Goal: Task Accomplishment & Management: Use online tool/utility

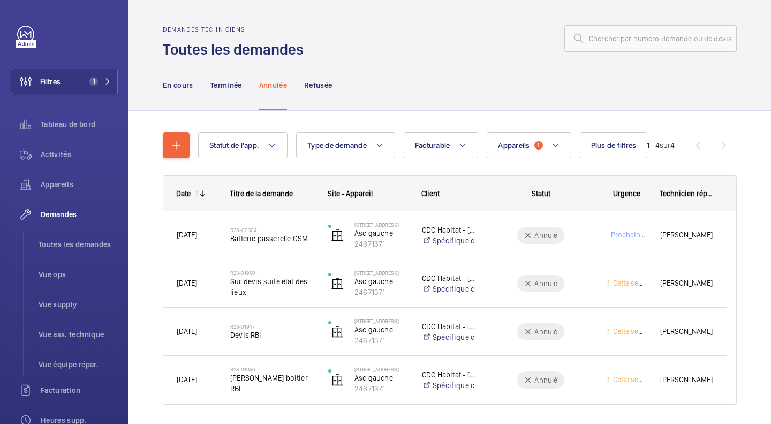
scroll to position [19, 0]
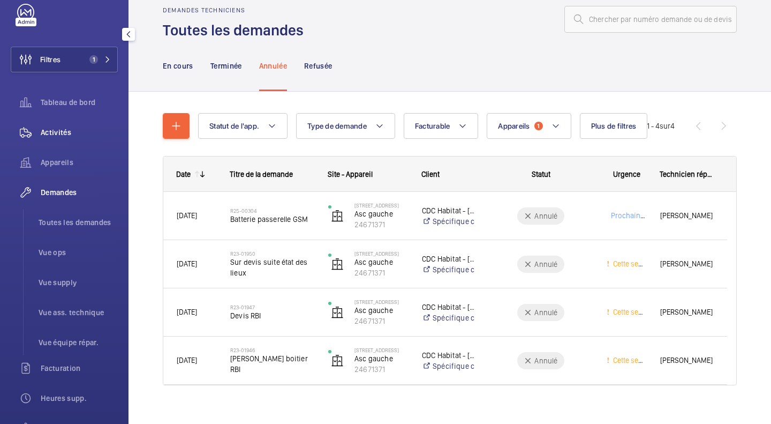
click at [73, 122] on div "Activités" at bounding box center [64, 132] width 107 height 26
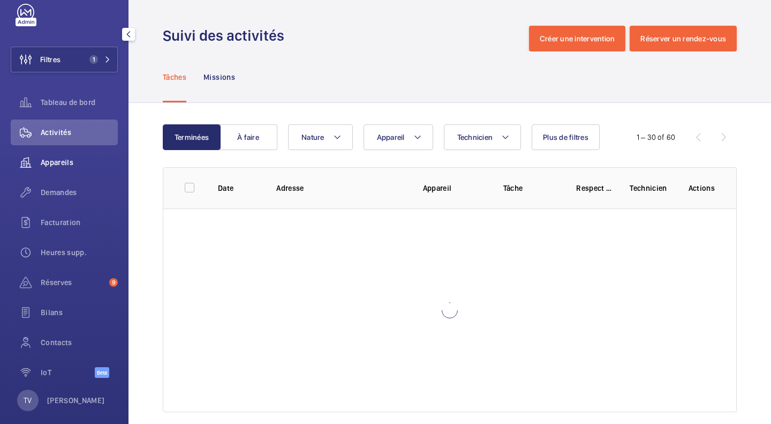
click at [65, 161] on span "Appareils" at bounding box center [79, 162] width 77 height 11
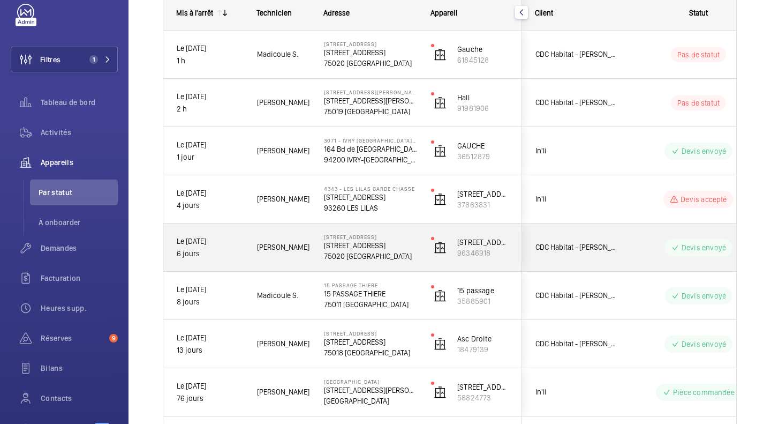
scroll to position [113, 0]
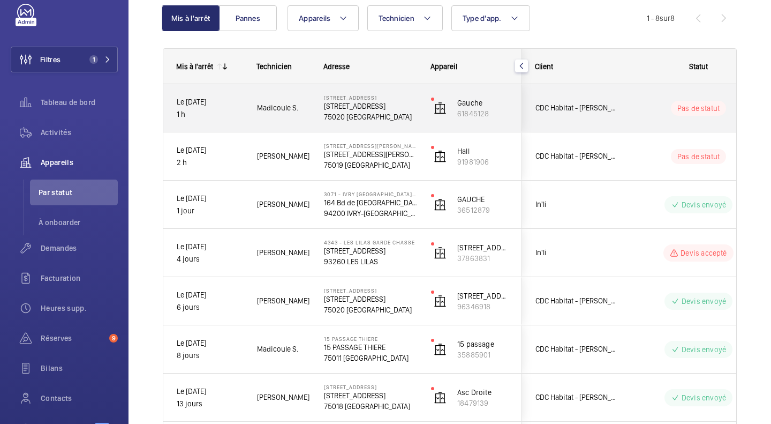
click at [374, 102] on p "[STREET_ADDRESS]" at bounding box center [370, 106] width 93 height 11
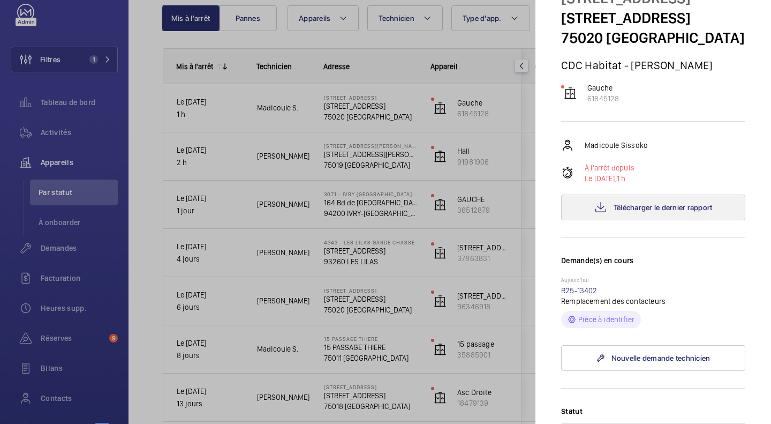
scroll to position [107, 0]
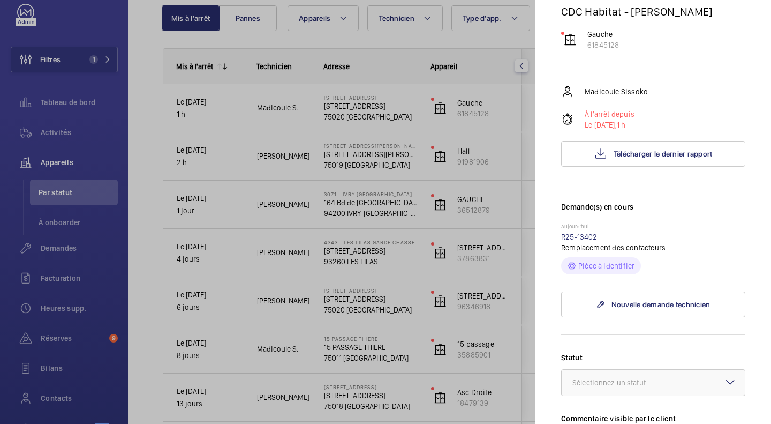
click at [413, 154] on div at bounding box center [385, 212] width 771 height 424
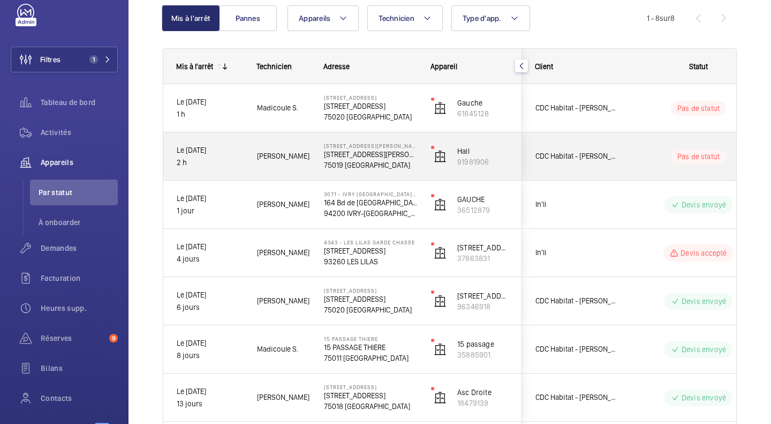
click at [586, 152] on span "CDC Habitat - [PERSON_NAME]" at bounding box center [576, 156] width 82 height 12
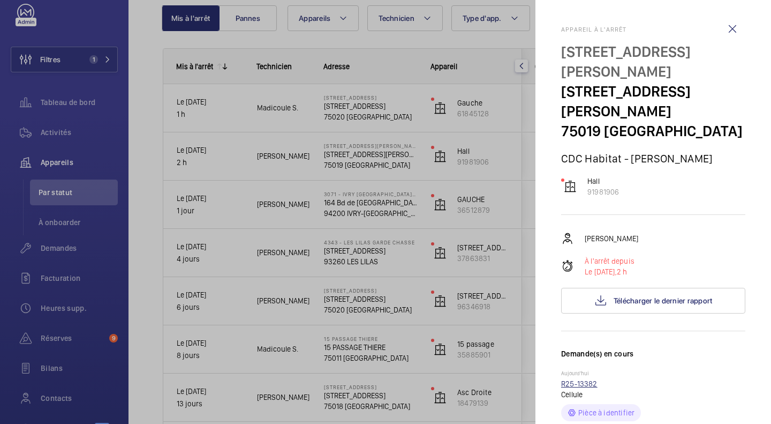
click at [574, 379] on link "R25-13382" at bounding box center [579, 383] width 36 height 9
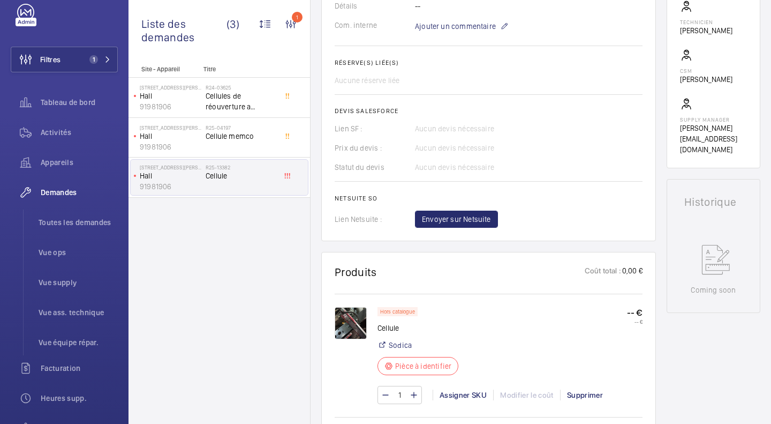
scroll to position [375, 0]
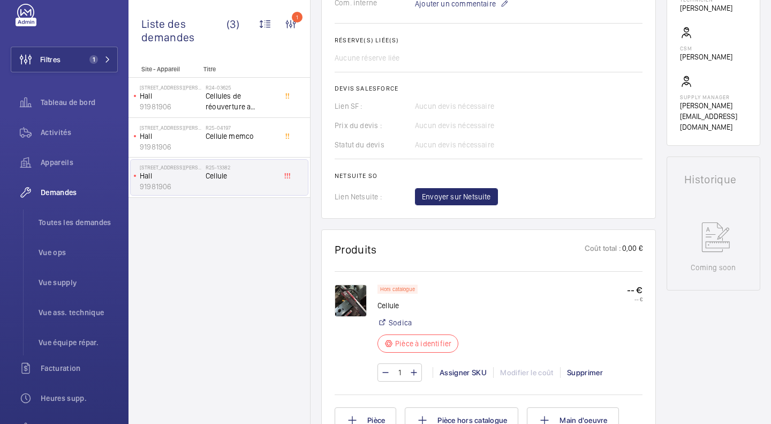
click at [358, 315] on img at bounding box center [351, 300] width 32 height 32
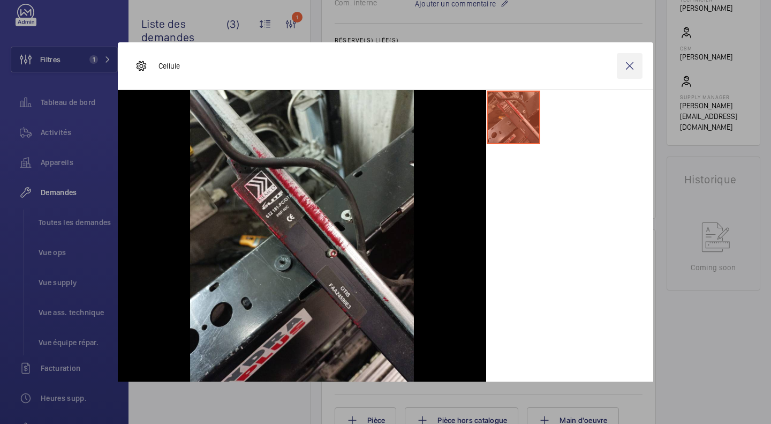
click at [618, 70] on wm-front-icon-button at bounding box center [630, 66] width 26 height 26
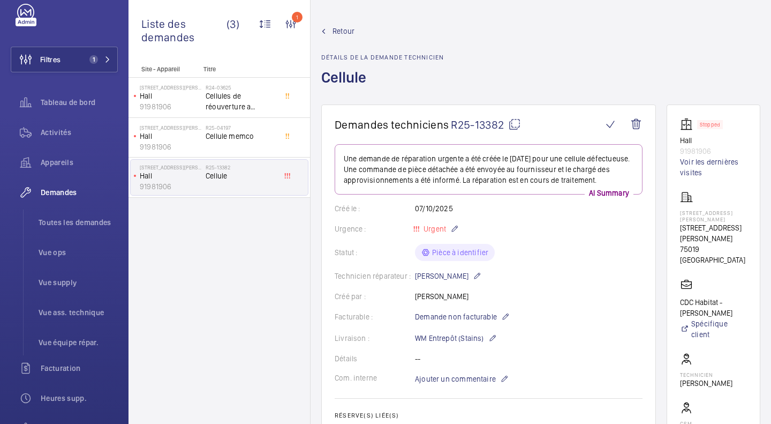
scroll to position [0, 0]
click at [56, 167] on span "Appareils" at bounding box center [79, 162] width 77 height 11
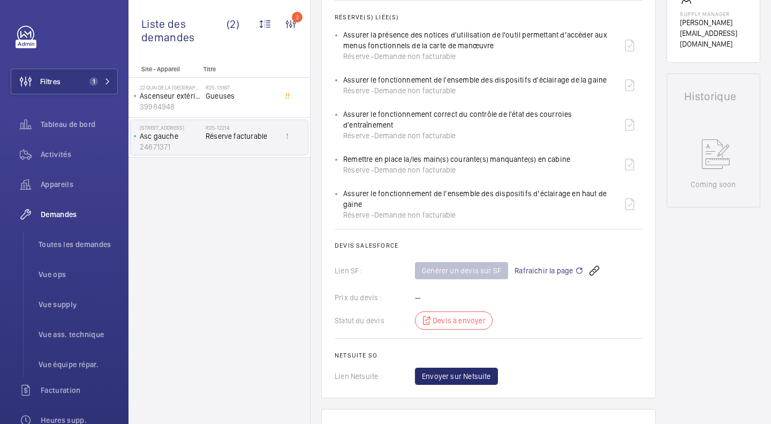
scroll to position [428, 0]
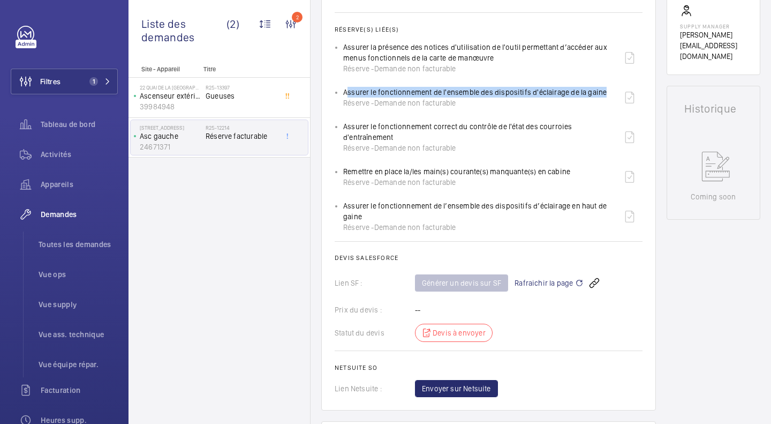
drag, startPoint x: 341, startPoint y: 122, endPoint x: 597, endPoint y: 117, distance: 256.0
click at [597, 117] on ul "Assurer la présence des notices d'utilisation de l'outil permettant d’accéder a…" at bounding box center [489, 137] width 308 height 191
drag, startPoint x: 604, startPoint y: 122, endPoint x: 344, endPoint y: 126, distance: 259.2
click at [344, 110] on div "Assurer le fonctionnement de l'ensemble des dispositifs d'éclairage de la gaine…" at bounding box center [492, 98] width 299 height 26
copy p "Assurer le fonctionnement de l'ensemble des dispositifs d'éclairage de la gaine"
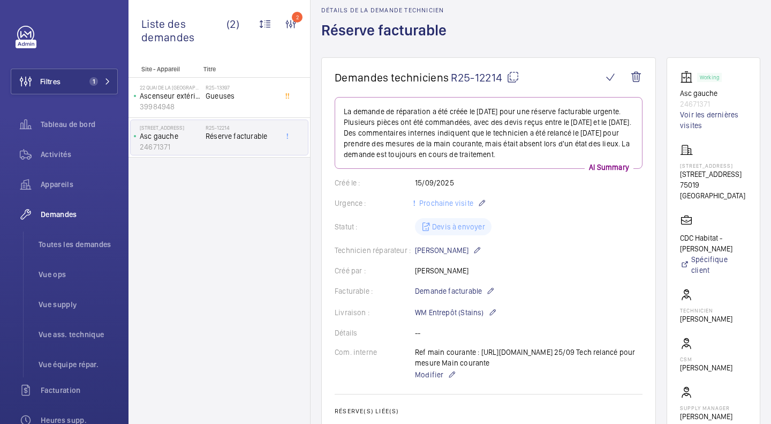
scroll to position [0, 0]
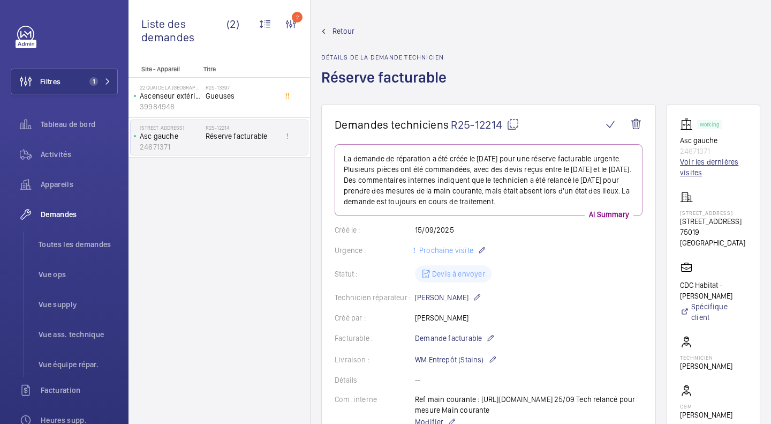
click at [688, 160] on link "Voir les dernières visites" at bounding box center [713, 166] width 67 height 21
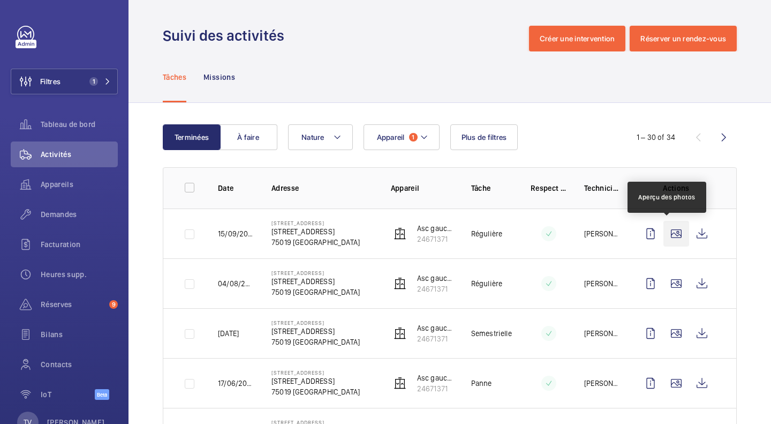
click at [664, 230] on wm-front-icon-button at bounding box center [676, 234] width 26 height 26
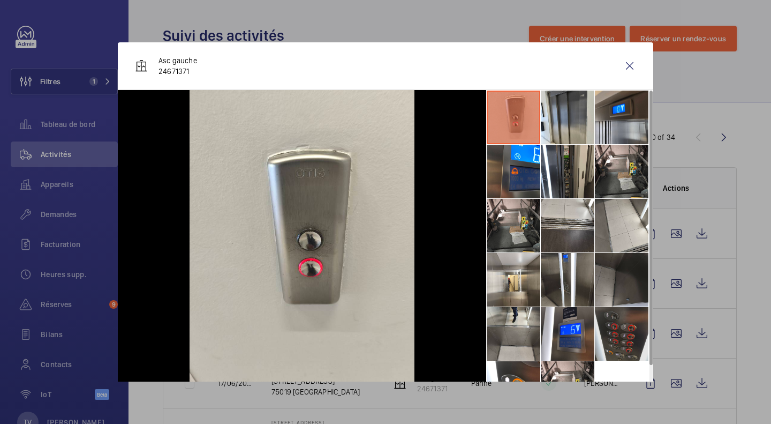
click at [617, 330] on li at bounding box center [622, 334] width 54 height 54
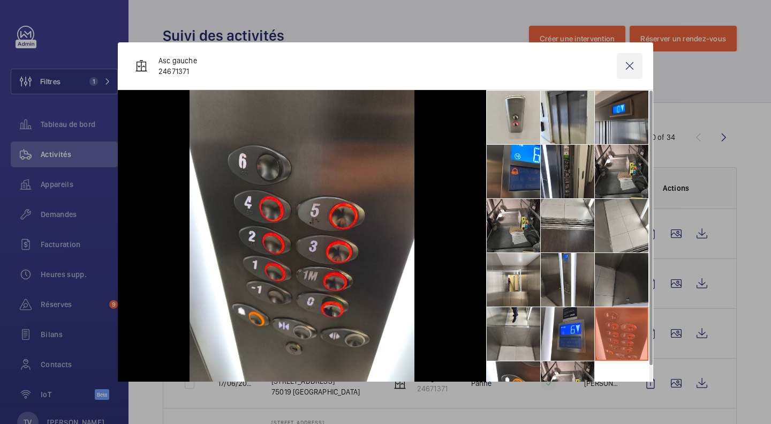
click at [617, 68] on wm-front-icon-button at bounding box center [630, 66] width 26 height 26
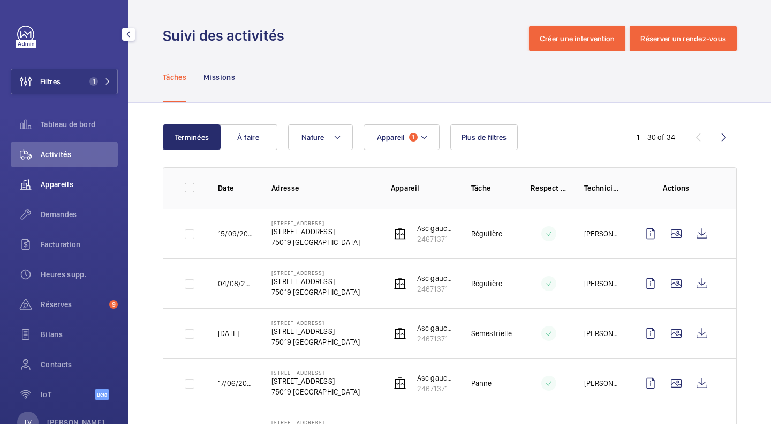
click at [72, 190] on div "Appareils" at bounding box center [64, 184] width 107 height 26
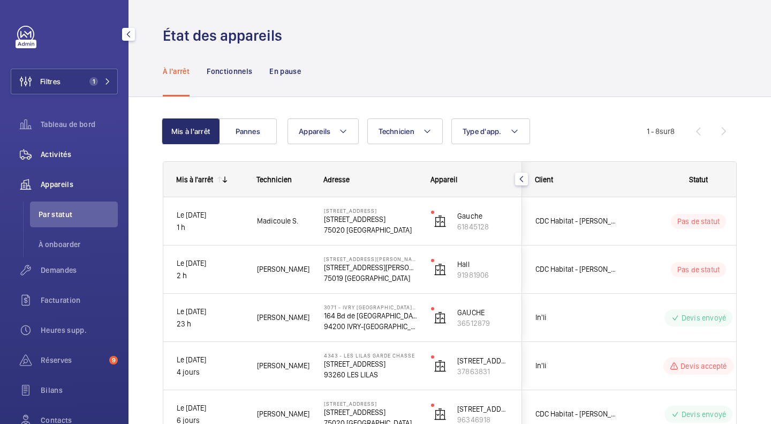
click at [64, 163] on div "Activités" at bounding box center [64, 154] width 107 height 26
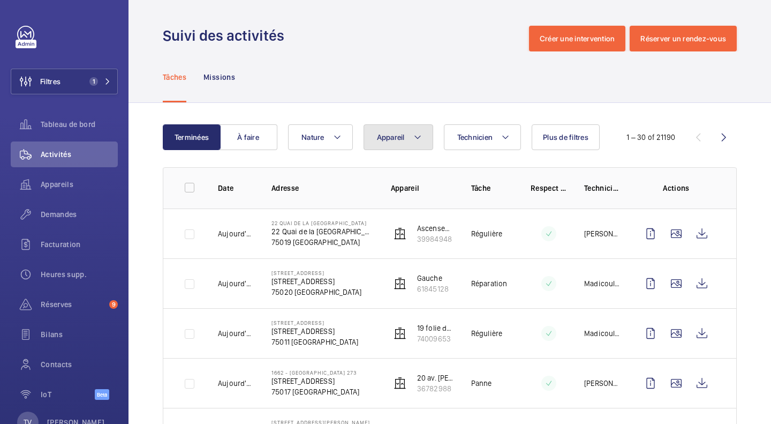
click at [392, 142] on button "Appareil" at bounding box center [399, 137] width 70 height 26
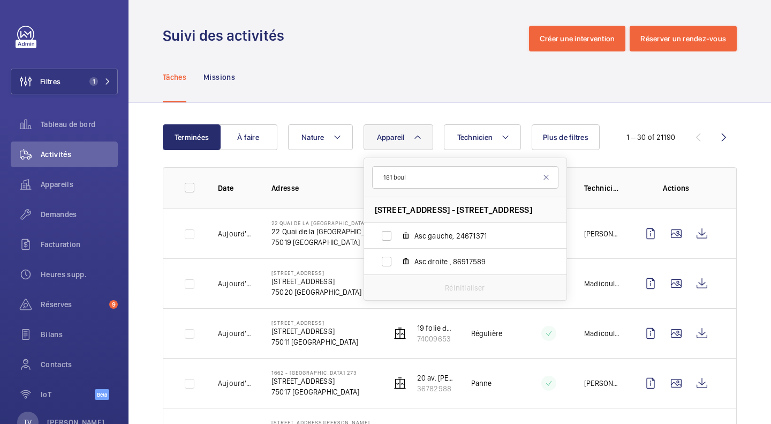
type input "181 boul"
click at [442, 239] on span "Asc gauche, 24671371" at bounding box center [476, 235] width 124 height 11
click at [387, 238] on input "Asc gauche, 24671371" at bounding box center [386, 235] width 21 height 21
checkbox input "true"
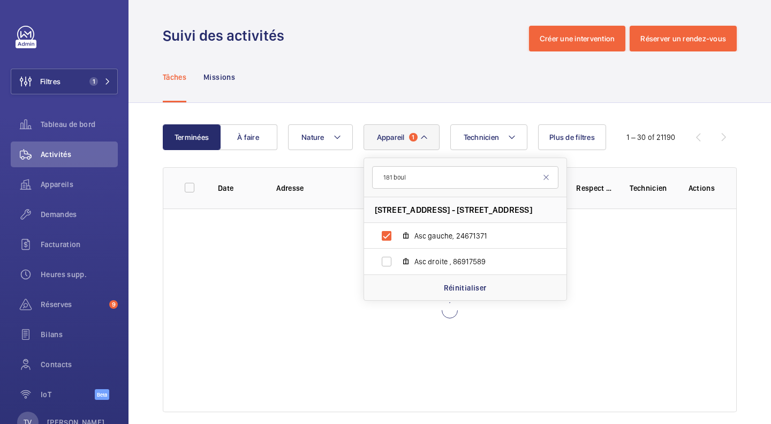
click at [418, 94] on div "Tâches Missions" at bounding box center [450, 76] width 574 height 51
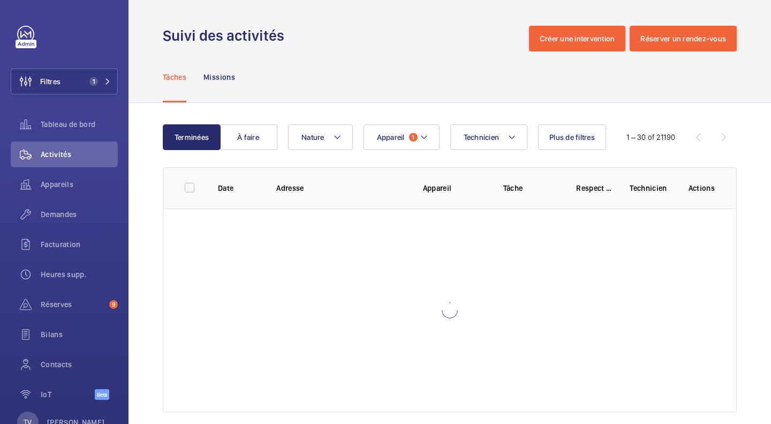
click at [359, 131] on div "Technicien Appareil 1 Nature Plus de filtres" at bounding box center [448, 137] width 320 height 26
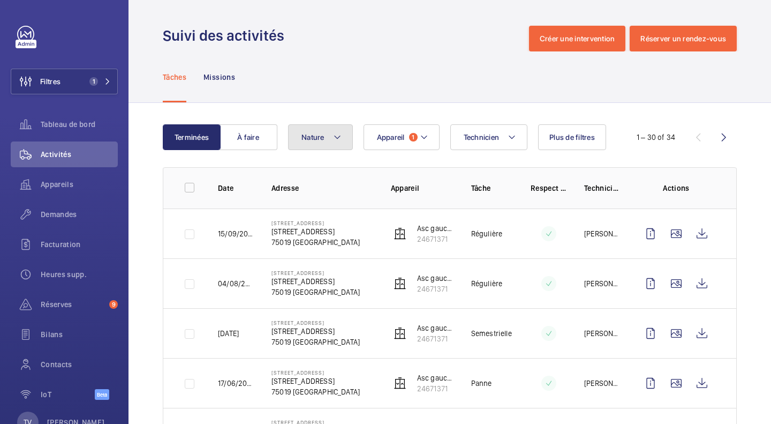
click at [340, 132] on mat-icon at bounding box center [337, 137] width 9 height 13
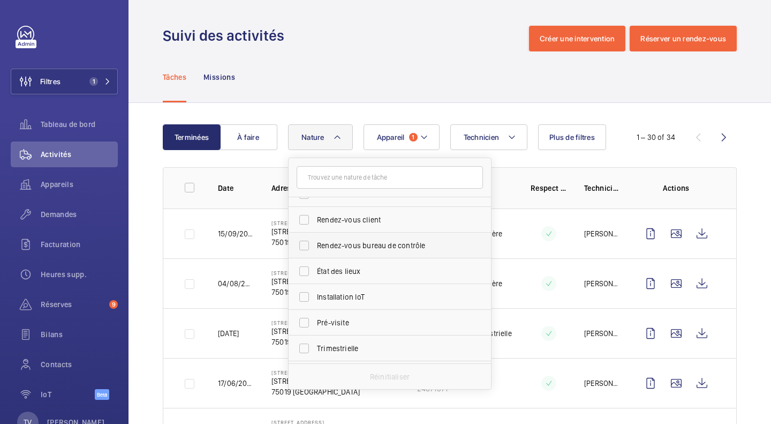
scroll to position [54, 0]
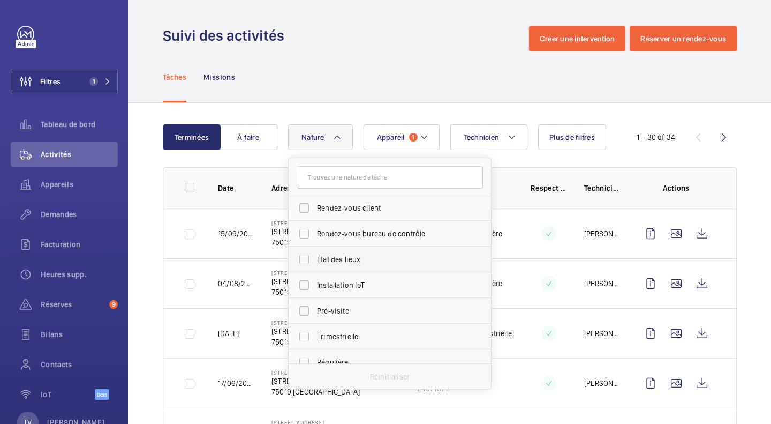
click at [372, 260] on span "État des lieux" at bounding box center [390, 259] width 147 height 11
click at [315, 260] on input "État des lieux" at bounding box center [303, 258] width 21 height 21
checkbox input "true"
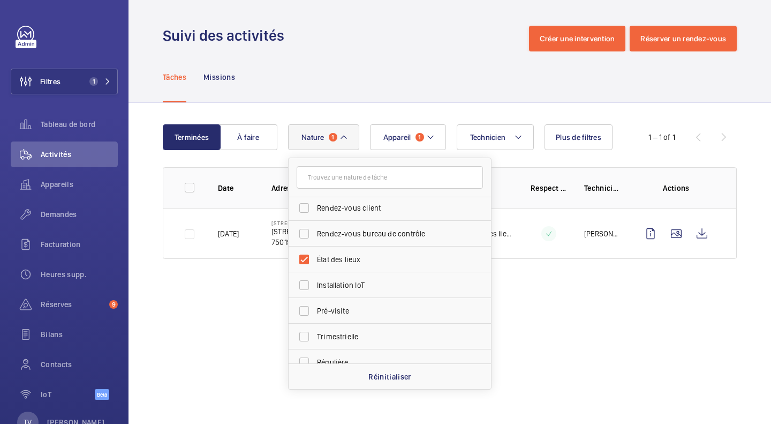
click at [388, 62] on div "Tâches Missions" at bounding box center [450, 76] width 574 height 51
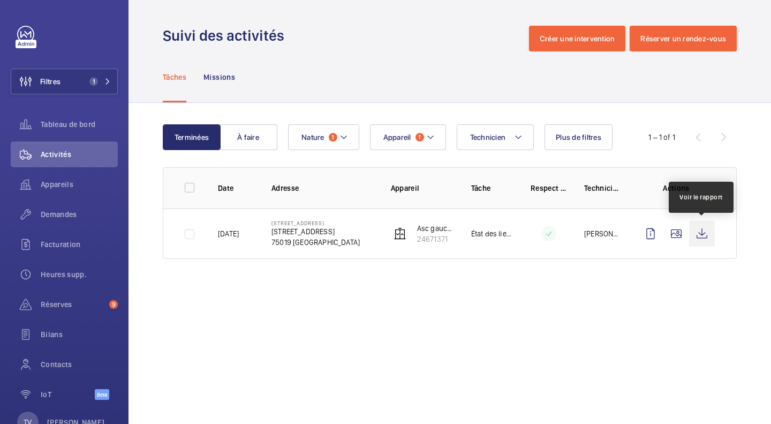
click at [710, 235] on wm-front-icon-button at bounding box center [702, 234] width 26 height 26
click at [82, 213] on span "Demandes" at bounding box center [79, 214] width 77 height 11
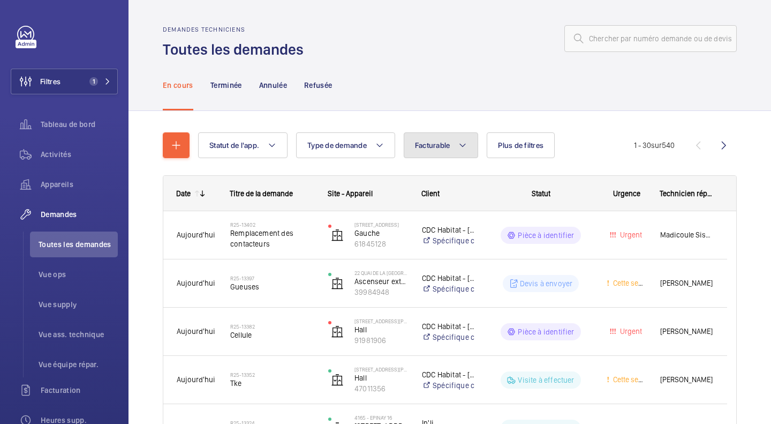
click at [466, 147] on mat-icon at bounding box center [462, 145] width 9 height 13
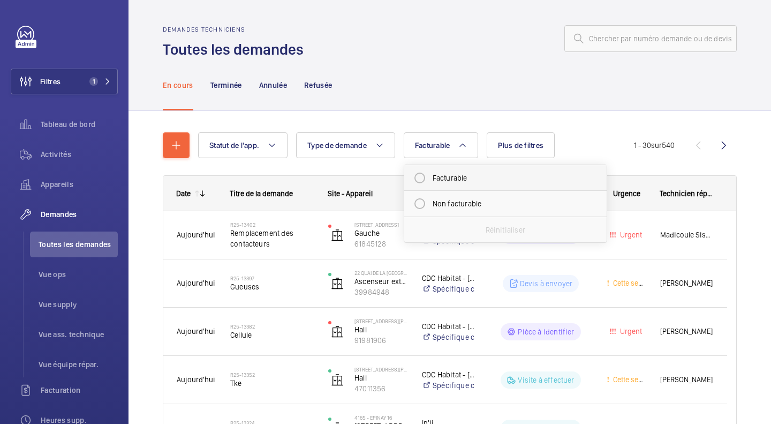
click at [450, 182] on mat-radio-button "Facturable" at bounding box center [505, 177] width 193 height 21
radio input "true"
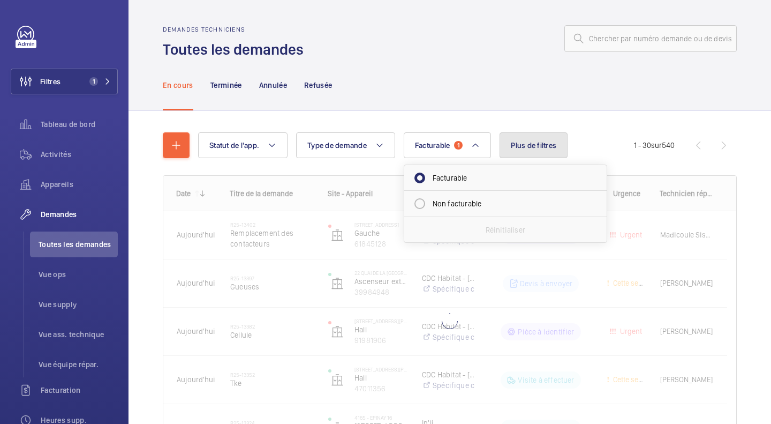
click at [531, 145] on span "Plus de filtres" at bounding box center [534, 145] width 46 height 9
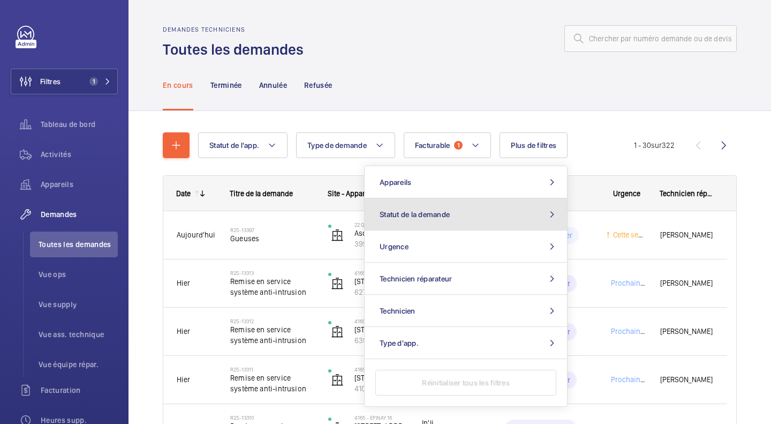
click at [434, 211] on span "Statut de la demande" at bounding box center [415, 214] width 70 height 9
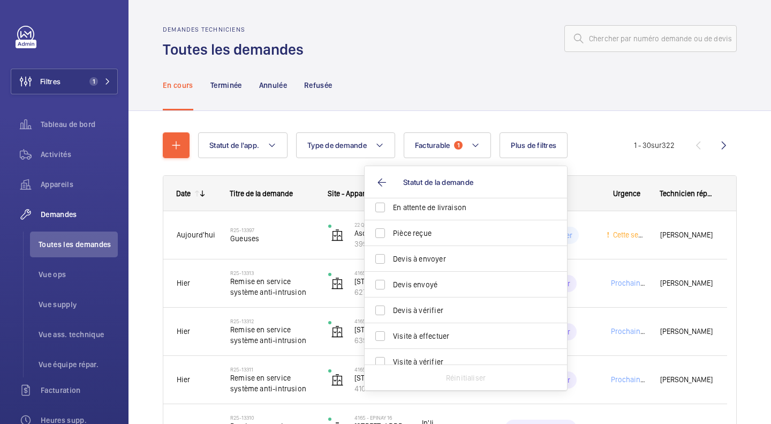
scroll to position [142, 0]
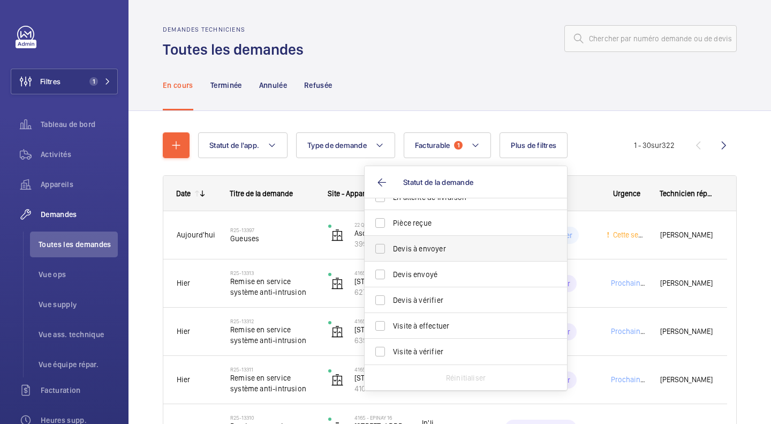
click at [447, 246] on span "Devis à envoyer" at bounding box center [466, 248] width 147 height 11
click at [391, 246] on input "Devis à envoyer" at bounding box center [379, 248] width 21 height 21
checkbox input "true"
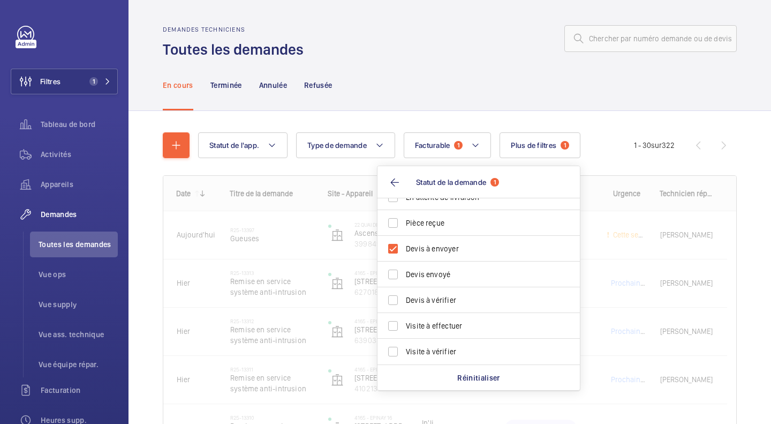
click at [453, 59] on div "Demandes techniciens Toutes les demandes" at bounding box center [450, 43] width 574 height 34
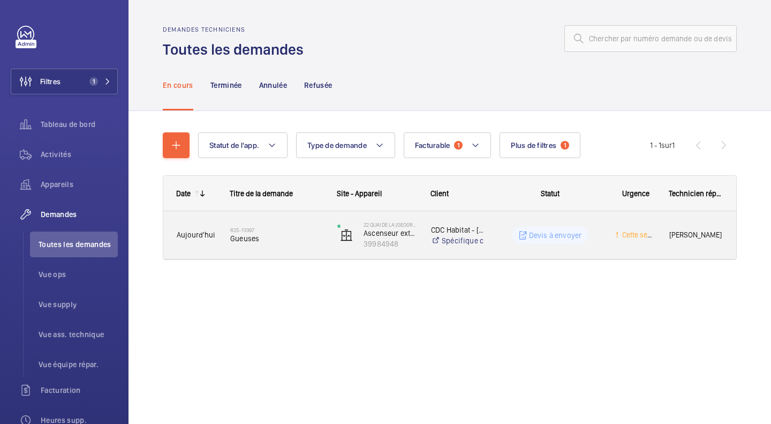
click at [702, 238] on span "[PERSON_NAME]" at bounding box center [696, 235] width 54 height 12
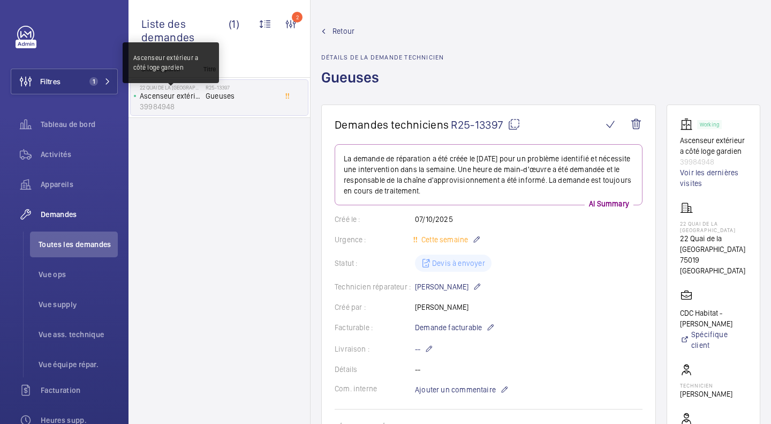
click at [160, 93] on p "Ascenseur extérieur a côté loge gardien" at bounding box center [171, 95] width 62 height 11
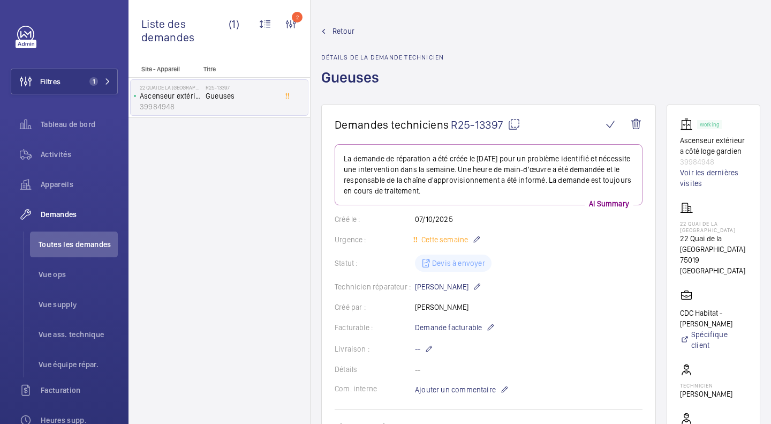
click at [683, 161] on p "39984948" at bounding box center [713, 161] width 67 height 11
click at [683, 164] on p "39984948" at bounding box center [713, 161] width 67 height 11
click at [683, 165] on p "39984948" at bounding box center [713, 161] width 67 height 11
click at [684, 172] on link "Voir les dernières visites" at bounding box center [713, 177] width 67 height 21
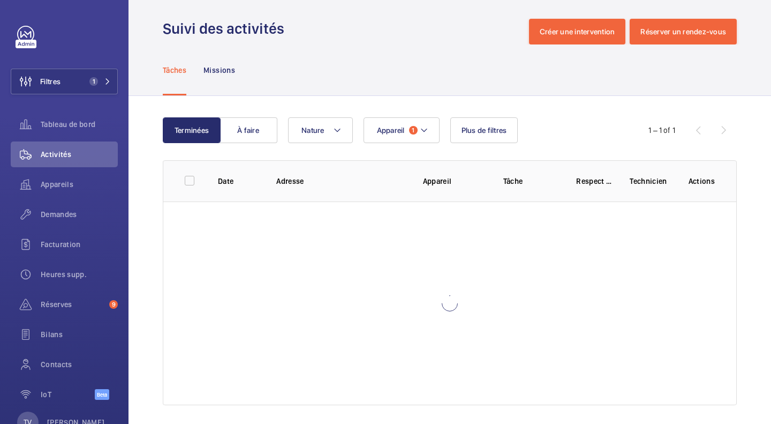
scroll to position [14, 0]
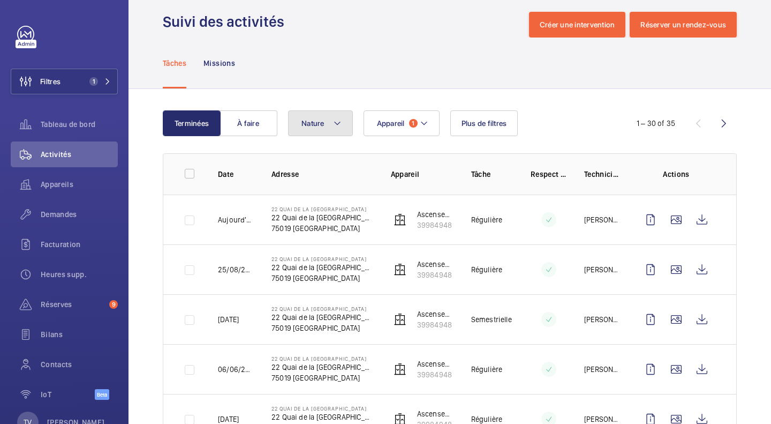
click at [341, 118] on mat-icon at bounding box center [337, 123] width 9 height 13
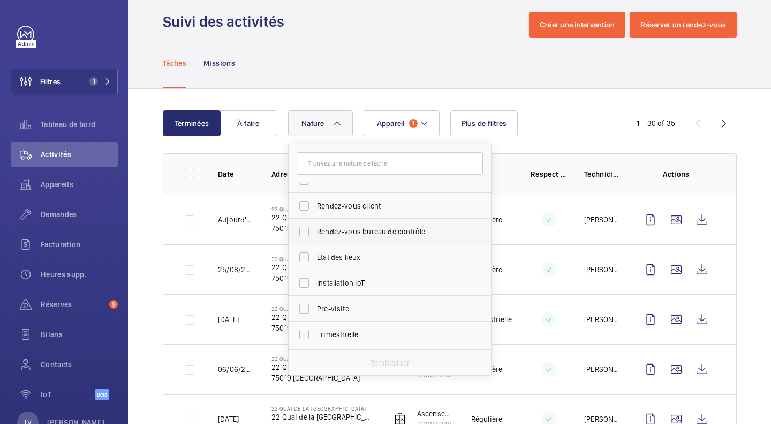
scroll to position [54, 0]
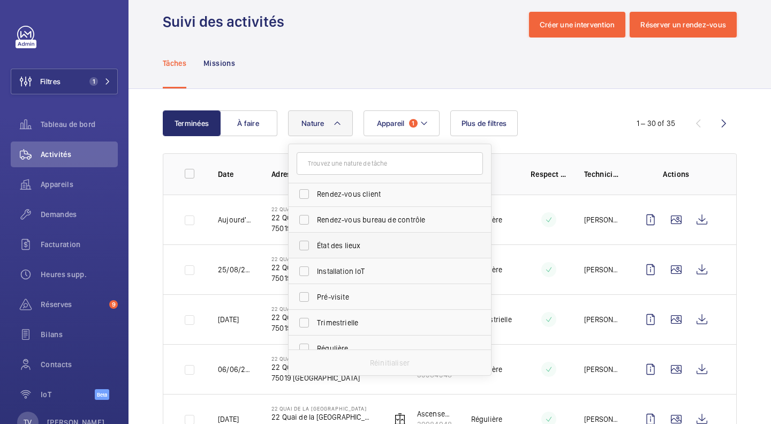
click at [374, 250] on span "État des lieux" at bounding box center [390, 245] width 147 height 11
click at [315, 250] on input "État des lieux" at bounding box center [303, 245] width 21 height 21
checkbox input "true"
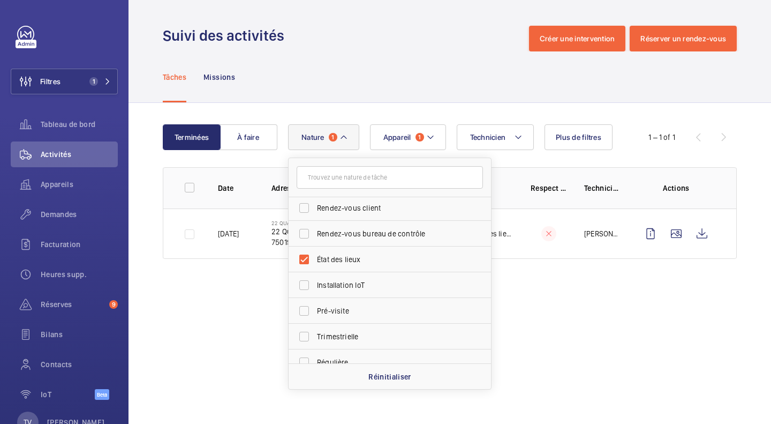
click at [398, 79] on div "Tâches Missions" at bounding box center [450, 76] width 574 height 51
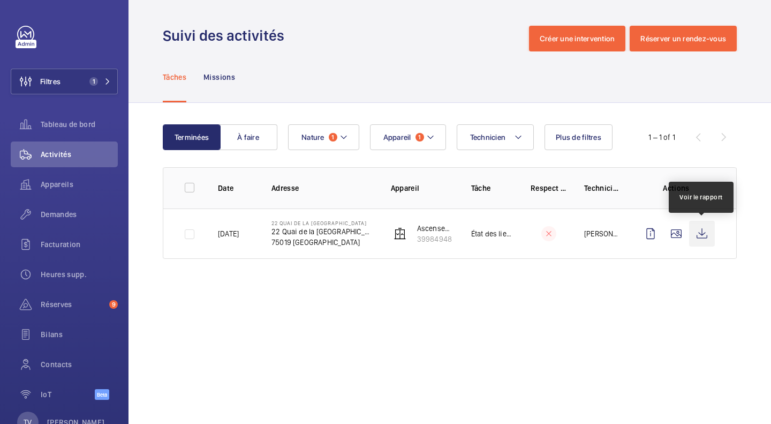
click at [707, 236] on wm-front-icon-button at bounding box center [702, 234] width 26 height 26
click at [345, 231] on p "22 Quai de la [GEOGRAPHIC_DATA]" at bounding box center [322, 231] width 102 height 11
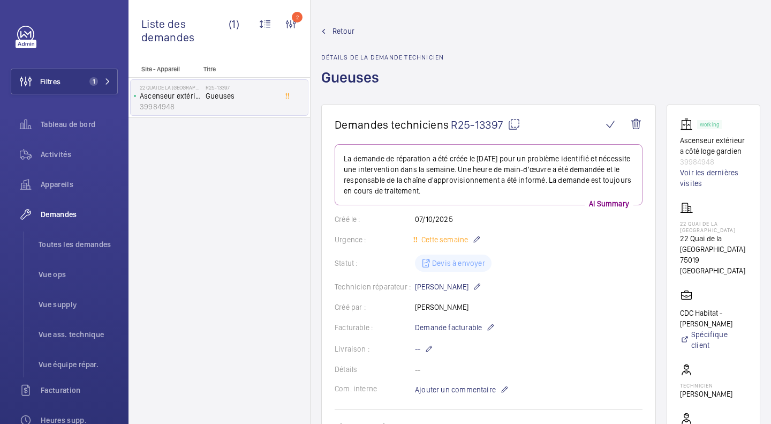
scroll to position [428, 0]
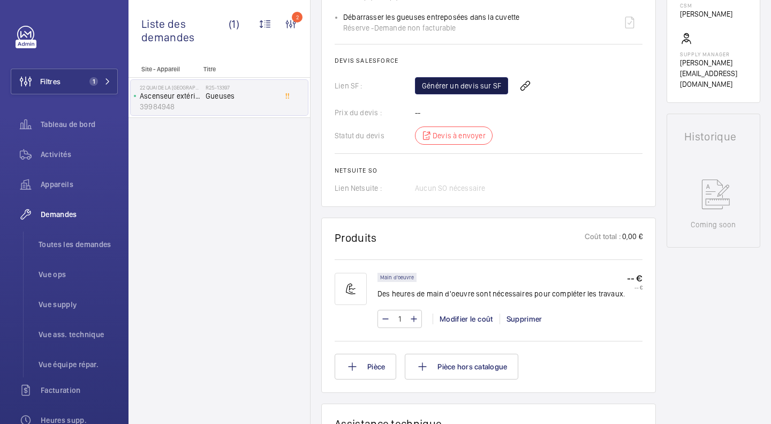
click at [466, 92] on link "Générer un devis sur SF" at bounding box center [461, 85] width 93 height 17
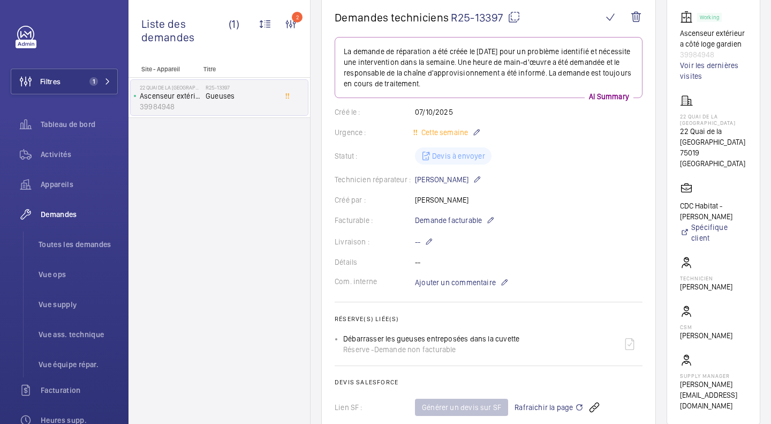
scroll to position [107, 0]
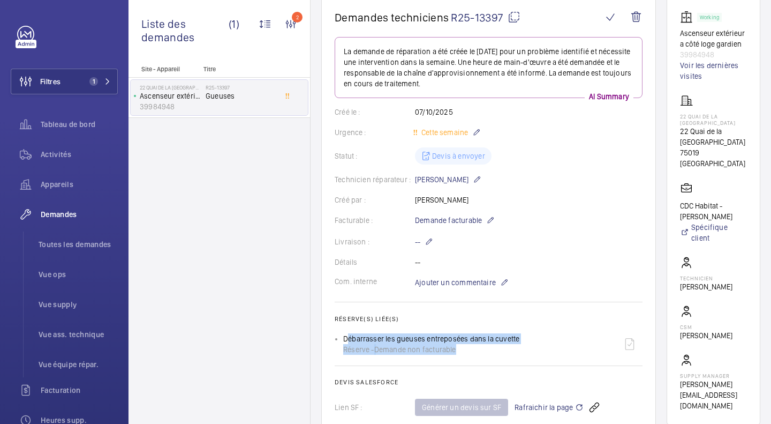
drag, startPoint x: 344, startPoint y: 340, endPoint x: 522, endPoint y: 344, distance: 177.8
click at [522, 344] on div "Débarrasser les gueuses entreposées dans la cuvette Réserve - Demande non factu…" at bounding box center [492, 344] width 299 height 26
click at [525, 339] on div "Débarrasser les gueuses entreposées dans la cuvette Réserve - Demande non factu…" at bounding box center [492, 344] width 299 height 26
click at [518, 337] on div "Débarrasser les gueuses entreposées dans la cuvette Réserve - Demande non factu…" at bounding box center [492, 344] width 299 height 26
drag, startPoint x: 518, startPoint y: 337, endPoint x: 346, endPoint y: 338, distance: 172.4
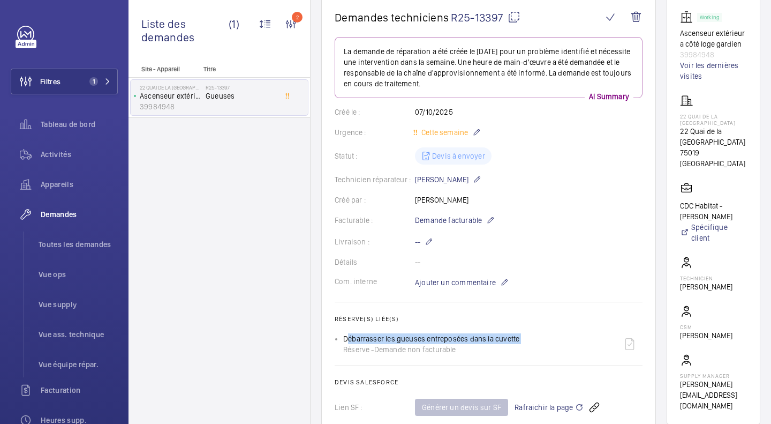
click at [346, 338] on div "Débarrasser les gueuses entreposées dans la cuvette Réserve - Demande non factu…" at bounding box center [492, 344] width 299 height 26
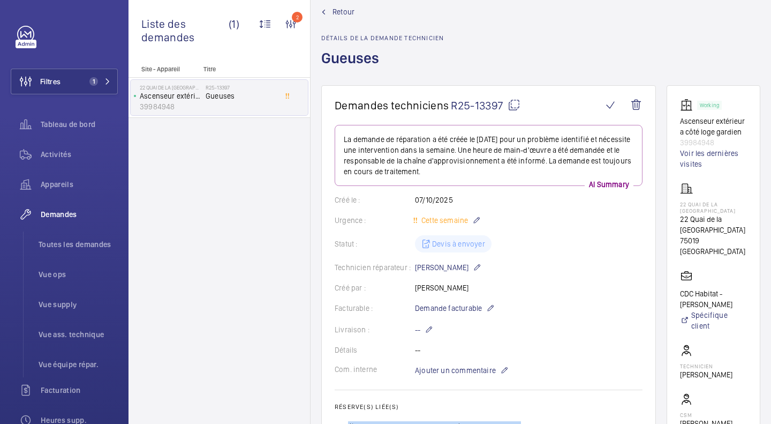
scroll to position [0, 0]
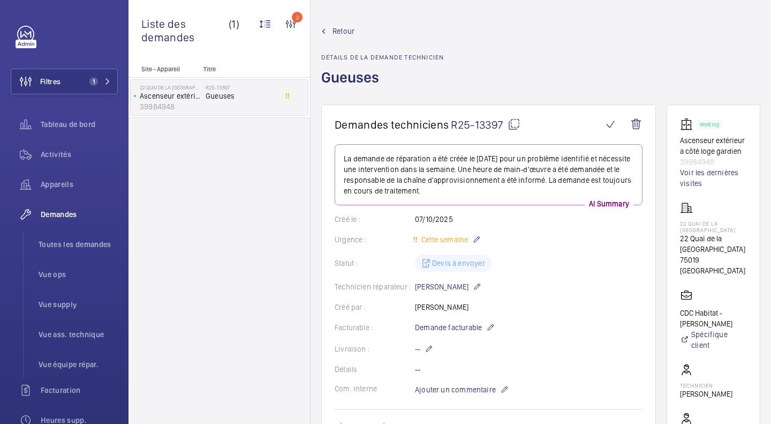
click at [559, 244] on div "Urgence : Cette semaine" at bounding box center [489, 239] width 308 height 13
click at [691, 172] on link "Voir les dernières visites" at bounding box center [713, 177] width 67 height 21
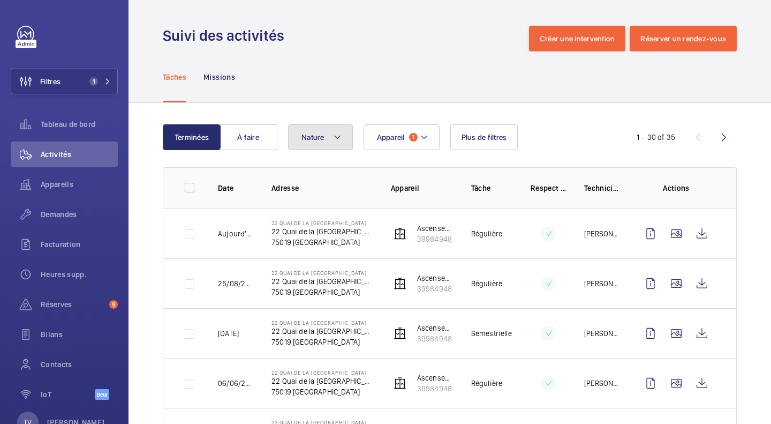
click at [328, 136] on button "Nature" at bounding box center [320, 137] width 65 height 26
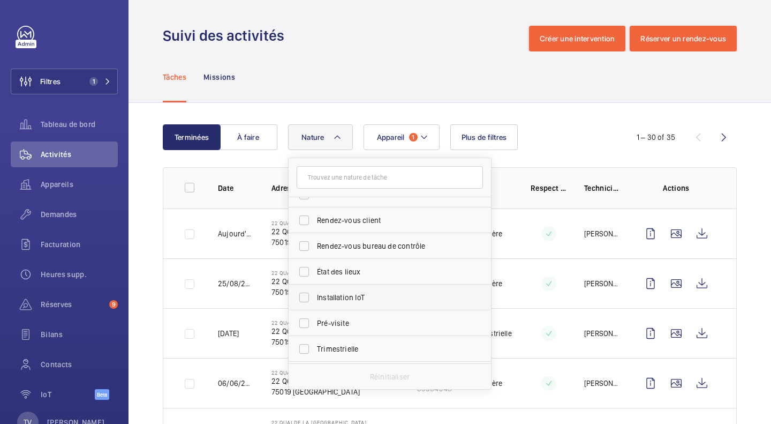
scroll to position [54, 0]
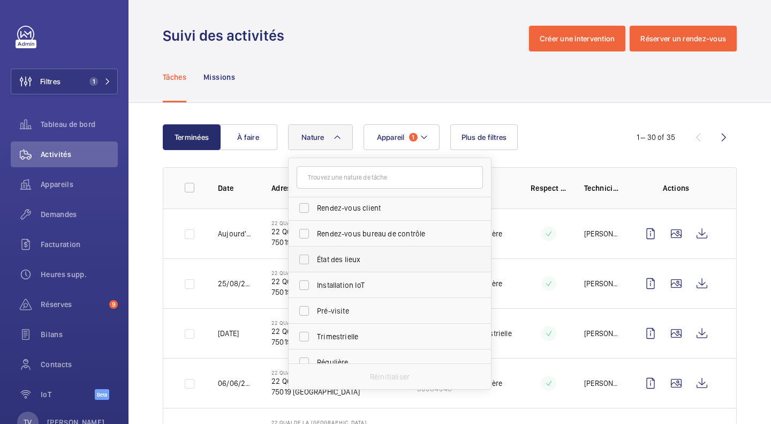
click at [350, 251] on label "État des lieux" at bounding box center [382, 259] width 186 height 26
click at [315, 251] on input "État des lieux" at bounding box center [303, 258] width 21 height 21
checkbox input "true"
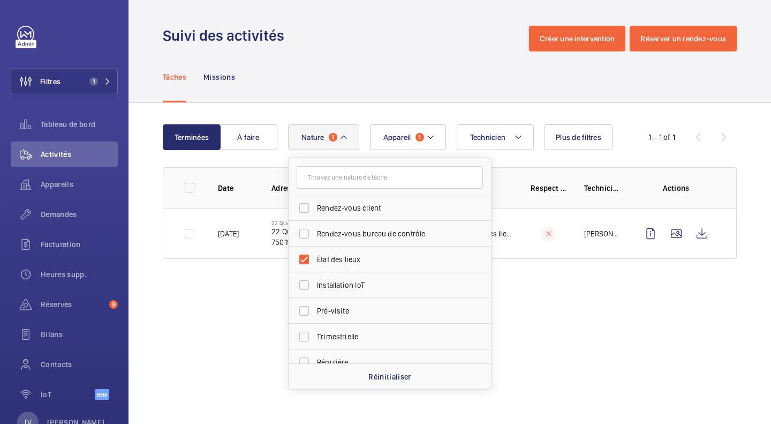
click at [397, 108] on div "Terminées À faire Technicien Appareil 1 Nature 1 Annuelle Panne Rendez-vous cli…" at bounding box center [450, 194] width 643 height 182
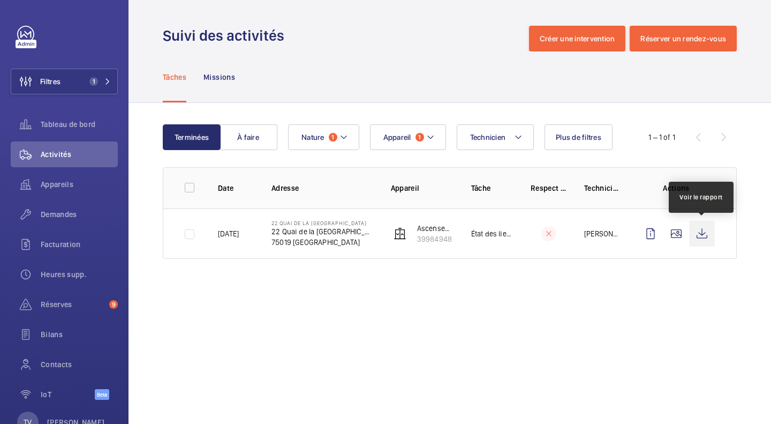
click at [699, 236] on wm-front-icon-button at bounding box center [702, 234] width 26 height 26
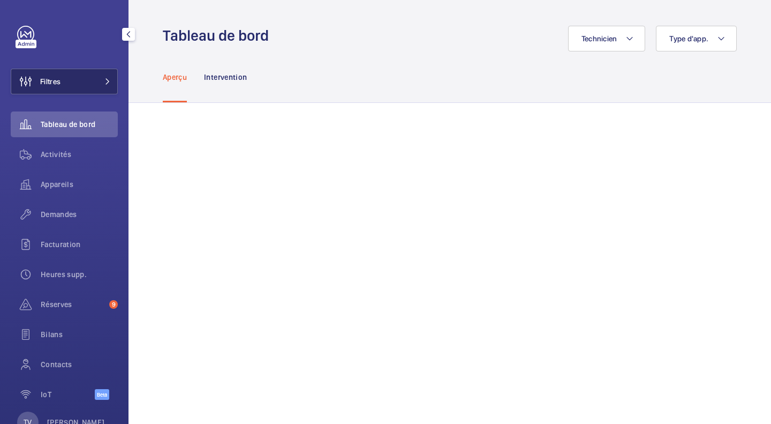
click at [97, 89] on button "Filtres" at bounding box center [64, 82] width 107 height 26
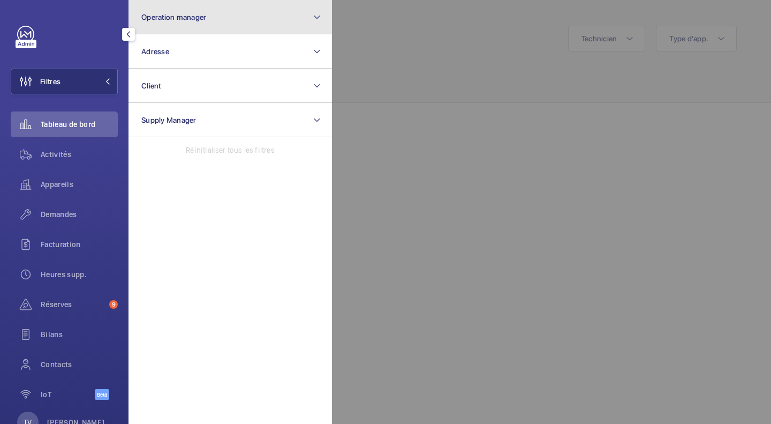
click at [203, 14] on span "Operation manager" at bounding box center [173, 17] width 65 height 9
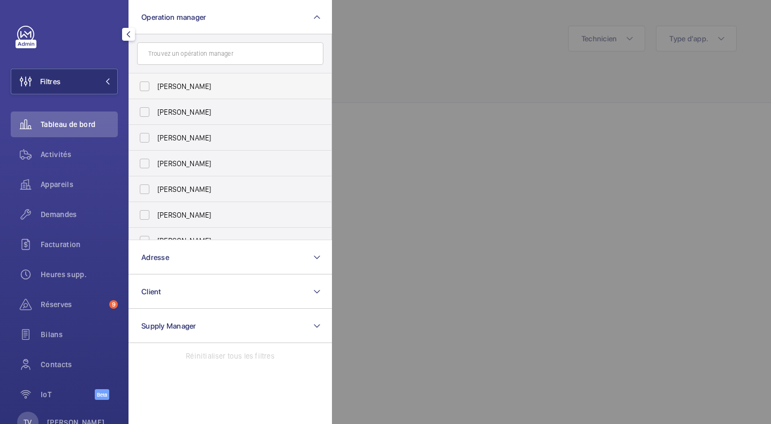
click at [175, 83] on span "[PERSON_NAME]" at bounding box center [230, 86] width 147 height 11
click at [155, 83] on input "[PERSON_NAME]" at bounding box center [144, 86] width 21 height 21
checkbox input "true"
click at [360, 93] on div at bounding box center [717, 212] width 771 height 424
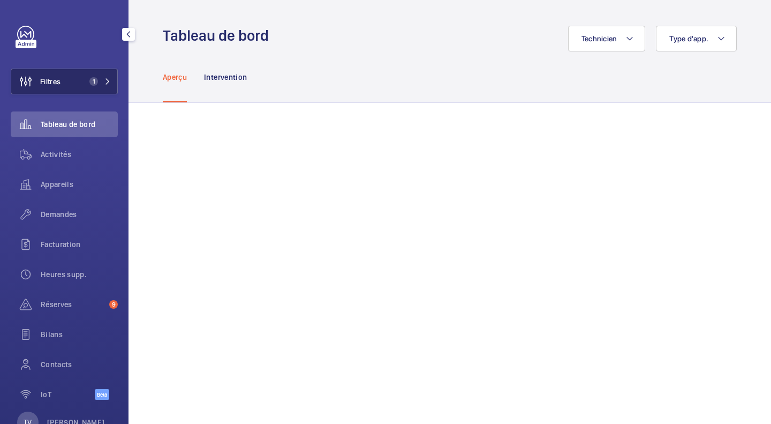
click at [81, 88] on button "Filtres 1" at bounding box center [64, 82] width 107 height 26
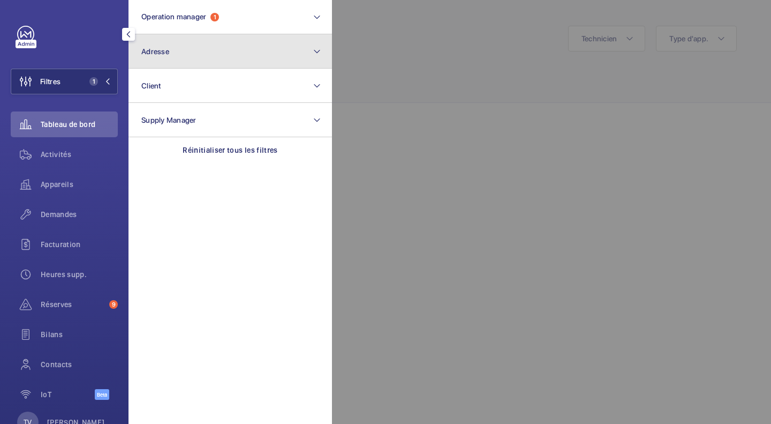
click at [199, 39] on button "Adresse" at bounding box center [230, 51] width 203 height 34
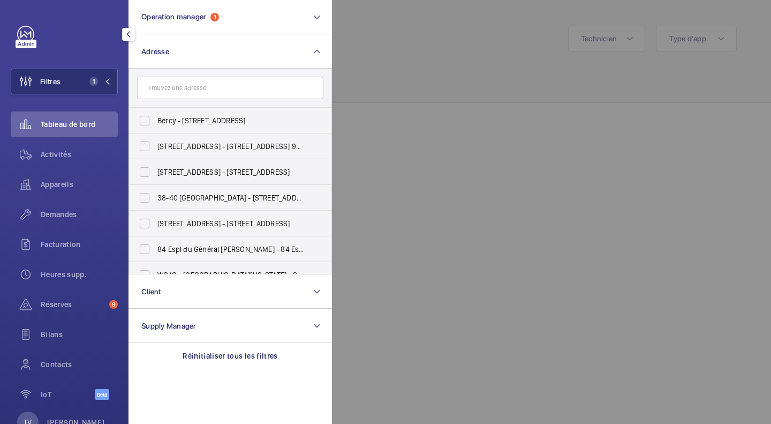
click at [197, 86] on input "text" at bounding box center [230, 88] width 186 height 22
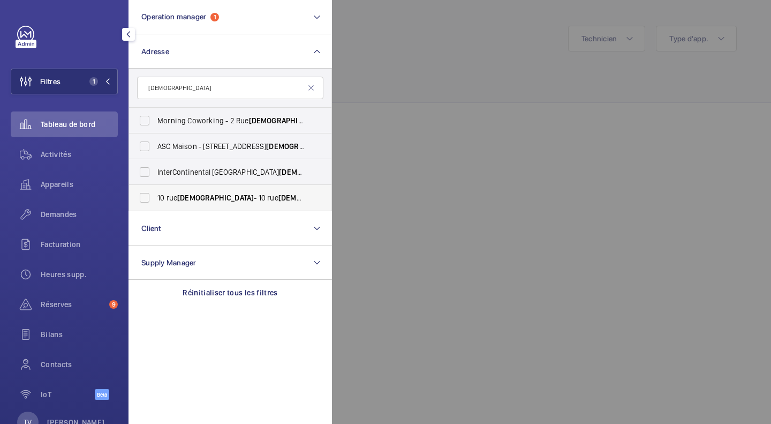
type input "dieu"
click at [276, 196] on span "10 rue Dieu - 10 rue Dieu , PARIS 75010" at bounding box center [230, 197] width 147 height 11
click at [155, 196] on input "10 rue Dieu - 10 rue Dieu , PARIS 75010" at bounding box center [144, 197] width 21 height 21
checkbox input "true"
click at [440, 130] on div at bounding box center [717, 212] width 771 height 424
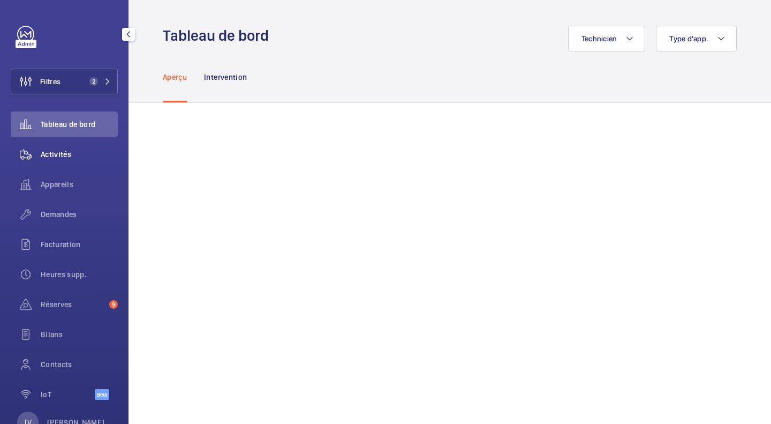
click at [78, 156] on span "Activités" at bounding box center [79, 154] width 77 height 11
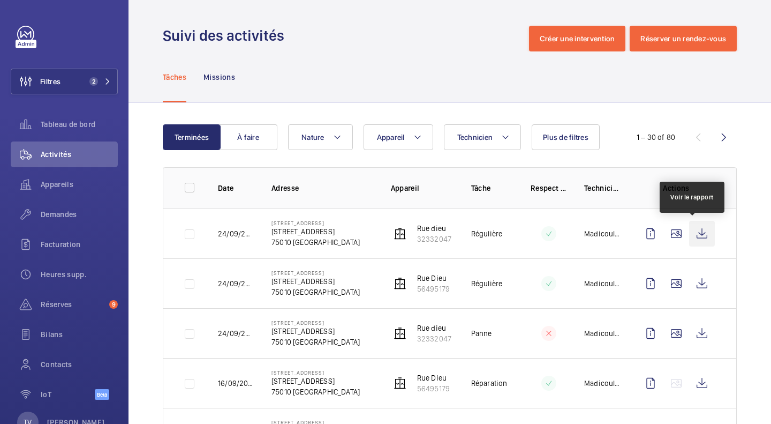
click at [693, 231] on wm-front-icon-button at bounding box center [702, 234] width 26 height 26
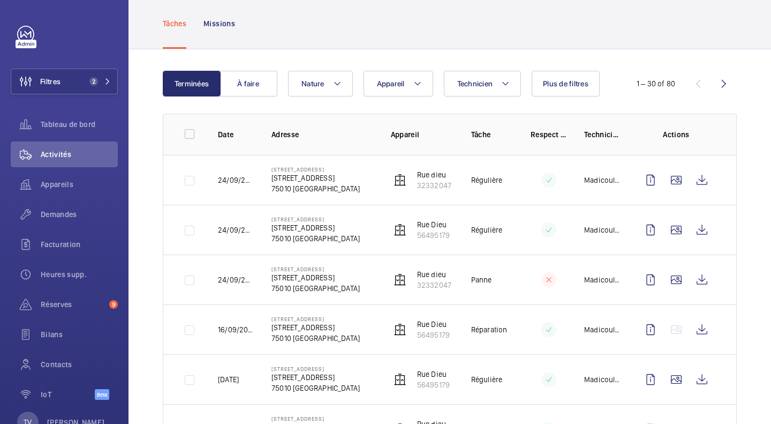
scroll to position [107, 0]
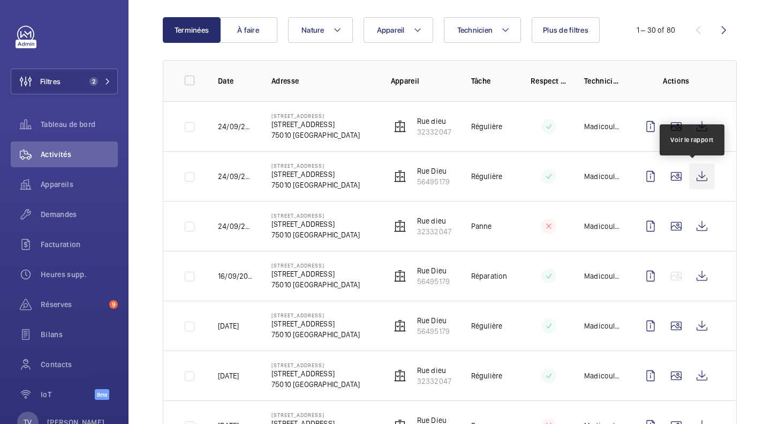
click at [692, 184] on wm-front-icon-button at bounding box center [702, 176] width 26 height 26
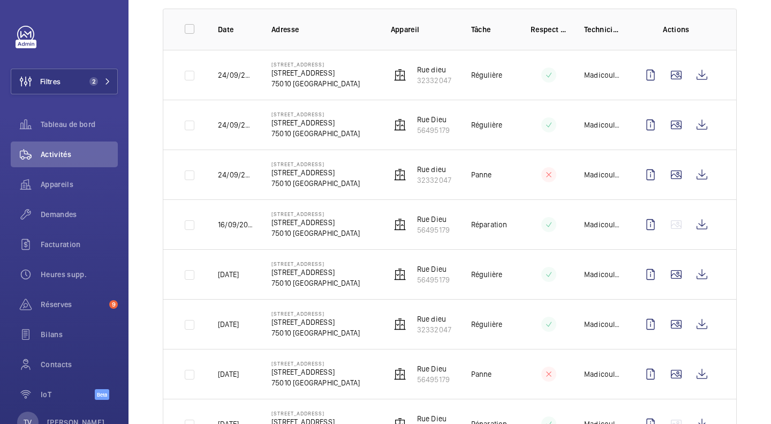
scroll to position [161, 0]
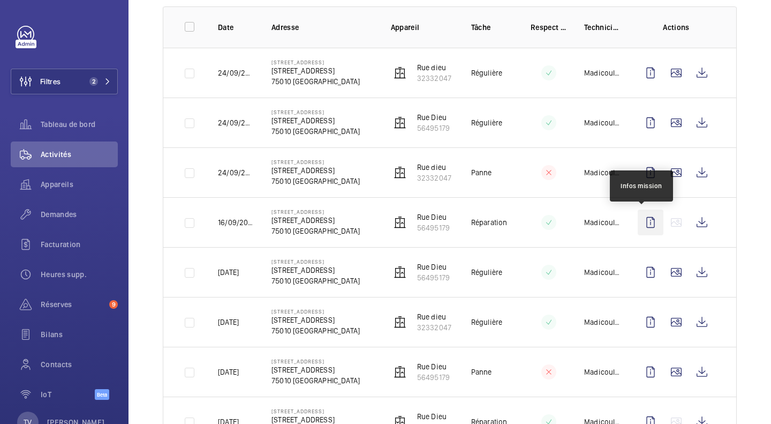
click at [641, 220] on wm-front-icon-button at bounding box center [651, 222] width 26 height 26
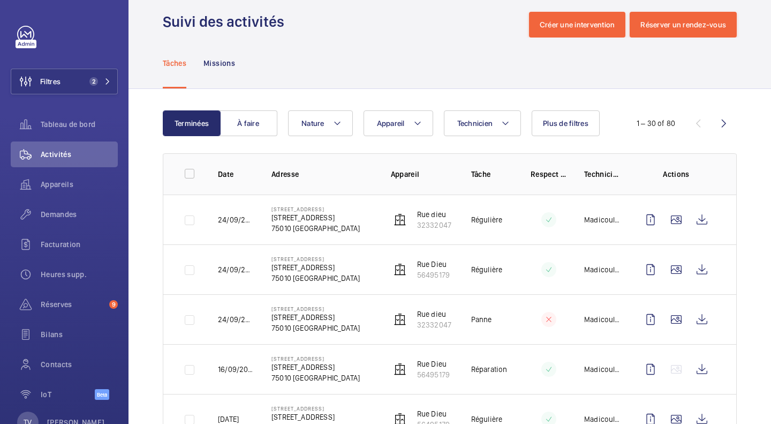
scroll to position [175, 0]
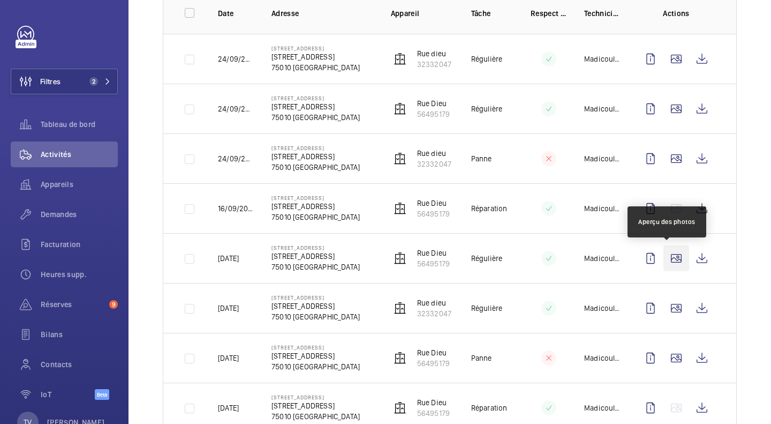
click at [663, 258] on wm-front-icon-button at bounding box center [676, 258] width 26 height 26
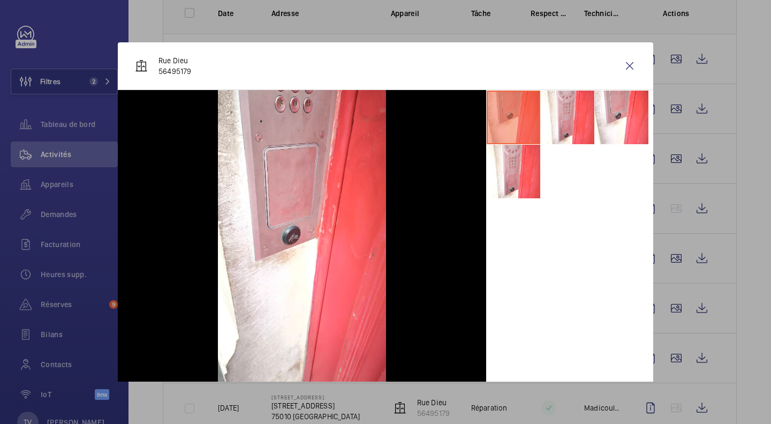
click at [731, 239] on div at bounding box center [385, 212] width 771 height 424
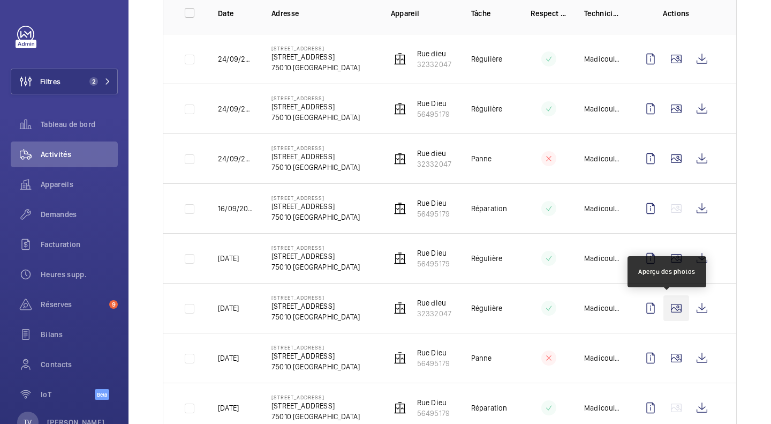
click at [664, 312] on wm-front-icon-button at bounding box center [676, 308] width 26 height 26
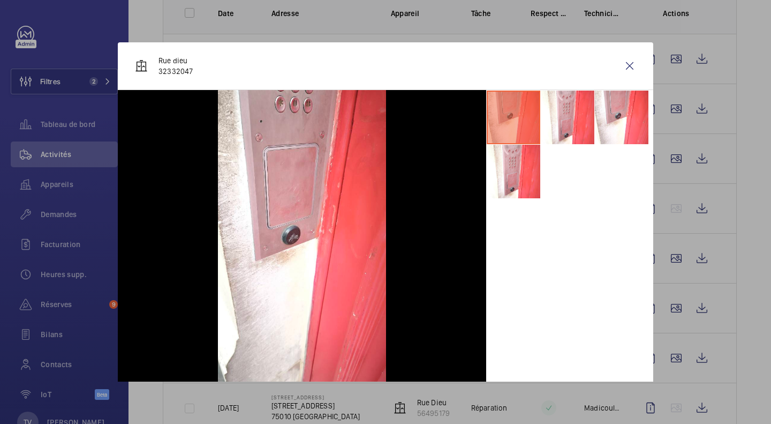
click at [699, 293] on div at bounding box center [385, 212] width 771 height 424
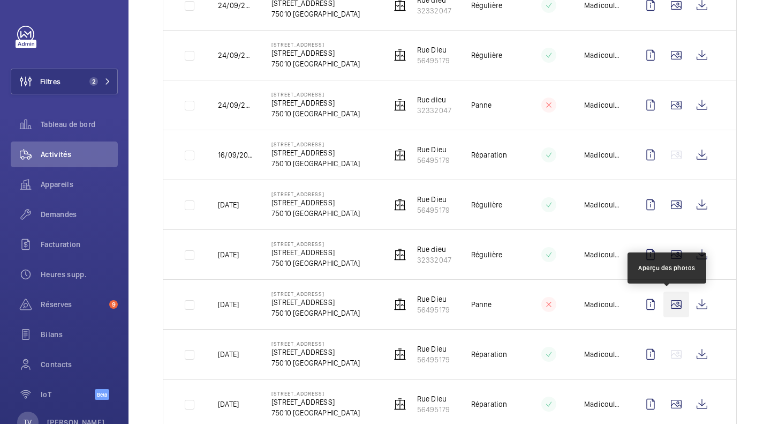
scroll to position [282, 0]
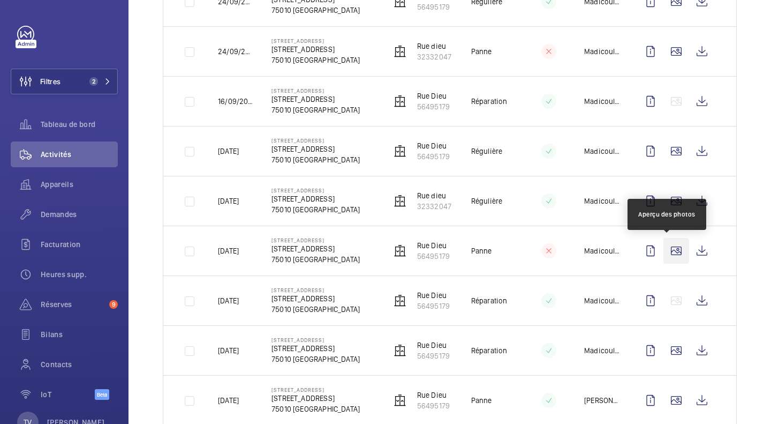
click at [669, 259] on wm-front-icon-button at bounding box center [676, 251] width 26 height 26
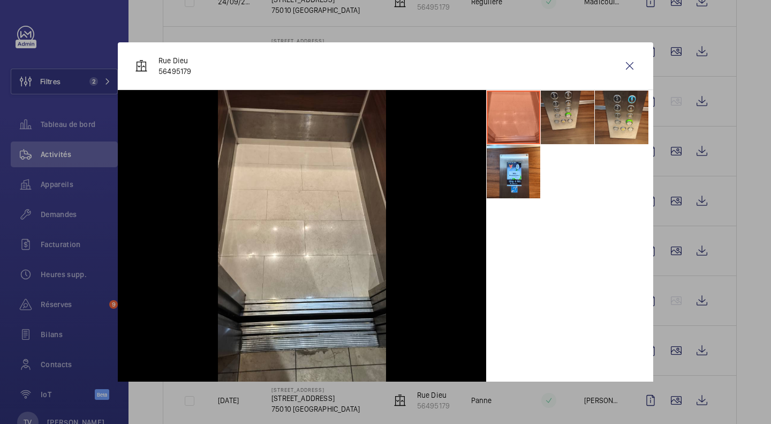
click at [743, 265] on div at bounding box center [385, 212] width 771 height 424
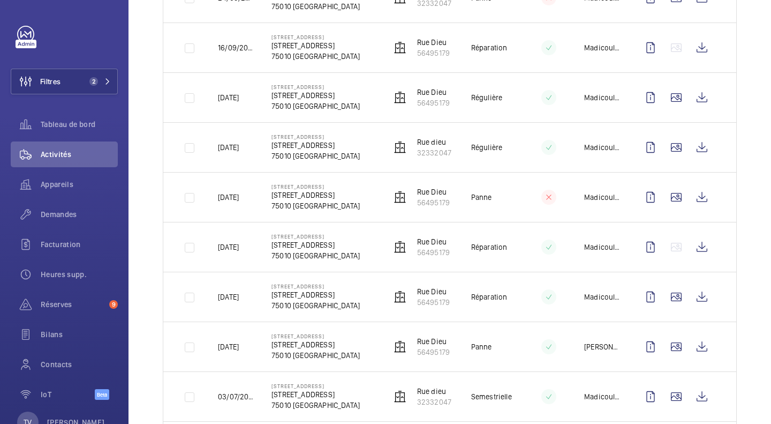
scroll to position [389, 0]
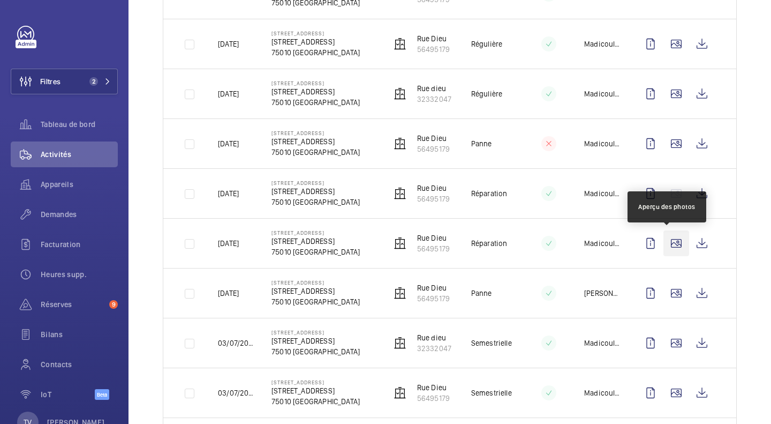
click at [672, 251] on wm-front-icon-button at bounding box center [676, 243] width 26 height 26
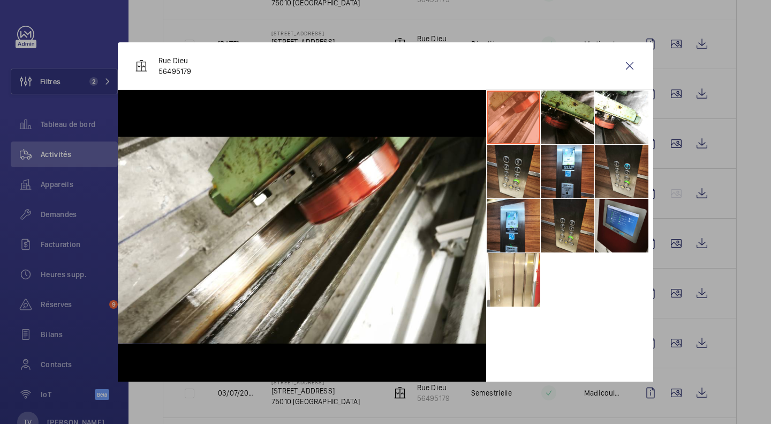
click at [711, 252] on div at bounding box center [385, 212] width 771 height 424
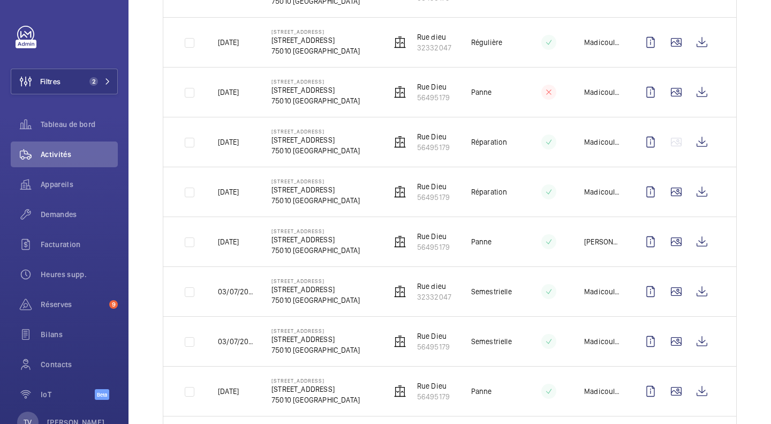
scroll to position [442, 0]
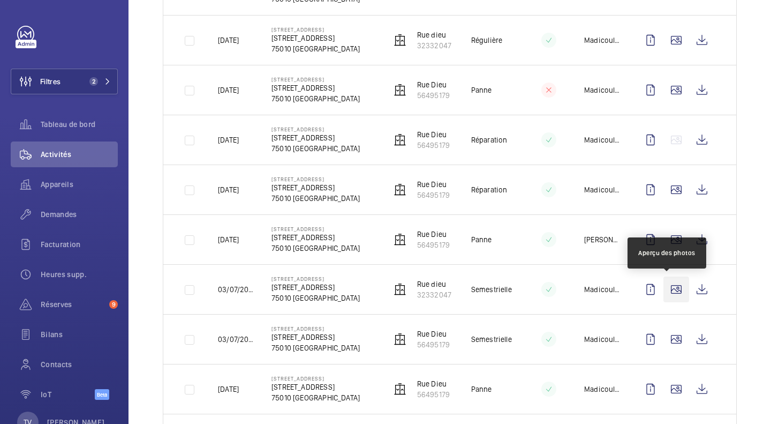
click at [668, 289] on wm-front-icon-button at bounding box center [676, 289] width 26 height 26
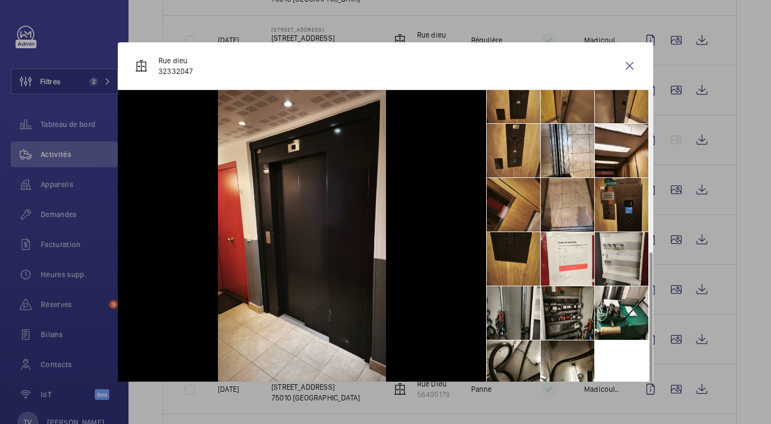
scroll to position [350, 0]
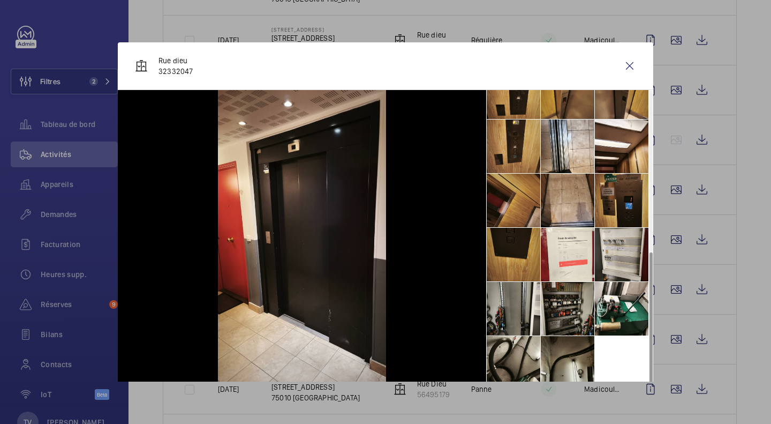
click at [541, 353] on li at bounding box center [568, 363] width 54 height 54
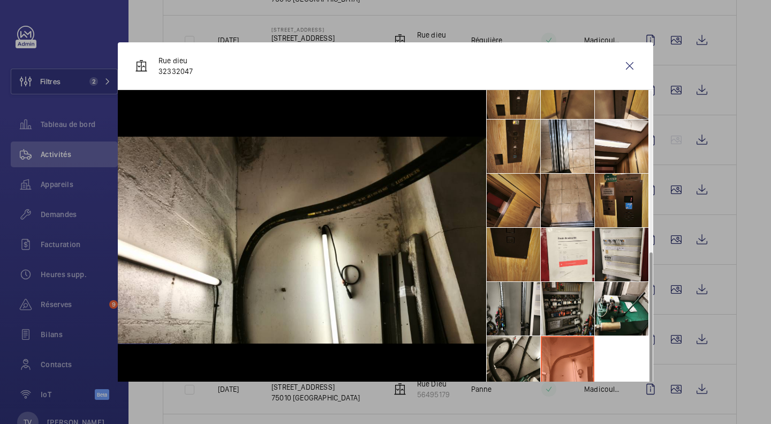
click at [558, 352] on li at bounding box center [568, 363] width 54 height 54
click at [574, 325] on li at bounding box center [568, 309] width 54 height 54
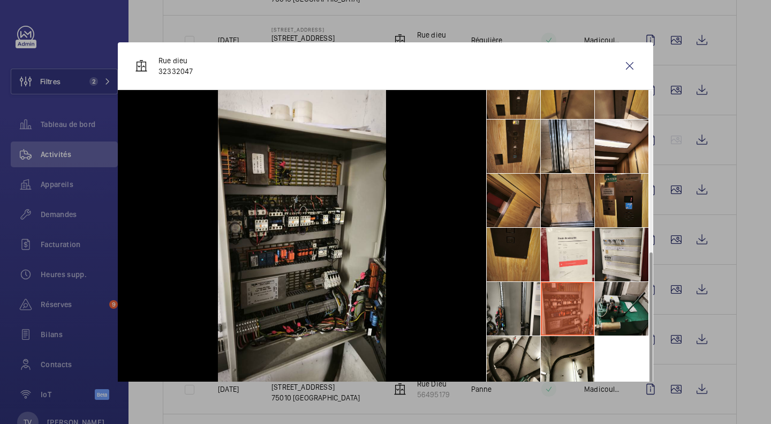
click at [613, 314] on li at bounding box center [622, 309] width 54 height 54
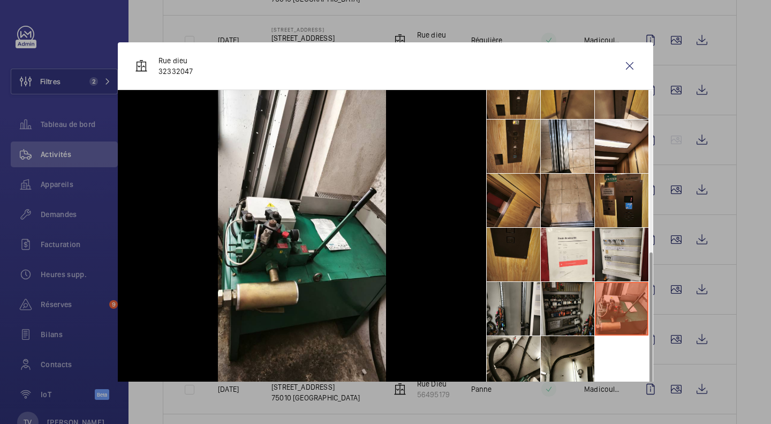
click at [583, 308] on li at bounding box center [568, 309] width 54 height 54
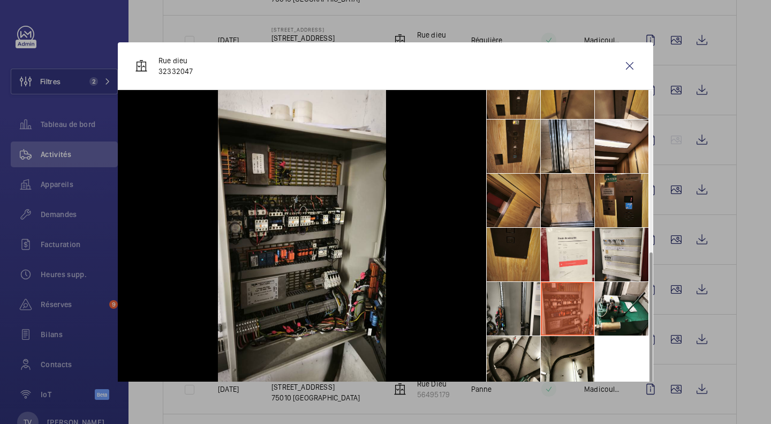
click at [551, 307] on li at bounding box center [568, 309] width 54 height 54
click at [516, 300] on li at bounding box center [514, 309] width 54 height 54
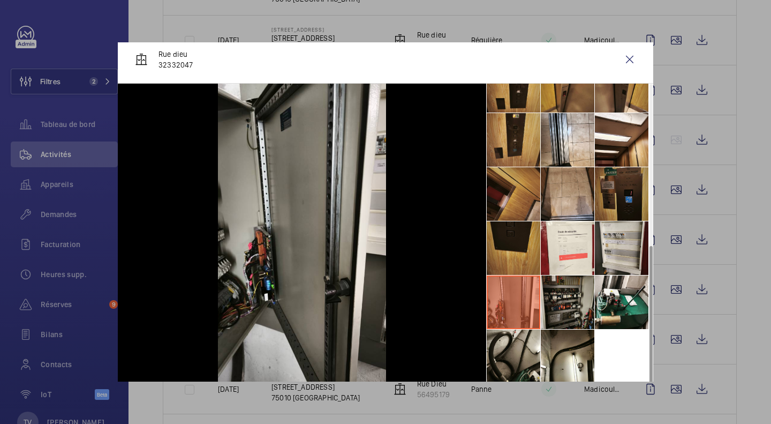
scroll to position [9, 0]
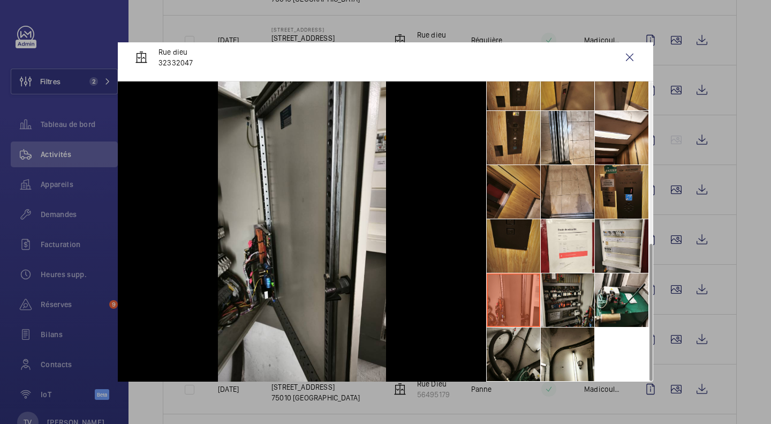
click at [517, 361] on li at bounding box center [514, 354] width 54 height 54
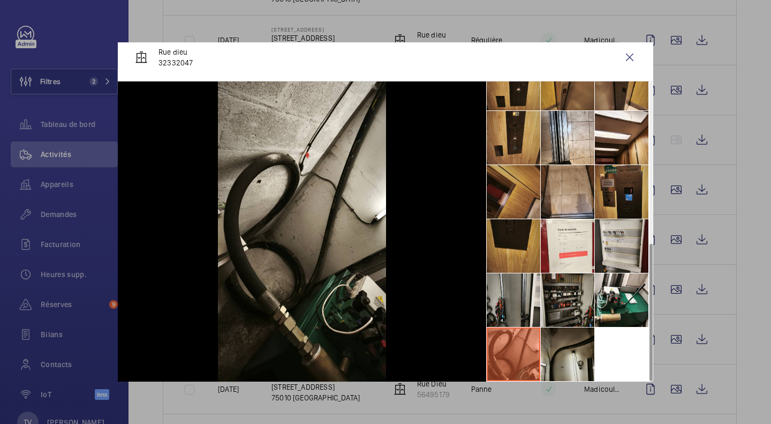
click at [541, 359] on li at bounding box center [568, 354] width 54 height 54
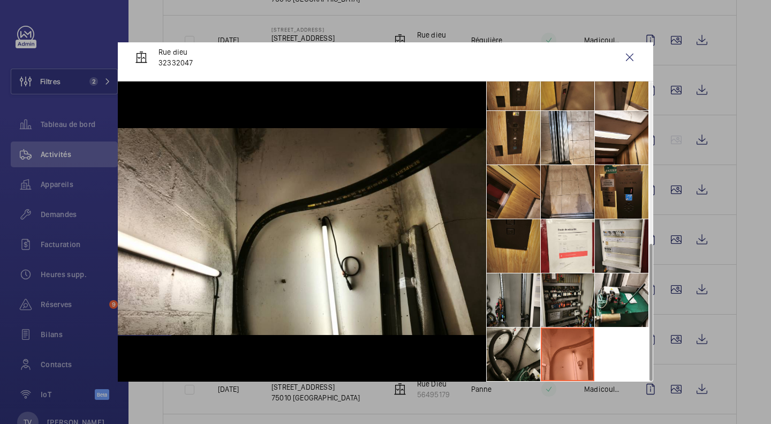
click at [482, 353] on div at bounding box center [302, 231] width 368 height 300
click at [505, 356] on li at bounding box center [514, 354] width 54 height 54
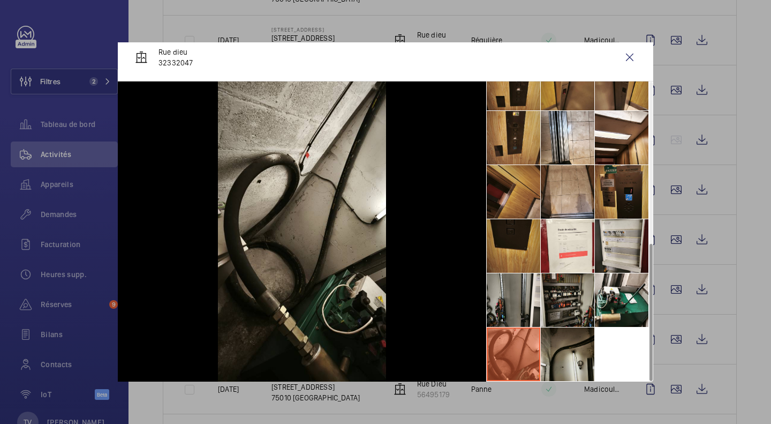
click at [566, 355] on li at bounding box center [568, 354] width 54 height 54
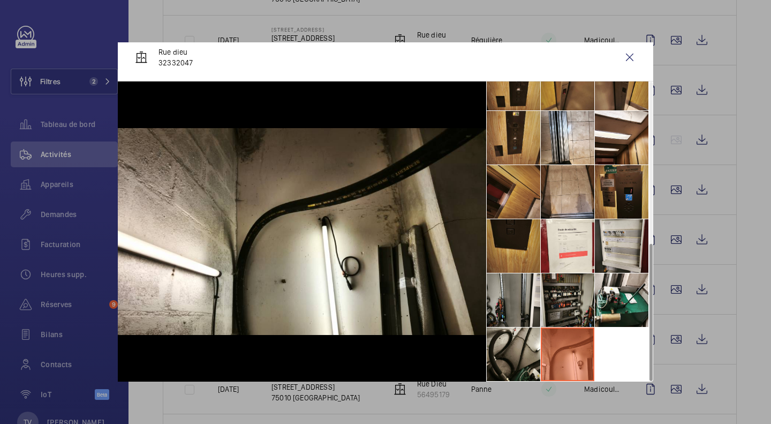
click at [744, 253] on div at bounding box center [385, 212] width 771 height 424
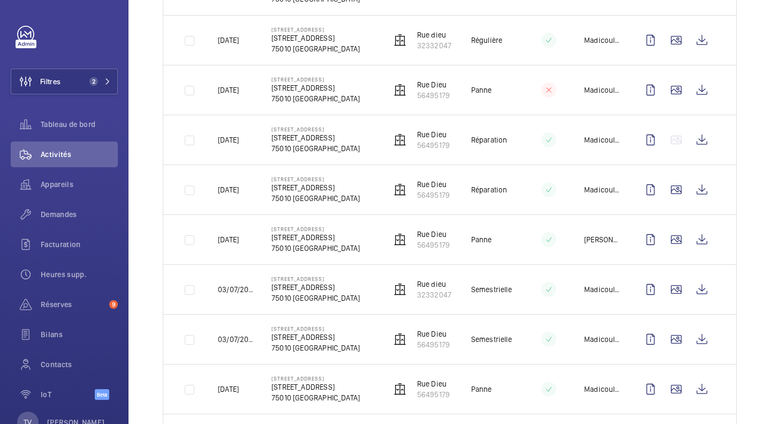
scroll to position [0, 0]
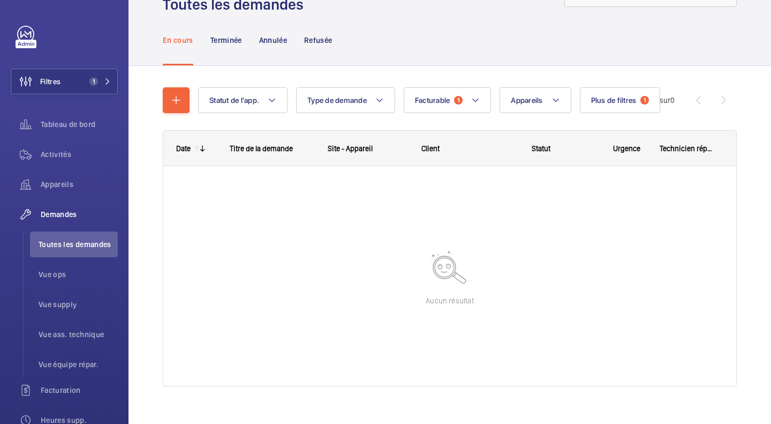
scroll to position [54, 0]
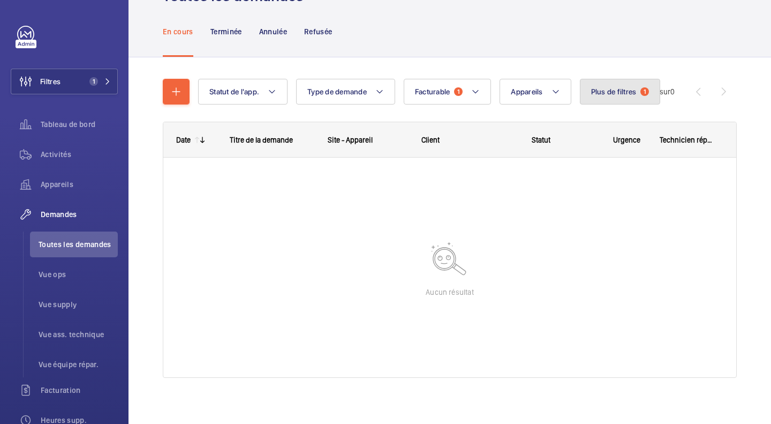
click at [615, 84] on button "Plus de filtres 1" at bounding box center [620, 92] width 81 height 26
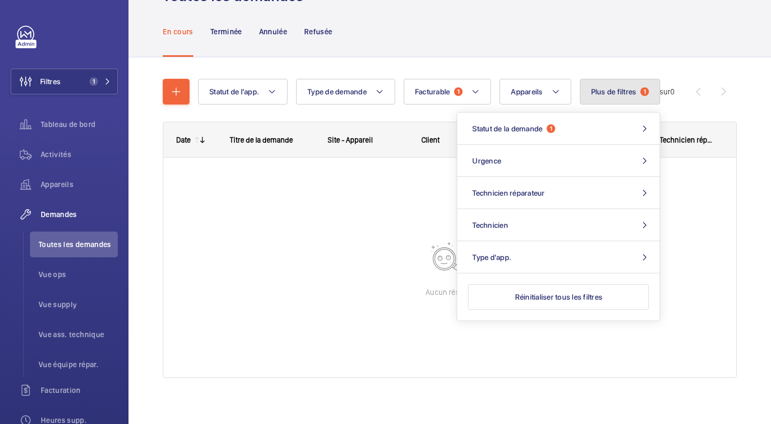
click at [615, 84] on button "Plus de filtres 1" at bounding box center [620, 92] width 81 height 26
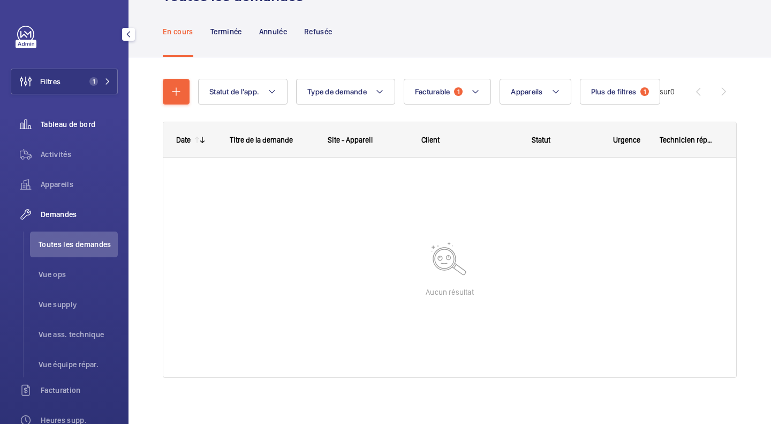
click at [38, 120] on wm-front-icon-button at bounding box center [26, 124] width 30 height 26
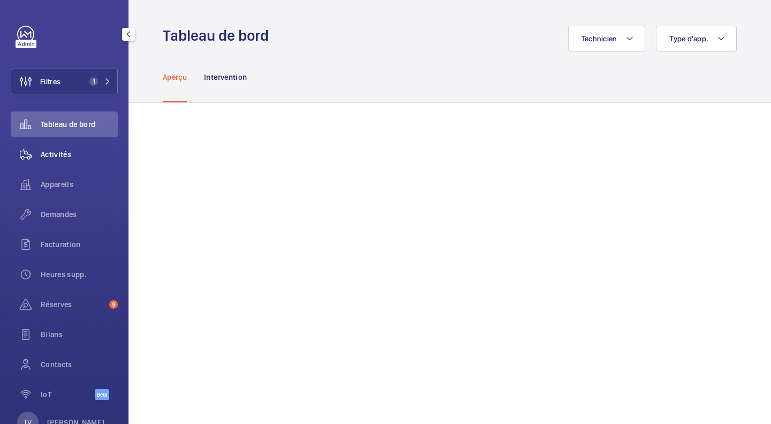
click at [77, 146] on div "Activités" at bounding box center [64, 154] width 107 height 26
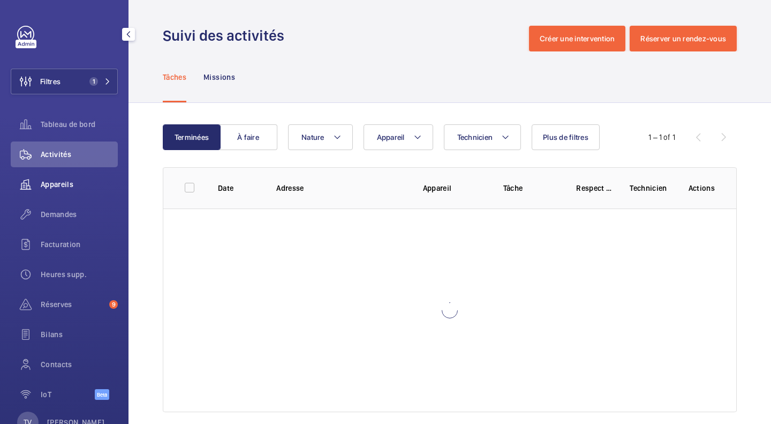
click at [70, 188] on span "Appareils" at bounding box center [79, 184] width 77 height 11
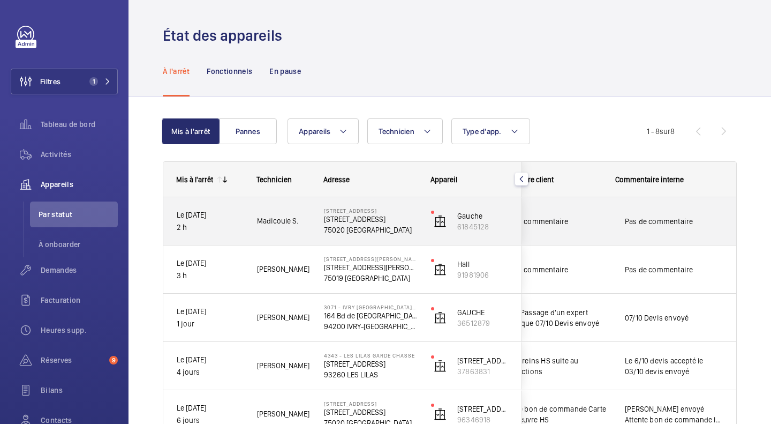
click at [571, 220] on span "Pas de commentaire" at bounding box center [555, 221] width 111 height 11
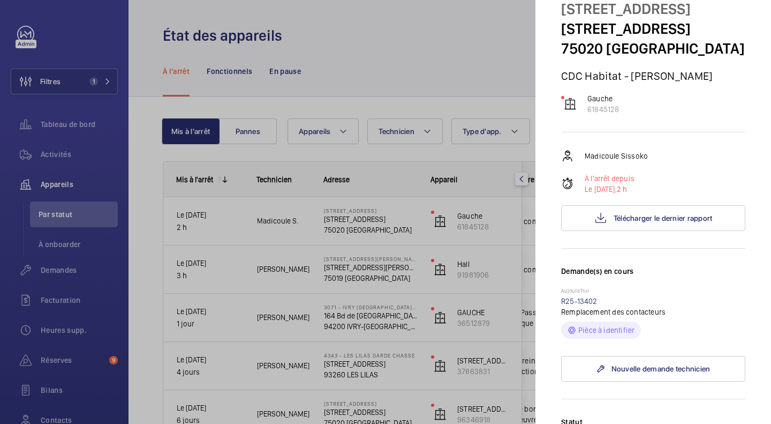
scroll to position [54, 0]
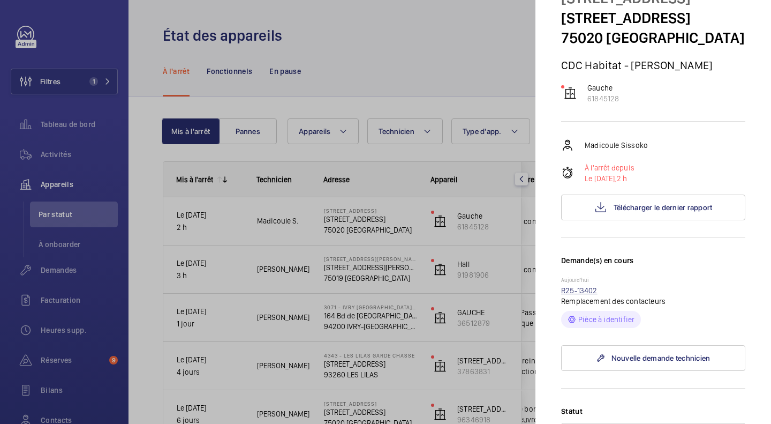
click at [583, 293] on link "R25-13402" at bounding box center [579, 290] width 36 height 9
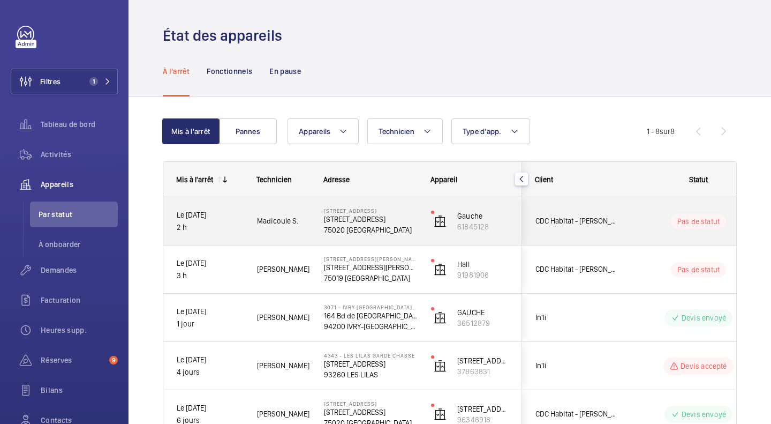
click at [639, 230] on div "Pas de statut" at bounding box center [692, 221] width 146 height 36
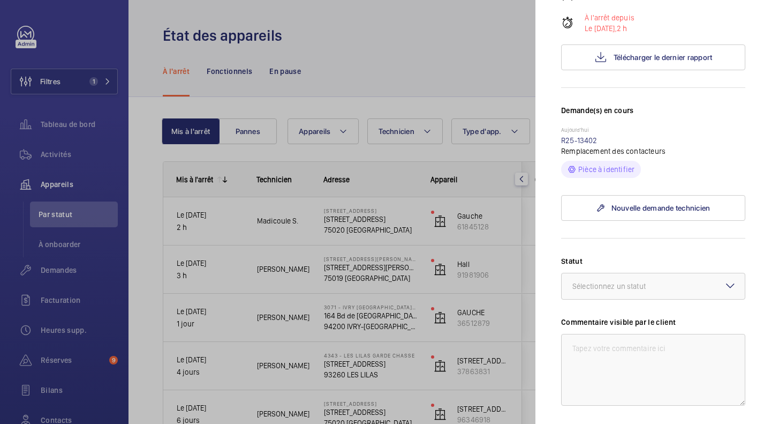
scroll to position [214, 0]
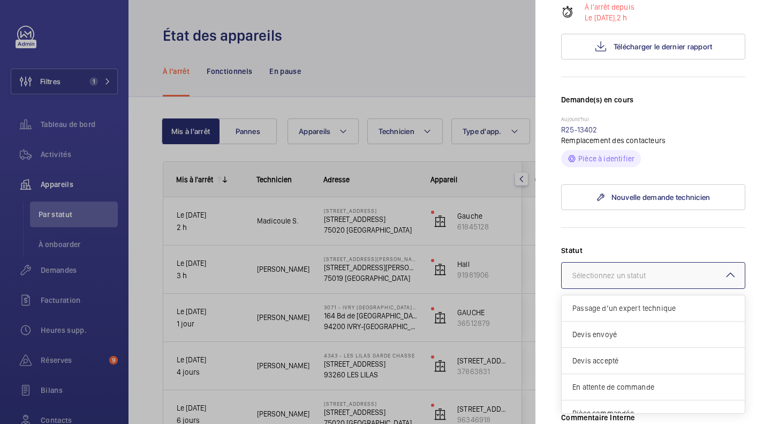
click at [652, 269] on div at bounding box center [653, 275] width 183 height 26
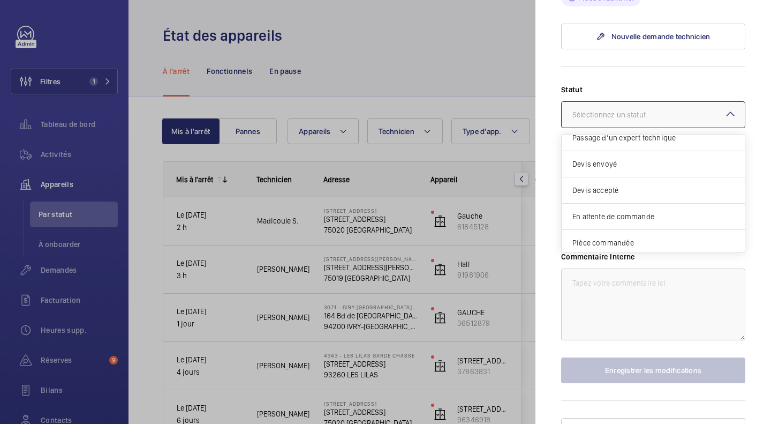
scroll to position [0, 0]
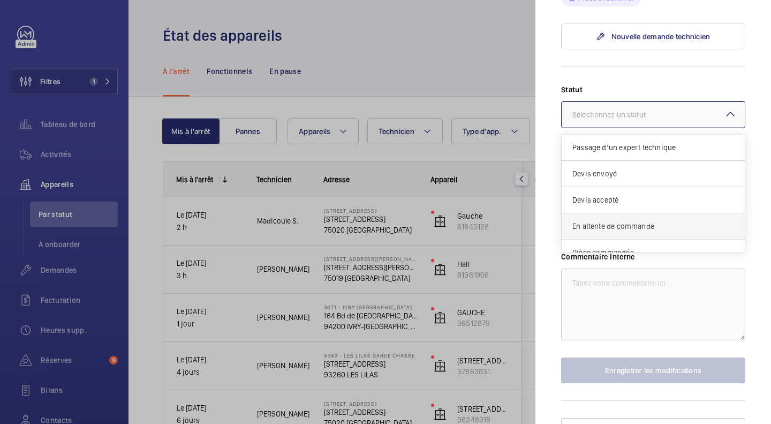
click at [650, 222] on span "En attente de commande" at bounding box center [653, 226] width 162 height 11
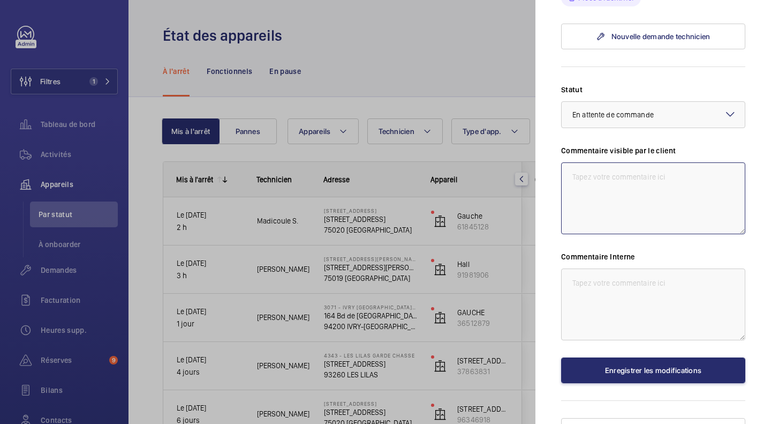
click at [682, 178] on textarea at bounding box center [653, 198] width 184 height 72
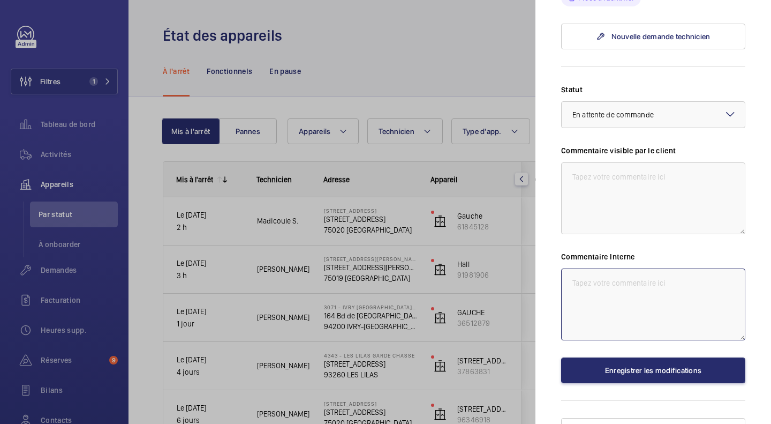
click at [644, 306] on textarea at bounding box center [653, 304] width 184 height 72
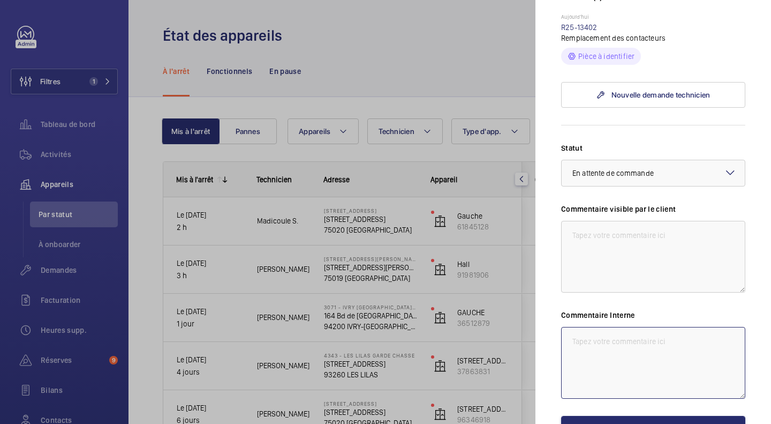
scroll to position [375, 0]
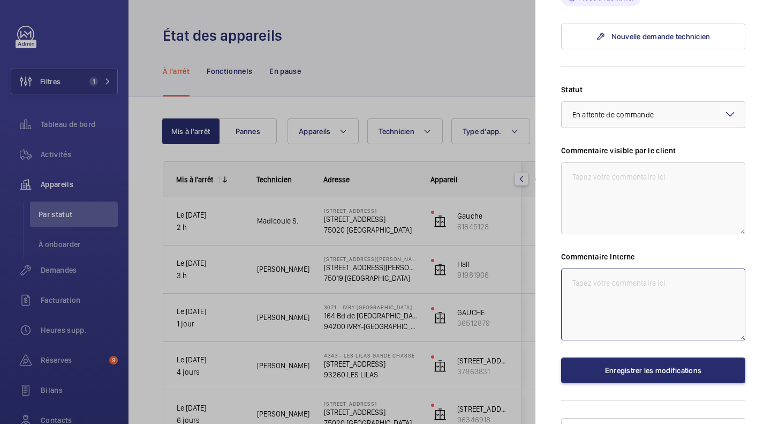
click at [638, 292] on textarea at bounding box center [653, 304] width 184 height 72
type textarea "07/10 En attende de commande"
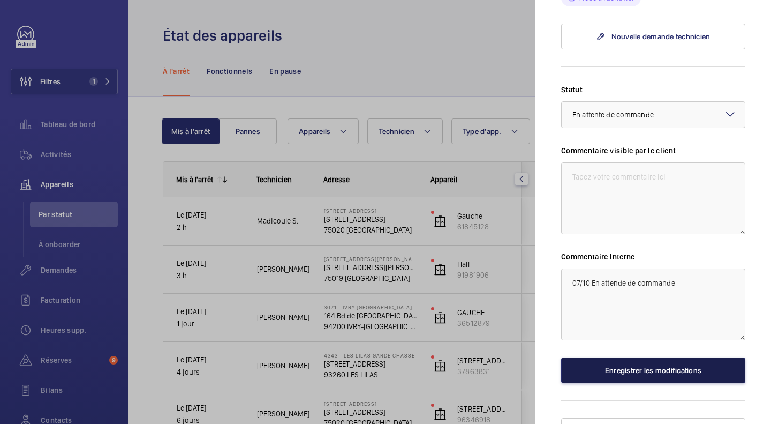
click at [663, 360] on button "Enregistrer les modifications" at bounding box center [653, 370] width 184 height 26
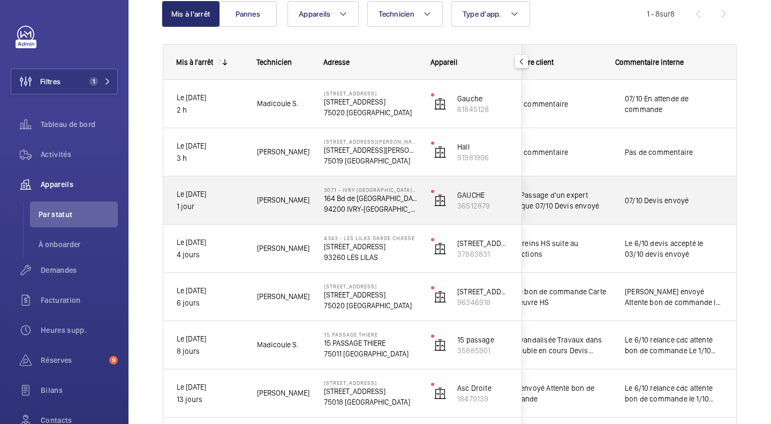
scroll to position [59, 0]
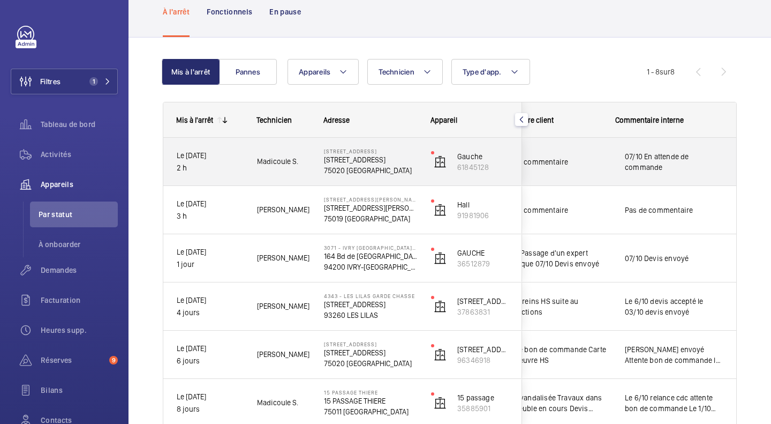
click at [592, 160] on span "Pas de commentaire" at bounding box center [555, 161] width 111 height 11
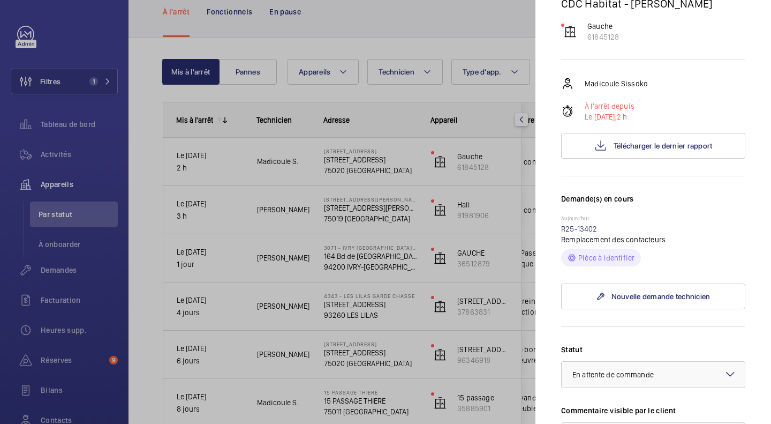
scroll to position [0, 0]
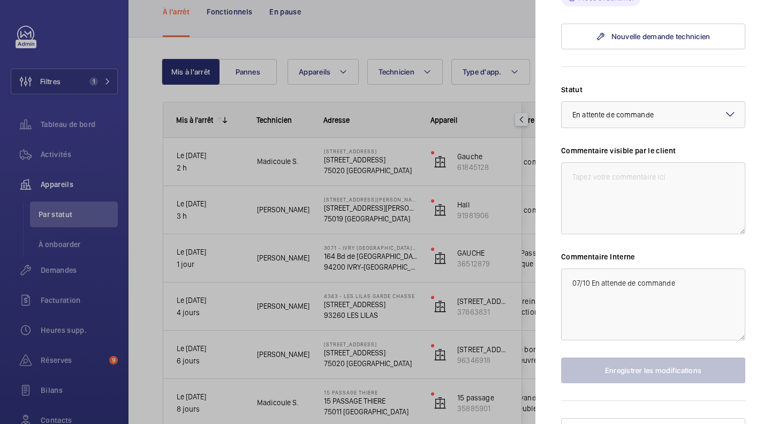
click at [418, 202] on div at bounding box center [385, 212] width 771 height 424
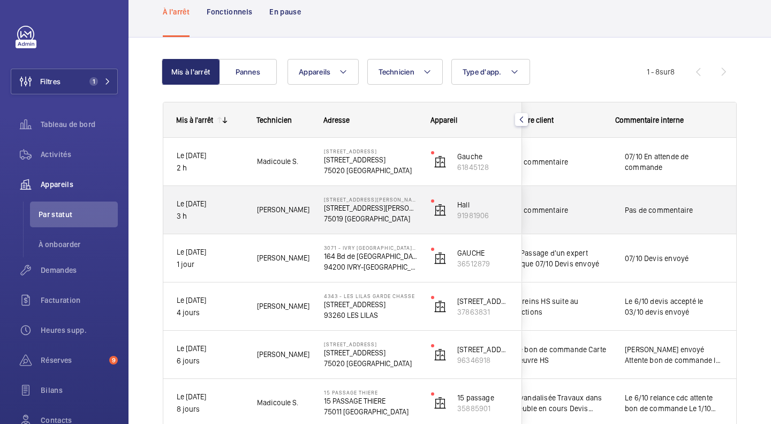
click at [585, 214] on span "Pas de commentaire" at bounding box center [555, 210] width 111 height 11
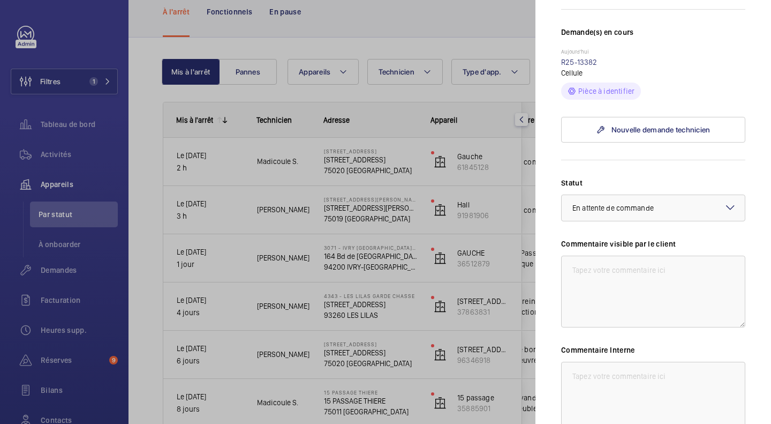
click at [498, 288] on div at bounding box center [385, 212] width 771 height 424
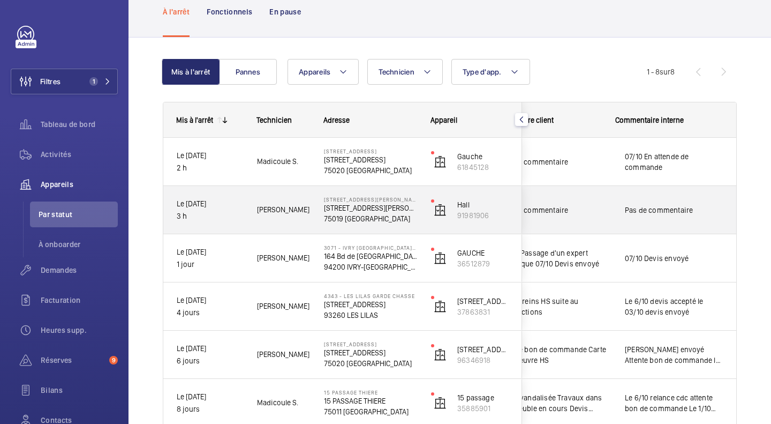
click at [584, 220] on div "Pas de commentaire" at bounding box center [555, 210] width 111 height 25
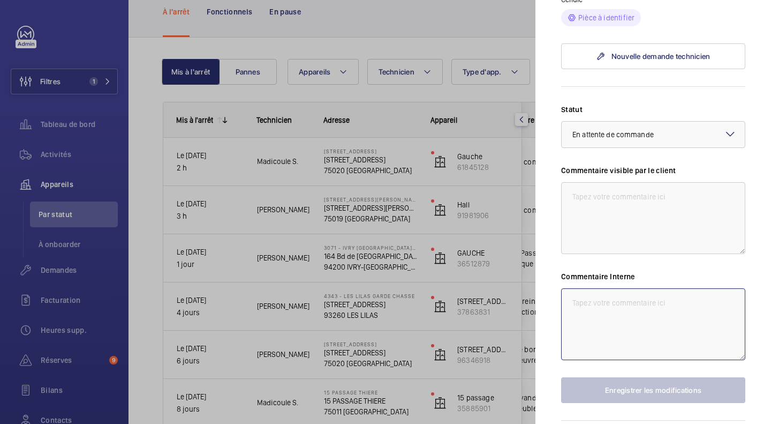
click at [665, 288] on textarea at bounding box center [653, 324] width 184 height 72
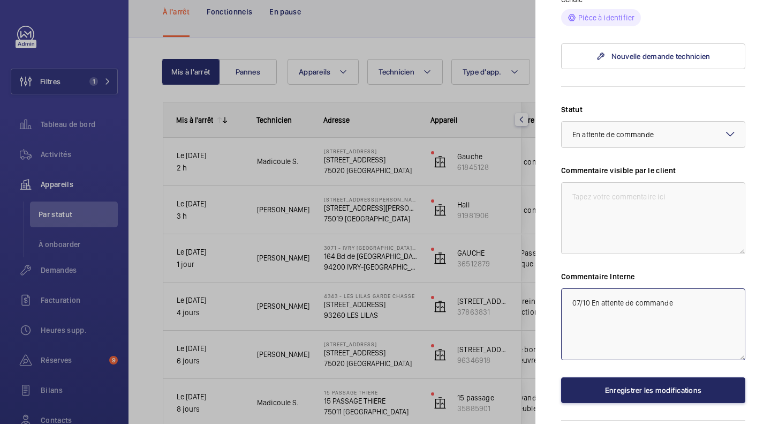
type textarea "07/10 En attente de commande"
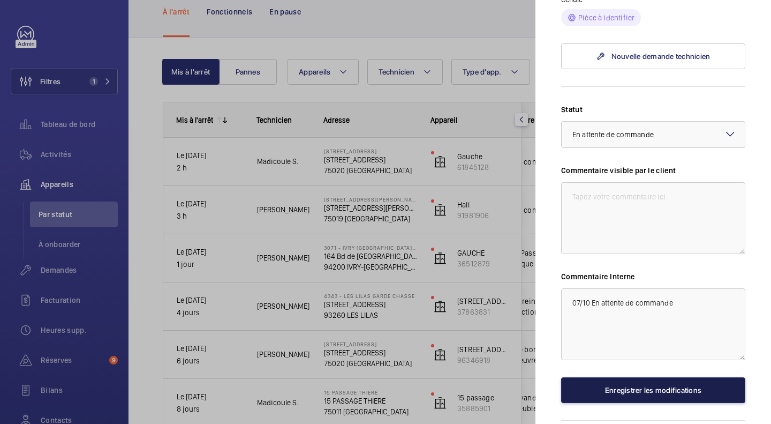
click at [674, 377] on button "Enregistrer les modifications" at bounding box center [653, 390] width 184 height 26
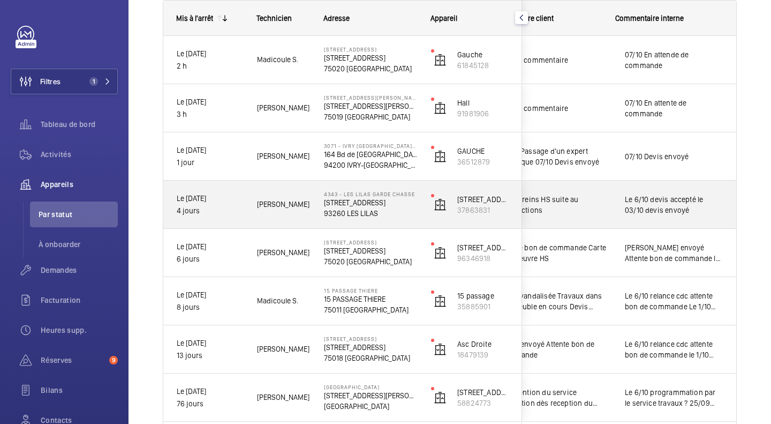
scroll to position [220, 0]
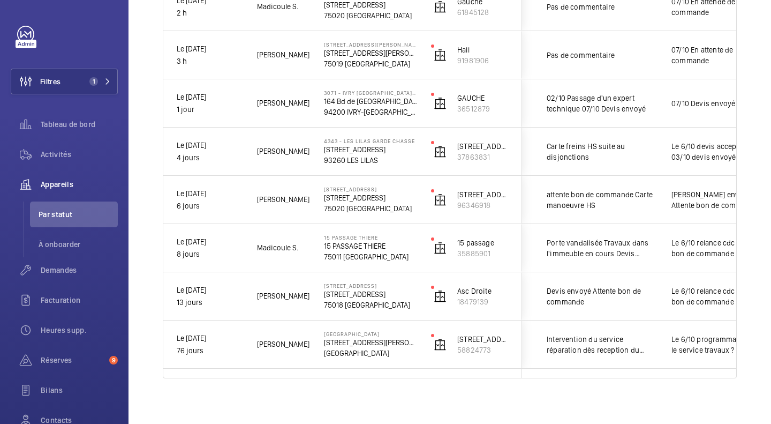
click at [752, 91] on div "Mis à l'arrêt Pannes Appareils Technicien Type d'app. Plus de filtres Réinitial…" at bounding box center [450, 156] width 643 height 547
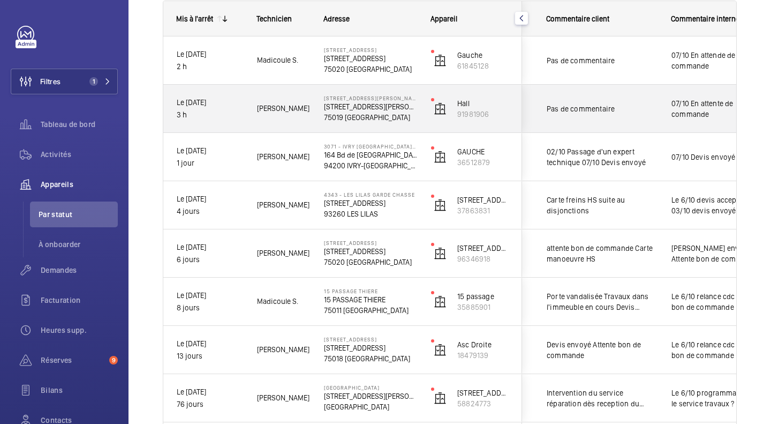
scroll to position [214, 0]
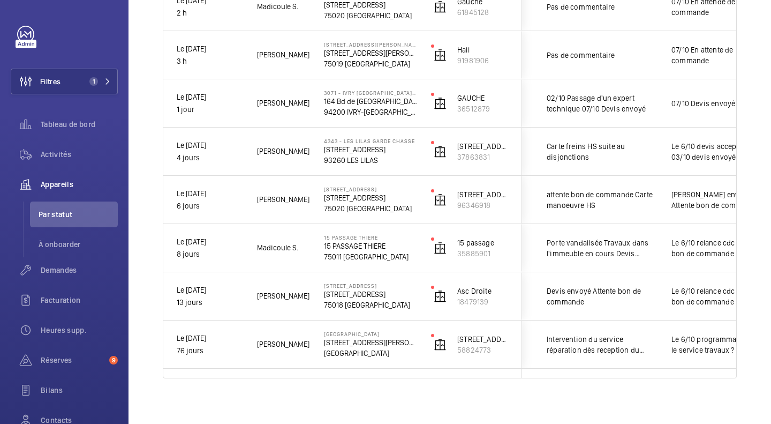
click at [650, 378] on div "Mis à l'arrêt Technicien Adresse Appareil Client" at bounding box center [450, 162] width 574 height 431
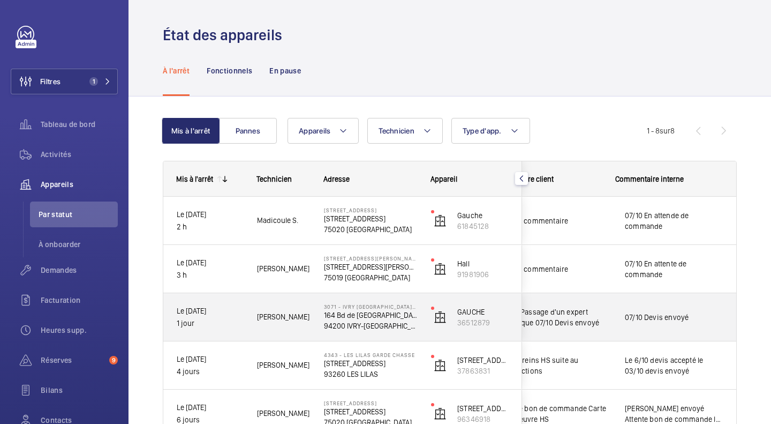
scroll to position [0, 0]
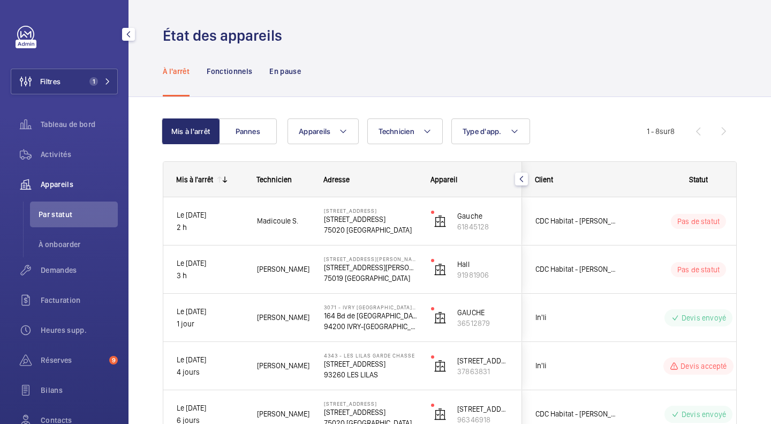
scroll to position [22, 0]
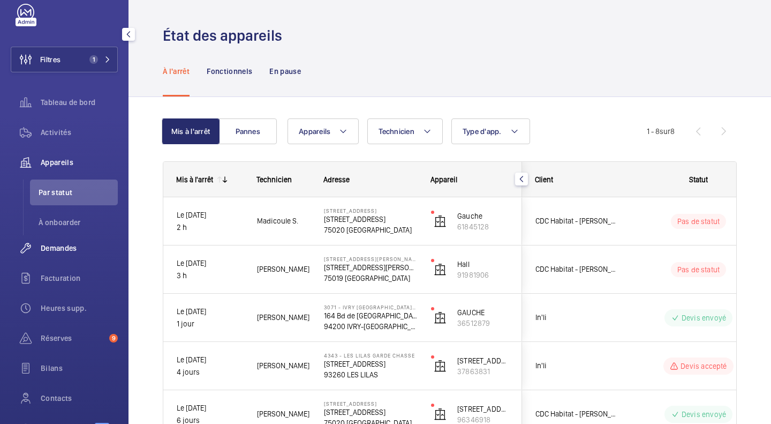
click at [61, 242] on div "Demandes" at bounding box center [64, 248] width 107 height 26
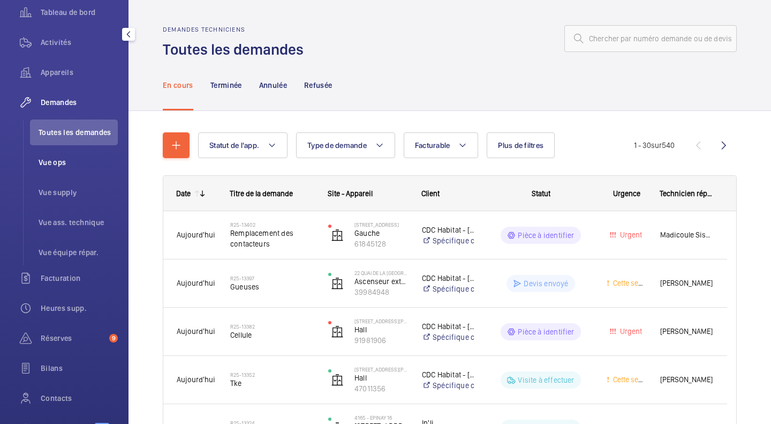
scroll to position [129, 0]
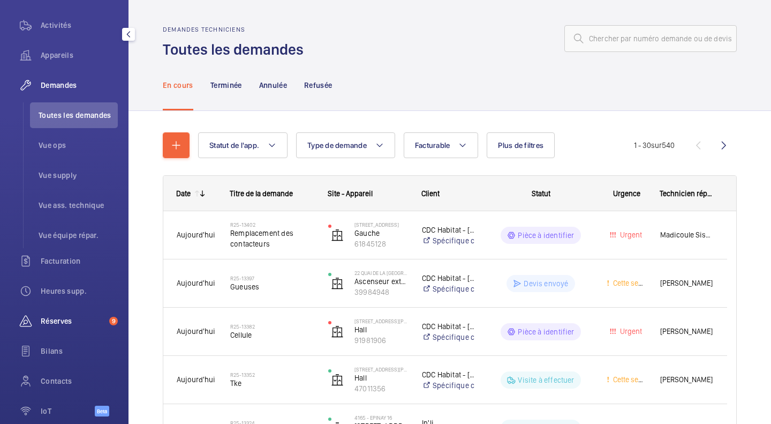
click at [61, 326] on span "Réserves" at bounding box center [73, 320] width 64 height 11
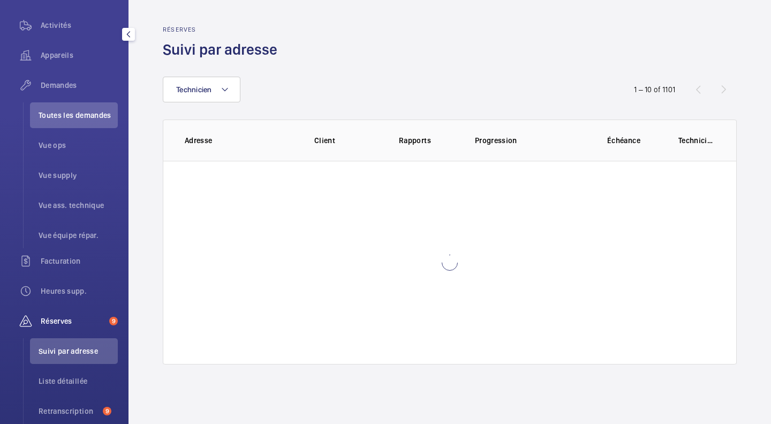
scroll to position [120, 0]
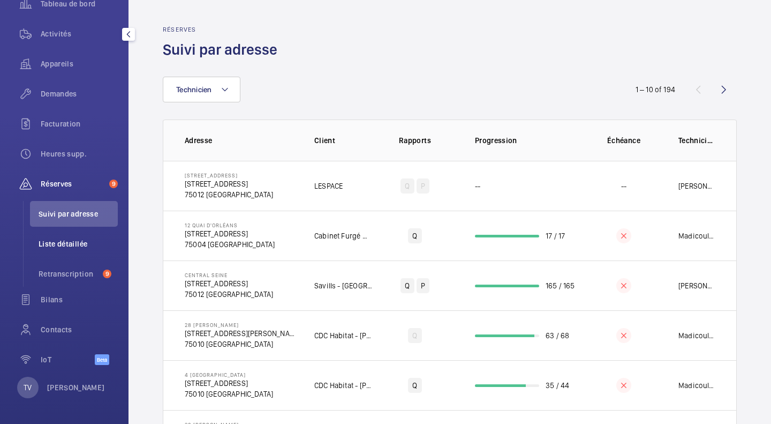
click at [82, 246] on span "Liste détaillée" at bounding box center [78, 243] width 79 height 11
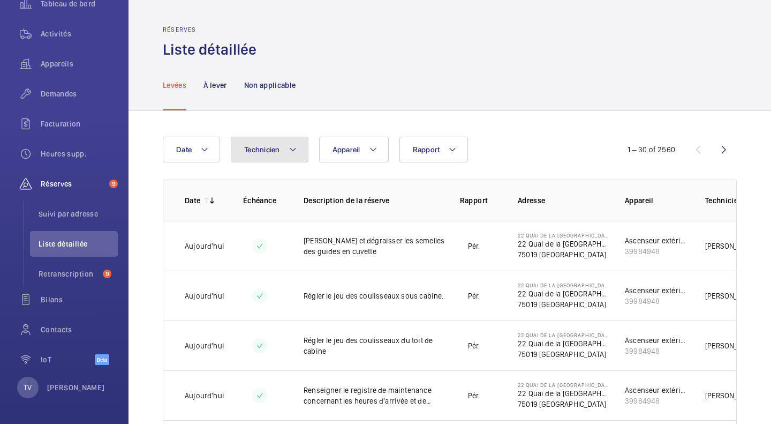
click at [280, 149] on span "Technicien" at bounding box center [262, 149] width 36 height 9
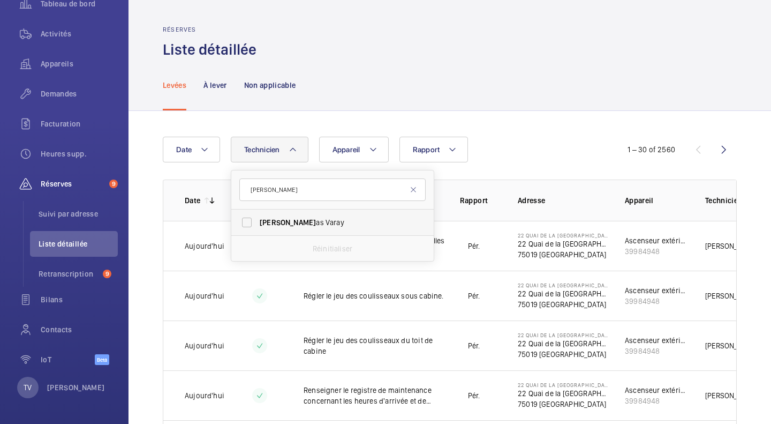
type input "thom"
click at [288, 222] on span "Thom as Varay" at bounding box center [333, 222] width 147 height 11
click at [258, 222] on input "Thom as Varay" at bounding box center [246, 222] width 21 height 21
checkbox input "true"
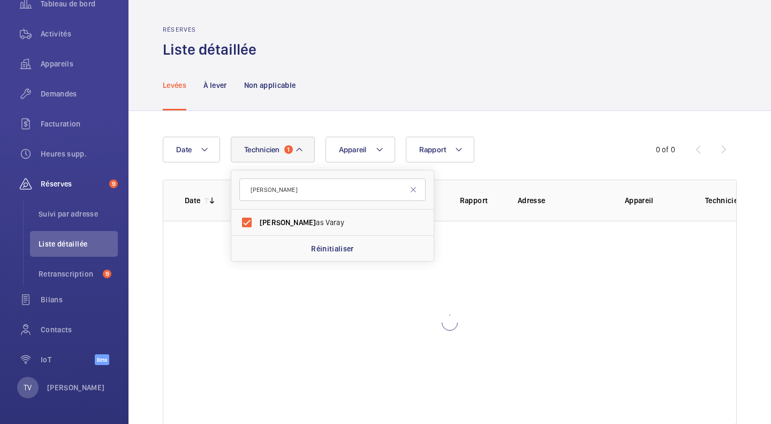
click at [567, 96] on div "Levées À lever Non applicable" at bounding box center [450, 84] width 574 height 51
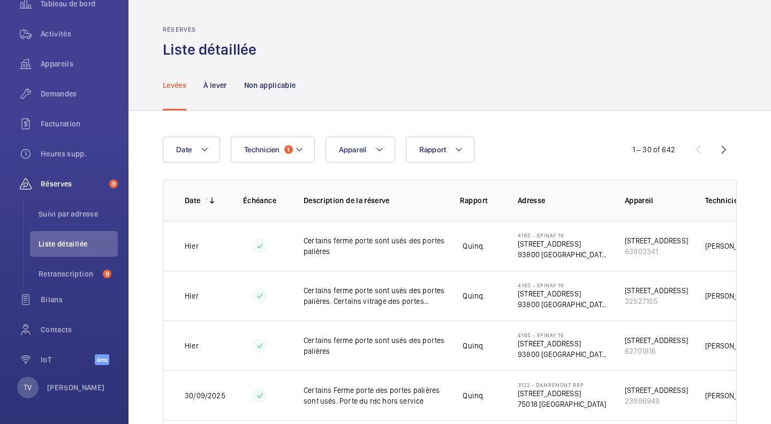
drag, startPoint x: 212, startPoint y: 85, endPoint x: 416, endPoint y: 98, distance: 203.9
click at [213, 85] on p "À lever" at bounding box center [214, 85] width 23 height 11
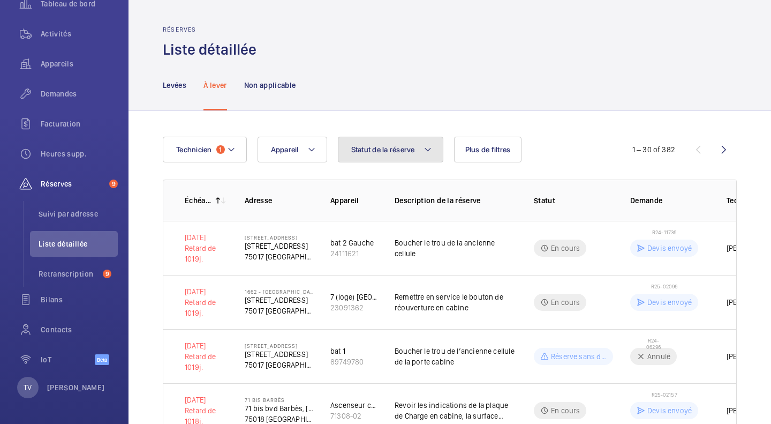
click at [397, 146] on span "Statut de la réserve" at bounding box center [383, 149] width 64 height 9
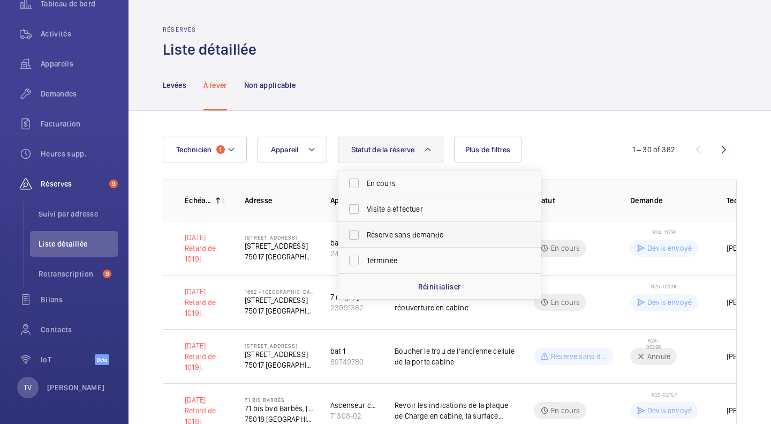
click at [412, 230] on span "Réserve sans demande" at bounding box center [440, 234] width 147 height 11
click at [365, 230] on input "Réserve sans demande" at bounding box center [353, 234] width 21 height 21
checkbox input "true"
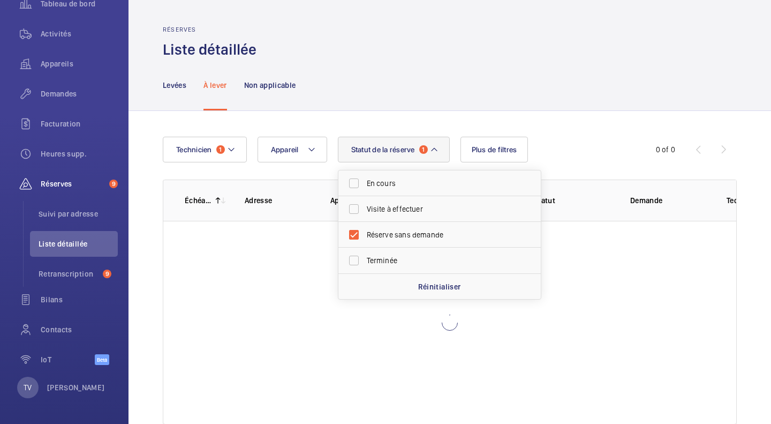
click at [582, 120] on div "Technicien 1 Appareil Statut de la réserve 1 En cours Visite à effectuer Réserv…" at bounding box center [450, 280] width 643 height 339
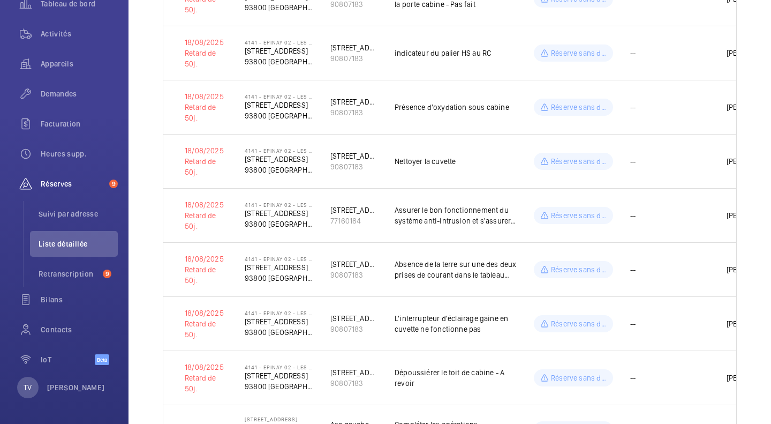
scroll to position [1232, 0]
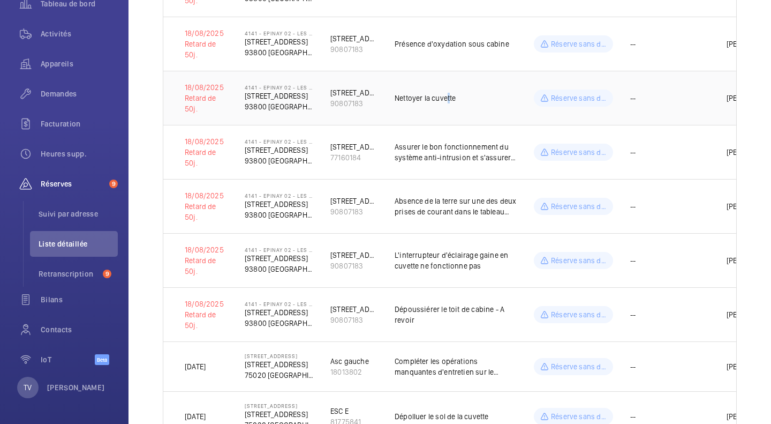
click at [449, 93] on p "Nettoyer la cuvette" at bounding box center [456, 98] width 122 height 11
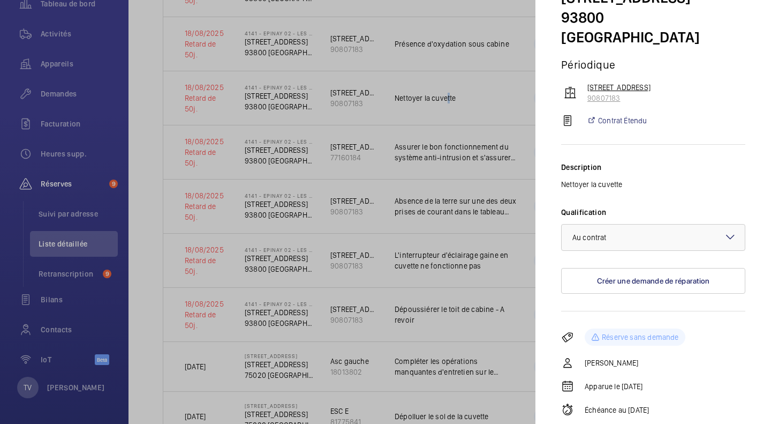
scroll to position [109, 0]
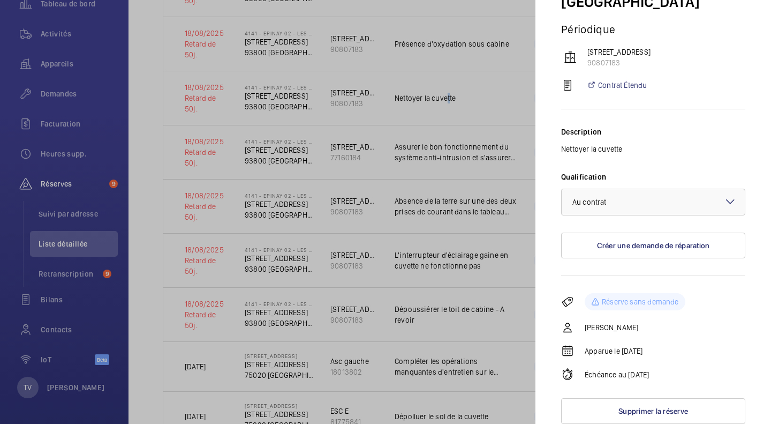
click at [715, 197] on div "× Au contrat ×" at bounding box center [653, 201] width 184 height 27
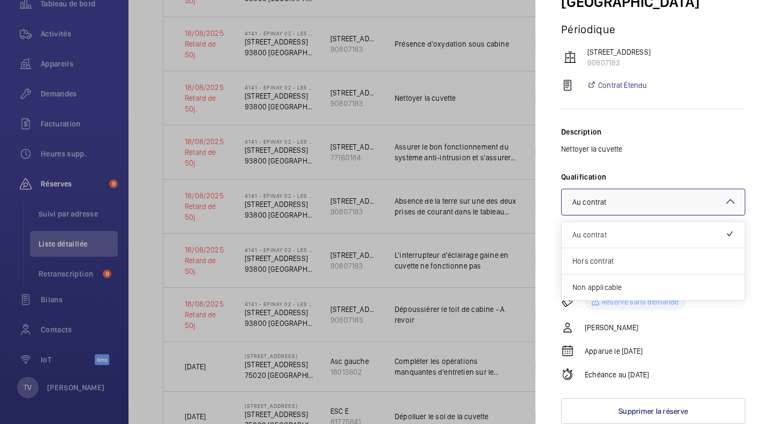
click at [713, 167] on div "Description Nettoyer la cuvette Qualification × Au contrat × Au contrat Hors co…" at bounding box center [653, 192] width 184 height 167
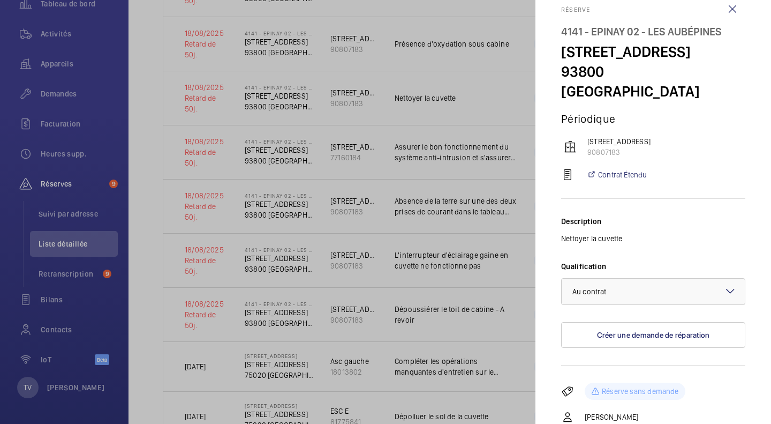
scroll to position [0, 0]
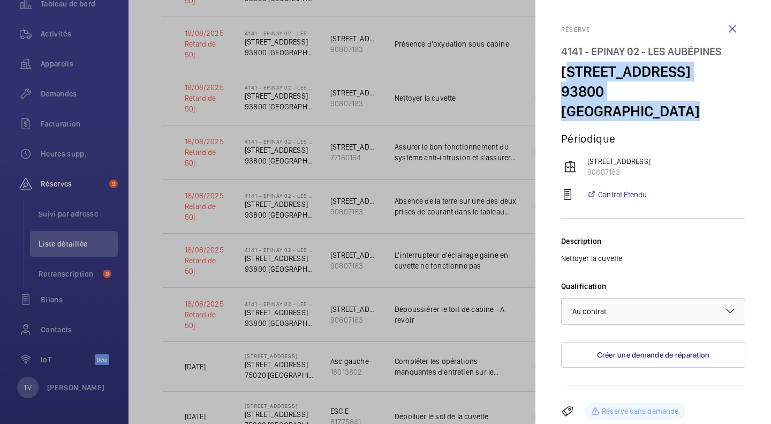
drag, startPoint x: 561, startPoint y: 69, endPoint x: 730, endPoint y: 116, distance: 175.3
click at [730, 116] on h4 "4141 - EPINAY 02 - Les Aubépines 49, avenue d´Enghien 93800 Epinay 93800 ÉPINAY…" at bounding box center [653, 81] width 184 height 79
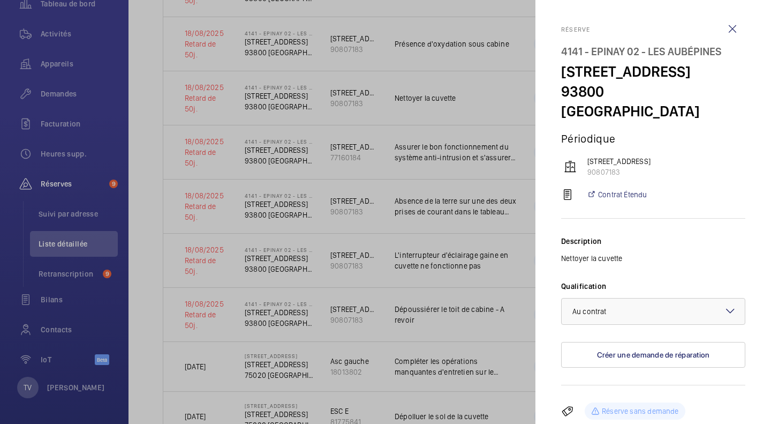
click at [729, 121] on div "Réserve 4141 - EPINAY 02 - Les Aubépines 49, avenue d´Enghien 93800 Epinay 9380…" at bounding box center [653, 122] width 184 height 193
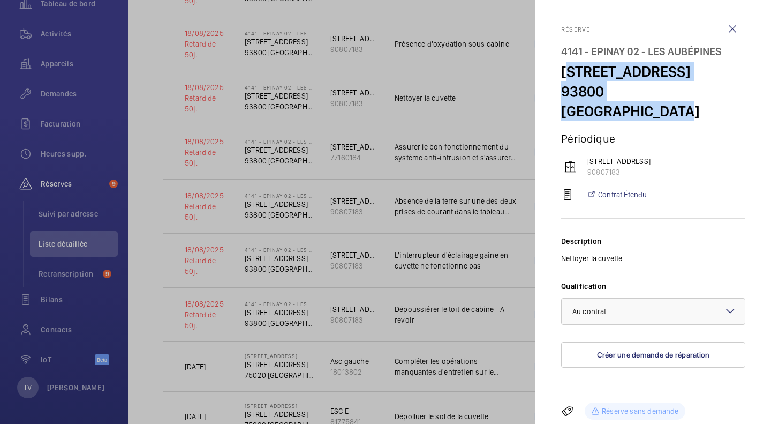
drag, startPoint x: 727, startPoint y: 118, endPoint x: 565, endPoint y: 68, distance: 169.4
click at [565, 68] on h4 "4141 - EPINAY 02 - Les Aubépines 49, avenue d´Enghien 93800 Epinay 93800 ÉPINAY…" at bounding box center [653, 81] width 184 height 79
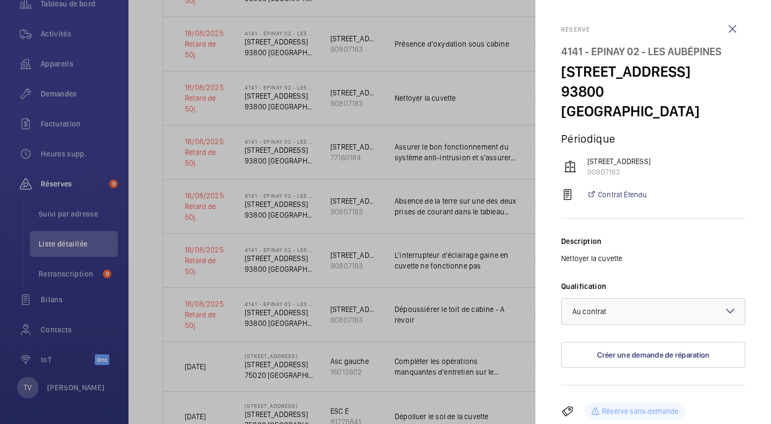
click at [681, 180] on div "Réserve 4141 - EPINAY 02 - Les Aubépines 49, avenue d´Enghien 93800 Epinay 9380…" at bounding box center [653, 122] width 184 height 193
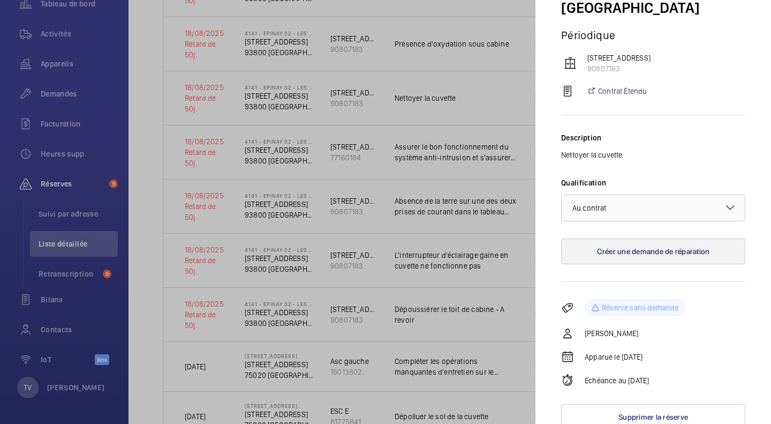
scroll to position [109, 0]
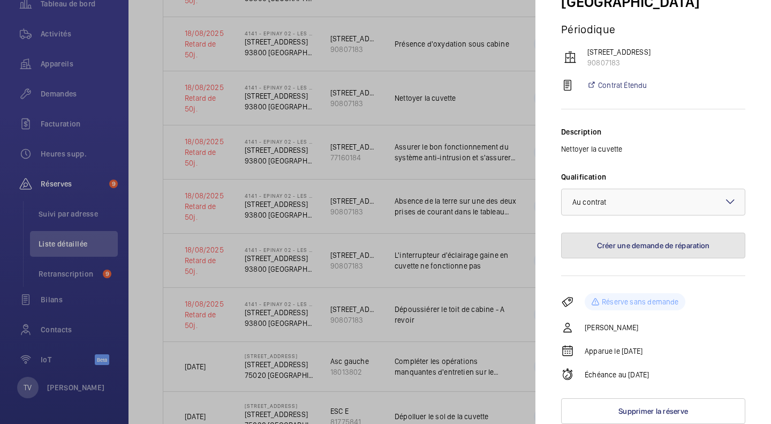
click at [658, 248] on button "Créer une demande de réparation" at bounding box center [653, 245] width 184 height 26
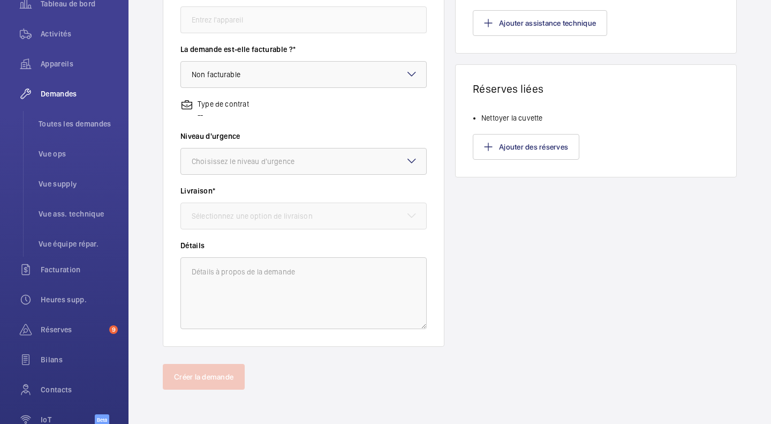
scroll to position [129, 0]
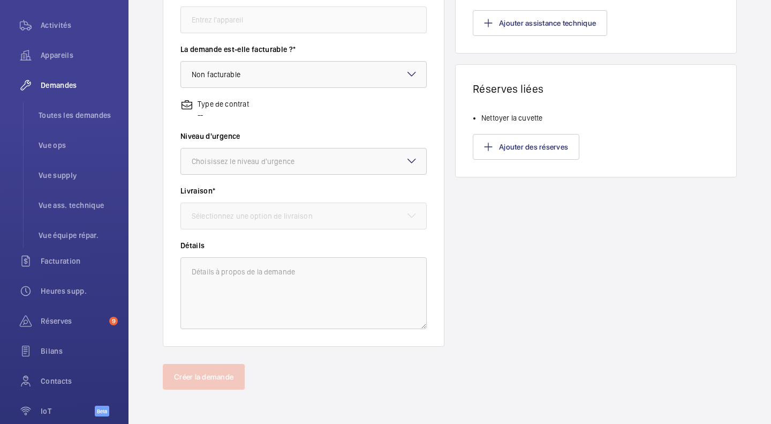
type input "4141 - EPINAY 02 - Les Aubépines 49, avenue d´Enghien 93800 Epinay, 93800 ÉPINA…"
type input "90807183 - 49, avenue d´Enghien"
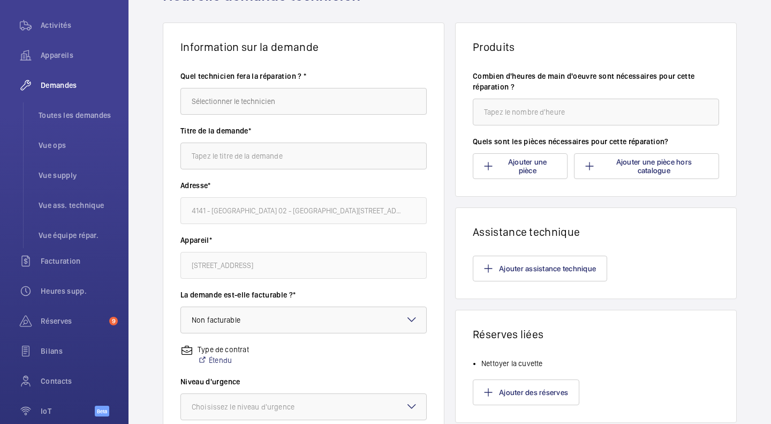
scroll to position [0, 0]
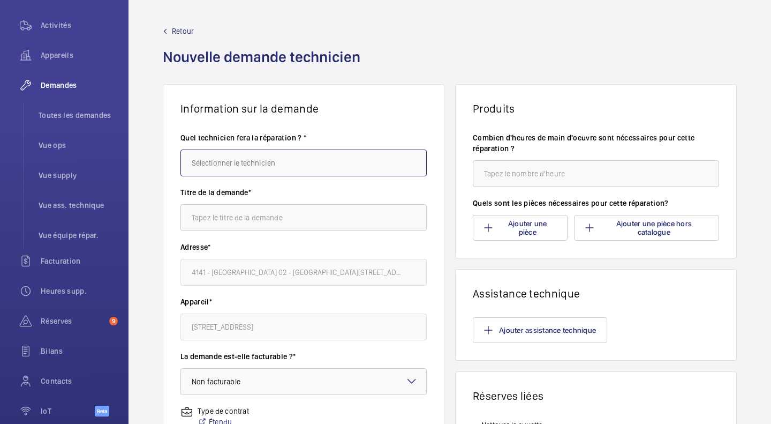
click at [266, 170] on input "text" at bounding box center [303, 162] width 246 height 27
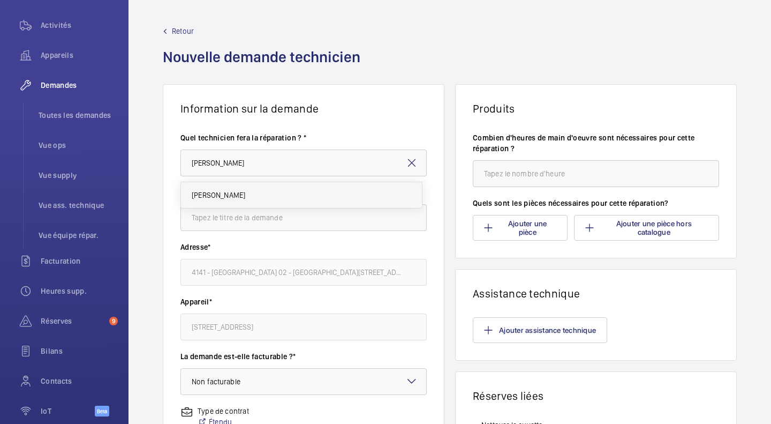
click at [268, 195] on mat-option "[PERSON_NAME]" at bounding box center [301, 195] width 241 height 26
type input "[PERSON_NAME]"
click at [281, 217] on input "text" at bounding box center [303, 217] width 246 height 27
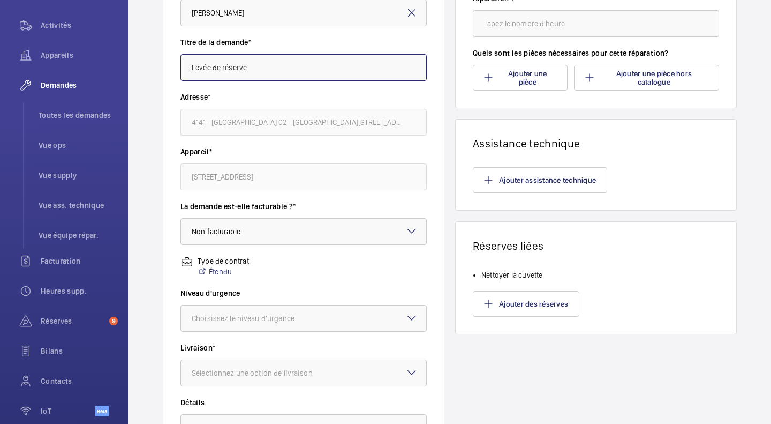
scroll to position [161, 0]
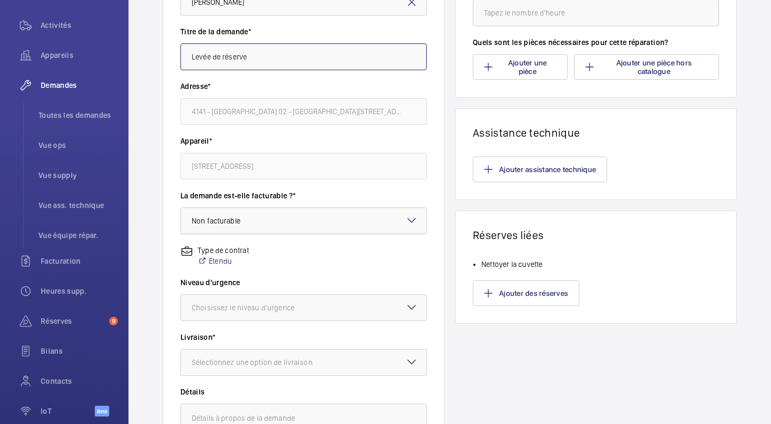
click at [311, 217] on div at bounding box center [303, 221] width 245 height 26
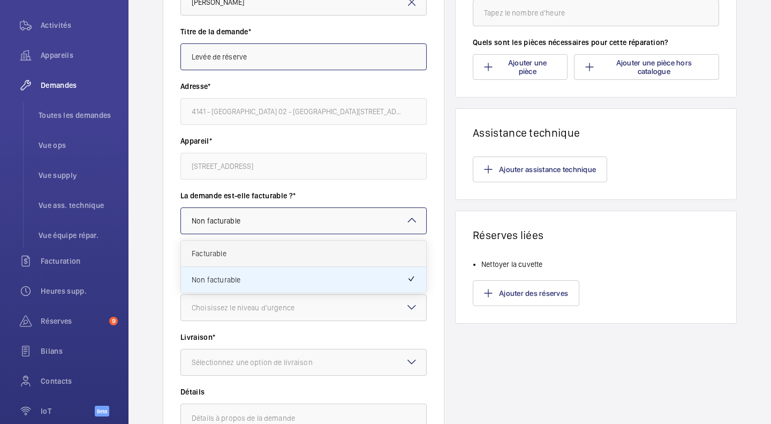
click at [251, 255] on span "Facturable" at bounding box center [304, 253] width 224 height 11
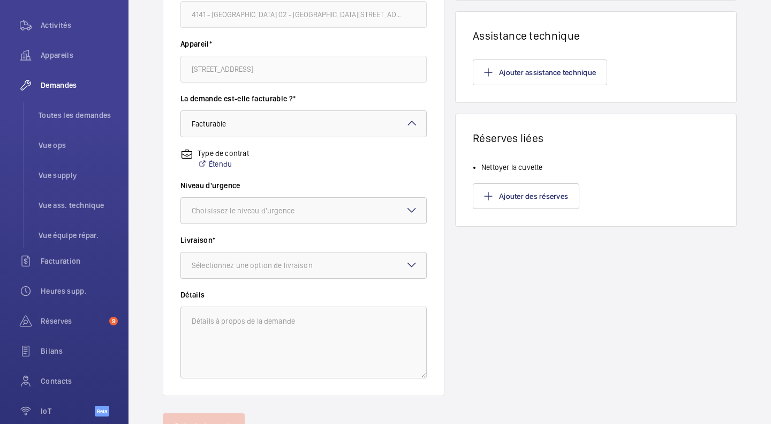
scroll to position [268, 0]
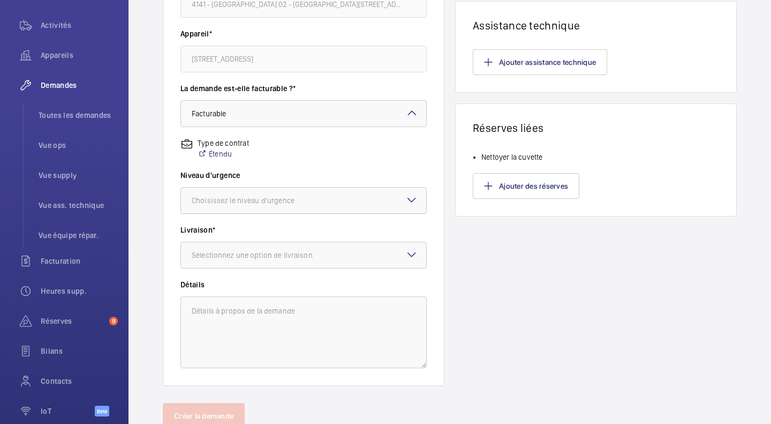
click at [331, 200] on div at bounding box center [303, 200] width 245 height 26
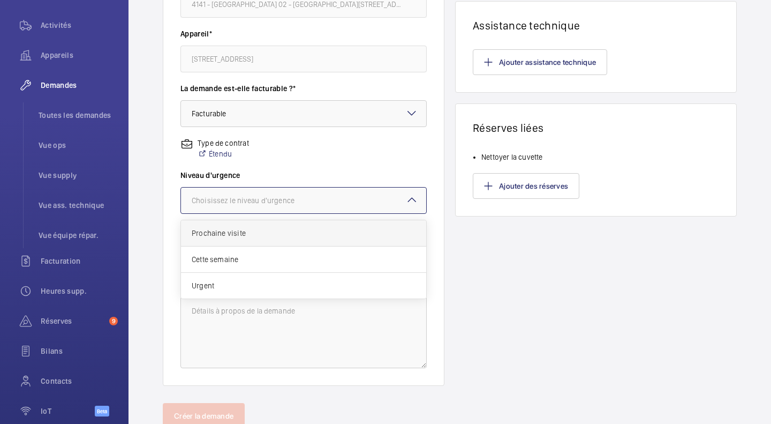
click at [270, 237] on span "Prochaine visite" at bounding box center [304, 233] width 224 height 11
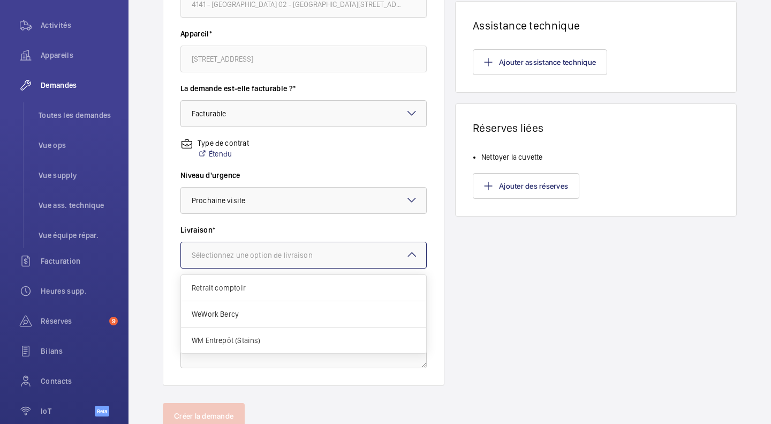
click at [359, 255] on div at bounding box center [303, 255] width 245 height 26
click at [263, 281] on div "Retrait comptoir" at bounding box center [303, 288] width 245 height 26
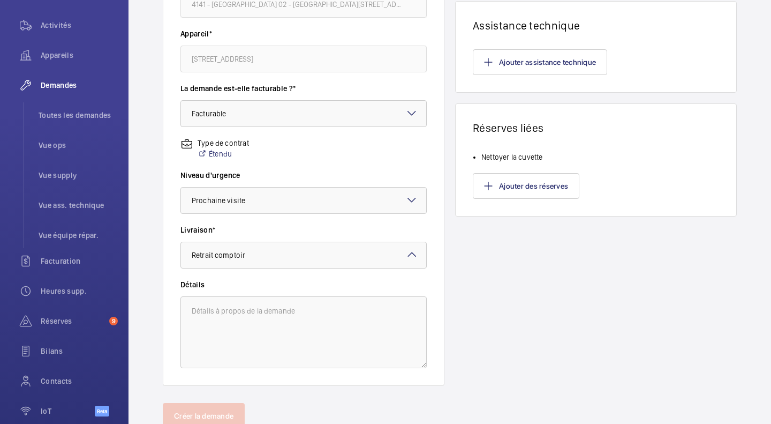
type input "Levée de réserve"
click at [282, 333] on textarea at bounding box center [303, 332] width 246 height 72
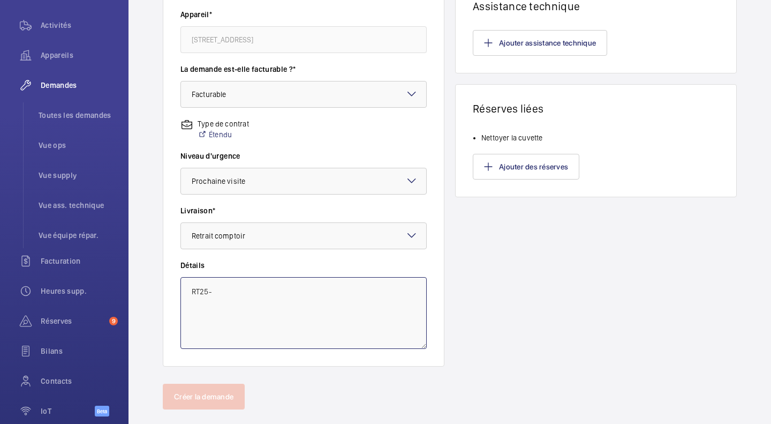
scroll to position [307, 0]
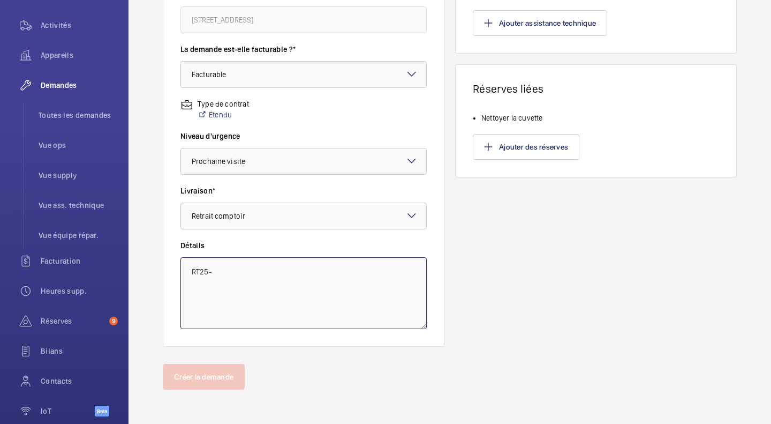
click at [227, 274] on textarea "RT25-" at bounding box center [303, 293] width 246 height 72
click at [188, 270] on textarea "RT25-" at bounding box center [303, 293] width 246 height 72
click at [307, 263] on textarea "DOUBLE RT25-" at bounding box center [303, 293] width 246 height 72
type textarea "DOUBLE RT25-05683"
click at [488, 235] on div "Produits Combien d'heures de main d'oeuvre sont nécessaires pour cette réparati…" at bounding box center [596, 61] width 282 height 569
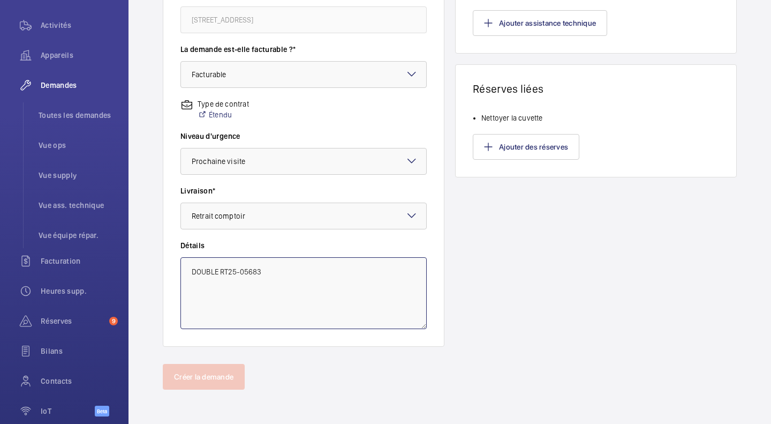
click at [311, 277] on textarea "DOUBLE RT25-05683" at bounding box center [303, 293] width 246 height 72
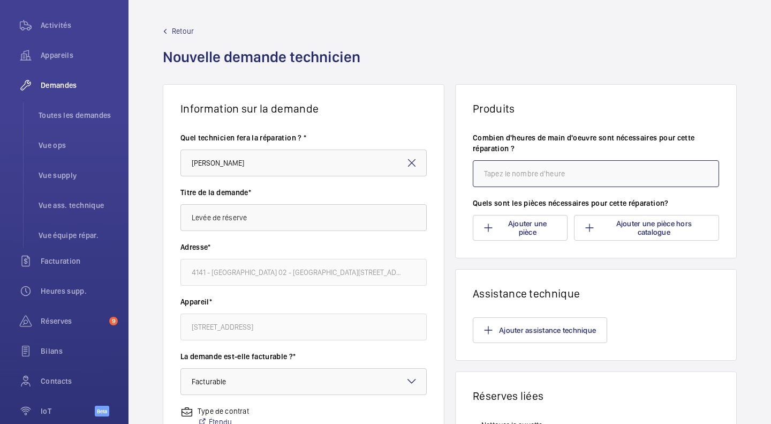
click at [504, 177] on input "number" at bounding box center [596, 173] width 246 height 27
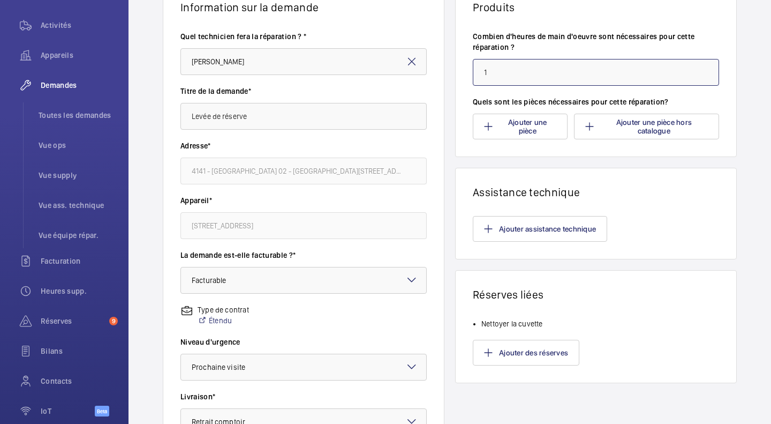
scroll to position [107, 0]
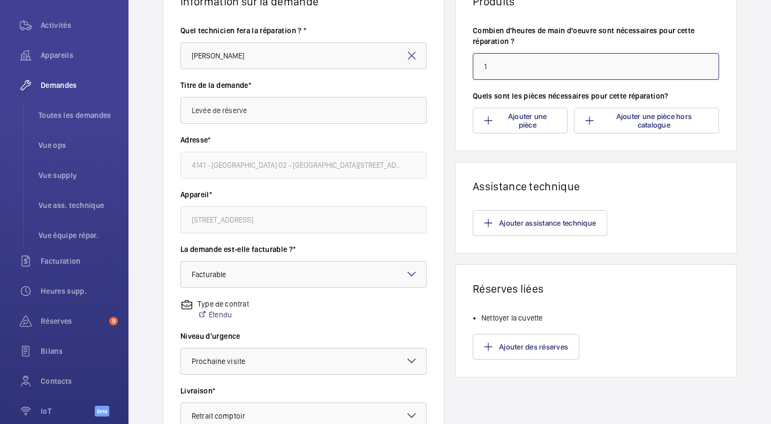
type input "1"
click at [693, 222] on div "Ajouter assistance technique" at bounding box center [596, 223] width 246 height 26
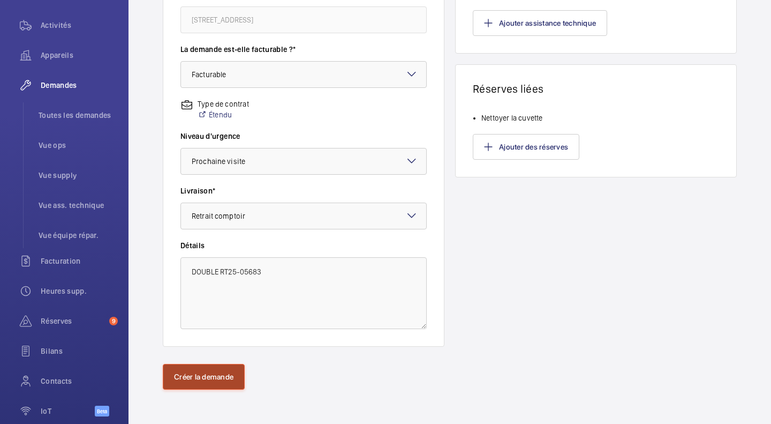
click at [216, 386] on button "Créer la demande" at bounding box center [204, 377] width 82 height 26
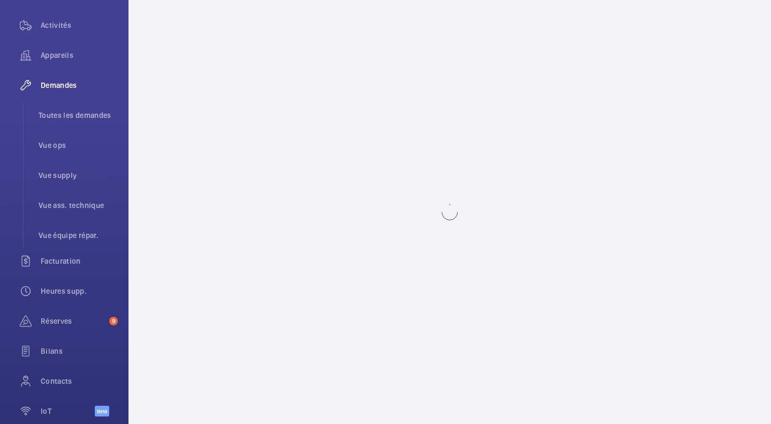
scroll to position [0, 0]
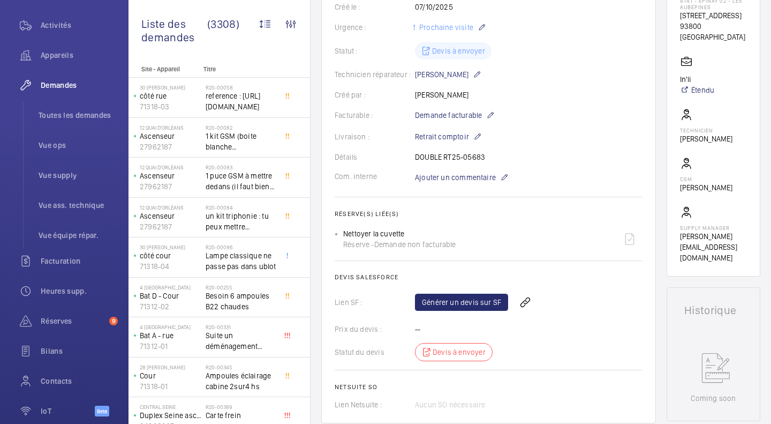
scroll to position [268, 0]
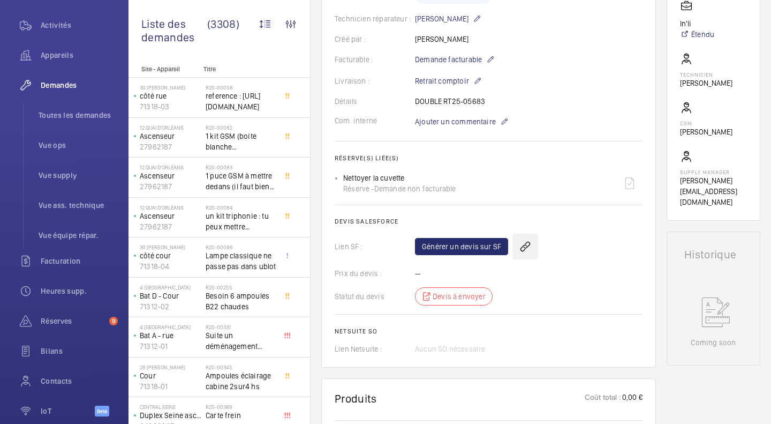
click at [524, 252] on wm-front-icon-button at bounding box center [525, 246] width 26 height 26
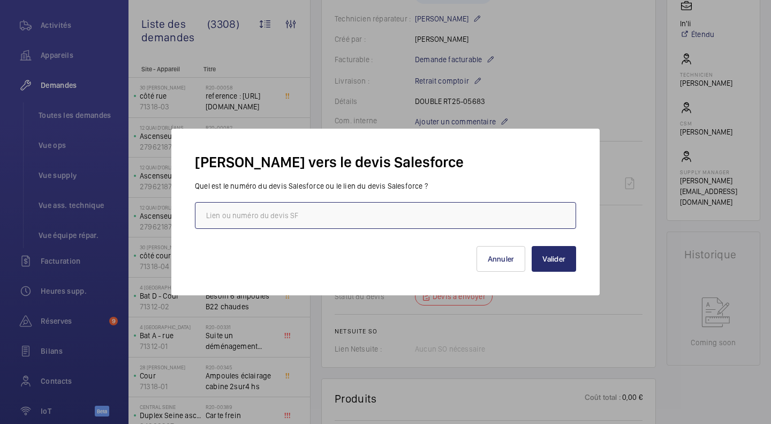
click at [441, 206] on input "text" at bounding box center [385, 215] width 381 height 27
paste input "https://wemaintain.lightning.force.com/lightning/r/Quote/0Q0SZ000005IxI50AK/view"
type input "https://wemaintain.lightning.force.com/lightning/r/Quote/0Q0SZ000005IxI50AK/view"
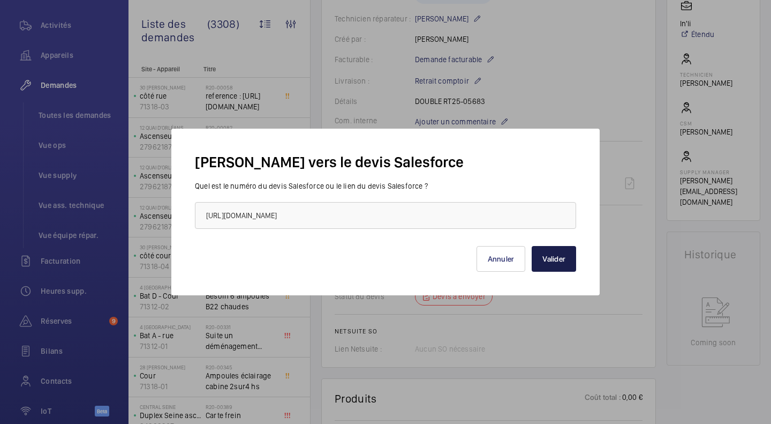
click at [558, 262] on button "Valider" at bounding box center [554, 259] width 44 height 26
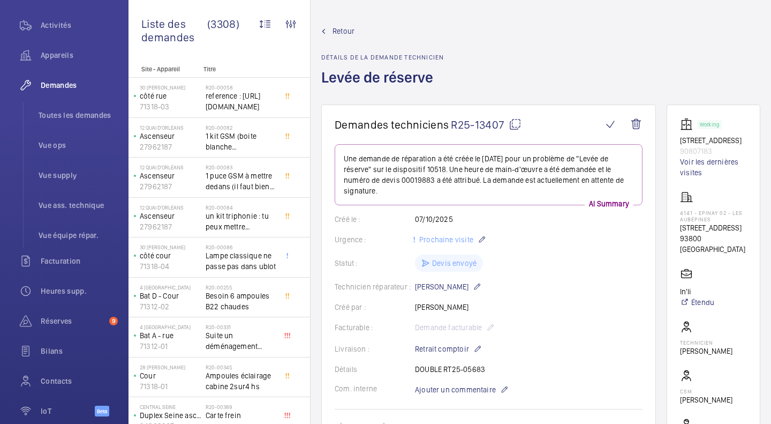
scroll to position [54, 0]
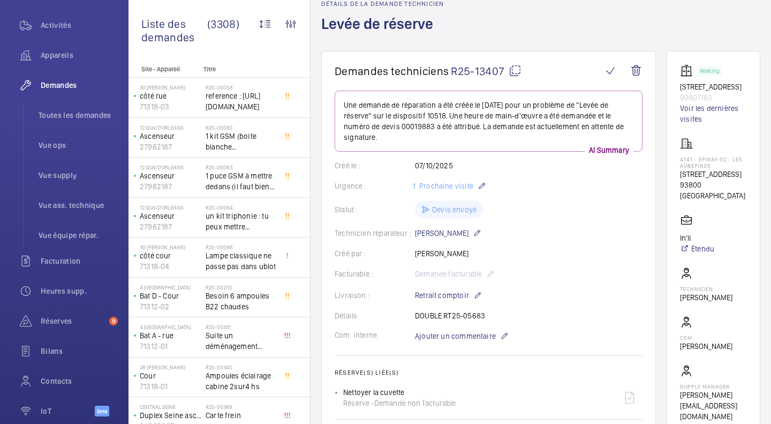
click at [65, 324] on span "Réserves" at bounding box center [73, 320] width 64 height 11
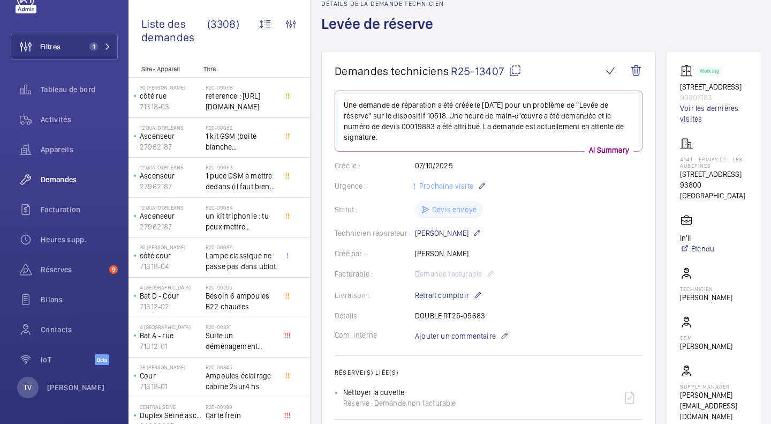
click at [57, 275] on span "Réserves" at bounding box center [73, 269] width 64 height 11
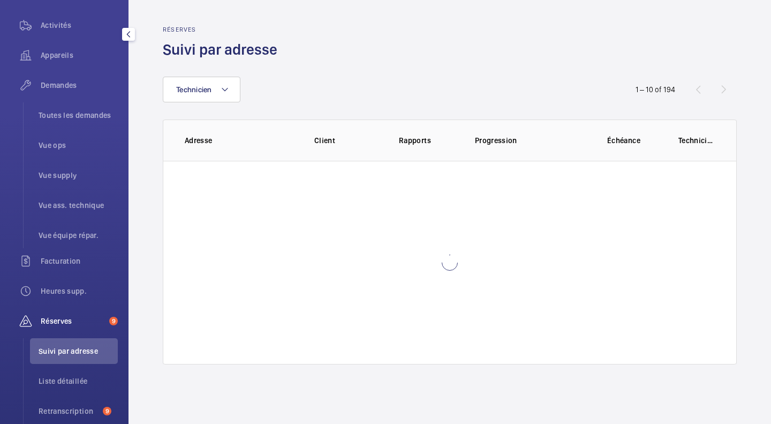
scroll to position [120, 0]
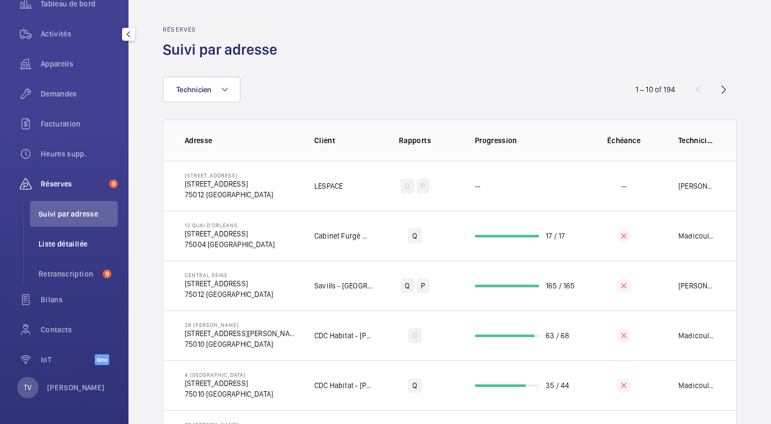
click at [85, 246] on span "Liste détaillée" at bounding box center [78, 243] width 79 height 11
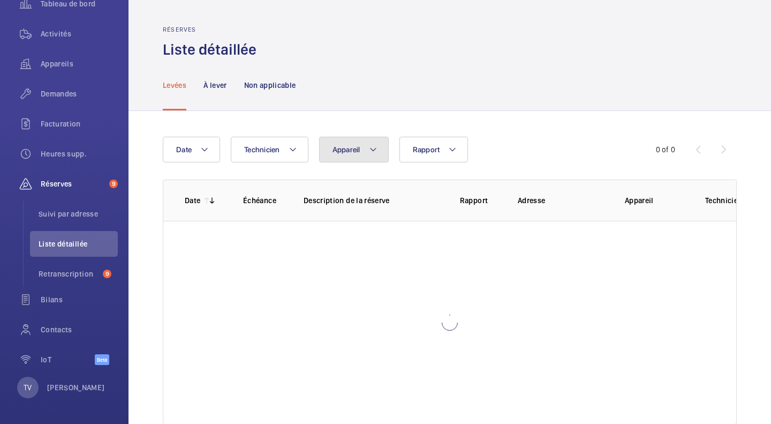
click at [355, 152] on span "Appareil" at bounding box center [347, 149] width 28 height 9
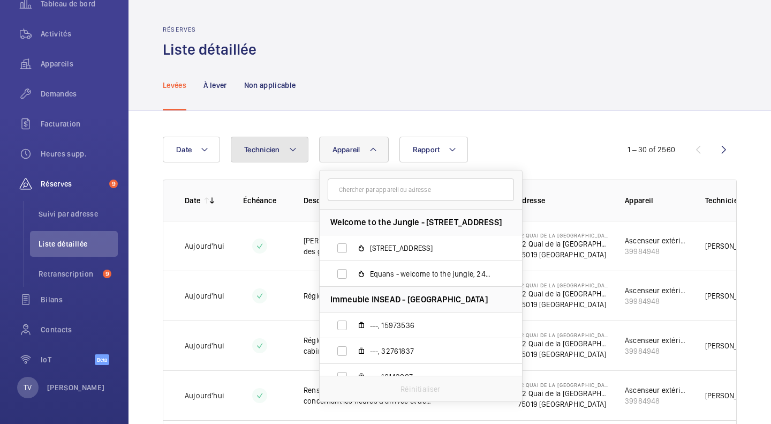
click at [261, 150] on span "Technicien" at bounding box center [262, 149] width 36 height 9
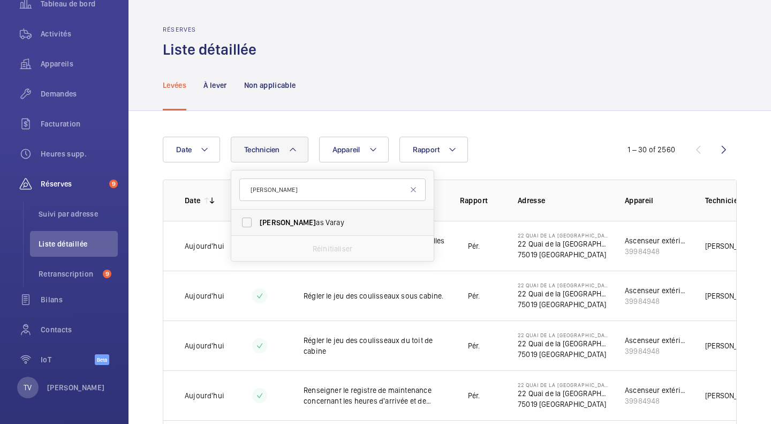
type input "THOM"
click at [296, 216] on label "Thom as Varay" at bounding box center [324, 222] width 186 height 26
click at [258, 216] on input "Thom as Varay" at bounding box center [246, 222] width 21 height 21
checkbox input "true"
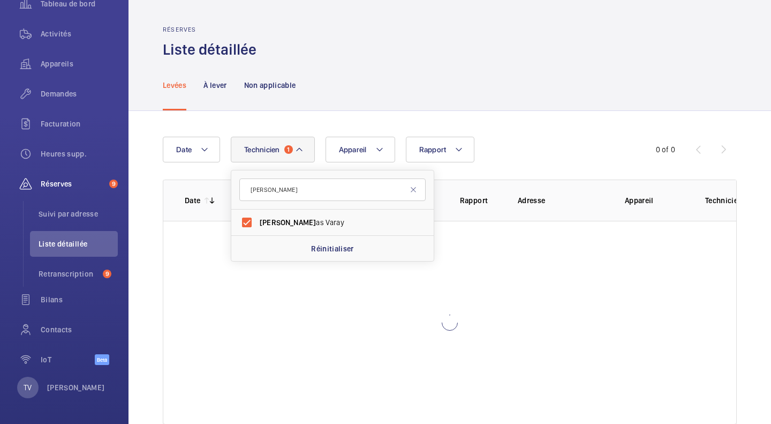
click at [620, 114] on div "Date Technicien 1 THOM Thom as Varay Réinitialiser Appareil Rapport 0 of 0 Date…" at bounding box center [450, 280] width 643 height 339
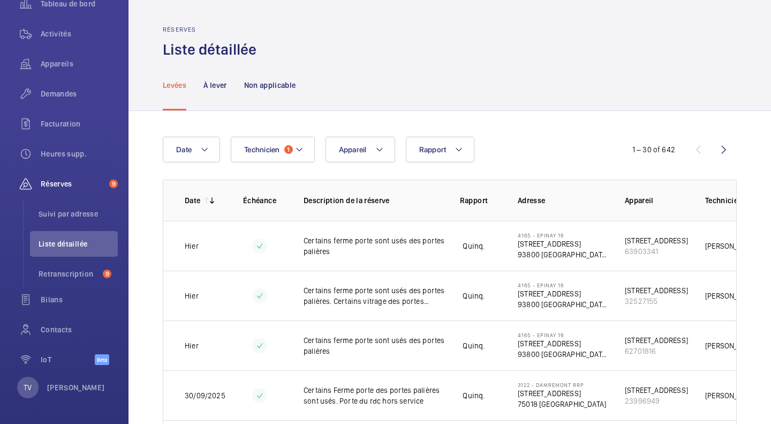
scroll to position [54, 0]
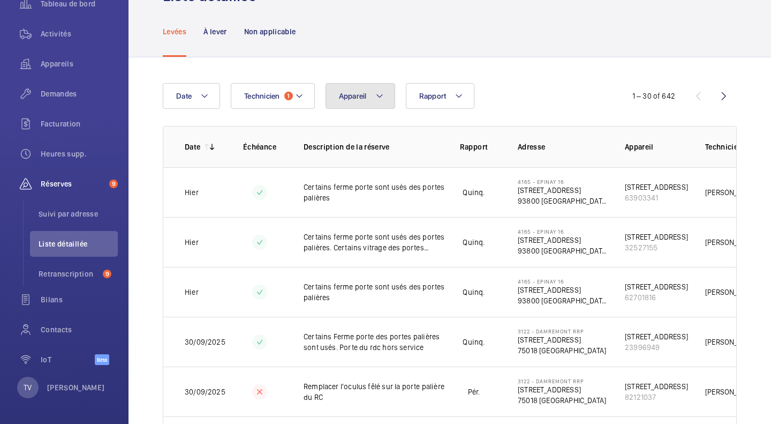
click at [380, 103] on button "Appareil" at bounding box center [361, 96] width 70 height 26
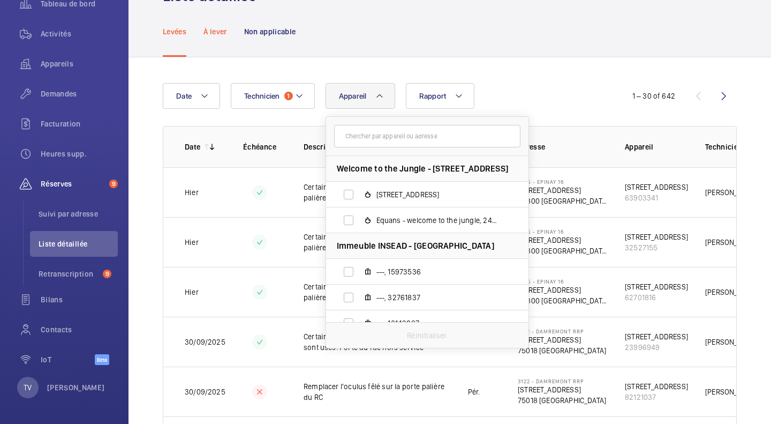
click at [220, 34] on p "À lever" at bounding box center [214, 31] width 23 height 11
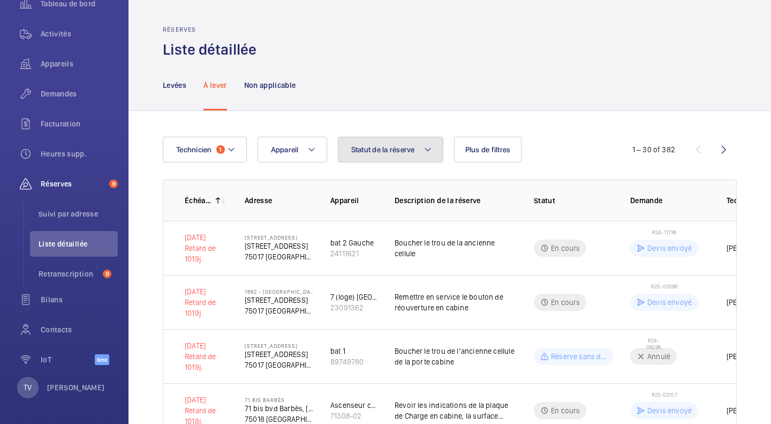
click at [415, 157] on button "Statut de la réserve" at bounding box center [390, 150] width 105 height 26
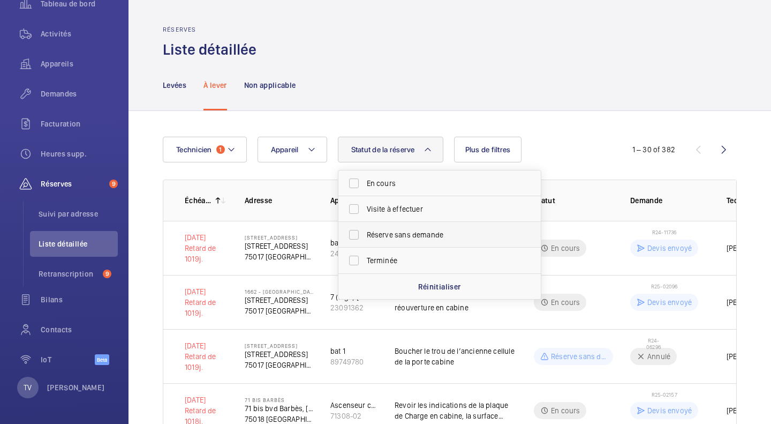
click at [431, 237] on span "Réserve sans demande" at bounding box center [440, 234] width 147 height 11
click at [365, 237] on input "Réserve sans demande" at bounding box center [353, 234] width 21 height 21
checkbox input "true"
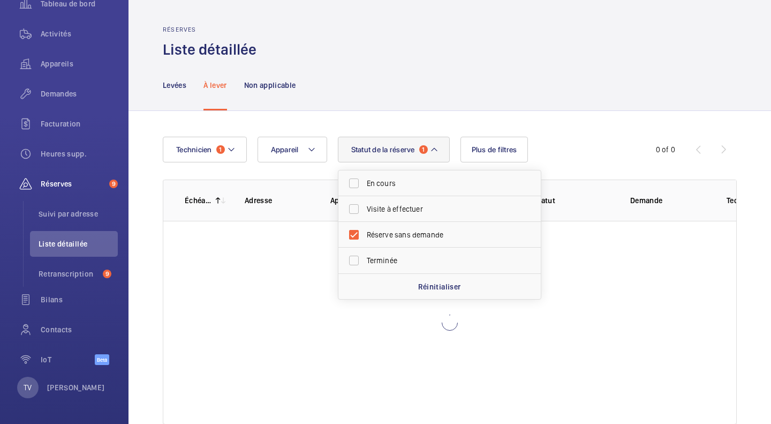
click at [727, 182] on div "Échéance Adresse Appareil Description de la réserve Statut Demande Technicien R…" at bounding box center [450, 301] width 574 height 245
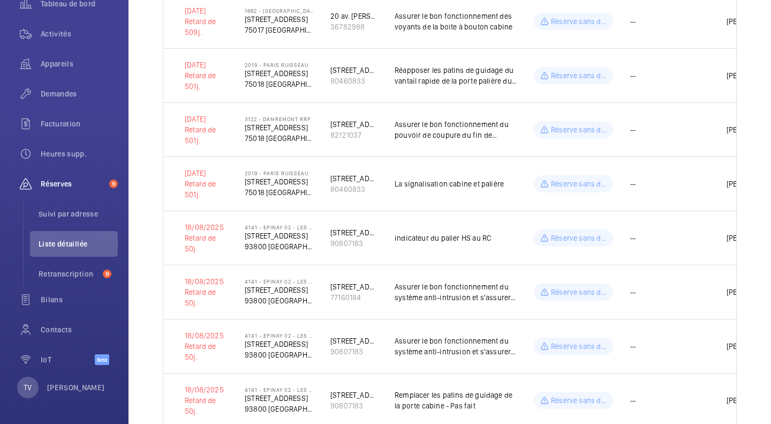
scroll to position [803, 0]
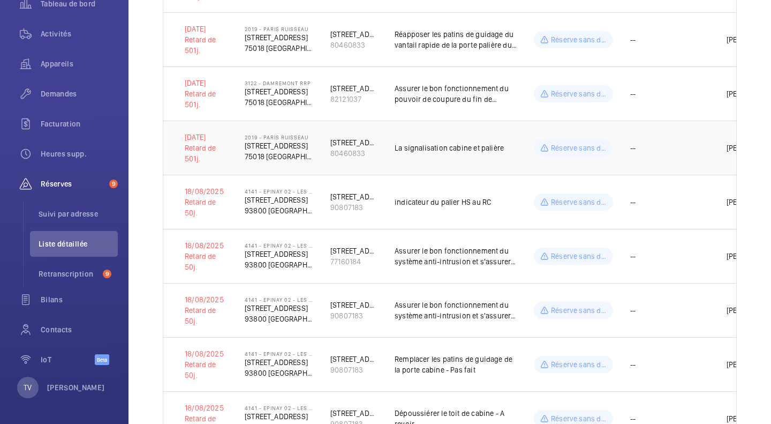
click at [484, 146] on p "La signalisation cabine et palière" at bounding box center [456, 147] width 122 height 11
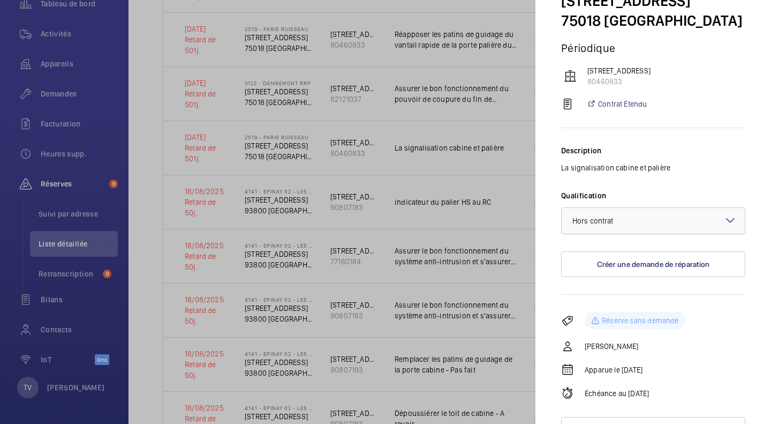
scroll to position [109, 0]
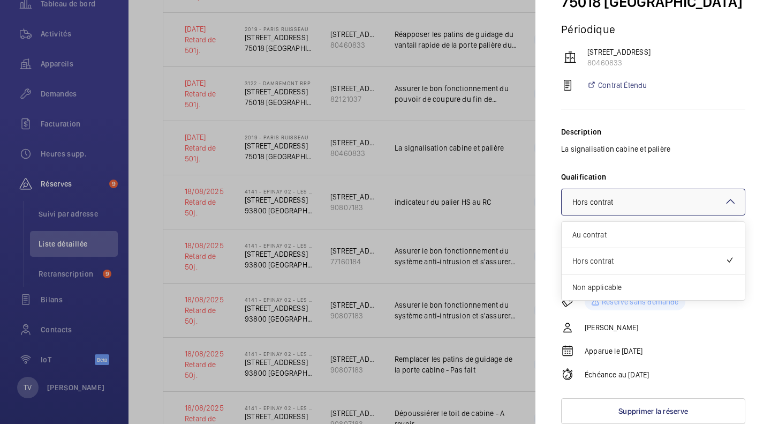
click at [727, 198] on mat-icon at bounding box center [730, 201] width 13 height 13
click at [707, 166] on div "Description La signalisation cabine et palière Qualification × Hors contrat × A…" at bounding box center [653, 192] width 184 height 167
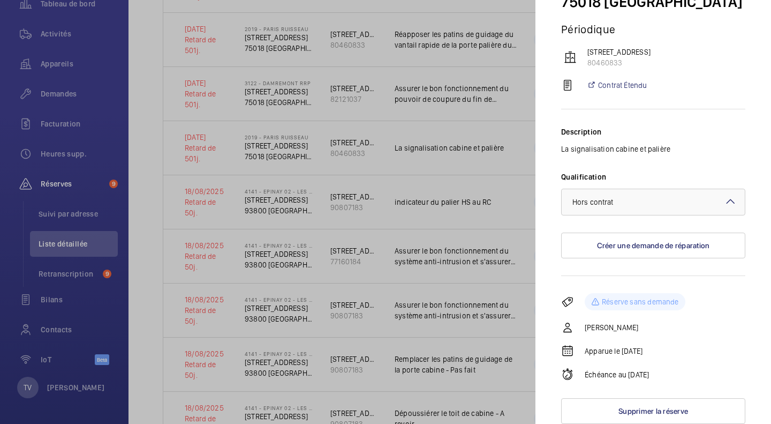
click at [372, 174] on div at bounding box center [385, 212] width 771 height 424
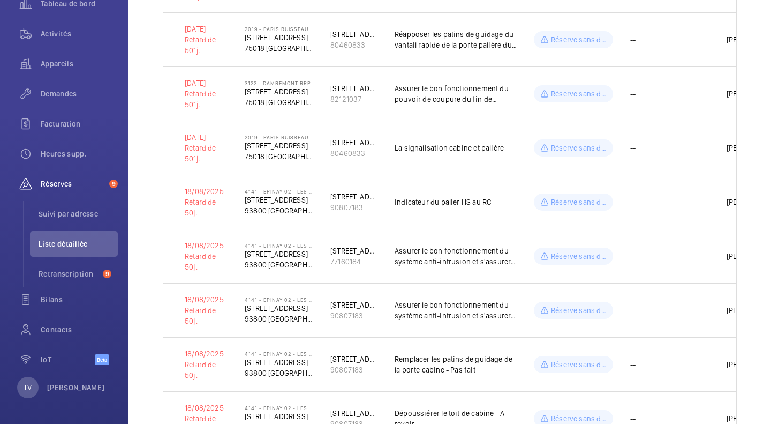
scroll to position [0, 0]
click at [441, 155] on td "La signalisation cabine et palière" at bounding box center [447, 147] width 139 height 54
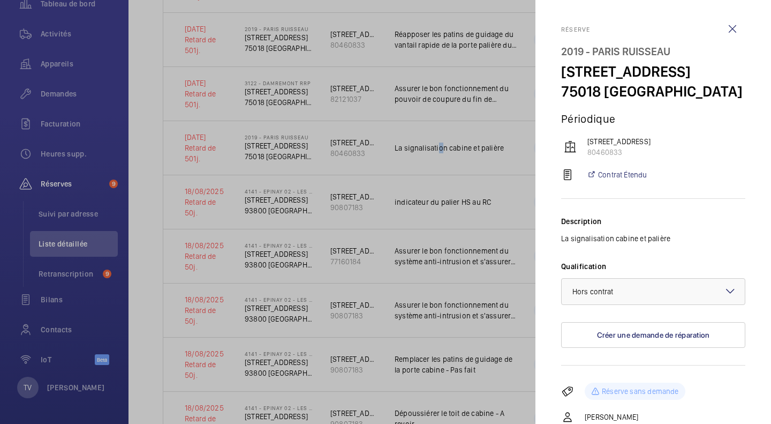
scroll to position [107, 0]
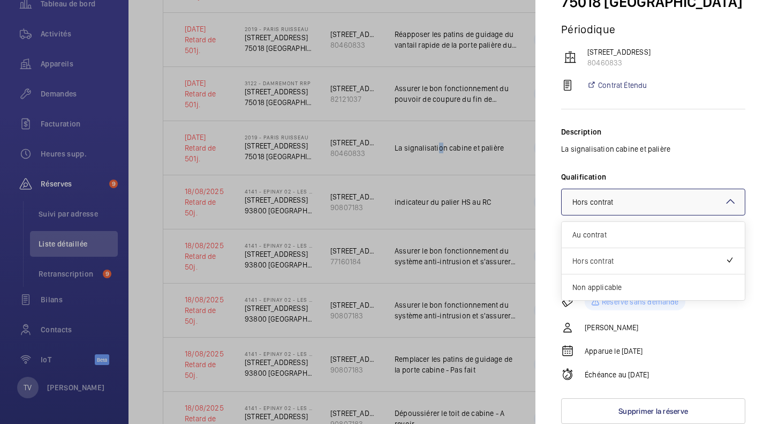
click at [627, 199] on div "× Hors contrat" at bounding box center [606, 202] width 68 height 11
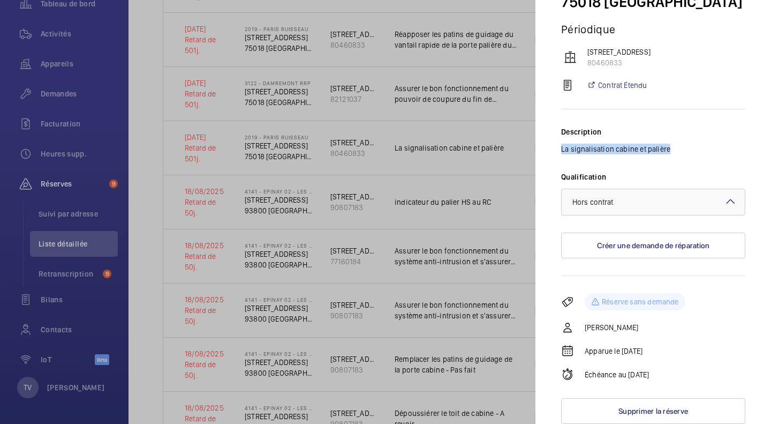
drag, startPoint x: 564, startPoint y: 150, endPoint x: 673, endPoint y: 156, distance: 108.3
click at [673, 154] on p "La signalisation cabine et palière" at bounding box center [653, 149] width 184 height 11
click at [676, 154] on p "La signalisation cabine et palière" at bounding box center [653, 149] width 184 height 11
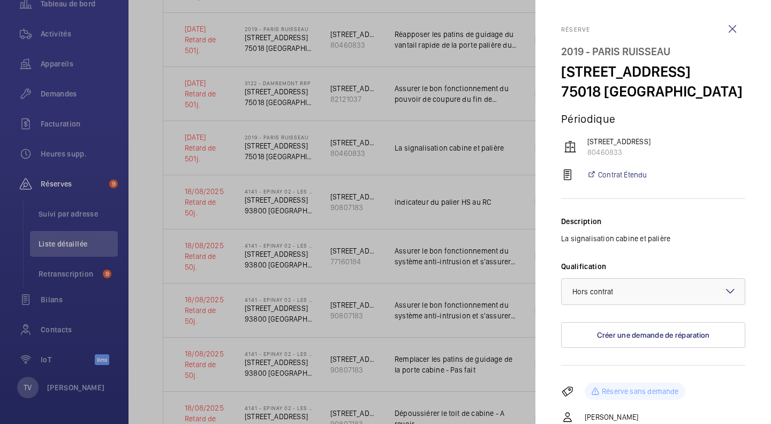
click at [424, 253] on div at bounding box center [385, 212] width 771 height 424
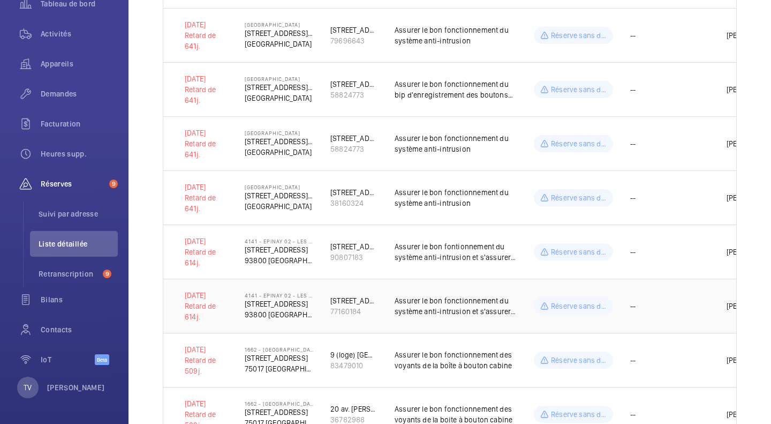
scroll to position [214, 0]
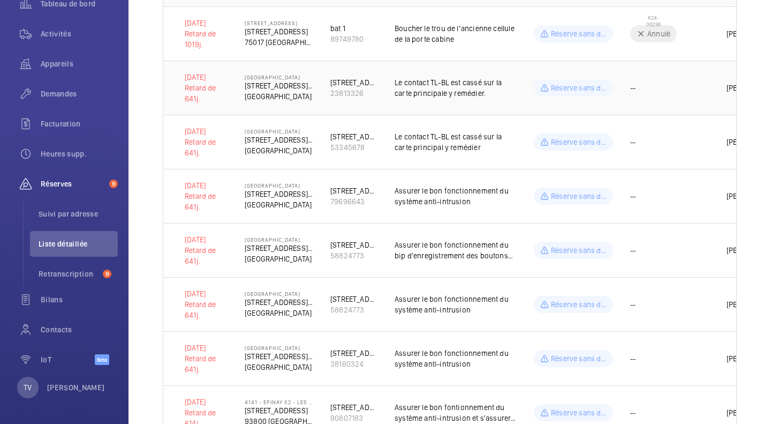
click at [466, 92] on p "Le contact TL-BL est cassé sur la carte principale y remédier." at bounding box center [456, 87] width 122 height 21
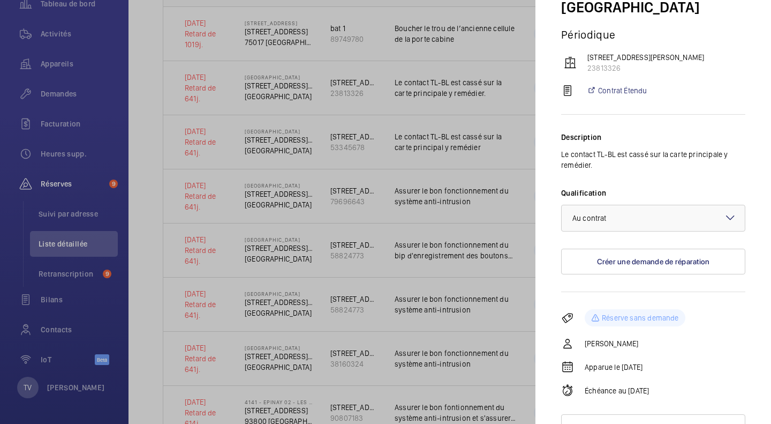
scroll to position [120, 0]
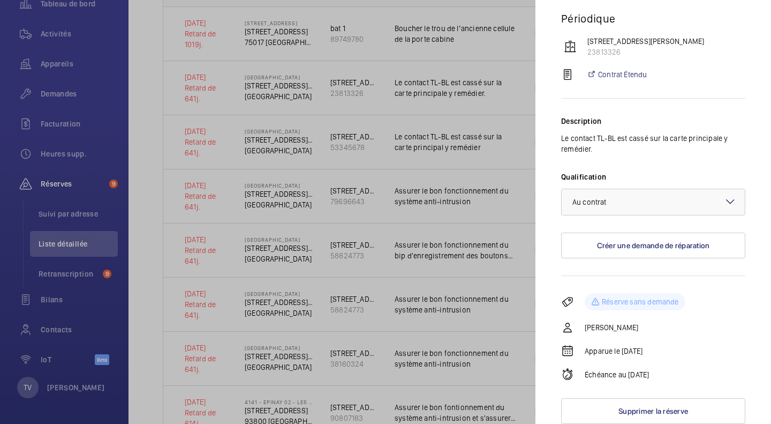
click at [482, 171] on div at bounding box center [385, 212] width 771 height 424
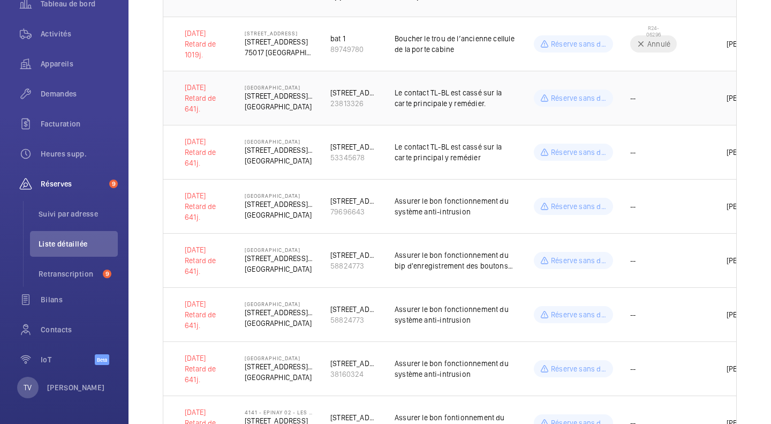
scroll to position [214, 0]
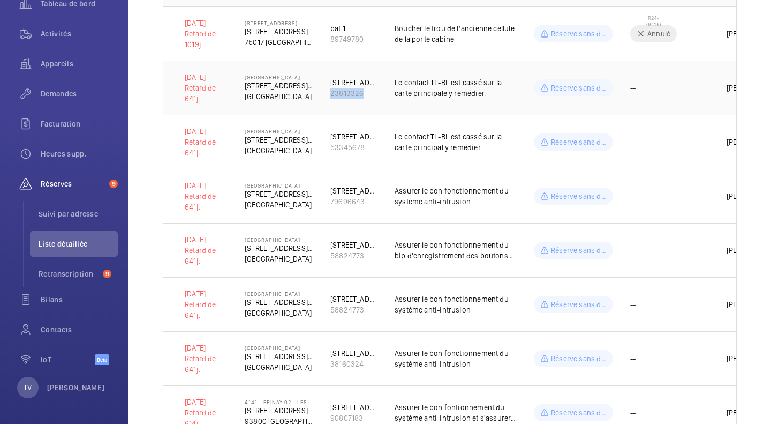
drag, startPoint x: 326, startPoint y: 95, endPoint x: 370, endPoint y: 97, distance: 44.0
click at [370, 97] on td "36 Rue Camille Saint Sens 23813326" at bounding box center [345, 88] width 64 height 54
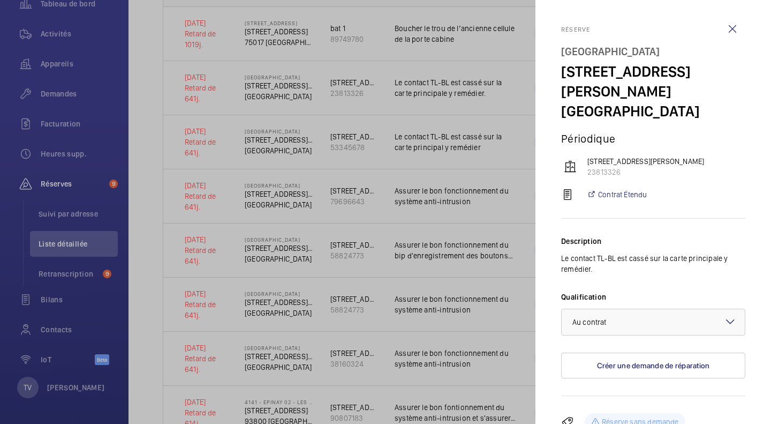
drag, startPoint x: 347, startPoint y: 95, endPoint x: 338, endPoint y: 97, distance: 9.0
click at [319, 107] on div at bounding box center [385, 212] width 771 height 424
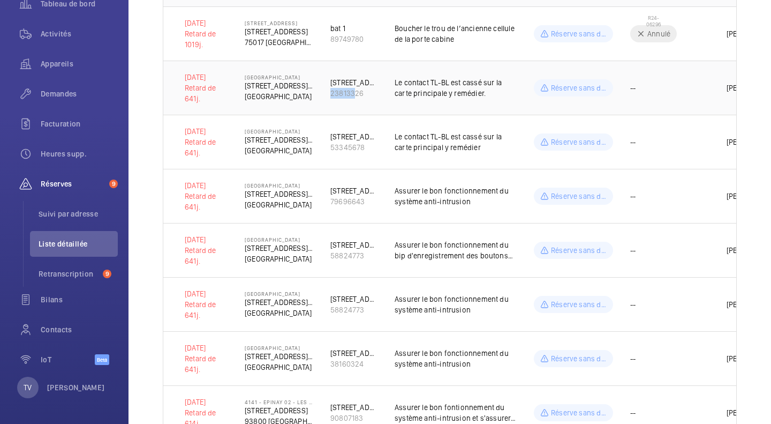
drag, startPoint x: 330, startPoint y: 96, endPoint x: 356, endPoint y: 96, distance: 26.2
click at [356, 96] on td "36 Rue Camille Saint Sens 23813326" at bounding box center [345, 88] width 64 height 54
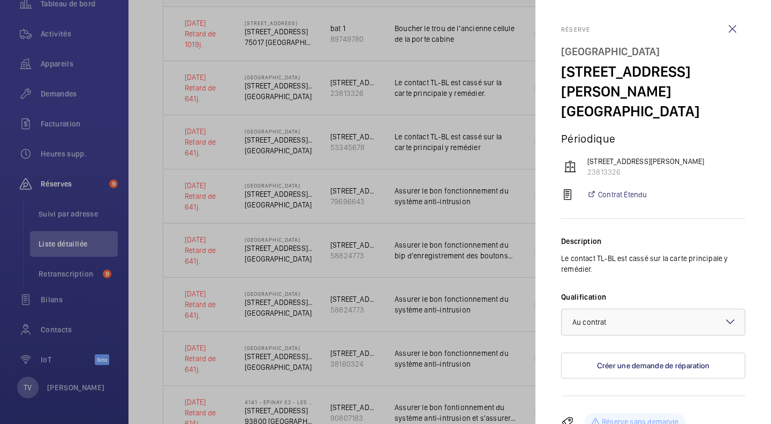
click at [352, 87] on div at bounding box center [385, 212] width 771 height 424
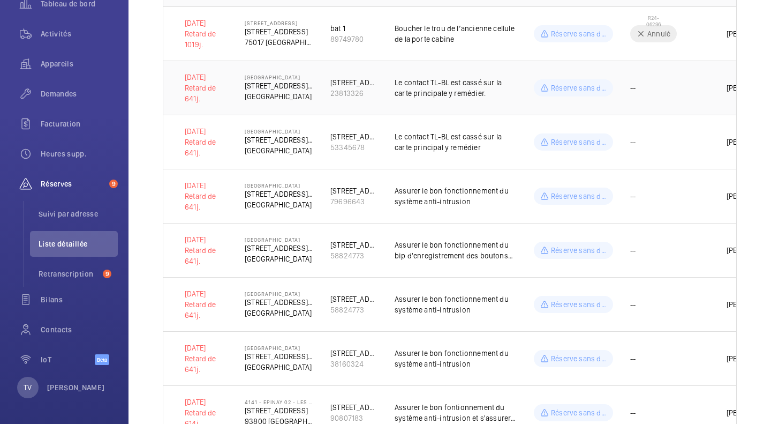
click at [366, 89] on div "23813326" at bounding box center [353, 93] width 47 height 11
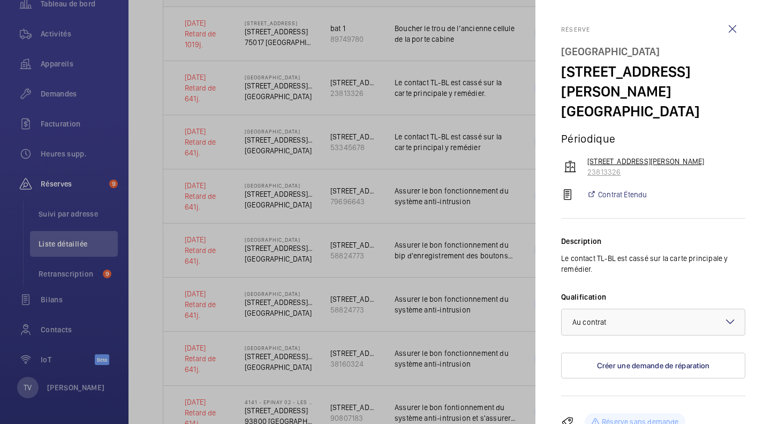
drag, startPoint x: 631, startPoint y: 170, endPoint x: 588, endPoint y: 169, distance: 43.4
click at [588, 169] on p "23813326" at bounding box center [666, 172] width 158 height 11
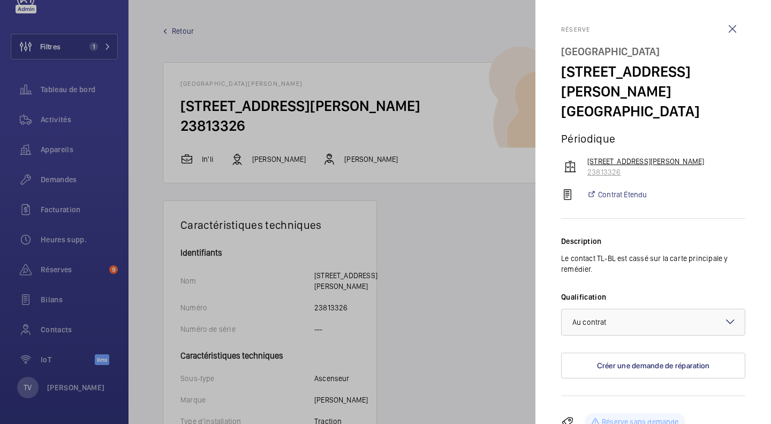
scroll to position [35, 0]
click at [292, 53] on div at bounding box center [385, 212] width 771 height 424
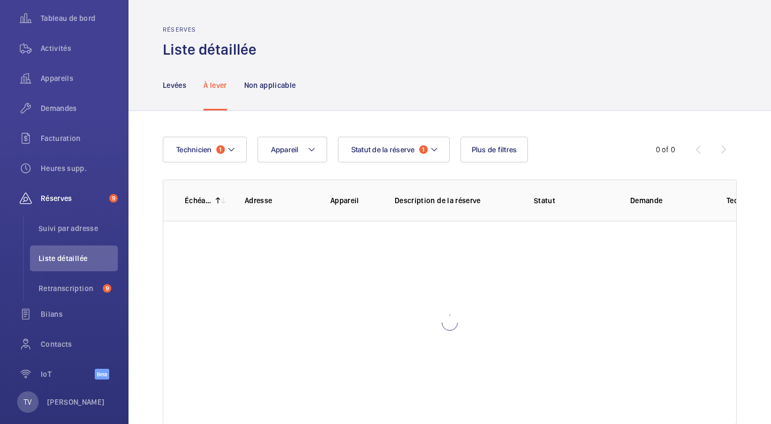
scroll to position [120, 0]
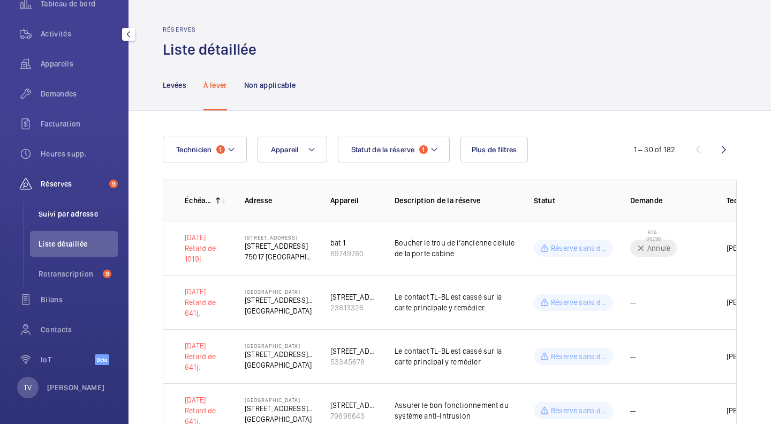
click at [81, 216] on span "Suivi par adresse" at bounding box center [78, 213] width 79 height 11
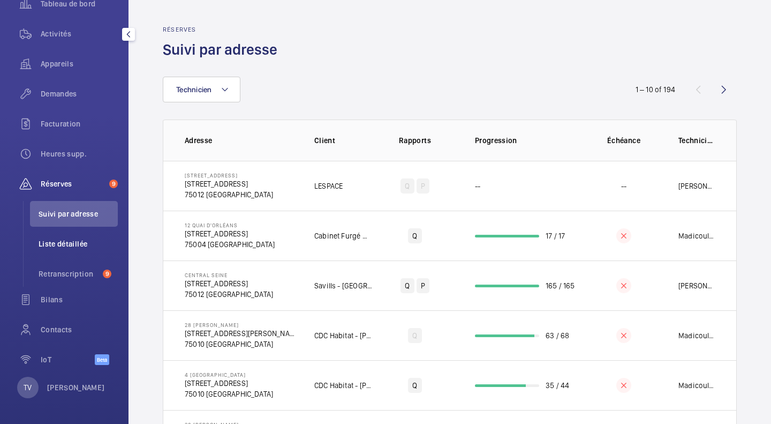
click at [79, 244] on span "Liste détaillée" at bounding box center [78, 243] width 79 height 11
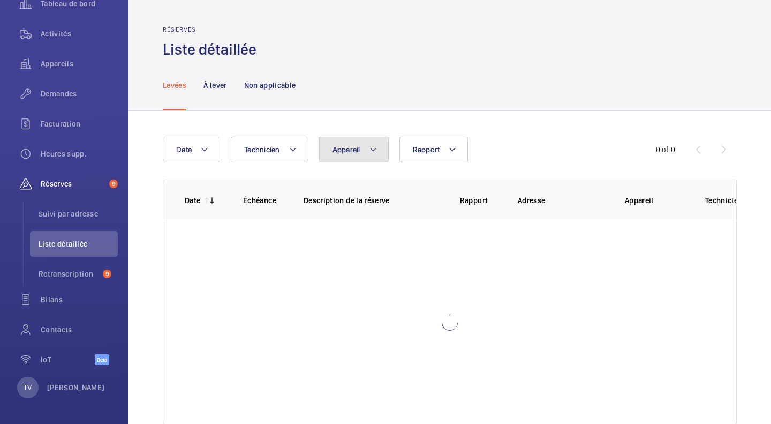
click at [351, 148] on span "Appareil" at bounding box center [347, 149] width 28 height 9
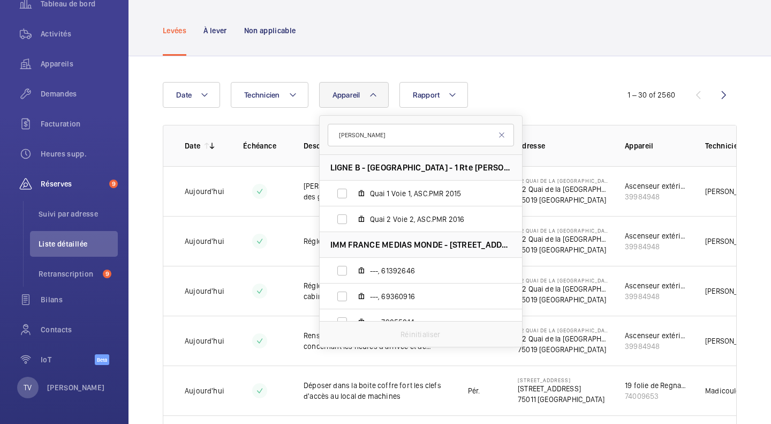
scroll to position [107, 0]
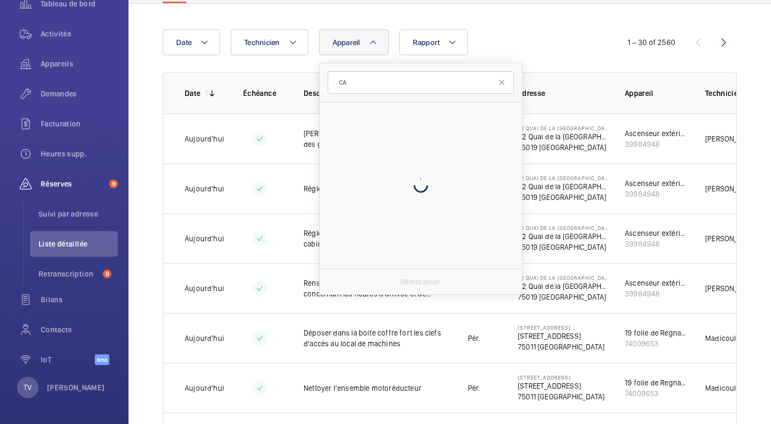
type input "C"
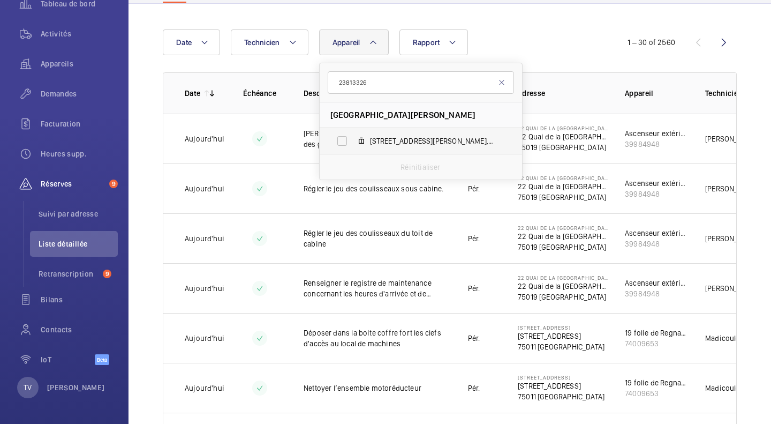
type input "23813326"
click at [413, 138] on span "36 Rue Camille Saint Sens, 23813326" at bounding box center [432, 140] width 124 height 11
click at [353, 138] on input "36 Rue Camille Saint Sens, 23813326" at bounding box center [341, 140] width 21 height 21
checkbox input "true"
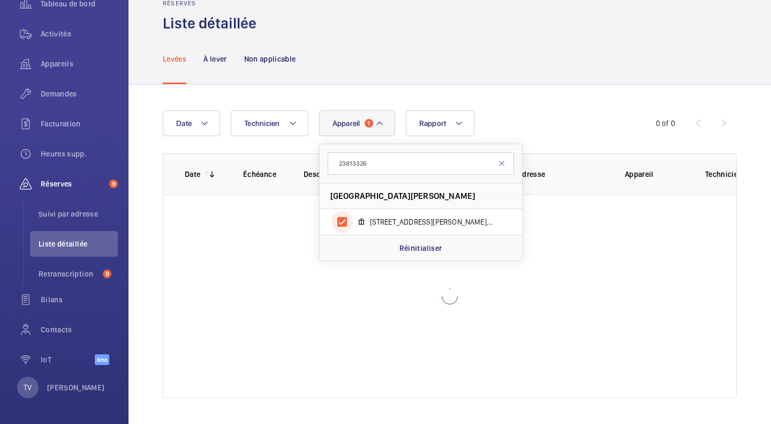
scroll to position [107, 0]
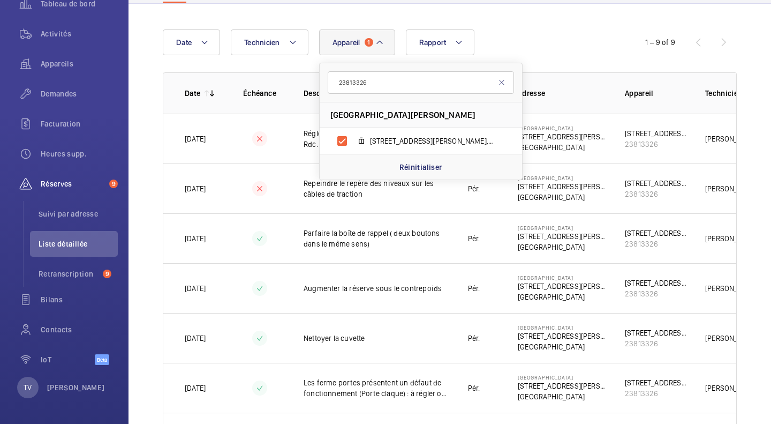
click at [636, 42] on div "1 – 9 of 9" at bounding box center [662, 42] width 60 height 11
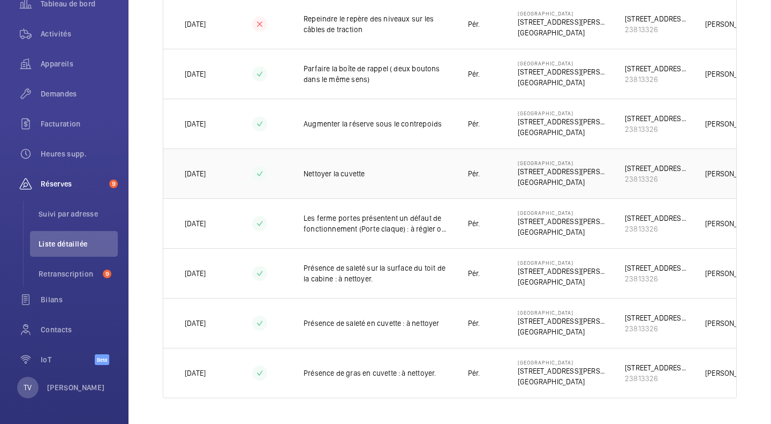
scroll to position [0, 0]
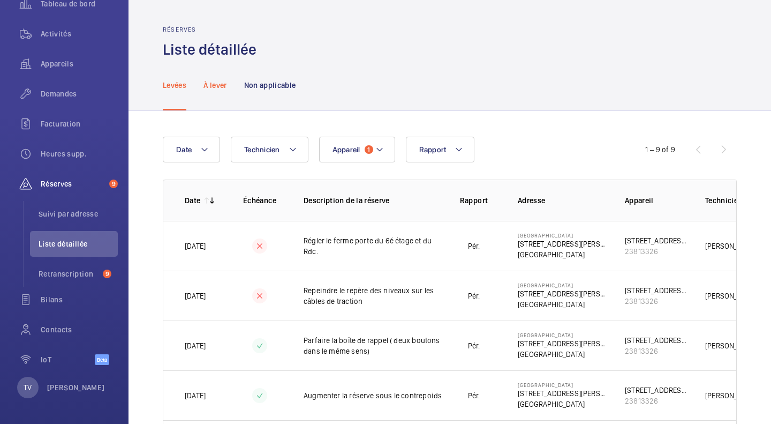
click at [227, 90] on div "À lever" at bounding box center [214, 84] width 23 height 51
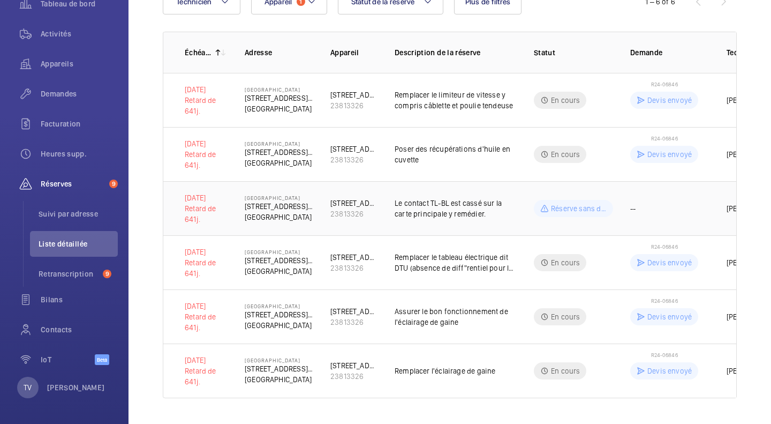
click at [457, 198] on p "Le contact TL-BL est cassé sur la carte principale y remédier." at bounding box center [456, 208] width 122 height 21
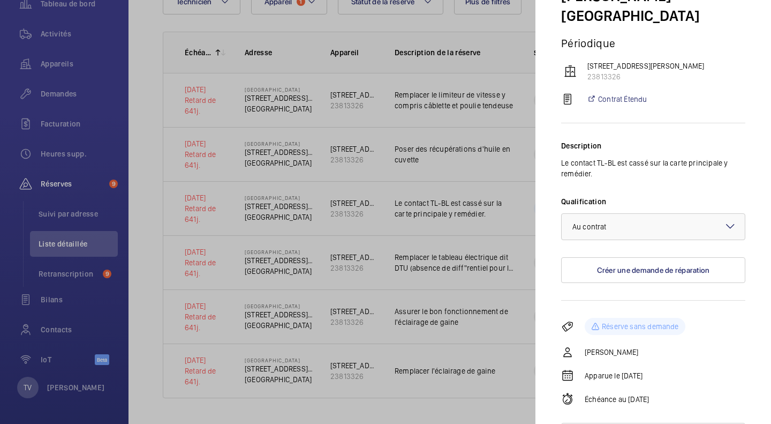
scroll to position [120, 0]
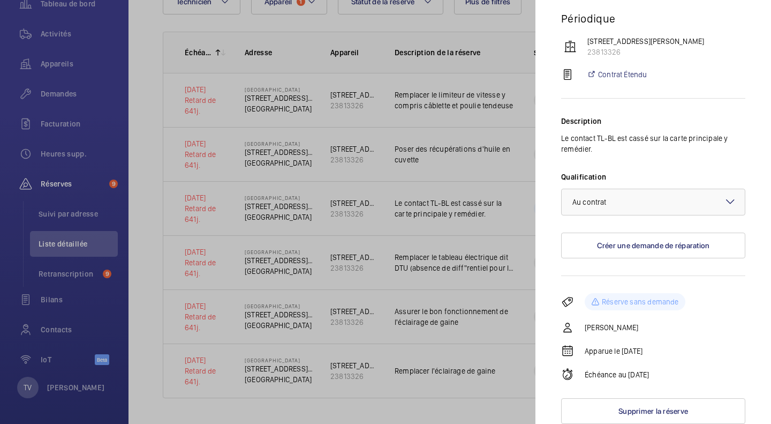
click at [451, 176] on div at bounding box center [385, 212] width 771 height 424
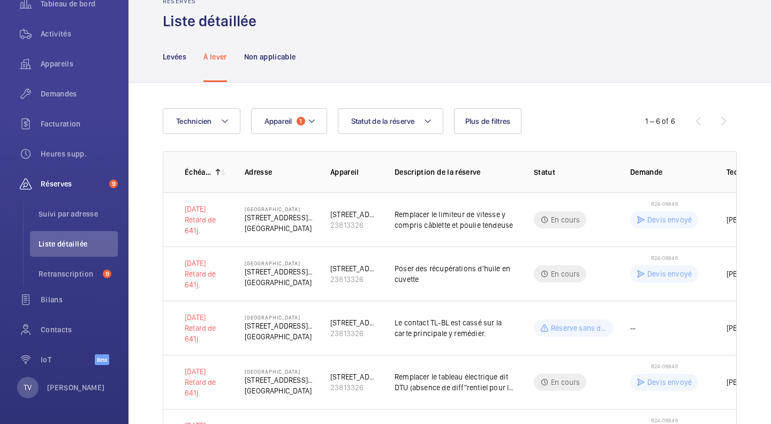
scroll to position [0, 0]
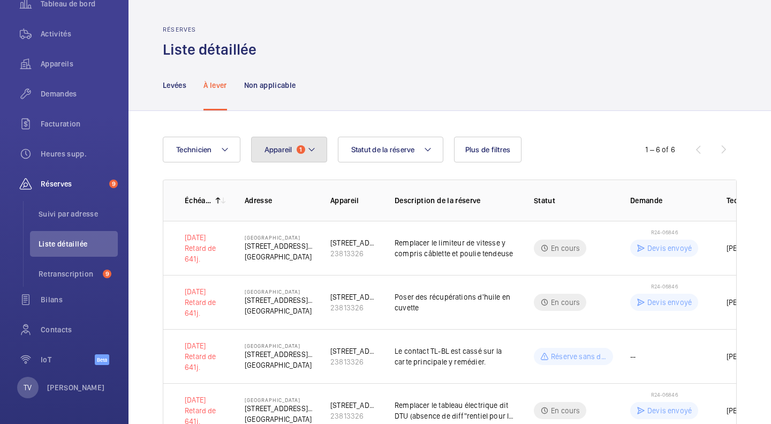
click at [289, 149] on span "Appareil" at bounding box center [279, 149] width 28 height 9
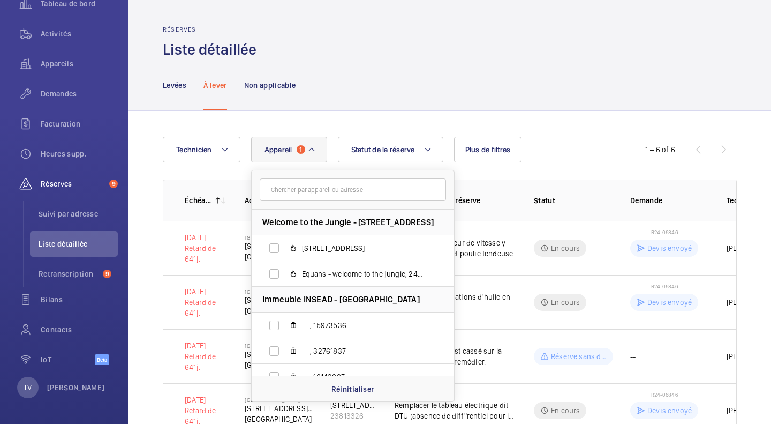
scroll to position [142, 0]
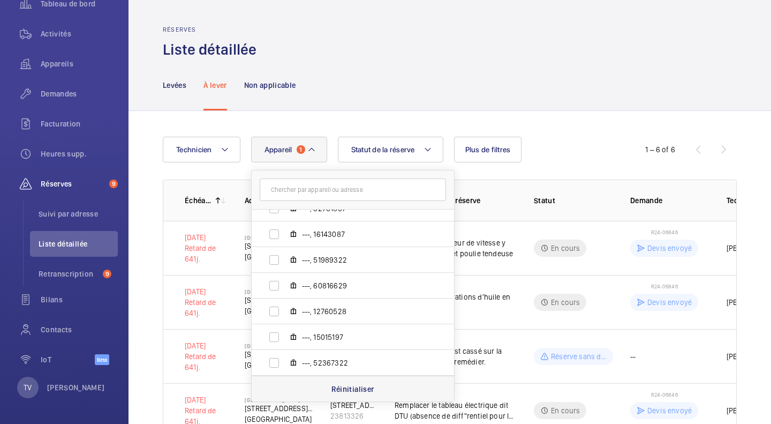
click at [354, 391] on p "Réinitialiser" at bounding box center [352, 388] width 43 height 11
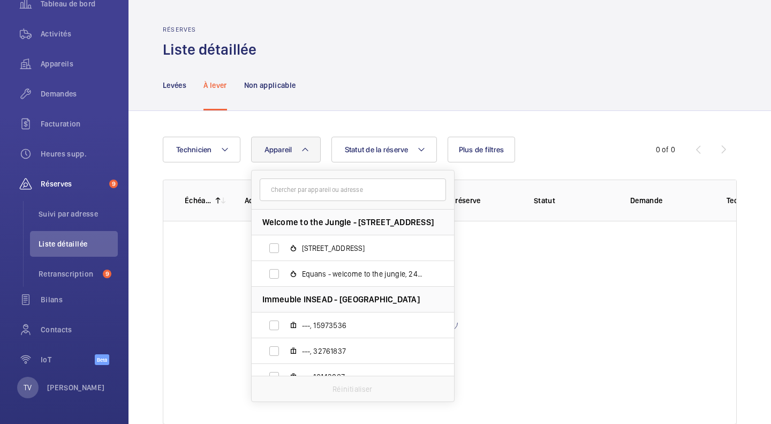
click at [694, 101] on div "Levées À lever Non applicable" at bounding box center [450, 84] width 574 height 51
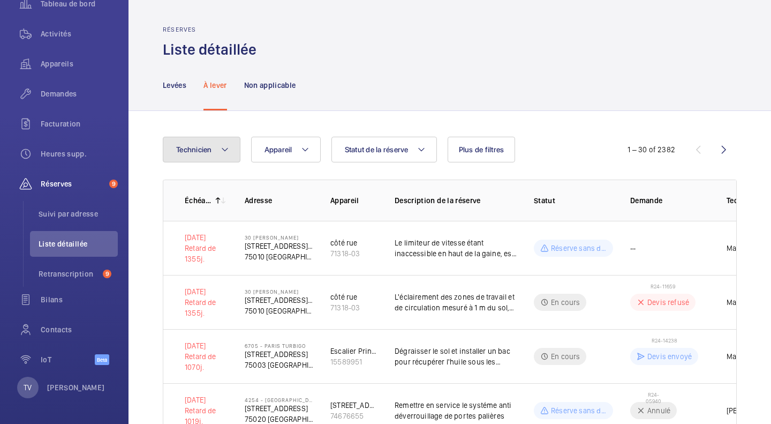
click at [220, 153] on button "Technicien" at bounding box center [202, 150] width 78 height 26
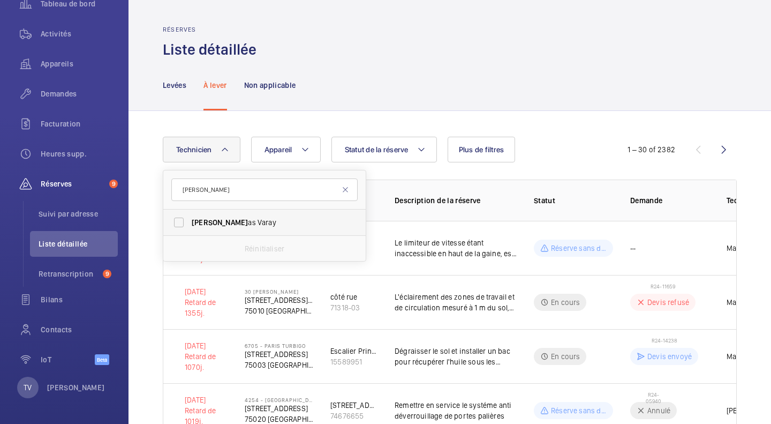
type input "THOM"
click at [325, 221] on span "Thom as Varay" at bounding box center [265, 222] width 147 height 11
click at [190, 221] on input "Thom as Varay" at bounding box center [178, 222] width 21 height 21
checkbox input "true"
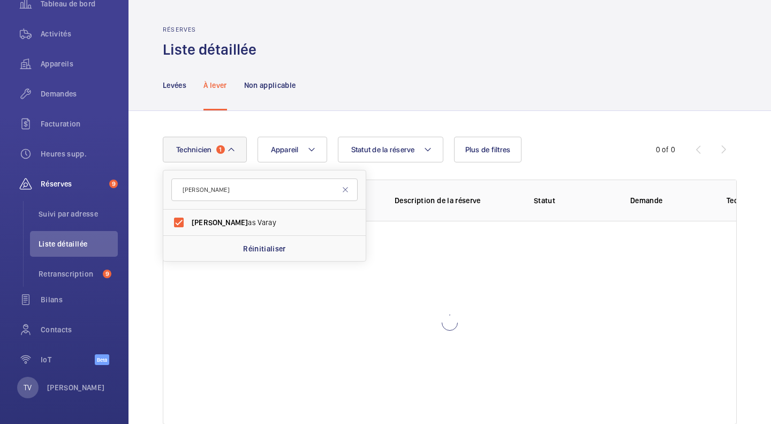
click at [741, 171] on div "Technicien 1 THOM Thom as Varay Réinitialiser Appareil Statut de la réserve Plu…" at bounding box center [450, 280] width 643 height 339
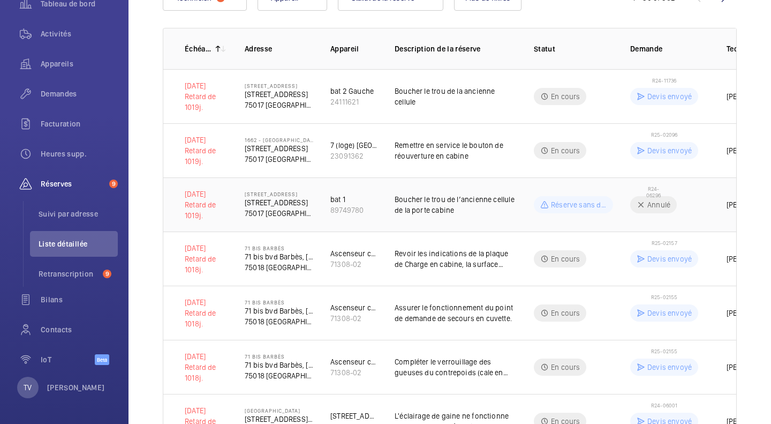
scroll to position [107, 0]
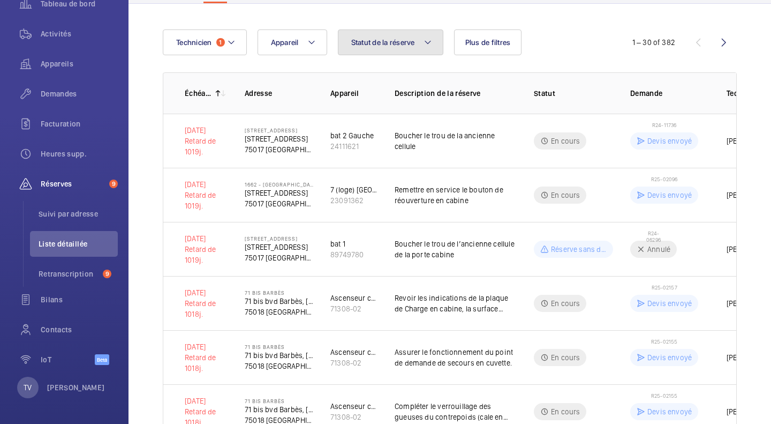
click at [366, 41] on span "Statut de la réserve" at bounding box center [383, 42] width 64 height 9
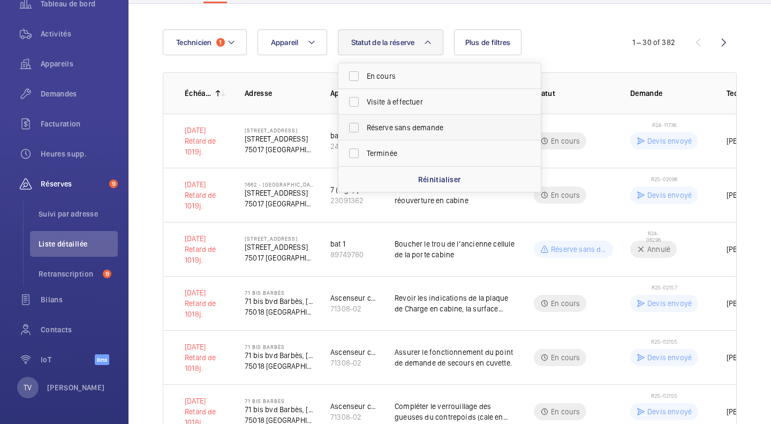
click at [418, 129] on span "Réserve sans demande" at bounding box center [440, 127] width 147 height 11
click at [365, 129] on input "Réserve sans demande" at bounding box center [353, 127] width 21 height 21
checkbox input "true"
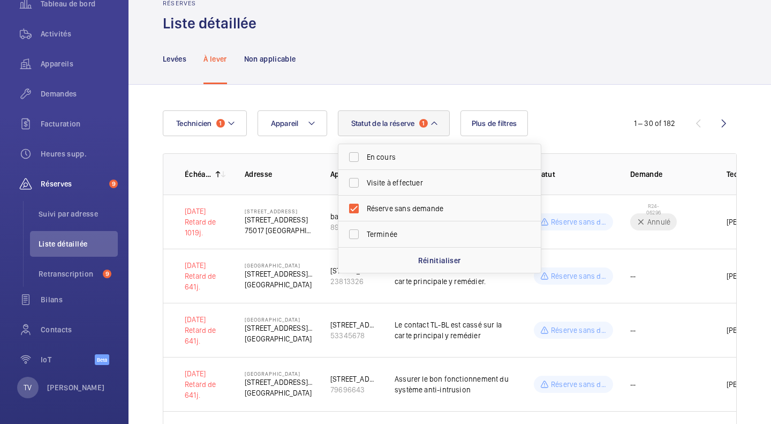
scroll to position [107, 0]
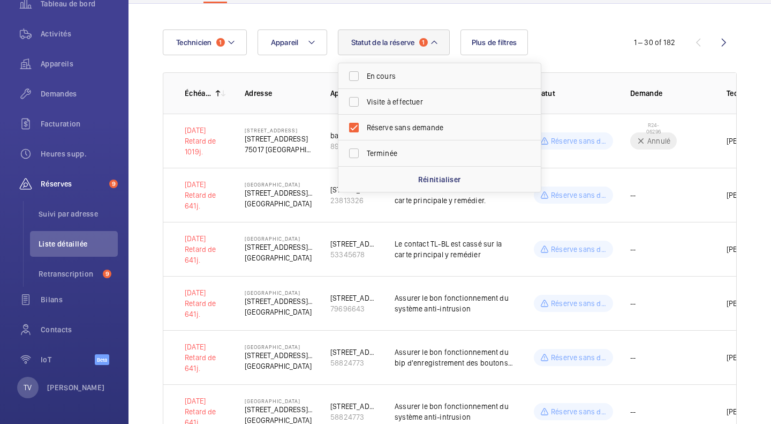
click at [720, 146] on td "[PERSON_NAME]" at bounding box center [750, 141] width 80 height 54
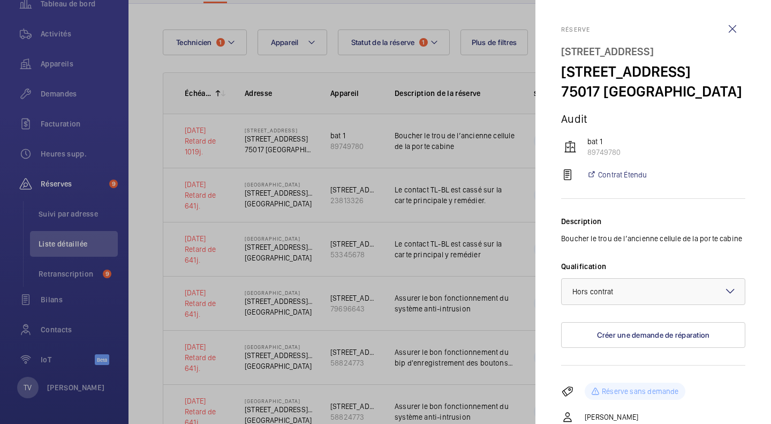
click at [503, 88] on div at bounding box center [385, 212] width 771 height 424
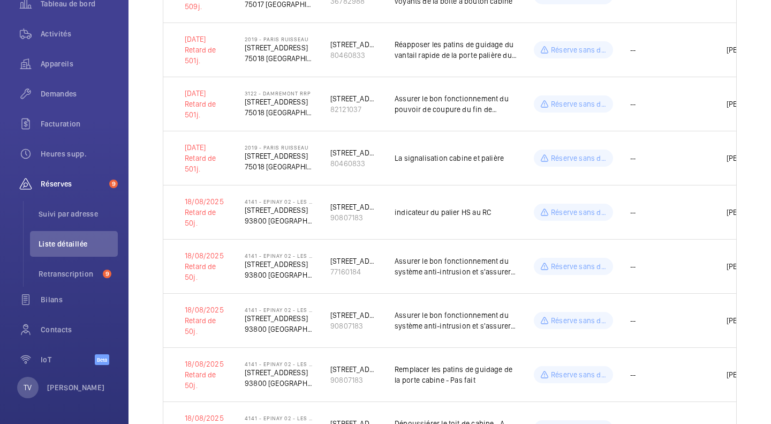
scroll to position [803, 0]
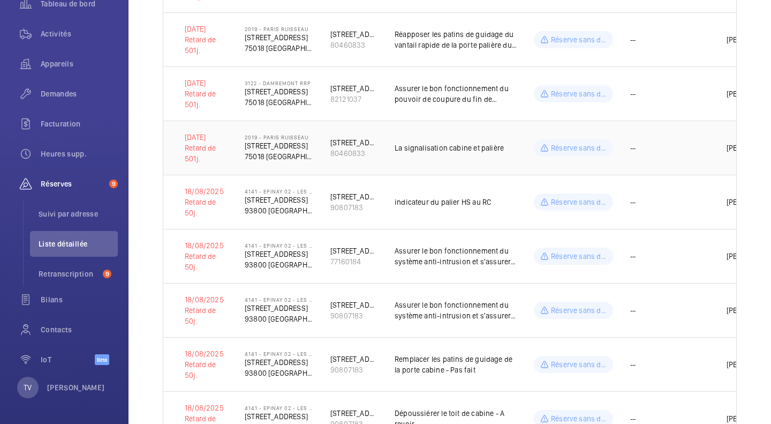
click at [493, 148] on p "La signalisation cabine et palière" at bounding box center [456, 147] width 122 height 11
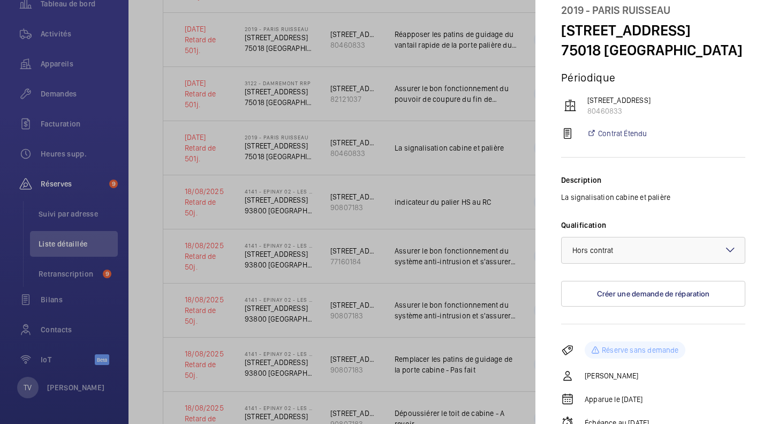
scroll to position [109, 0]
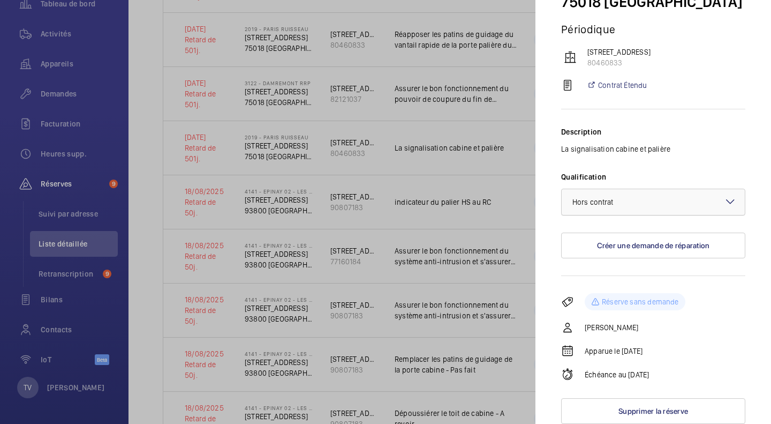
click at [699, 199] on div at bounding box center [653, 202] width 183 height 26
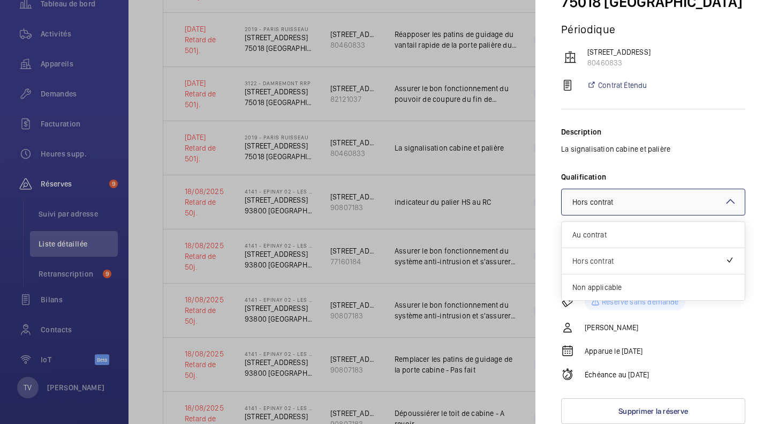
click at [699, 199] on div at bounding box center [653, 202] width 183 height 26
click at [681, 206] on div at bounding box center [653, 202] width 183 height 26
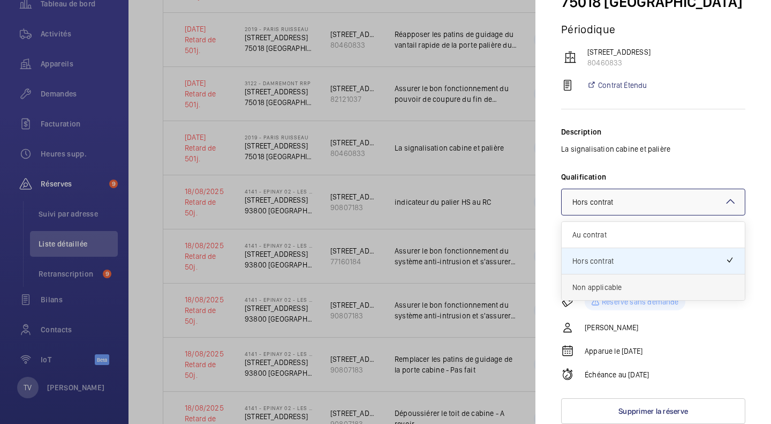
click at [646, 280] on div "Non applicable" at bounding box center [653, 287] width 183 height 26
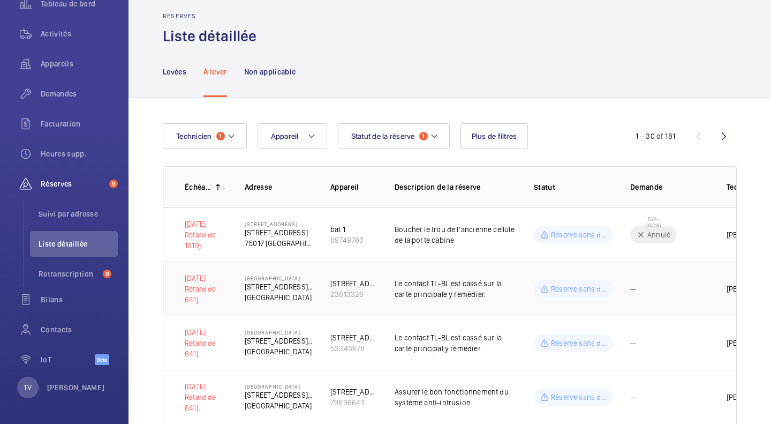
scroll to position [0, 0]
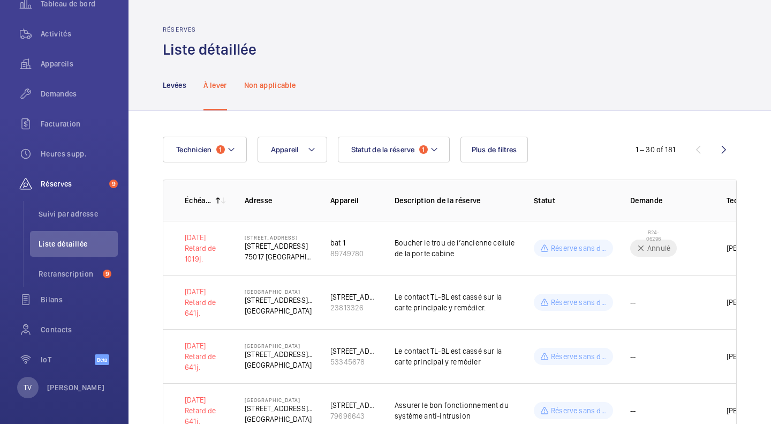
click at [266, 82] on p "Non applicable" at bounding box center [270, 85] width 52 height 11
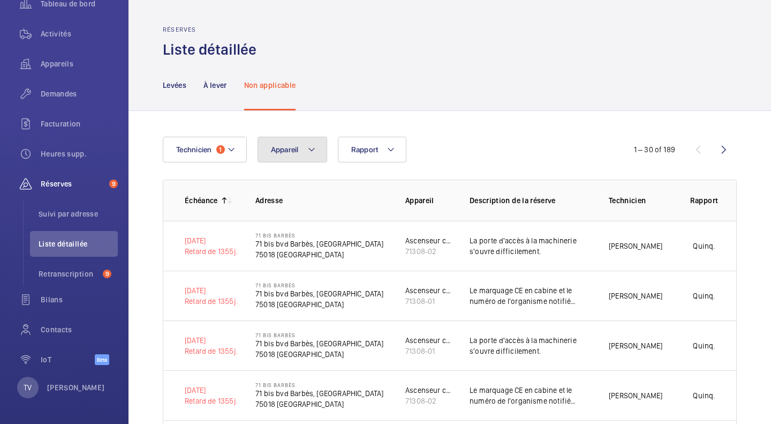
click at [288, 147] on span "Appareil" at bounding box center [285, 149] width 28 height 9
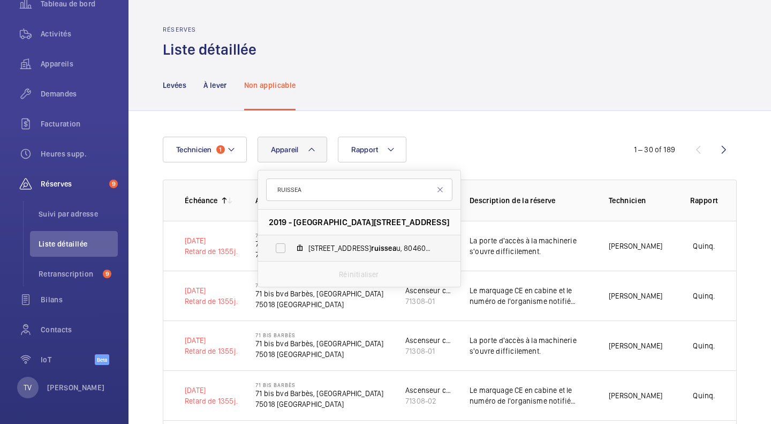
type input "RUISSEA"
click at [391, 256] on label "19/23 rue du ruissea u, 80460833" at bounding box center [350, 248] width 185 height 26
click at [291, 256] on input "19/23 rue du ruissea u, 80460833" at bounding box center [280, 247] width 21 height 21
checkbox input "true"
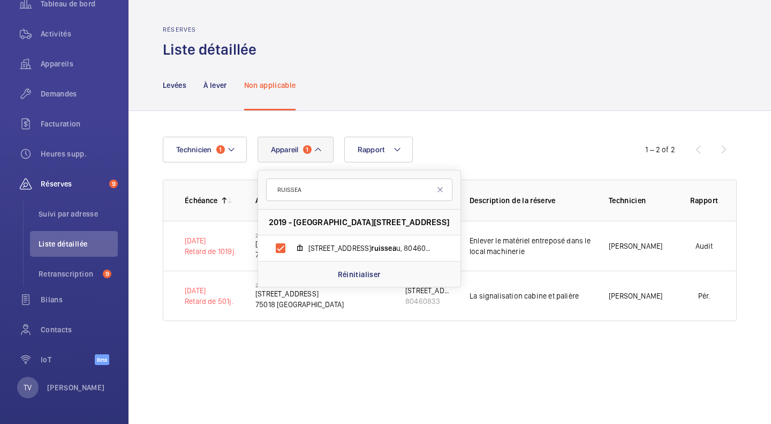
click at [749, 194] on div "Technicien 1 Appareil 1 RUISSEA 2019 - PARIS RUISSEAU - 19/23 rue du ruisseau 7…" at bounding box center [450, 229] width 643 height 236
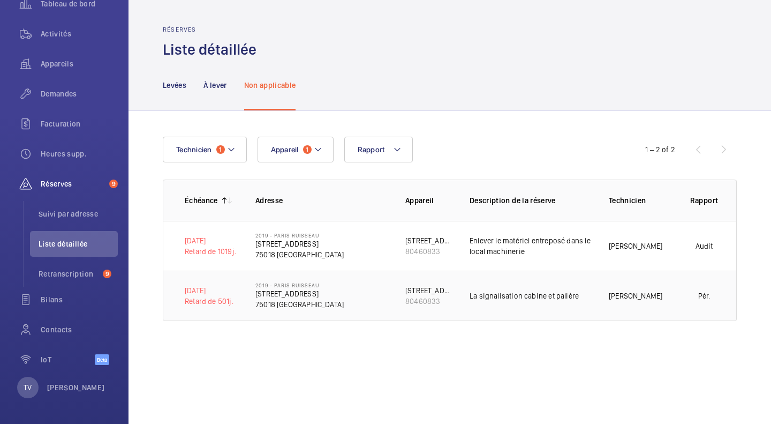
click at [542, 295] on p "La signalisation cabine et palière" at bounding box center [531, 295] width 122 height 11
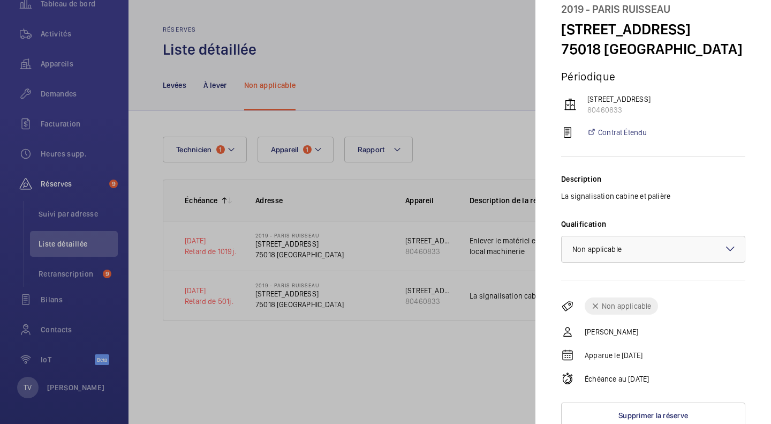
scroll to position [66, 0]
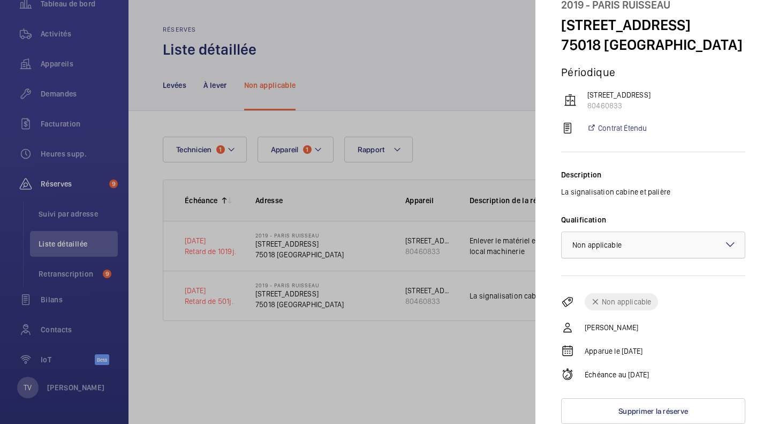
click at [706, 243] on div at bounding box center [653, 245] width 183 height 26
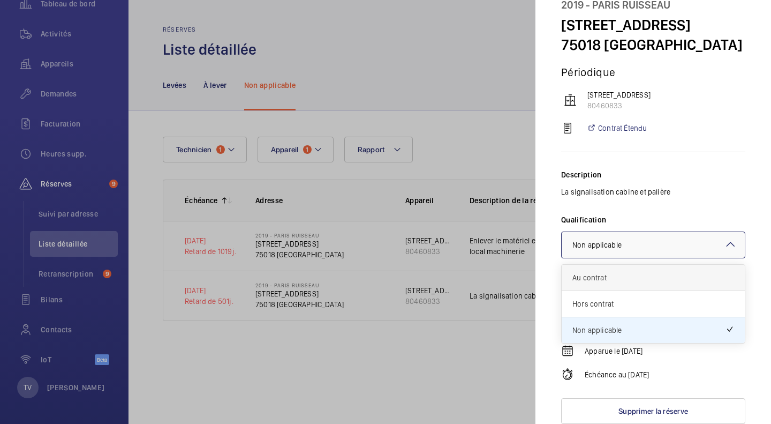
click at [611, 276] on span "Au contrat" at bounding box center [653, 277] width 162 height 11
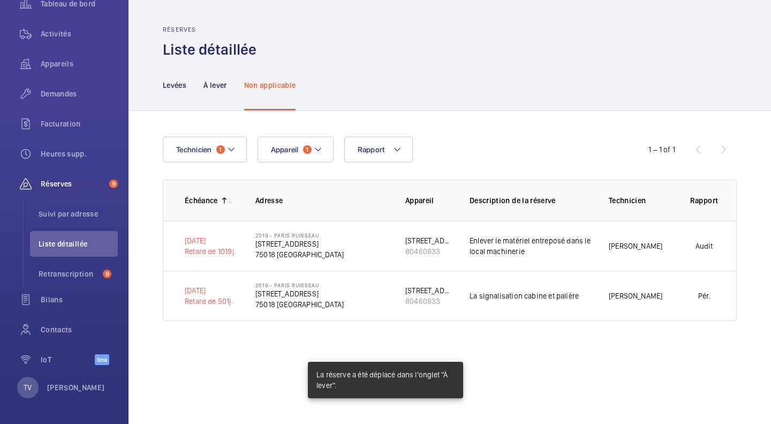
scroll to position [0, 0]
click at [305, 145] on button "Appareil 1" at bounding box center [296, 150] width 76 height 26
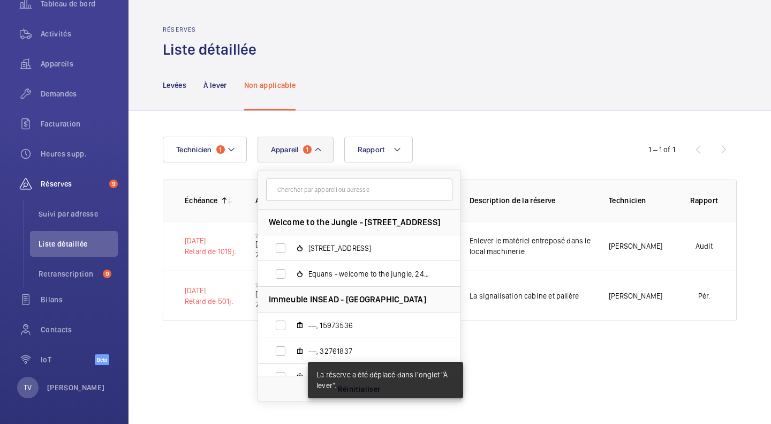
click at [305, 145] on button "Appareil 1" at bounding box center [296, 150] width 76 height 26
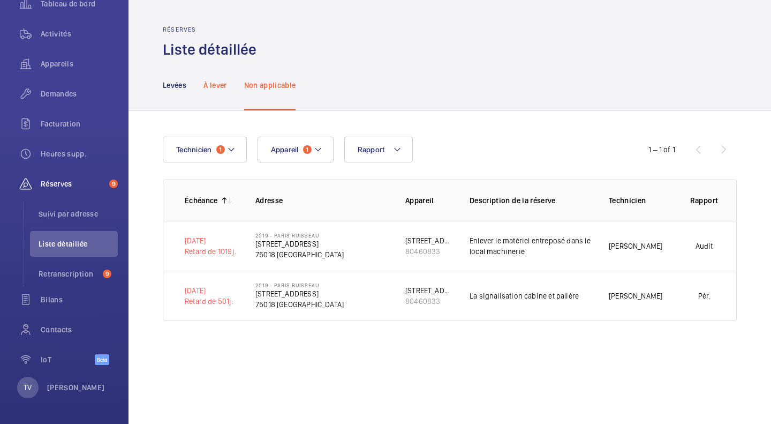
click at [210, 89] on p "À lever" at bounding box center [214, 85] width 23 height 11
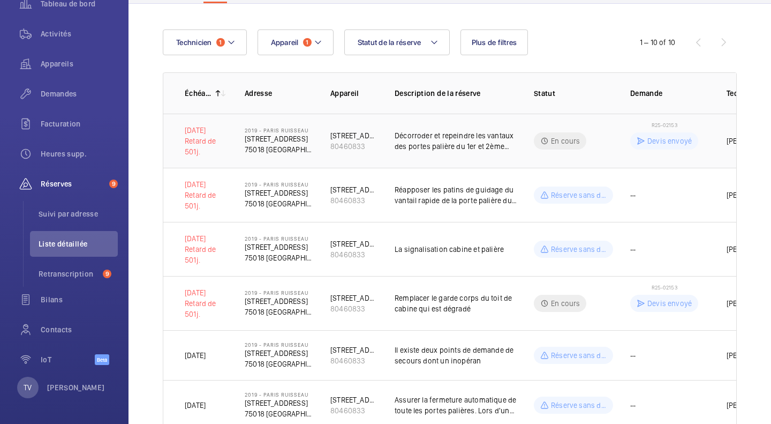
scroll to position [161, 0]
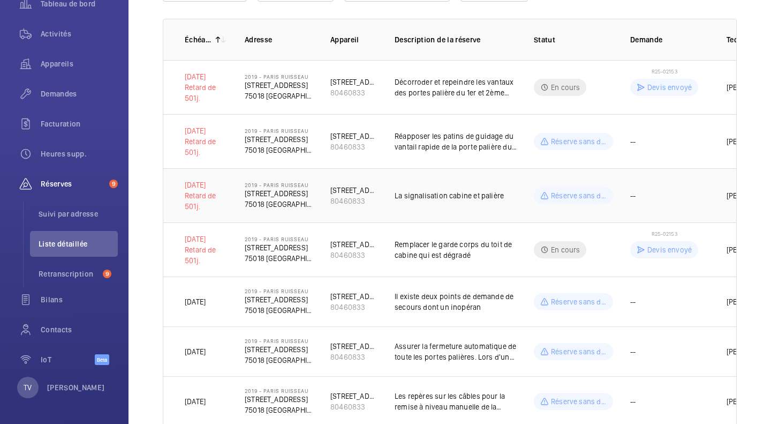
click at [637, 186] on td "--" at bounding box center [661, 195] width 96 height 54
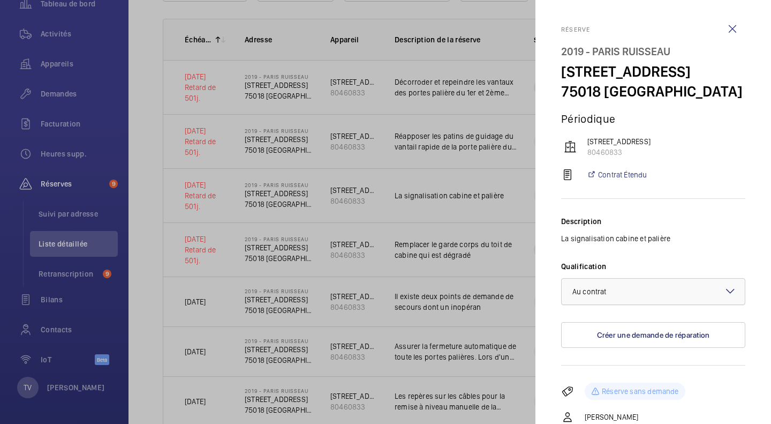
click at [609, 304] on div at bounding box center [653, 291] width 183 height 26
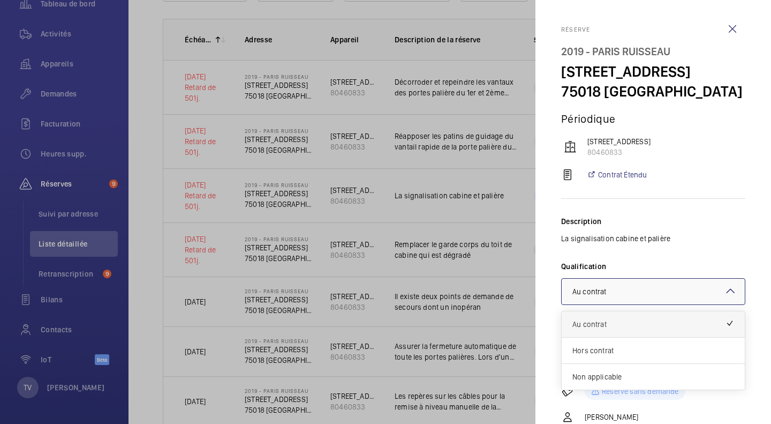
click at [613, 329] on span "Au contrat" at bounding box center [648, 324] width 153 height 11
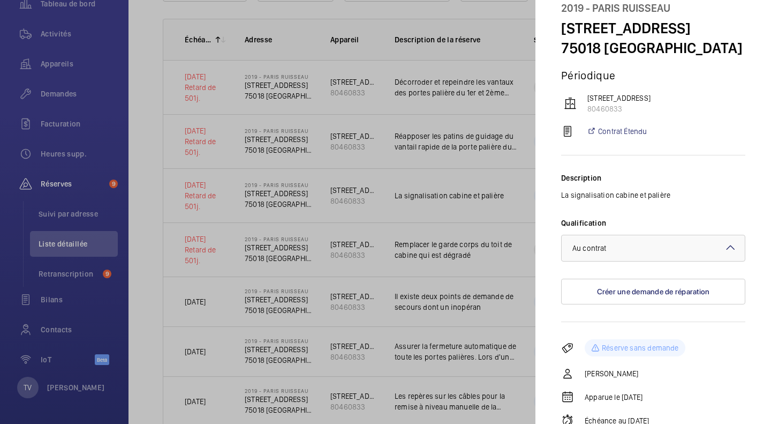
scroll to position [54, 0]
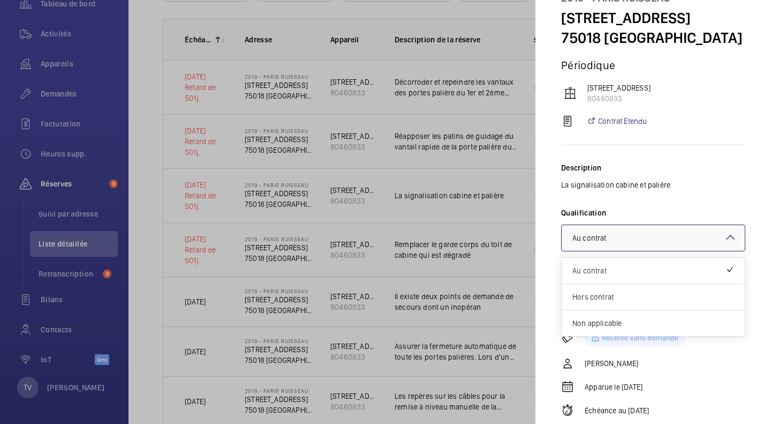
click at [664, 251] on div at bounding box center [653, 238] width 183 height 26
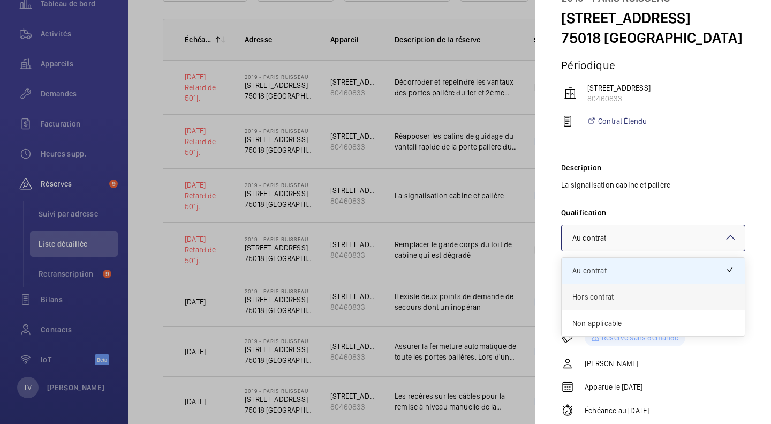
click at [606, 310] on div "Hors contrat" at bounding box center [653, 297] width 183 height 26
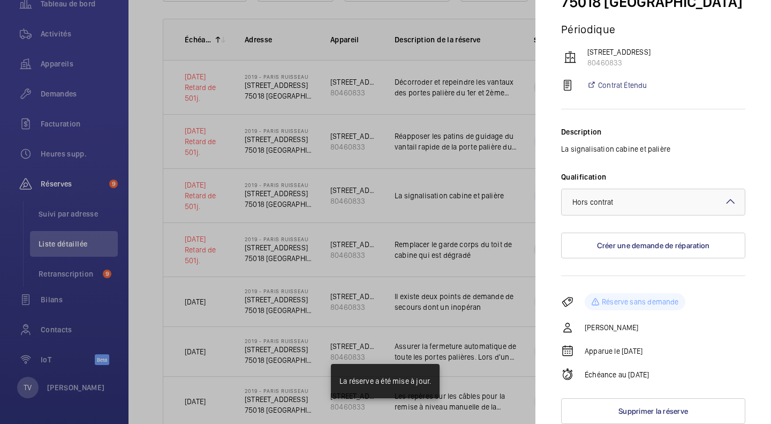
scroll to position [109, 0]
click at [519, 147] on div at bounding box center [385, 212] width 771 height 424
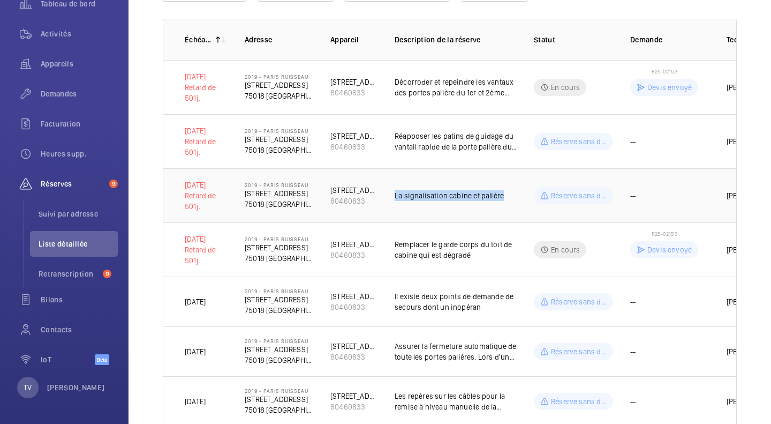
drag, startPoint x: 392, startPoint y: 195, endPoint x: 503, endPoint y: 206, distance: 111.3
click at [503, 206] on td "La signalisation cabine et palière" at bounding box center [447, 195] width 139 height 54
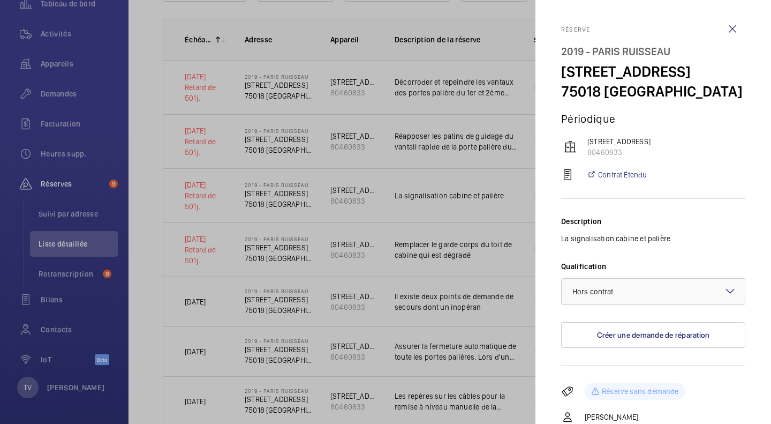
click at [489, 207] on div at bounding box center [385, 212] width 771 height 424
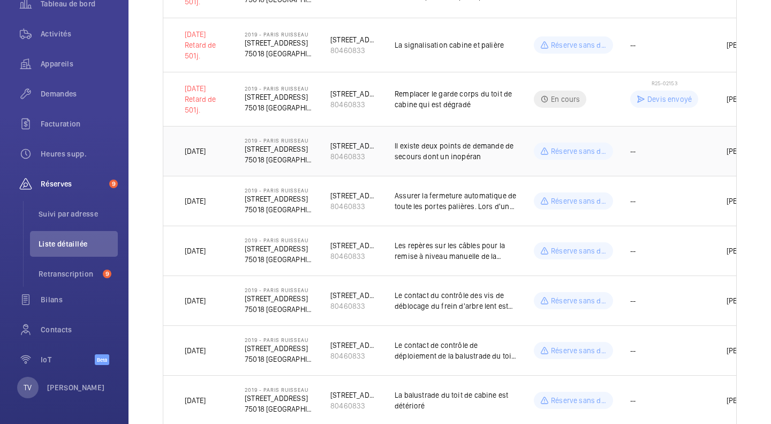
scroll to position [321, 0]
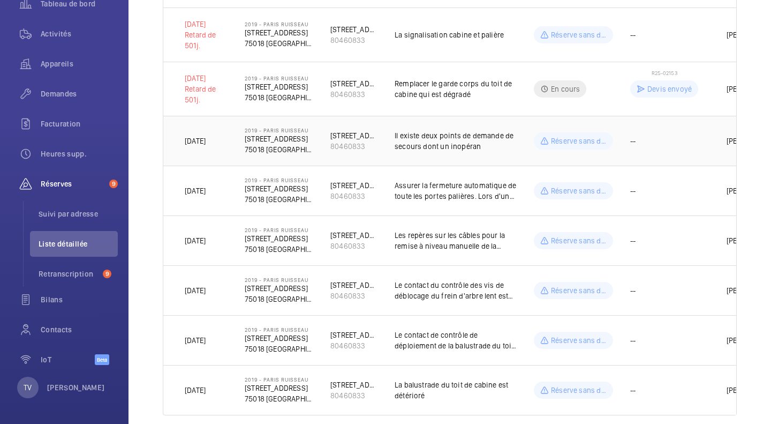
click at [474, 133] on p "Il existe deux points de demande de secours dont un inopéran" at bounding box center [456, 140] width 122 height 21
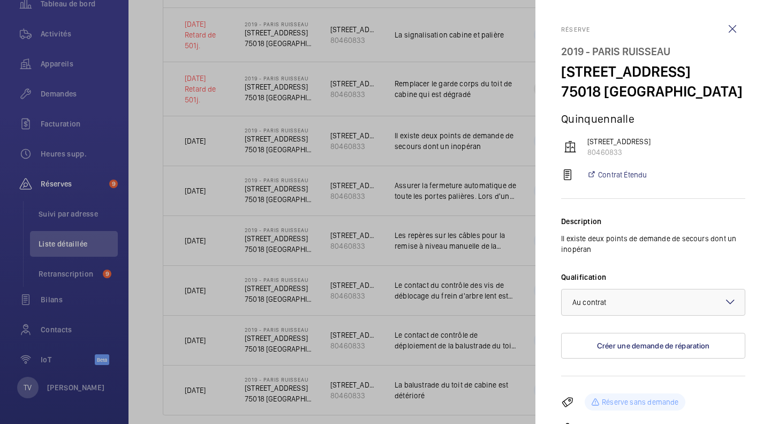
click at [491, 163] on div at bounding box center [385, 212] width 771 height 424
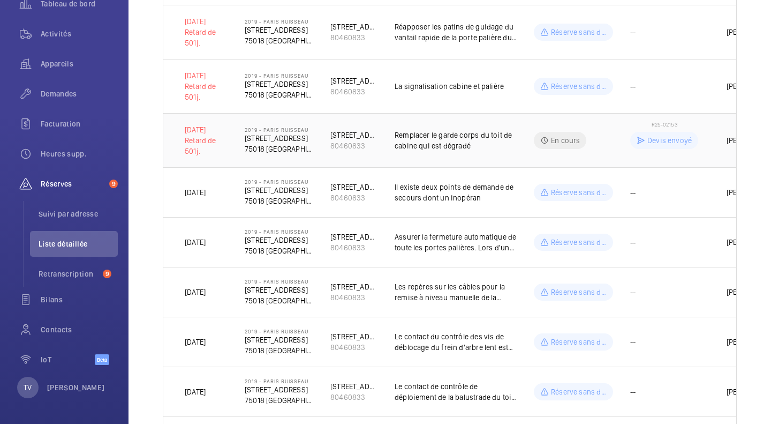
scroll to position [0, 0]
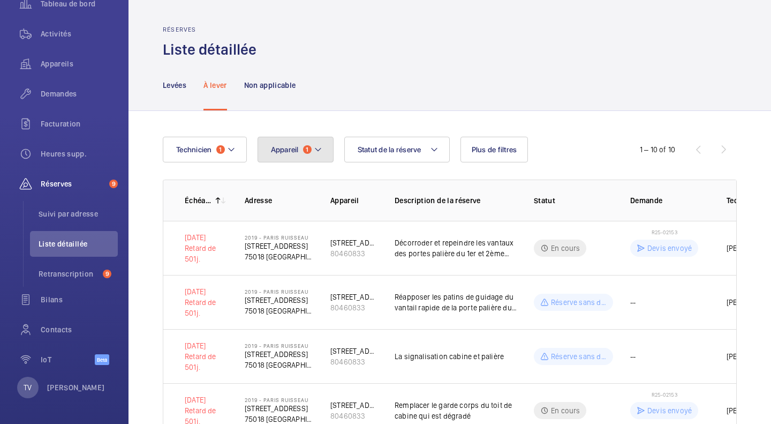
click at [303, 151] on button "Appareil 1" at bounding box center [296, 150] width 76 height 26
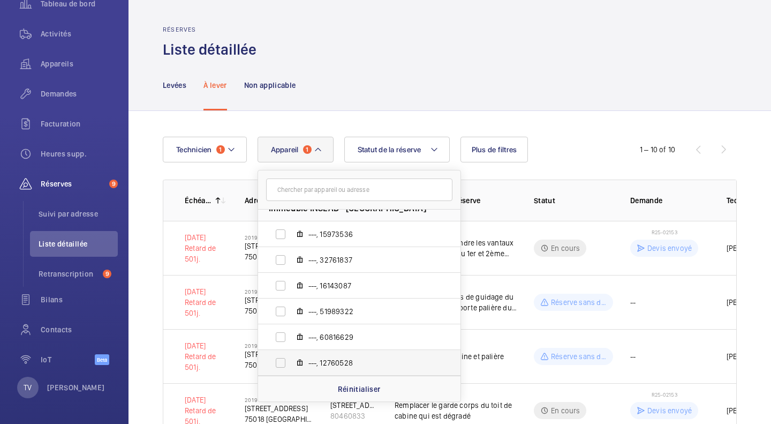
scroll to position [107, 0]
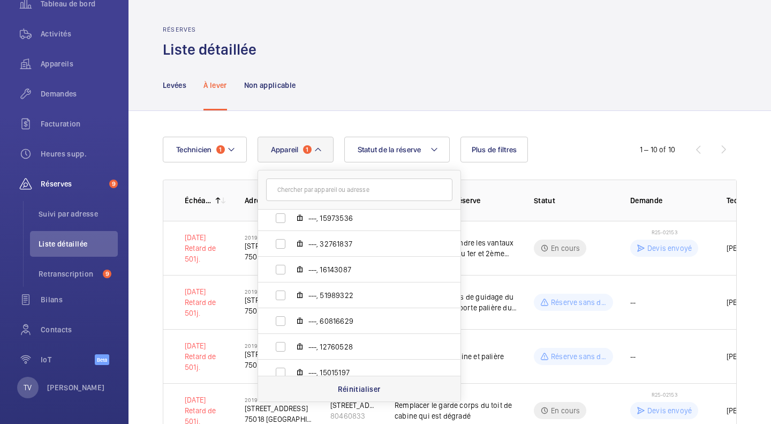
click at [374, 386] on p "Réinitialiser" at bounding box center [359, 388] width 43 height 11
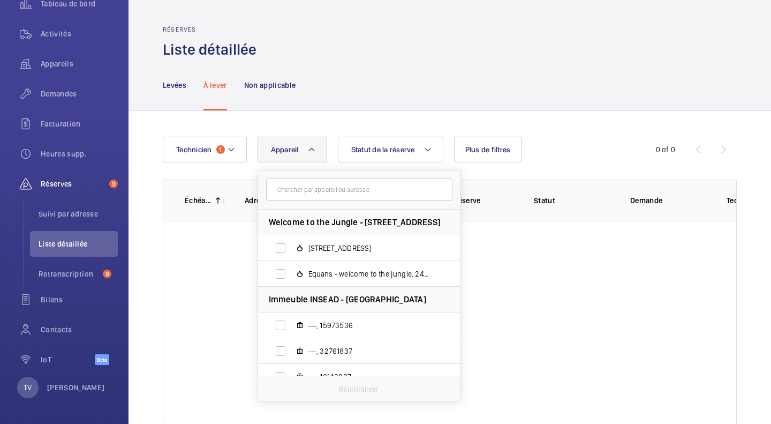
click at [663, 118] on div "Technicien 1 Appareil Welcome to the Jungle - 8 Rue Saint-Fiacre, 75002 PARIS 8…" at bounding box center [450, 280] width 643 height 339
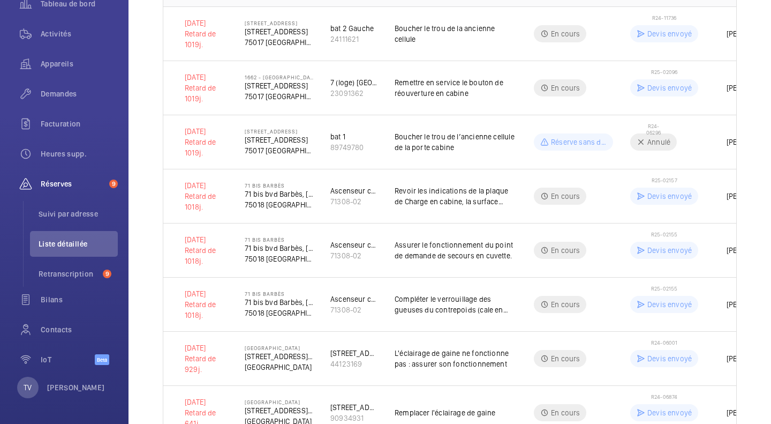
scroll to position [54, 0]
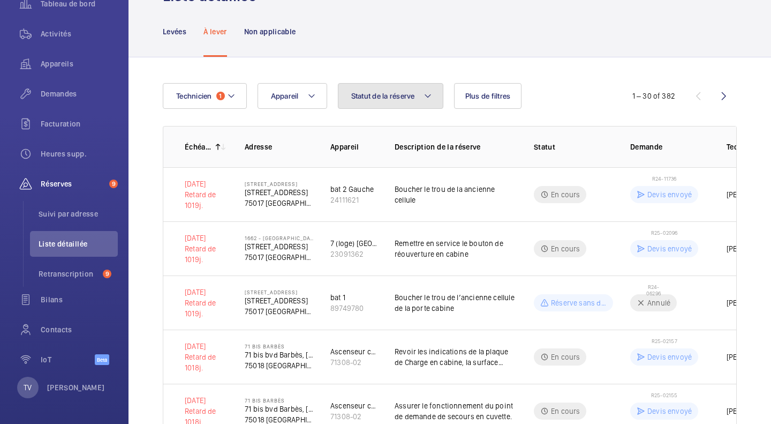
click at [376, 99] on span "Statut de la réserve" at bounding box center [383, 96] width 64 height 9
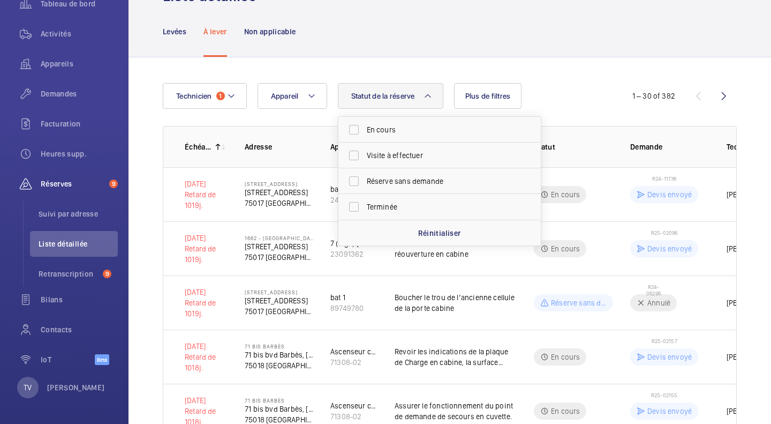
click at [579, 36] on div "Levées À lever Non applicable" at bounding box center [450, 31] width 574 height 51
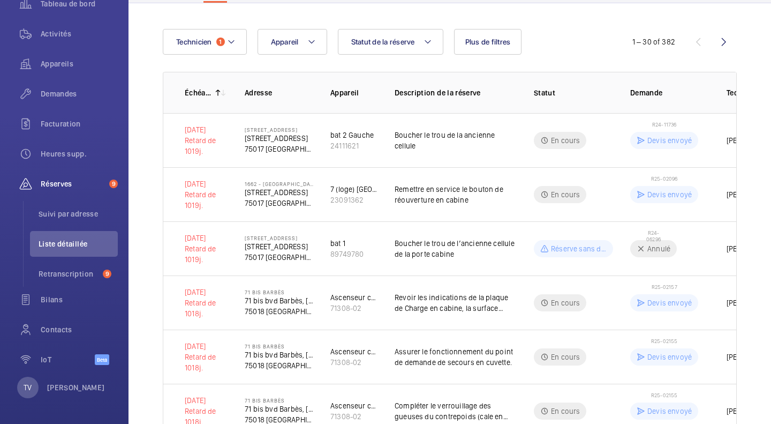
scroll to position [0, 0]
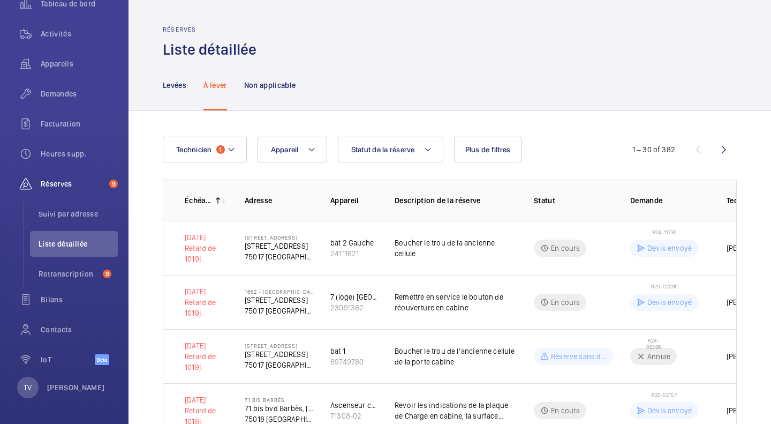
click at [154, 88] on div "Levées À lever Non applicable" at bounding box center [450, 84] width 643 height 51
click at [165, 88] on p "Levées" at bounding box center [175, 85] width 24 height 11
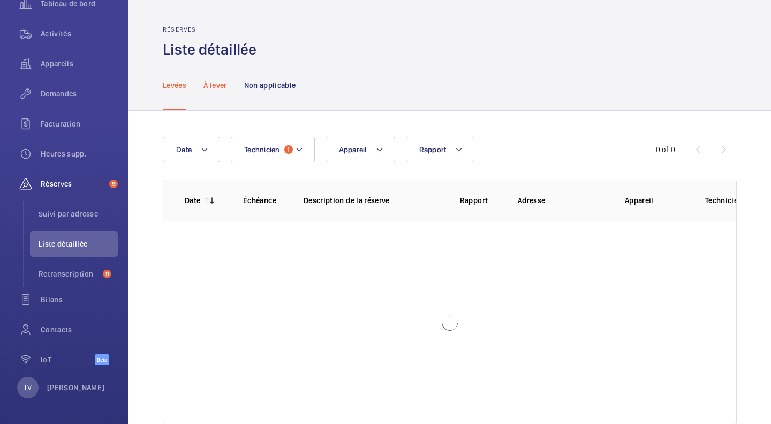
click at [215, 87] on p "À lever" at bounding box center [214, 85] width 23 height 11
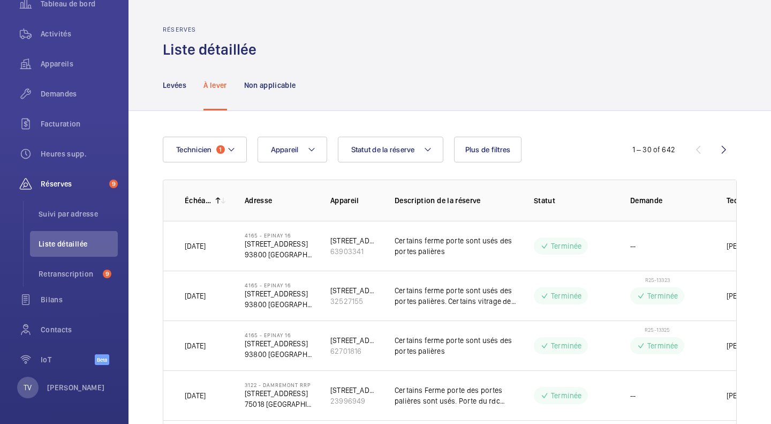
click at [224, 87] on p "À lever" at bounding box center [214, 85] width 23 height 11
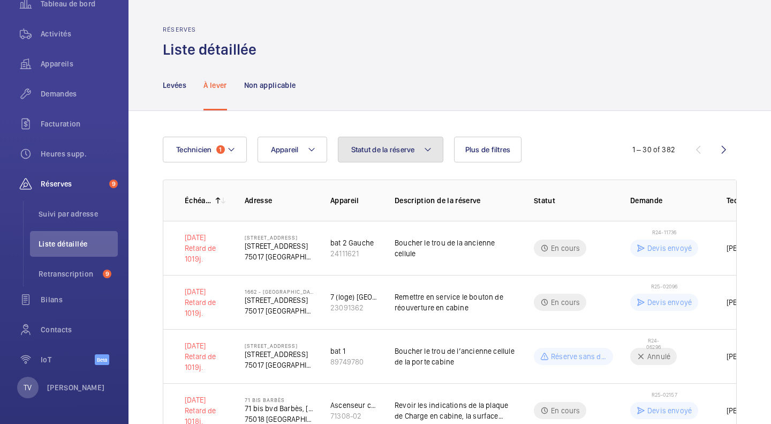
click at [413, 146] on span "Statut de la réserve" at bounding box center [383, 149] width 64 height 9
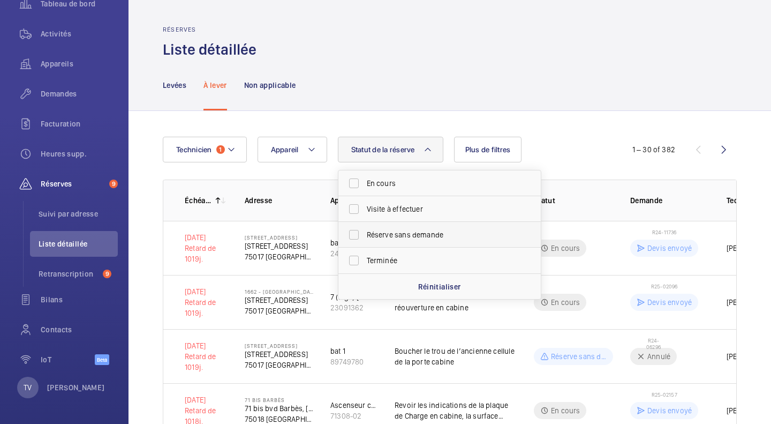
click at [415, 237] on span "Réserve sans demande" at bounding box center [440, 234] width 147 height 11
click at [365, 237] on input "Réserve sans demande" at bounding box center [353, 234] width 21 height 21
checkbox input "true"
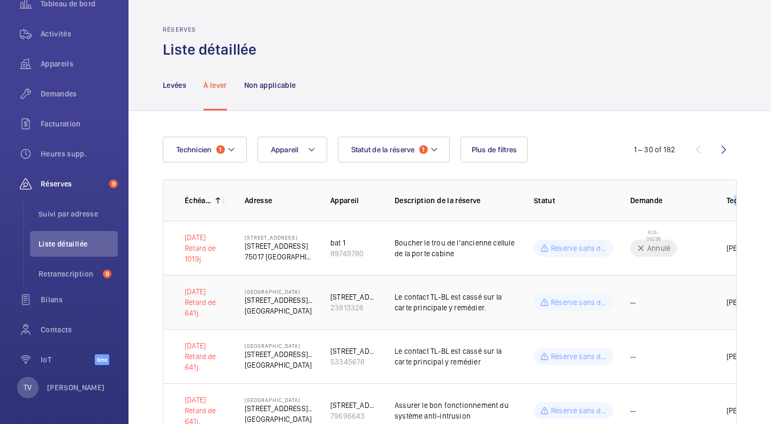
scroll to position [54, 0]
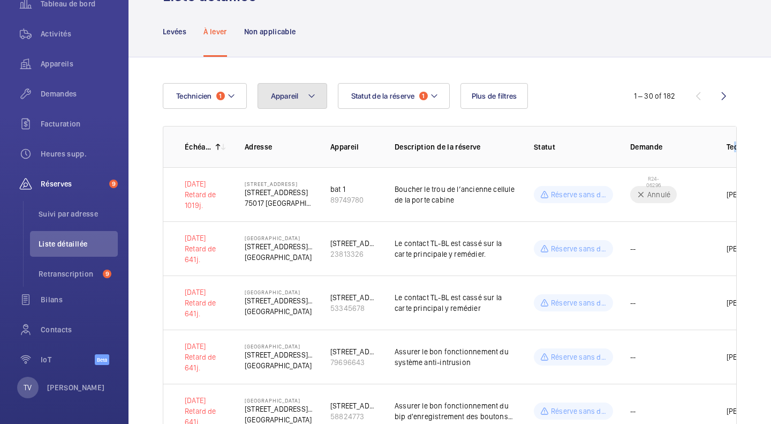
click at [306, 97] on button "Appareil" at bounding box center [293, 96] width 70 height 26
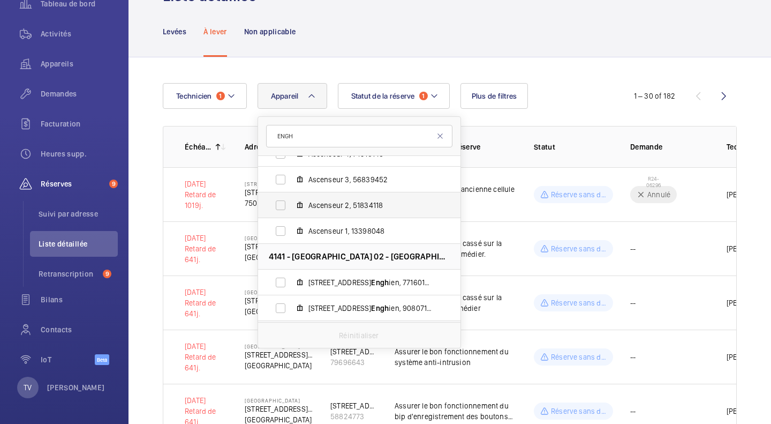
scroll to position [428, 0]
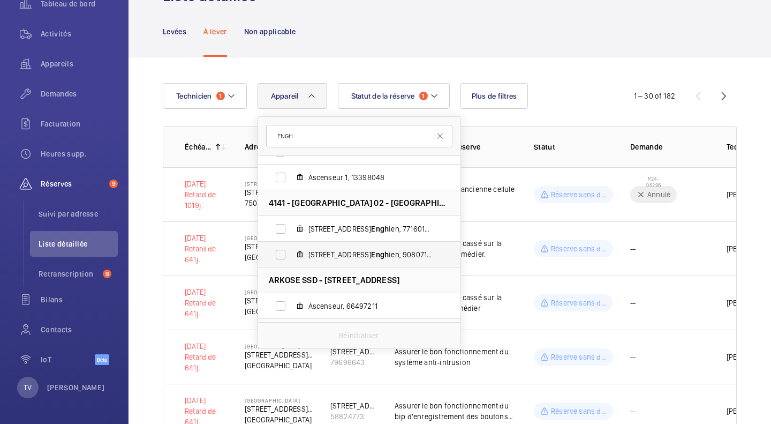
type input "ENGH"
click at [367, 243] on label "49, avenue d´ Engh ien, 90807183" at bounding box center [350, 255] width 185 height 26
click at [291, 244] on input "49, avenue d´ Engh ien, 90807183" at bounding box center [280, 254] width 21 height 21
checkbox input "true"
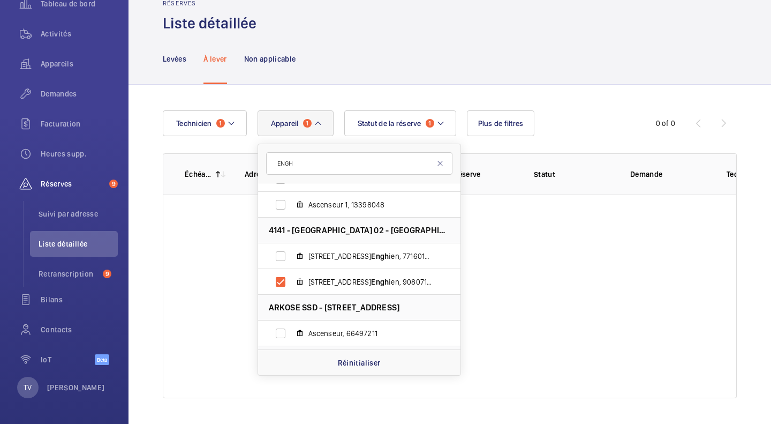
click at [738, 167] on div "Technicien 1 Appareil 1 ENGH 7, Rue d'Enghien - 7 rue d’Enghien, 75010 PARIS, 7…" at bounding box center [450, 254] width 643 height 339
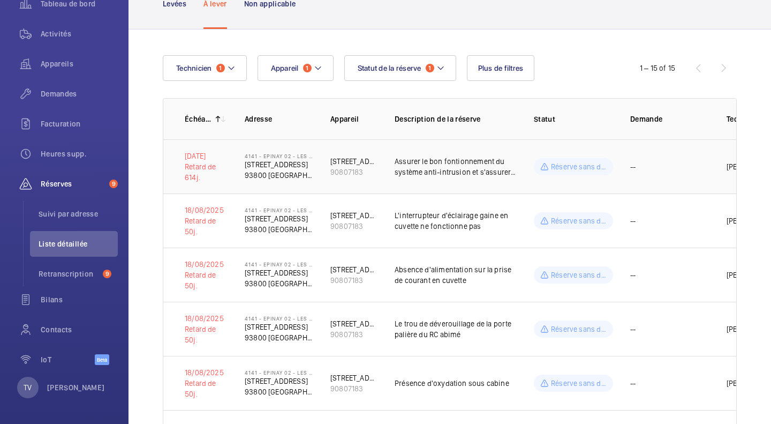
scroll to position [87, 0]
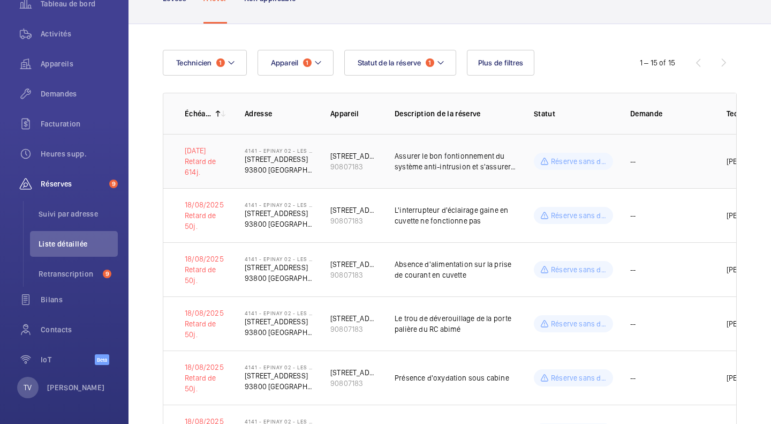
click at [473, 168] on p "Assurer le bon fontionnement du système anti-intrusion et s'assurer du bon code…" at bounding box center [456, 160] width 122 height 21
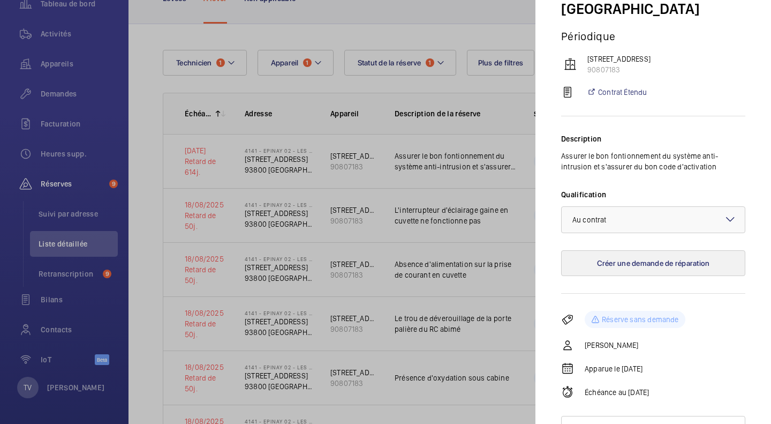
scroll to position [120, 0]
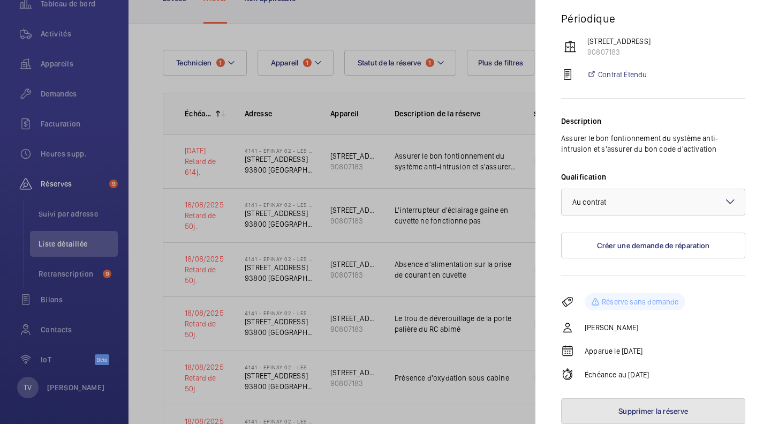
click at [646, 412] on button "Supprimer la réserve" at bounding box center [653, 411] width 184 height 26
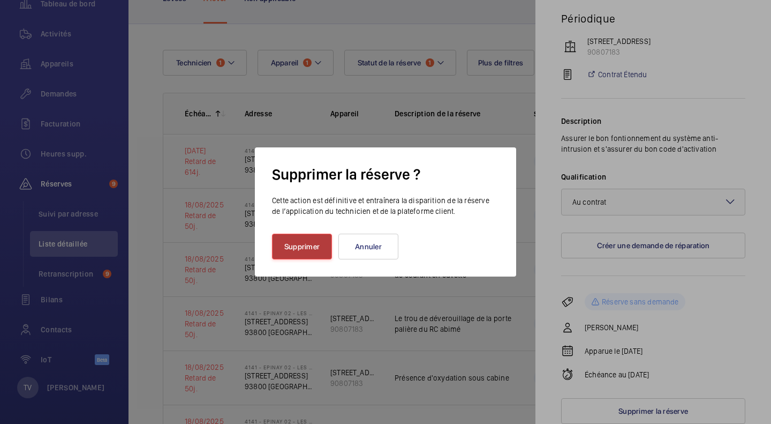
click at [310, 244] on button "Supprimer" at bounding box center [302, 246] width 60 height 26
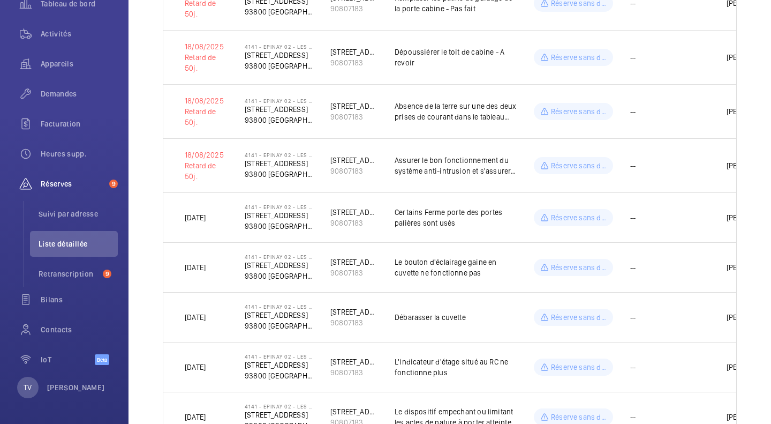
scroll to position [568, 0]
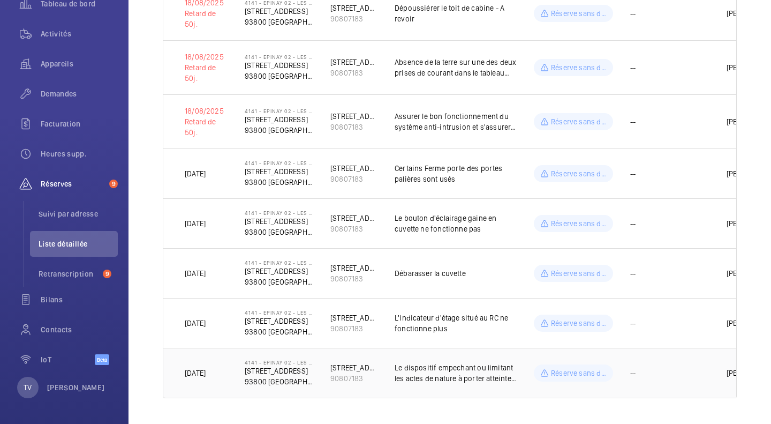
click at [452, 368] on p "Le dispositif empechant ou limitant les actes de nature à porter atteinte au ve…" at bounding box center [456, 372] width 122 height 21
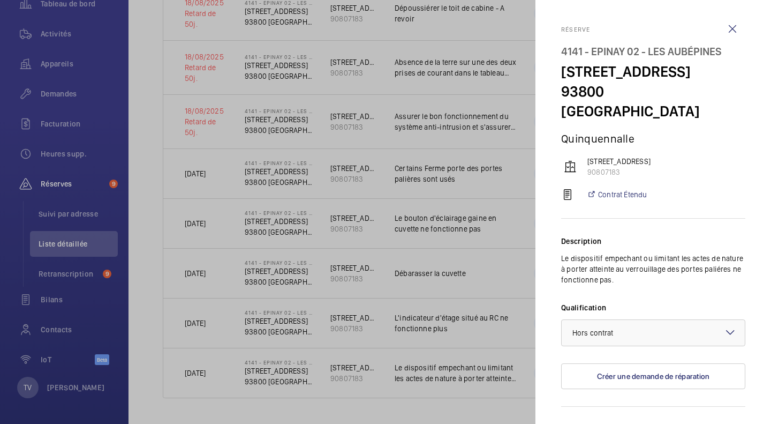
click at [465, 392] on div at bounding box center [385, 212] width 771 height 424
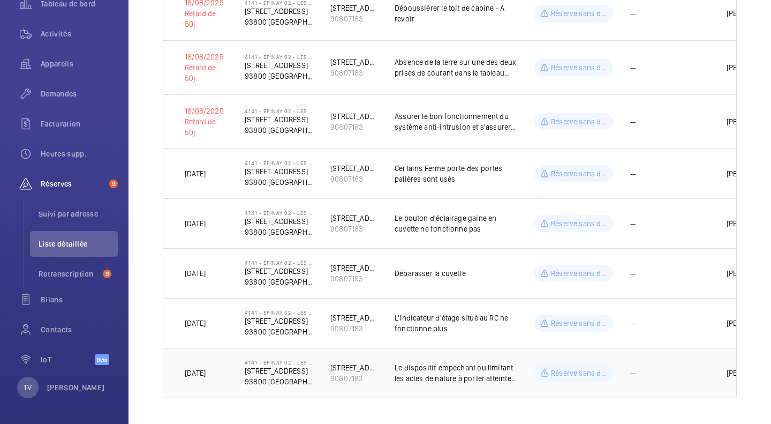
click at [473, 362] on p "Le dispositif empechant ou limitant les actes de nature à porter atteinte au ve…" at bounding box center [456, 372] width 122 height 21
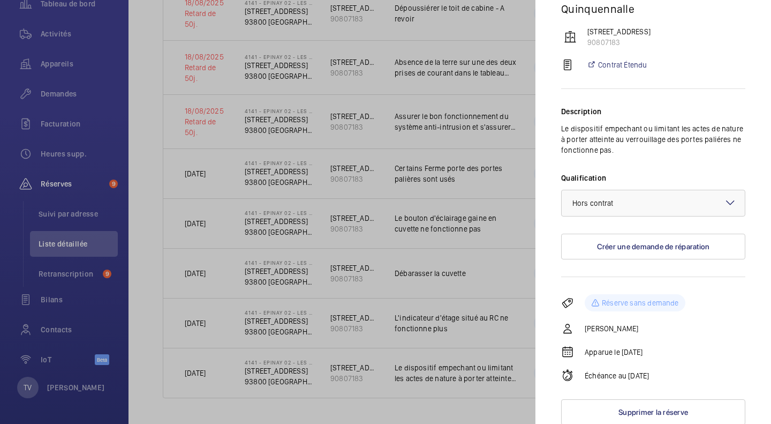
scroll to position [131, 0]
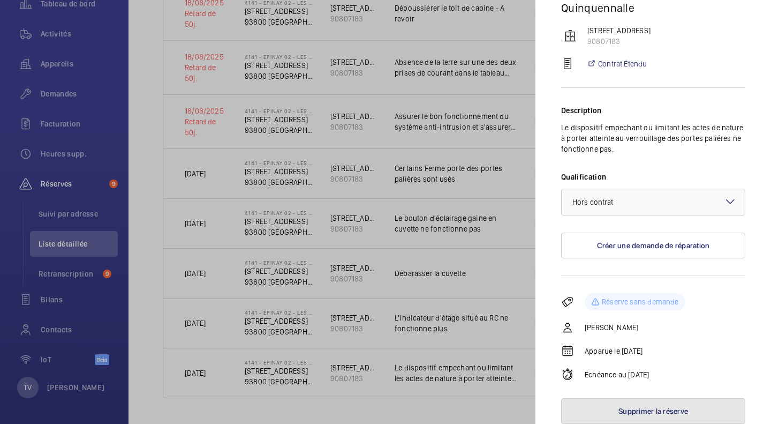
click at [651, 409] on button "Supprimer la réserve" at bounding box center [653, 411] width 184 height 26
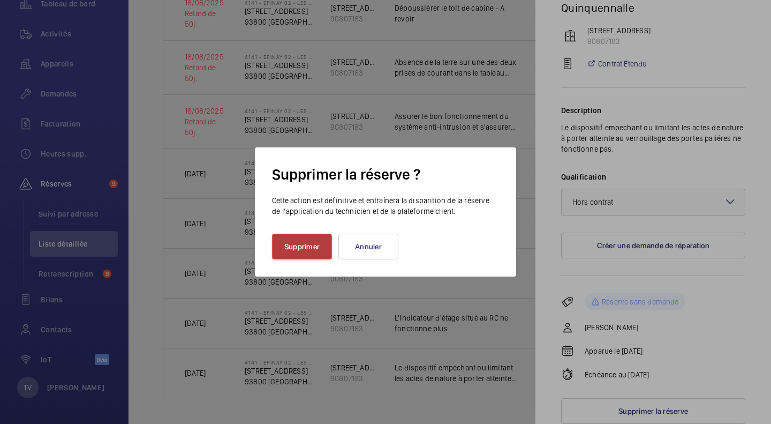
click at [311, 252] on button "Supprimer" at bounding box center [302, 246] width 60 height 26
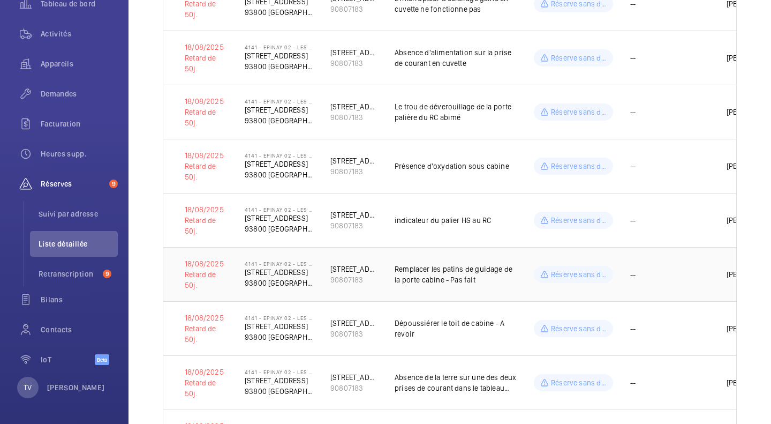
scroll to position [251, 0]
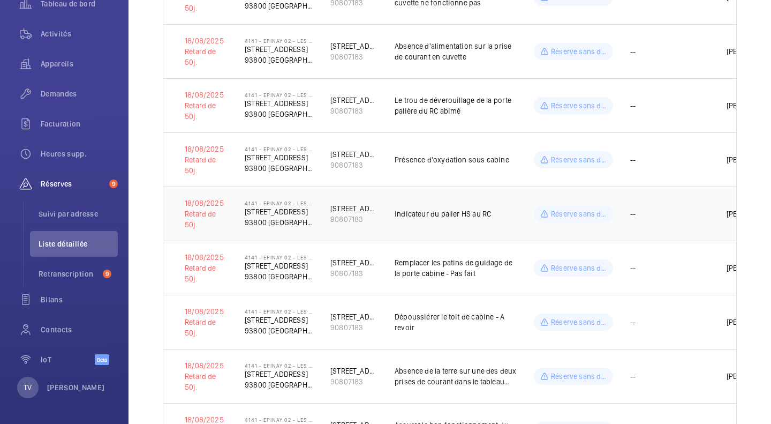
click at [481, 214] on p "indicateur du palier HS au RC" at bounding box center [456, 213] width 122 height 11
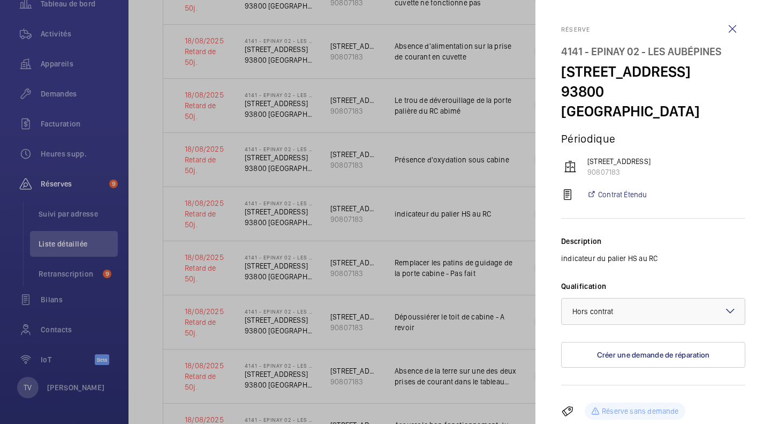
scroll to position [109, 0]
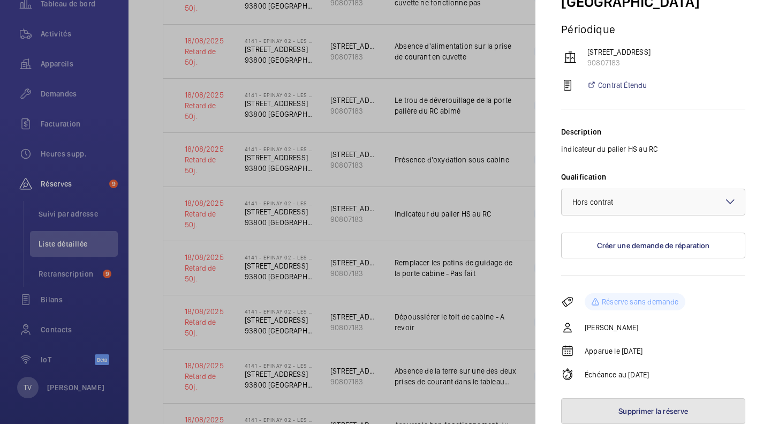
click at [647, 399] on button "Supprimer la réserve" at bounding box center [653, 411] width 184 height 26
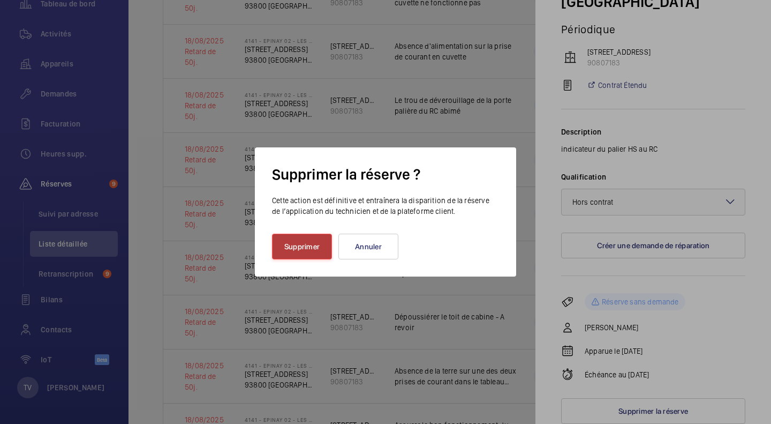
click at [297, 251] on button "Supprimer" at bounding box center [302, 246] width 60 height 26
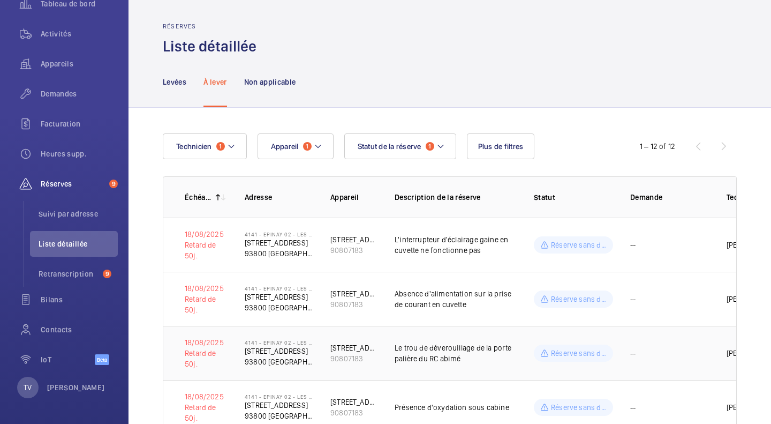
scroll to position [0, 0]
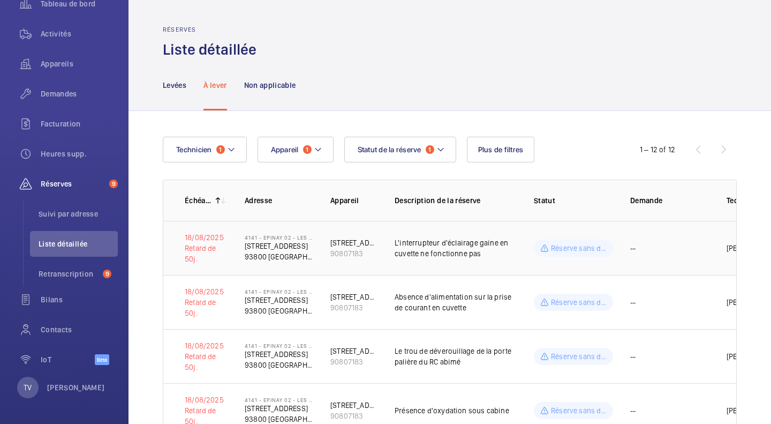
click at [476, 251] on p "L'interrupteur d'éclairage gaine en cuvette ne fonctionne pas" at bounding box center [456, 247] width 122 height 21
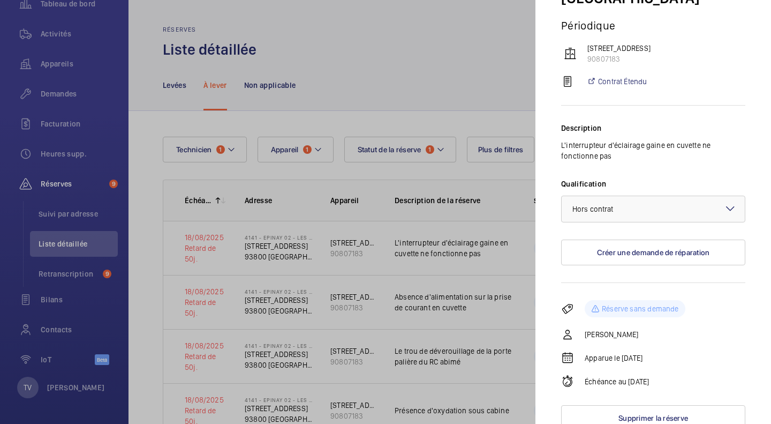
scroll to position [120, 0]
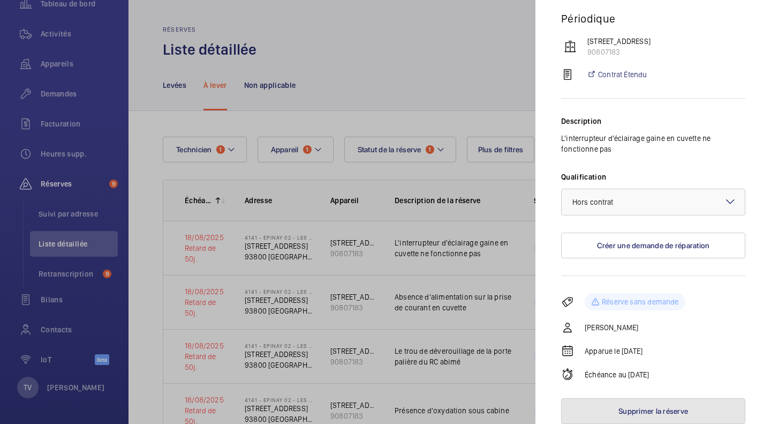
click at [648, 399] on button "Supprimer la réserve" at bounding box center [653, 411] width 184 height 26
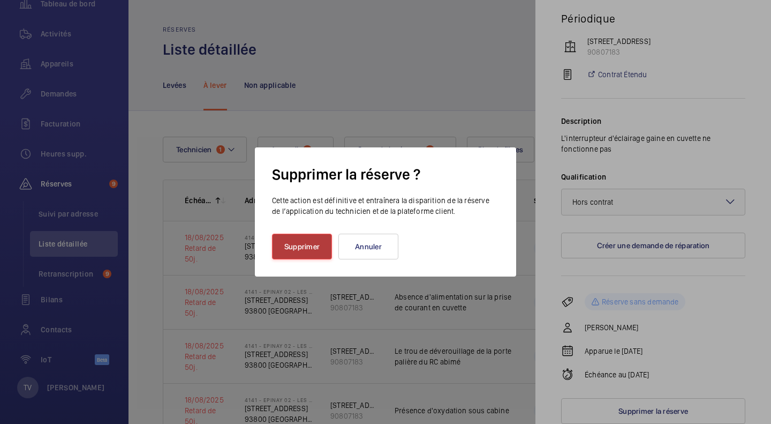
click at [301, 244] on button "Supprimer" at bounding box center [302, 246] width 60 height 26
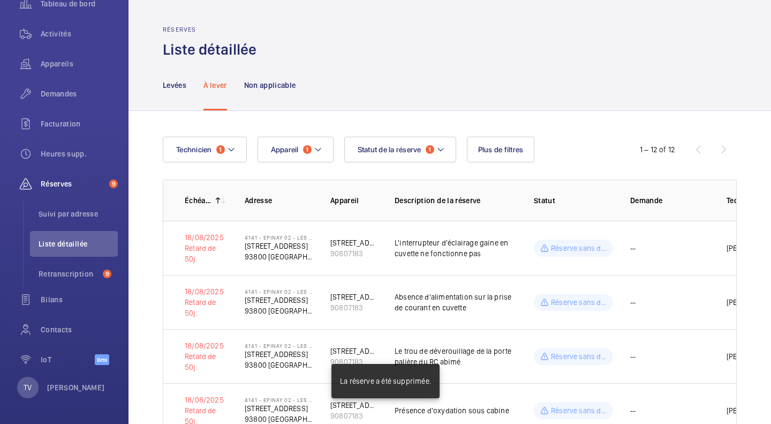
scroll to position [0, 0]
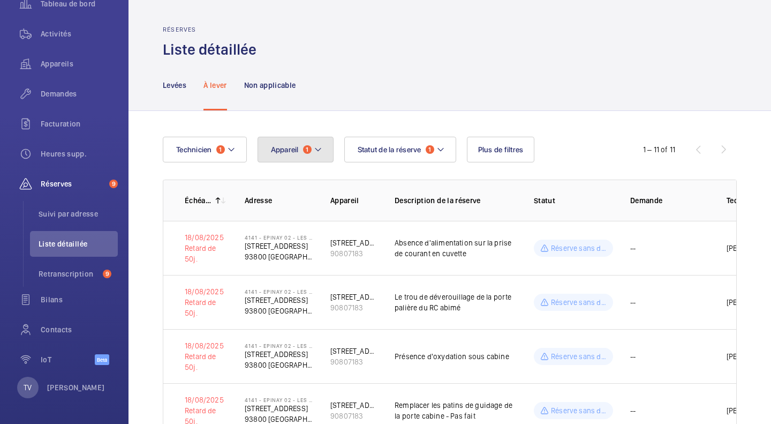
click at [315, 148] on mat-icon at bounding box center [318, 149] width 9 height 13
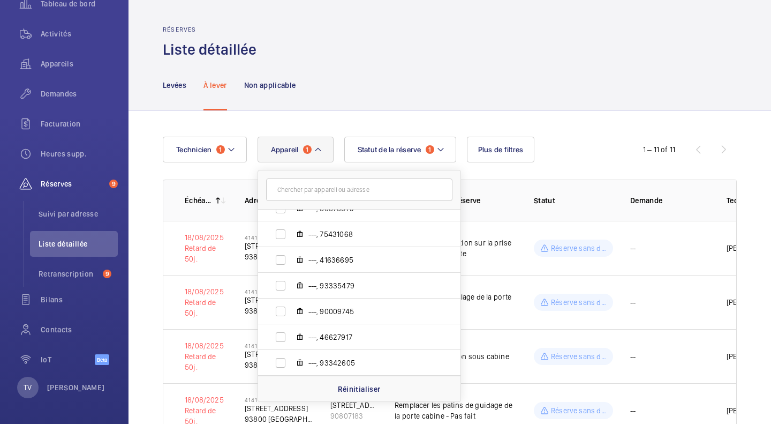
scroll to position [25, 0]
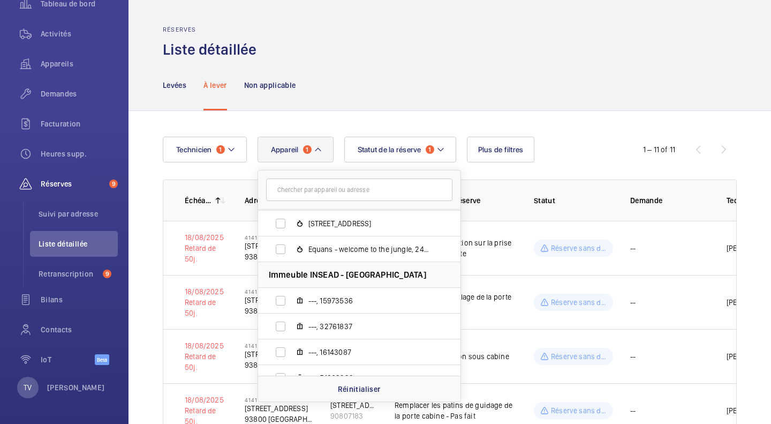
click at [341, 191] on input "text" at bounding box center [359, 189] width 186 height 22
click at [551, 26] on div "Réserves Liste détaillée" at bounding box center [450, 43] width 574 height 34
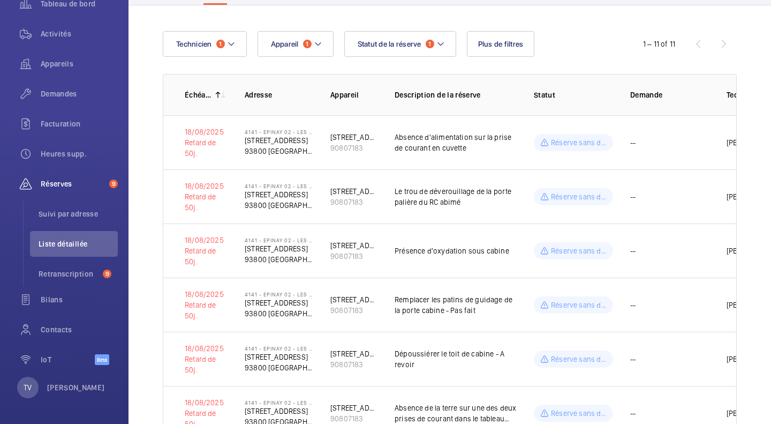
scroll to position [107, 0]
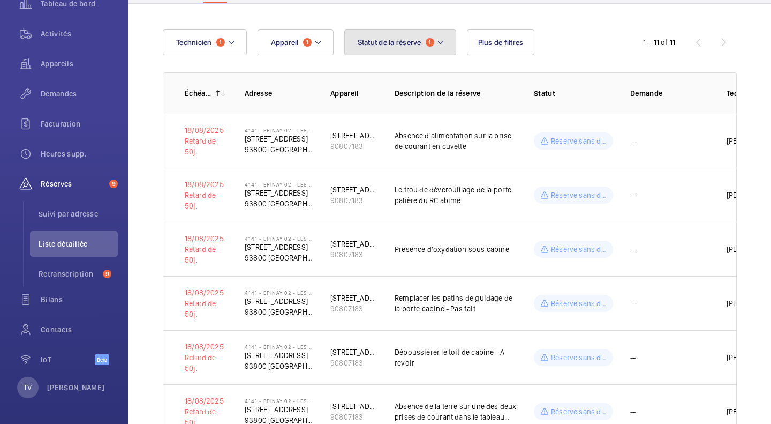
click at [410, 40] on span "Statut de la réserve" at bounding box center [390, 42] width 64 height 9
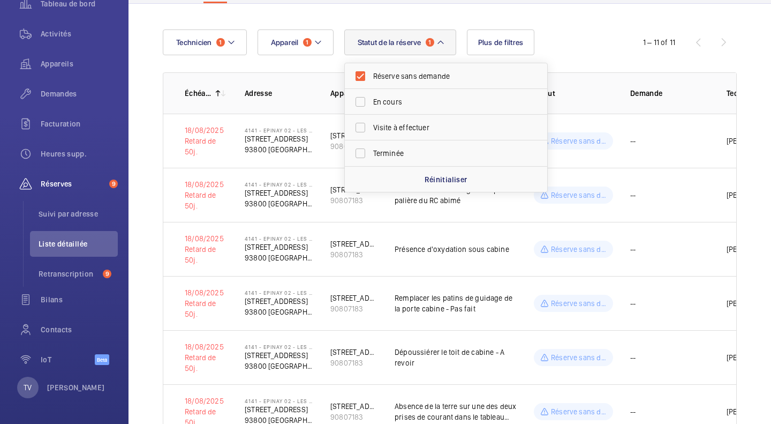
click at [421, 40] on span "Statut de la réserve" at bounding box center [390, 42] width 64 height 9
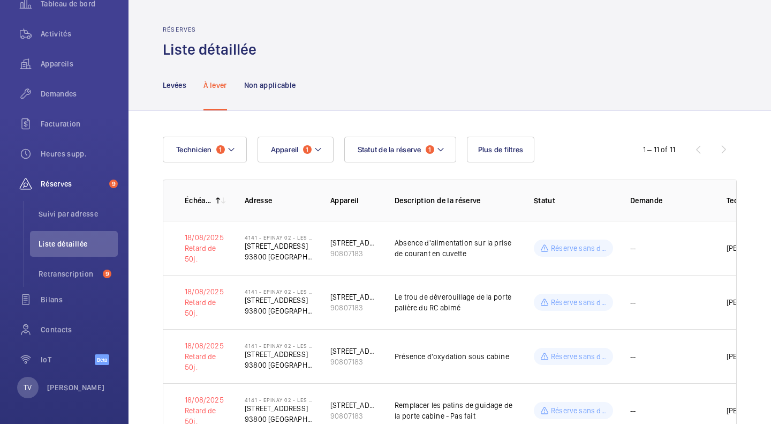
scroll to position [161, 0]
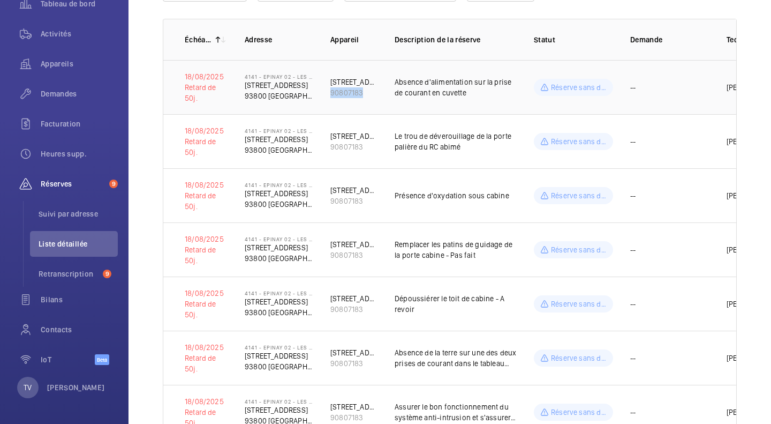
drag, startPoint x: 326, startPoint y: 90, endPoint x: 376, endPoint y: 92, distance: 50.9
click at [376, 92] on td "49, avenue d´Enghien 90807183" at bounding box center [345, 87] width 64 height 54
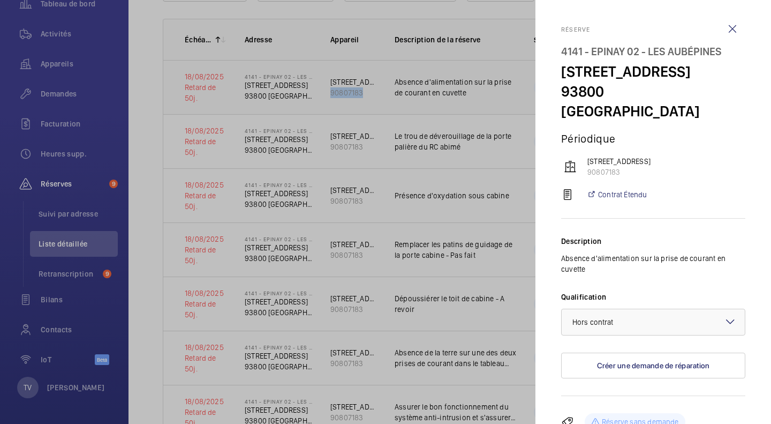
copy div "90807183"
click at [419, 194] on div at bounding box center [385, 212] width 771 height 424
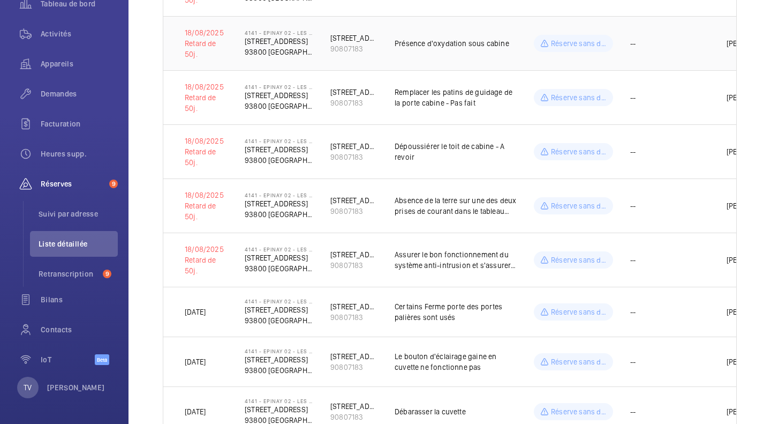
scroll to position [321, 0]
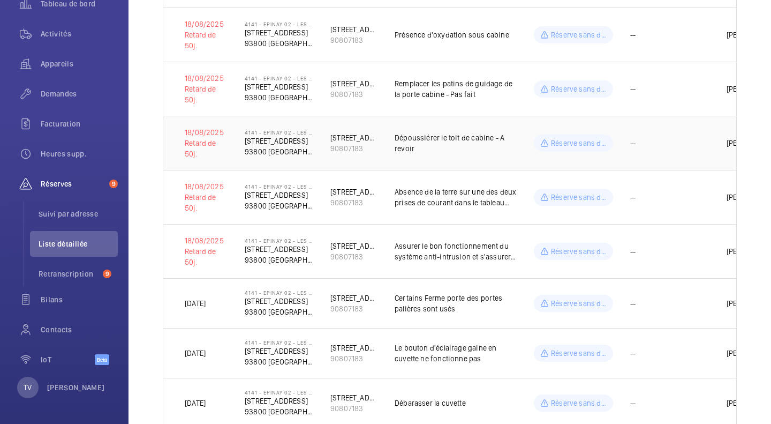
click at [478, 147] on p "Dépoussiérer le toit de cabine - A revoir" at bounding box center [456, 142] width 122 height 21
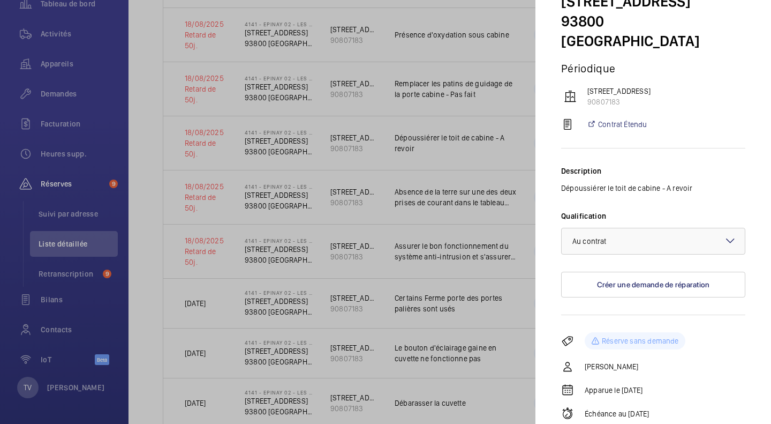
scroll to position [109, 0]
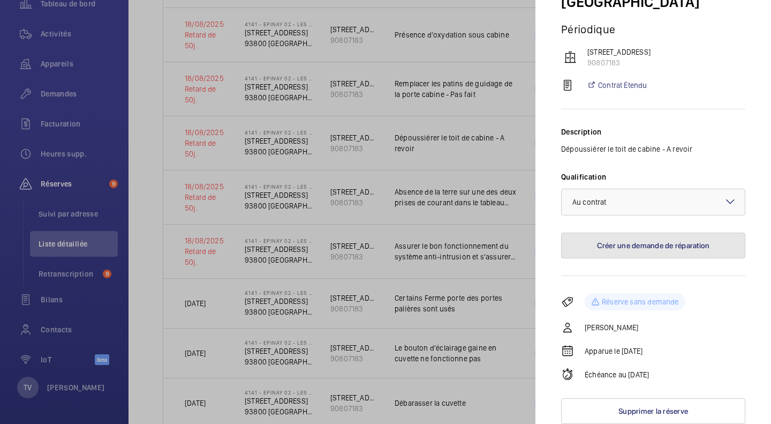
click at [686, 246] on button "Créer une demande de réparation" at bounding box center [653, 245] width 184 height 26
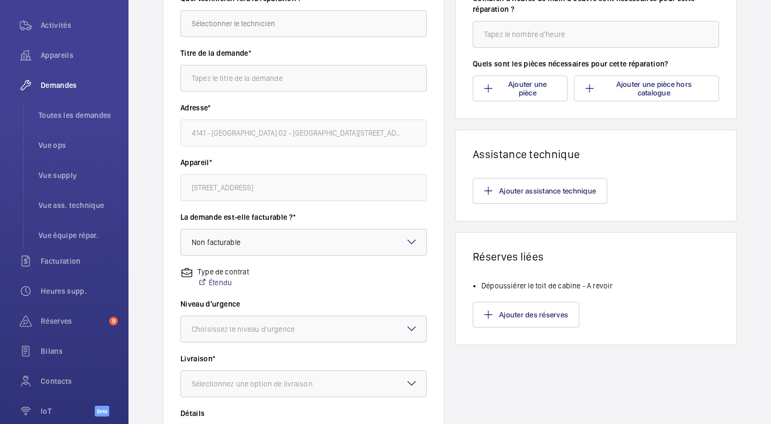
scroll to position [93, 0]
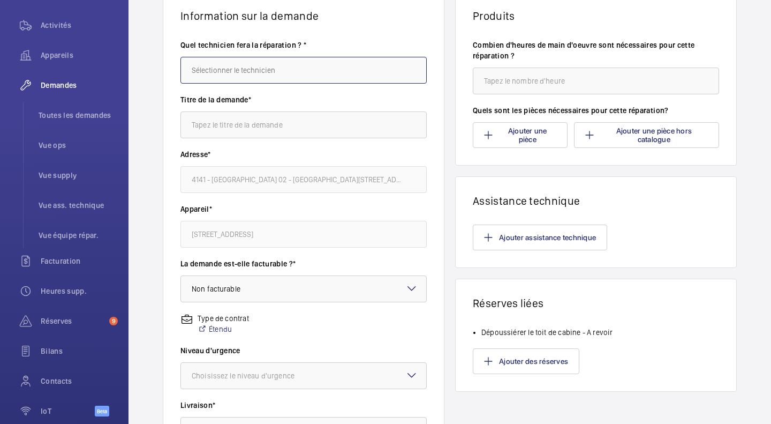
click at [248, 73] on input "text" at bounding box center [303, 70] width 246 height 27
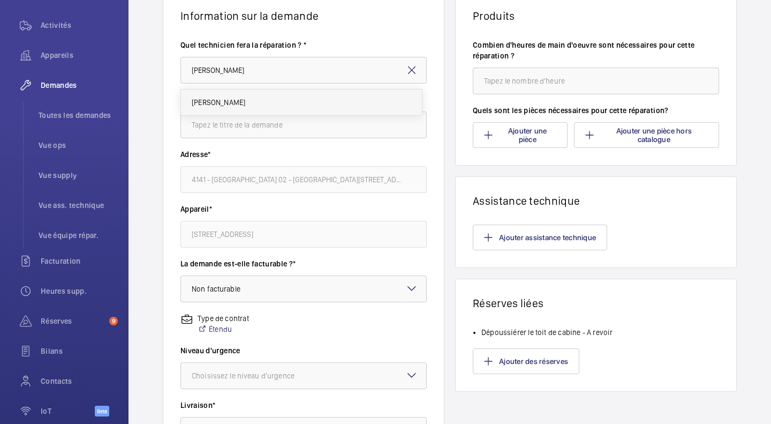
click at [236, 97] on span "[PERSON_NAME]" at bounding box center [219, 102] width 54 height 11
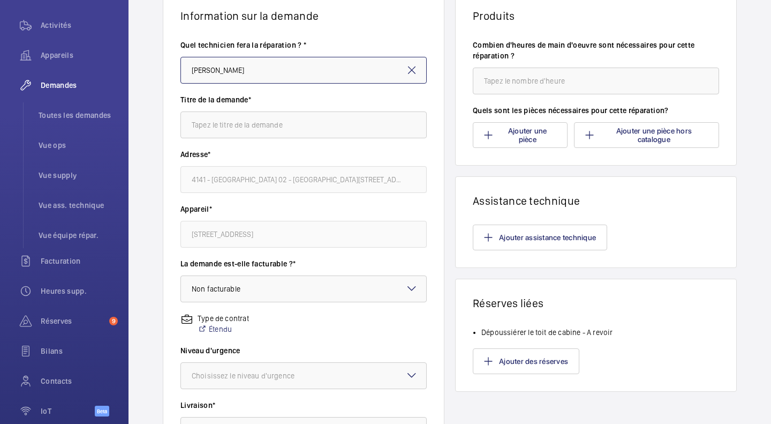
type input "[PERSON_NAME]"
click at [274, 130] on input "text" at bounding box center [303, 124] width 246 height 27
click at [313, 121] on input "text" at bounding box center [303, 124] width 246 height 27
click at [267, 126] on input "text" at bounding box center [303, 124] width 246 height 27
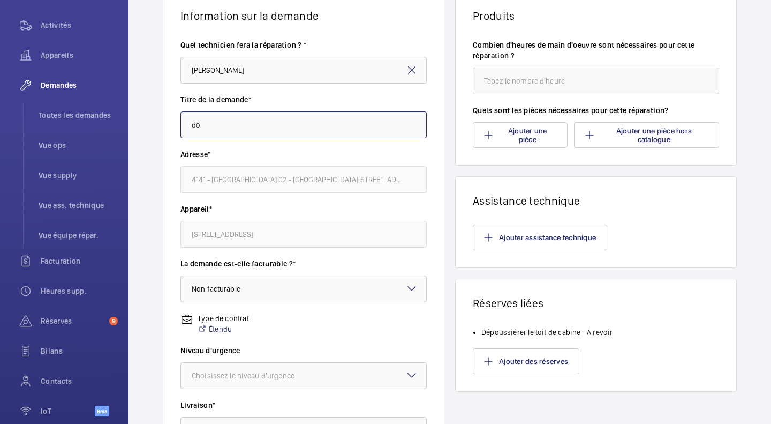
type input "d"
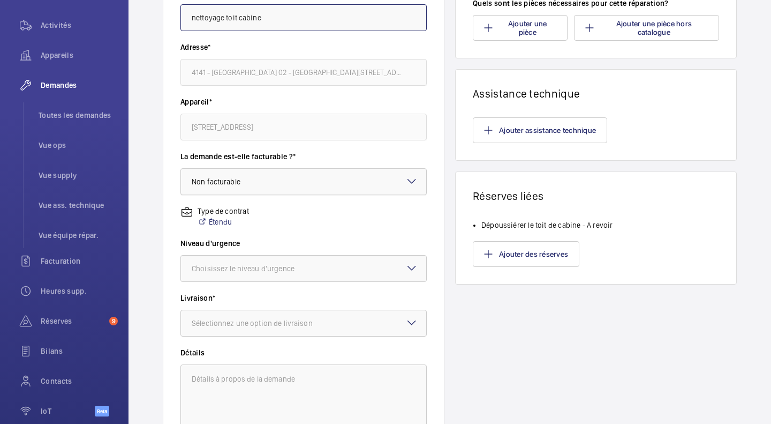
click at [266, 175] on div at bounding box center [303, 182] width 245 height 26
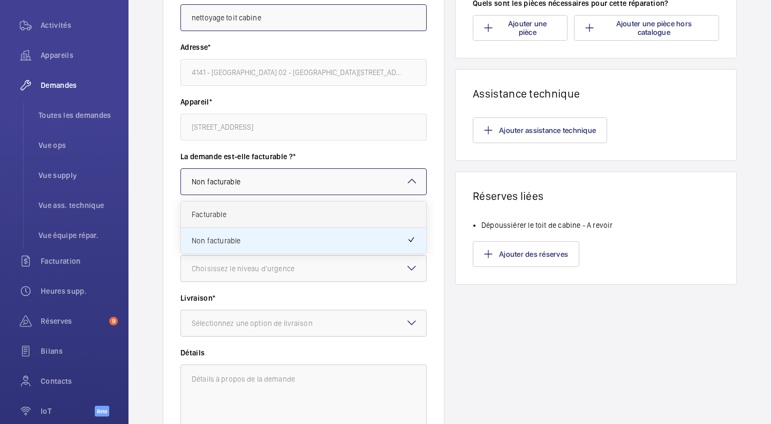
click at [237, 212] on span "Facturable" at bounding box center [304, 214] width 224 height 11
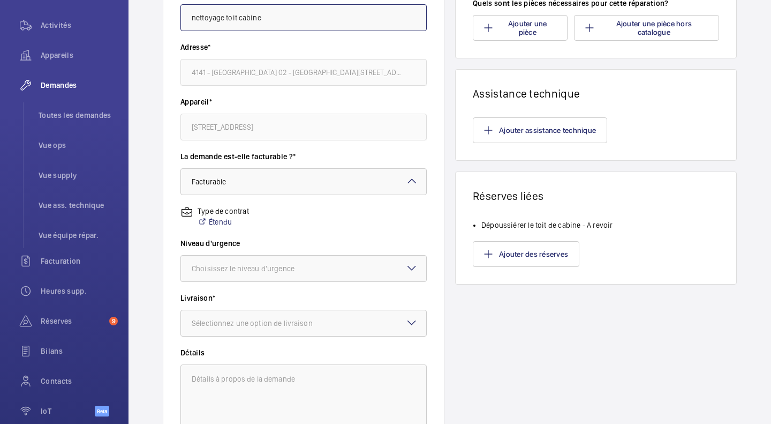
scroll to position [307, 0]
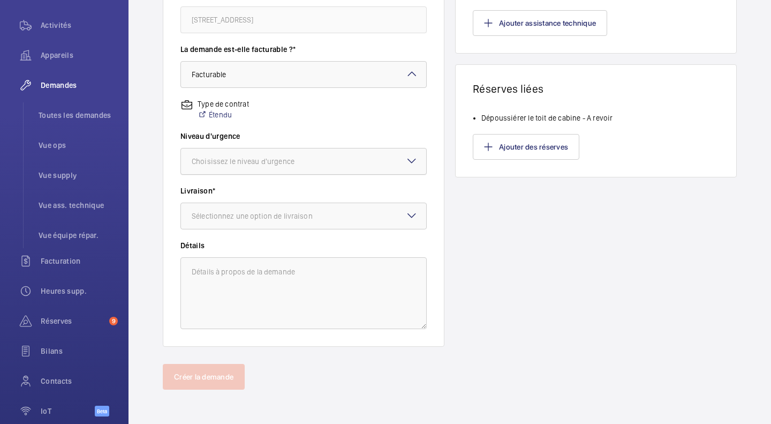
click at [274, 160] on div "Choisissez le niveau d'urgence" at bounding box center [257, 161] width 130 height 11
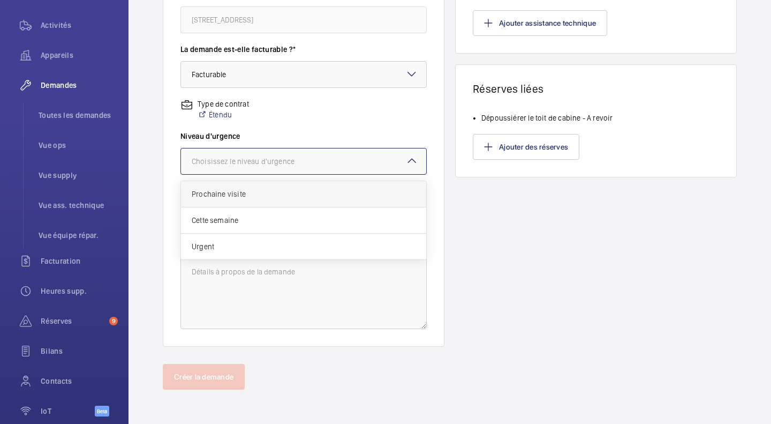
click at [259, 198] on span "Prochaine visite" at bounding box center [304, 193] width 224 height 11
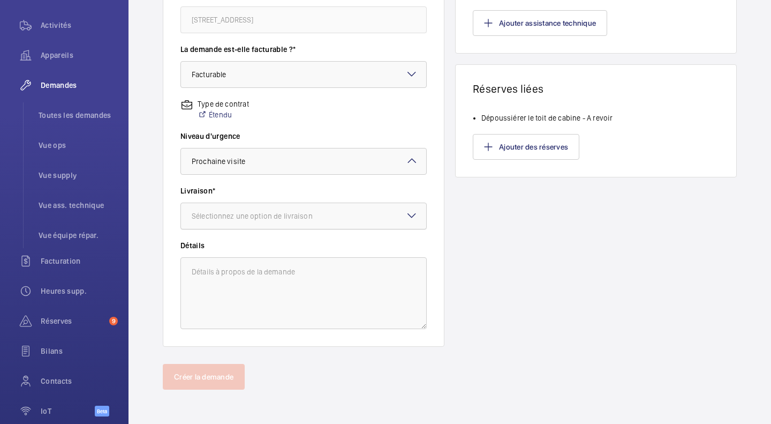
click at [254, 203] on div at bounding box center [303, 216] width 245 height 26
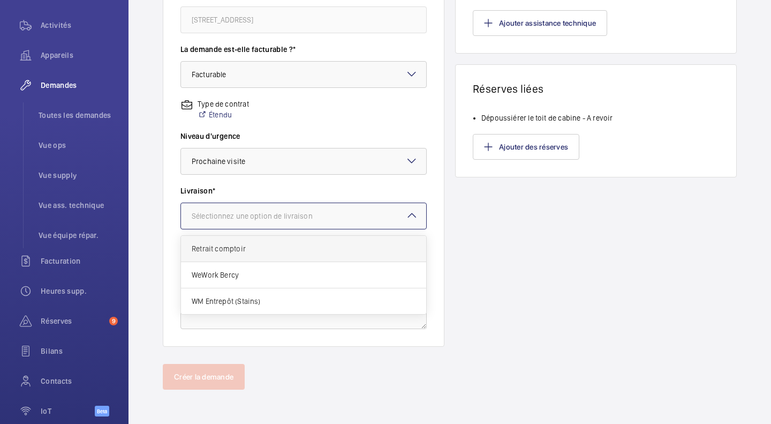
click at [250, 253] on span "Retrait comptoir" at bounding box center [304, 248] width 224 height 11
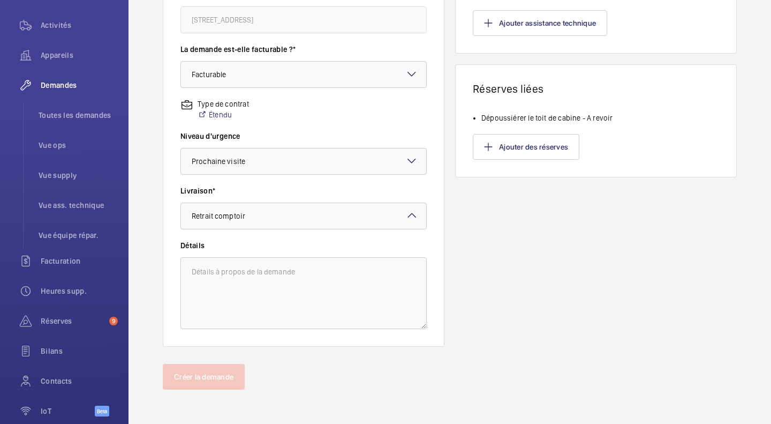
type input "nettoyage toit cabine"
click at [242, 281] on textarea at bounding box center [303, 293] width 246 height 72
paste textarea "R25-05683"
click at [195, 272] on textarea "R25-05683" at bounding box center [303, 293] width 246 height 72
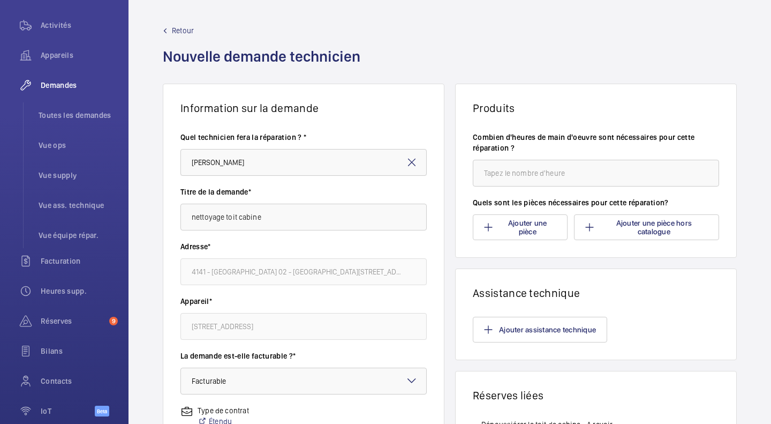
scroll to position [0, 0]
type textarea "DT R25-05683"
click at [554, 166] on input "number" at bounding box center [596, 173] width 246 height 27
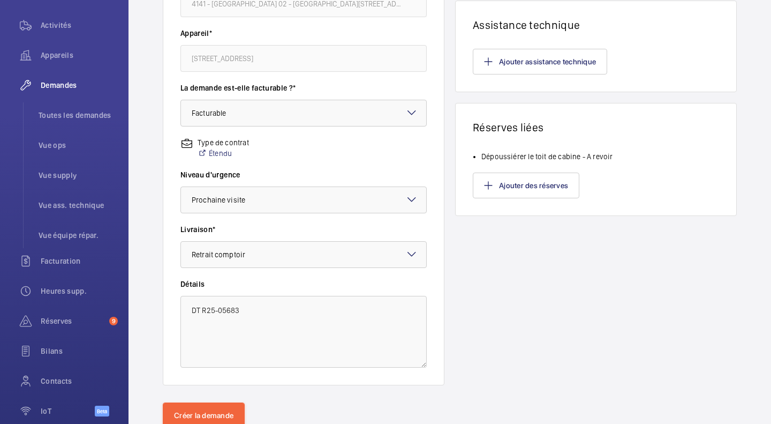
scroll to position [307, 0]
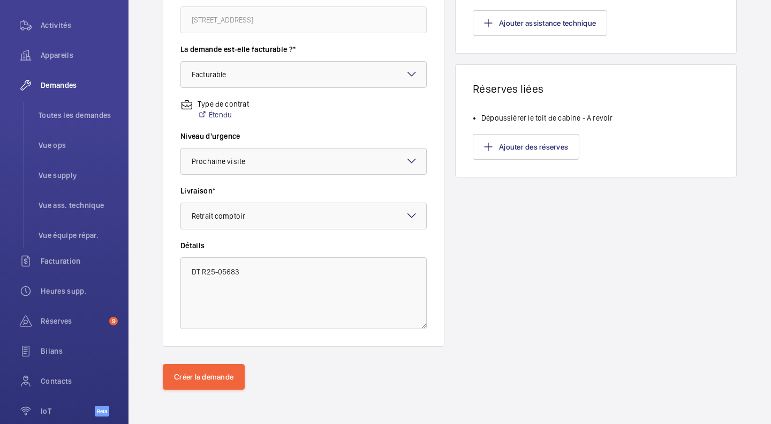
type input "1"
click at [188, 271] on textarea "DT R25-05683" at bounding box center [303, 293] width 246 height 72
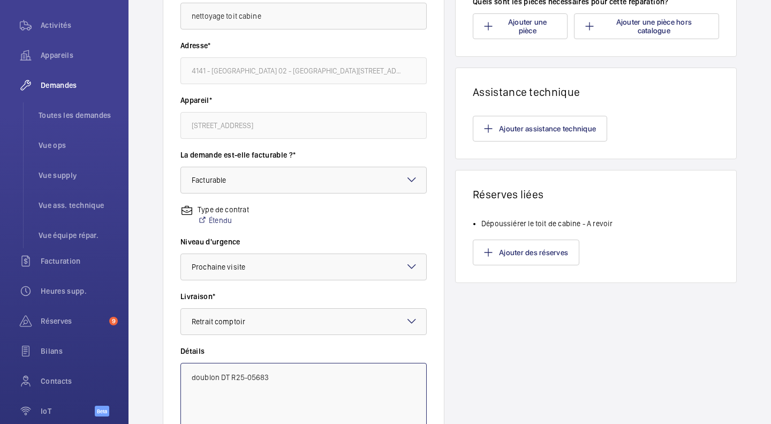
scroll to position [200, 0]
type textarea "doublon DT R25-05683"
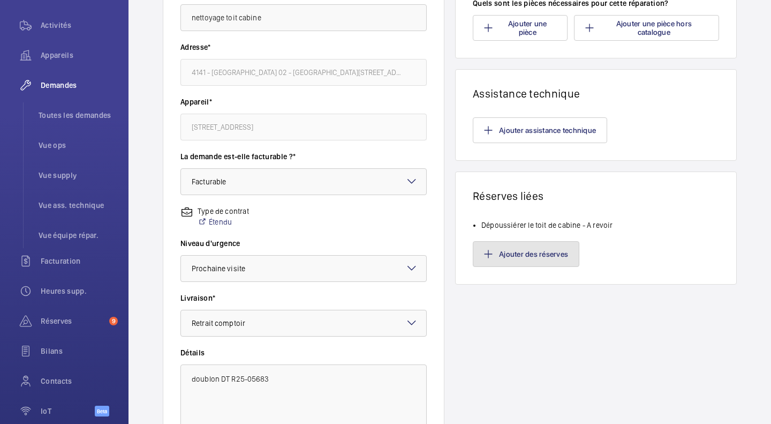
click at [510, 247] on button "Ajouter des réserves" at bounding box center [526, 254] width 107 height 26
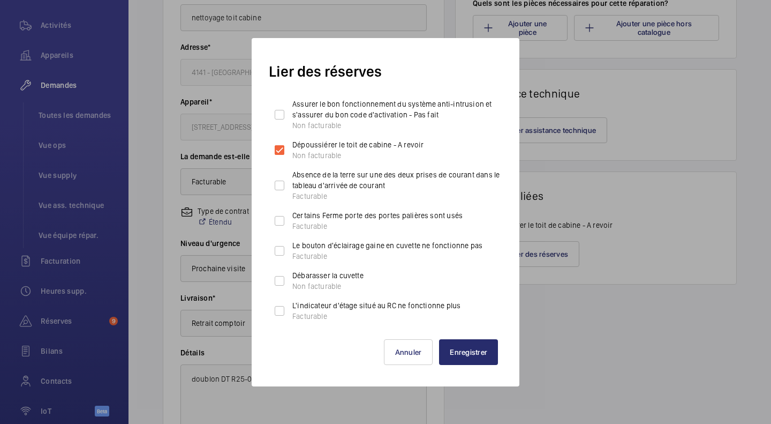
scroll to position [114, 0]
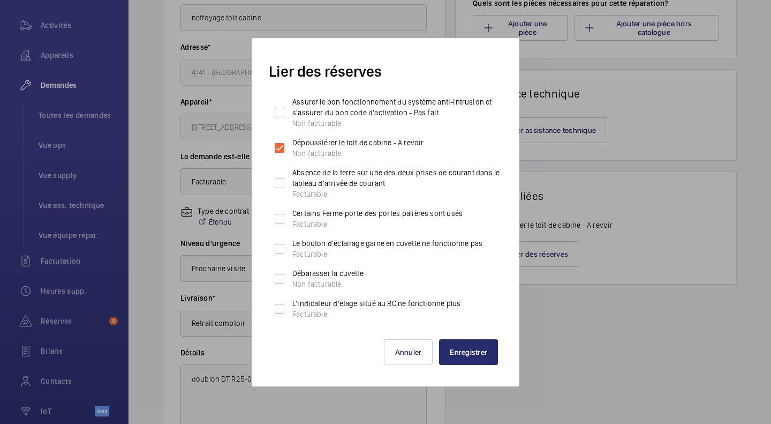
click at [309, 275] on p "Débarasser la cuvette" at bounding box center [327, 273] width 71 height 11
click at [290, 275] on input "Débarasser la cuvette Non facturable" at bounding box center [279, 278] width 21 height 21
checkbox input "true"
click at [467, 349] on button "Enregistrer" at bounding box center [468, 352] width 59 height 26
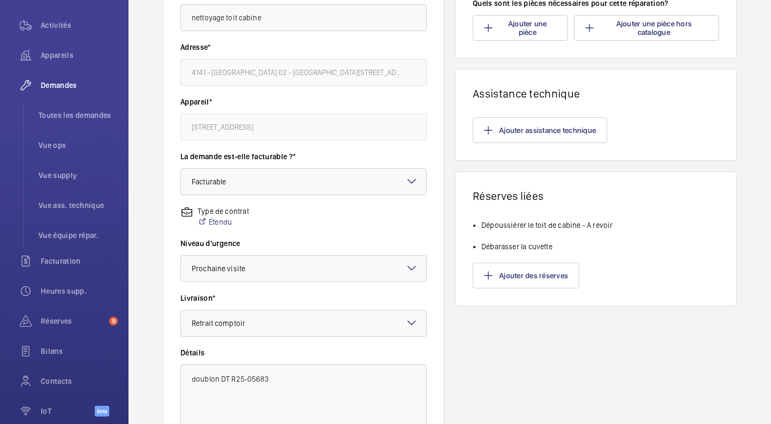
click at [508, 341] on div "Produits Combien d'heures de main d'oeuvre sont nécessaires pour cette réparati…" at bounding box center [596, 168] width 282 height 569
click at [587, 200] on h1 "Réserves liées" at bounding box center [596, 195] width 246 height 13
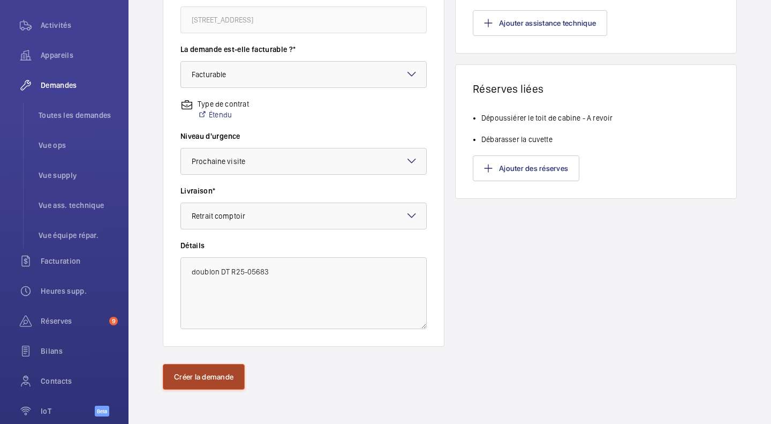
click at [195, 382] on button "Créer la demande" at bounding box center [204, 377] width 82 height 26
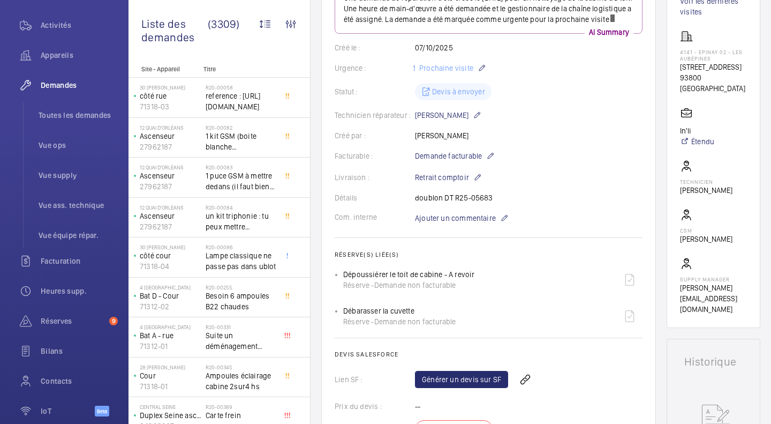
scroll to position [321, 0]
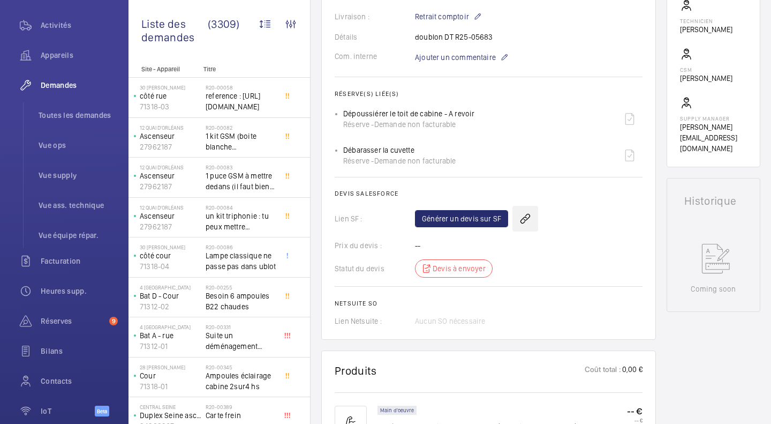
click at [530, 231] on wm-front-icon-button at bounding box center [525, 219] width 26 height 26
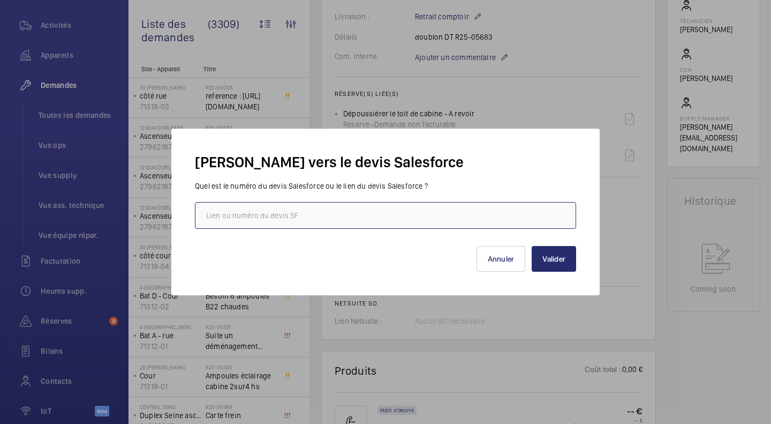
click at [428, 222] on input "text" at bounding box center [385, 215] width 381 height 27
paste input "https://wemaintain.lightning.force.com/lightning/r/Quote/0Q0SZ000005IxI50AK/view"
type input "https://wemaintain.lightning.force.com/lightning/r/Quote/0Q0SZ000005IxI50AK/view"
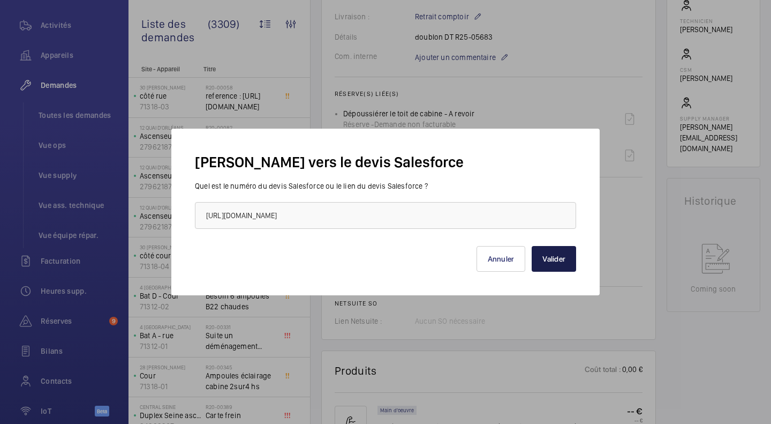
click at [550, 258] on button "Valider" at bounding box center [554, 259] width 44 height 26
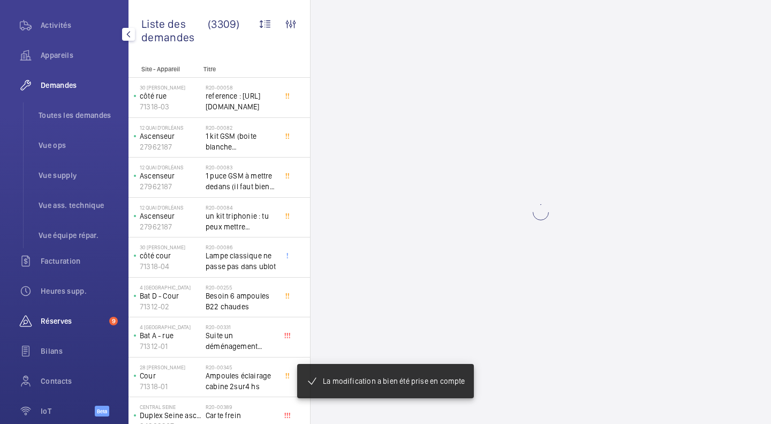
click at [47, 311] on div "Réserves 9" at bounding box center [64, 321] width 107 height 26
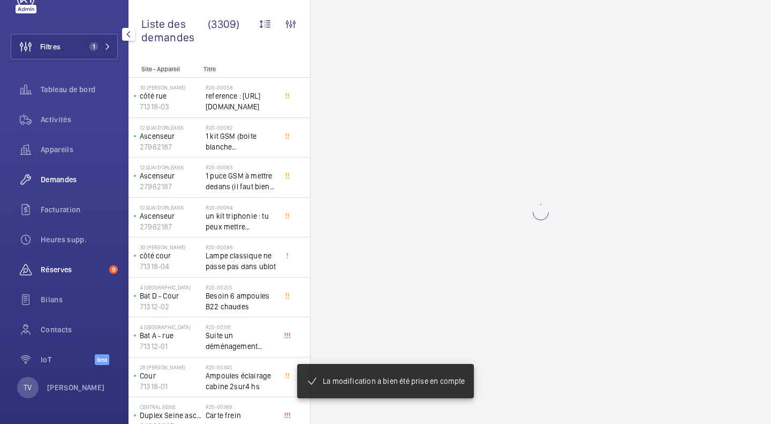
click at [87, 275] on span "Réserves" at bounding box center [73, 269] width 64 height 11
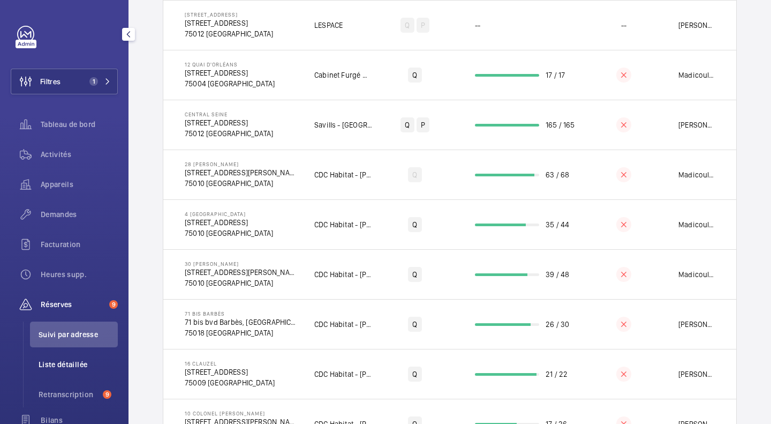
click at [78, 362] on span "Liste détaillée" at bounding box center [78, 364] width 79 height 11
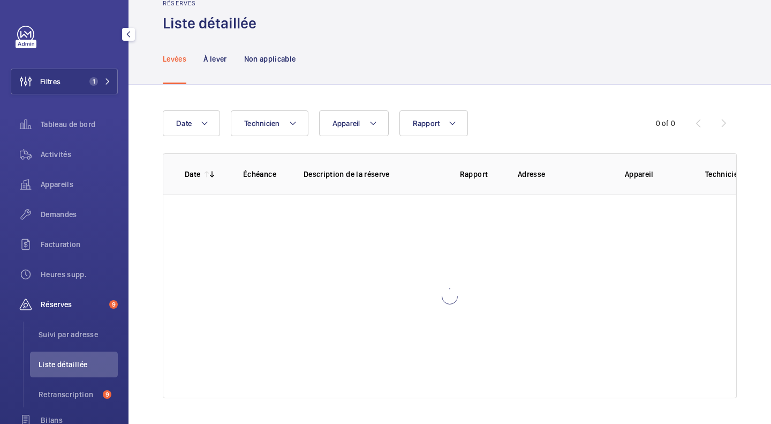
scroll to position [26, 0]
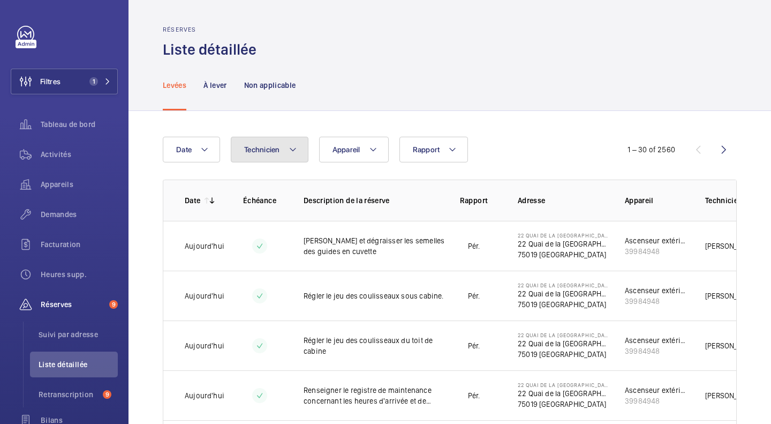
click at [276, 145] on span "Technicien" at bounding box center [262, 149] width 36 height 9
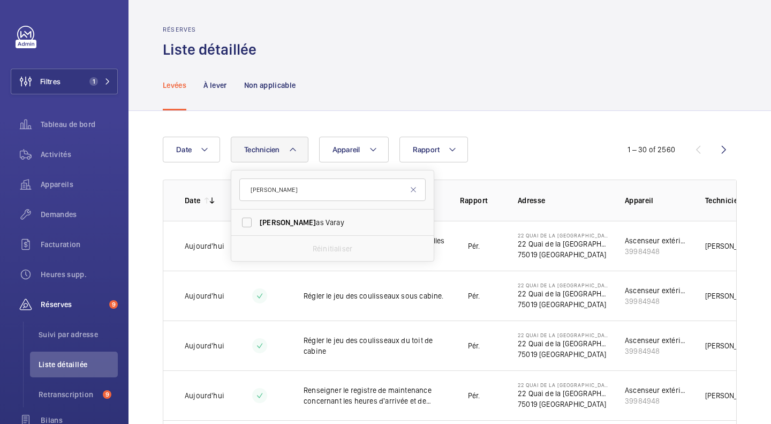
type input "thom"
click at [301, 210] on label "Thom as Varay" at bounding box center [324, 222] width 186 height 26
click at [258, 212] on input "Thom as Varay" at bounding box center [246, 222] width 21 height 21
checkbox input "true"
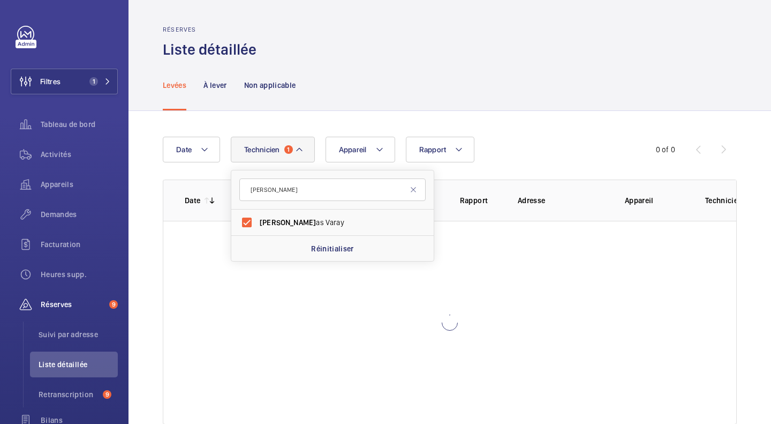
click at [609, 112] on div "Date Technicien 1 thom Thom as Varay Réinitialiser Appareil Rapport 0 of 0 Date…" at bounding box center [450, 280] width 643 height 339
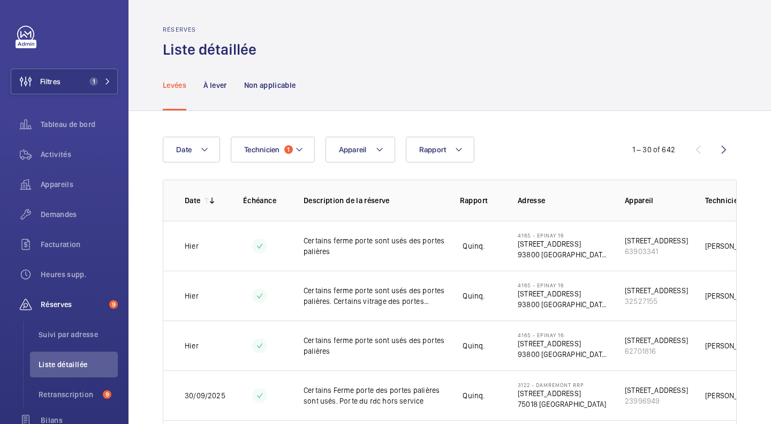
click at [226, 97] on div "À lever" at bounding box center [214, 84] width 23 height 51
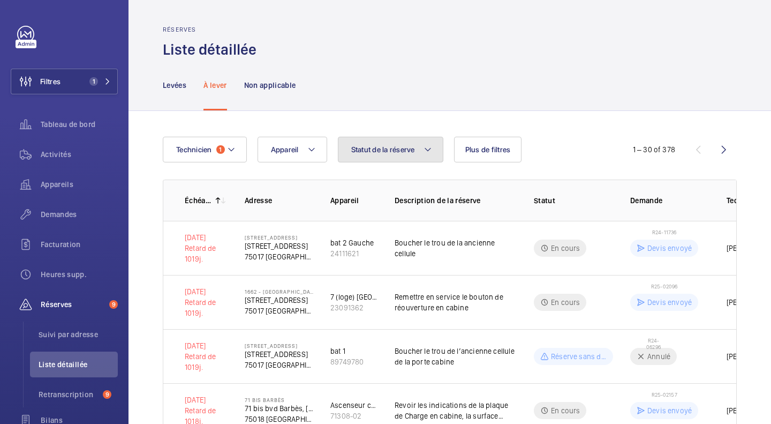
click at [417, 148] on button "Statut de la réserve" at bounding box center [390, 150] width 105 height 26
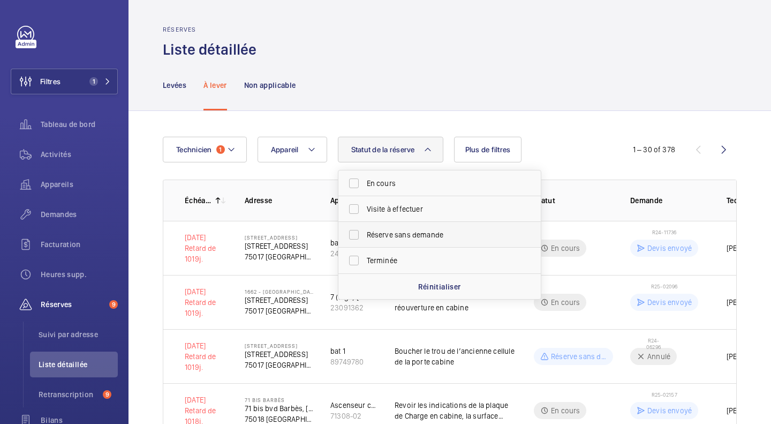
click at [402, 234] on span "Réserve sans demande" at bounding box center [440, 234] width 147 height 11
click at [365, 234] on input "Réserve sans demande" at bounding box center [353, 234] width 21 height 21
checkbox input "true"
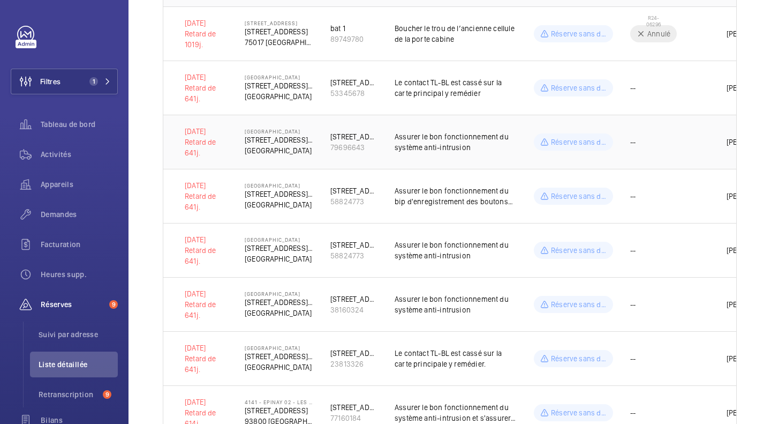
scroll to position [54, 0]
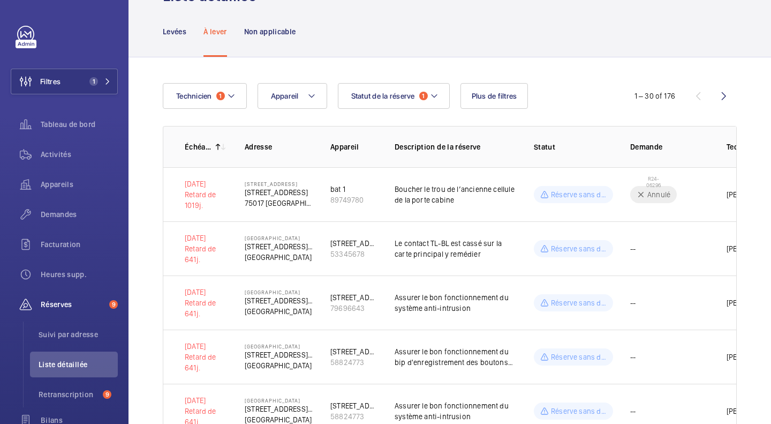
click at [215, 149] on mat-icon at bounding box center [218, 146] width 9 height 9
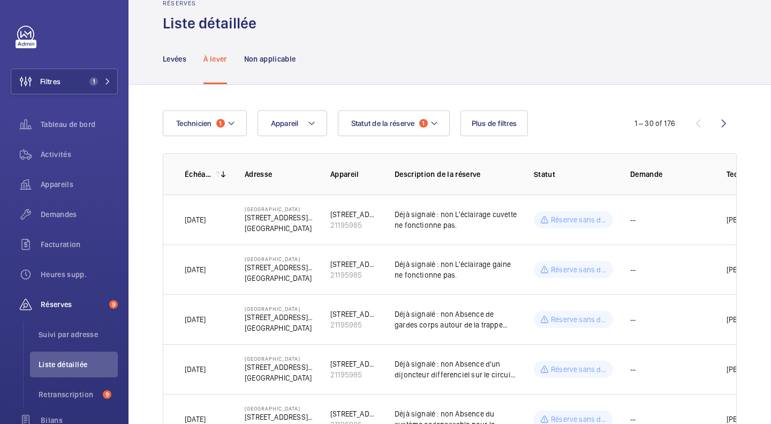
scroll to position [54, 0]
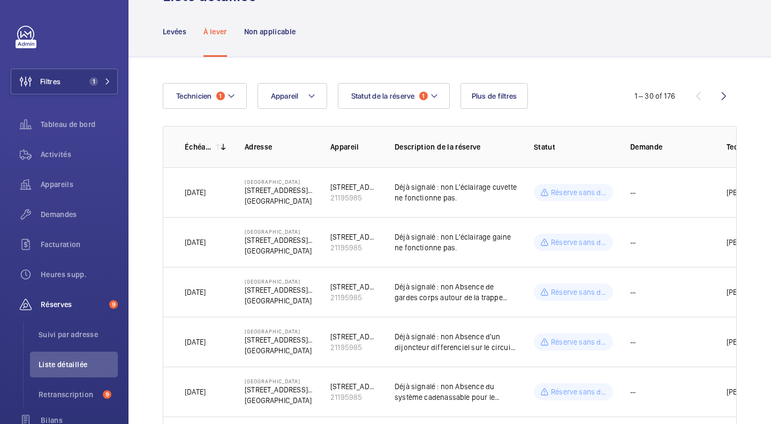
click at [225, 148] on mat-icon at bounding box center [223, 146] width 9 height 9
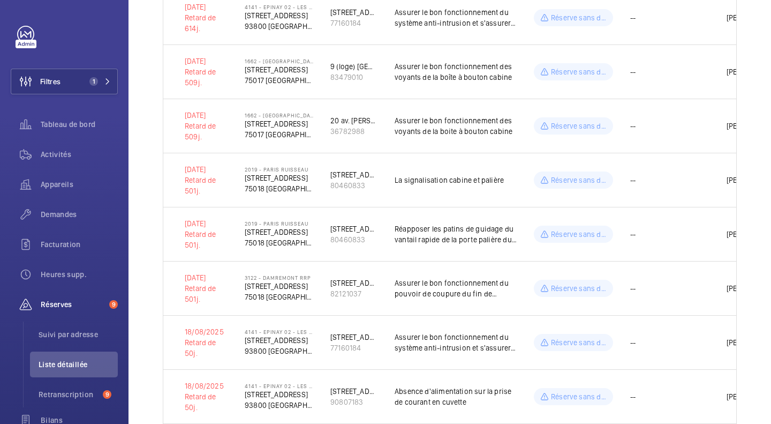
scroll to position [555, 0]
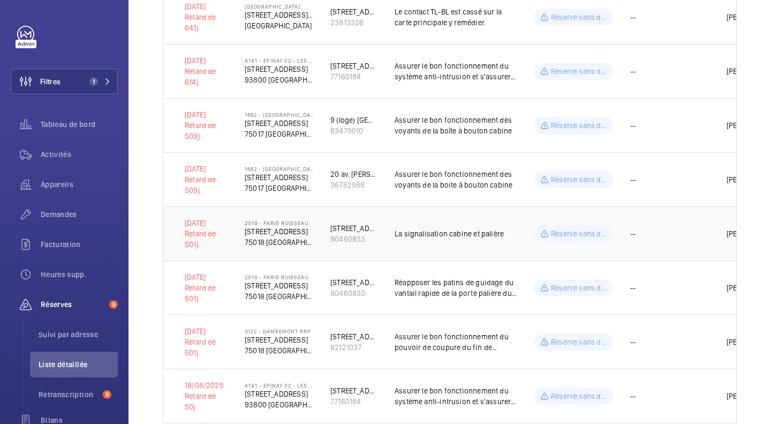
click at [511, 227] on td "La signalisation cabine et palière" at bounding box center [447, 233] width 139 height 54
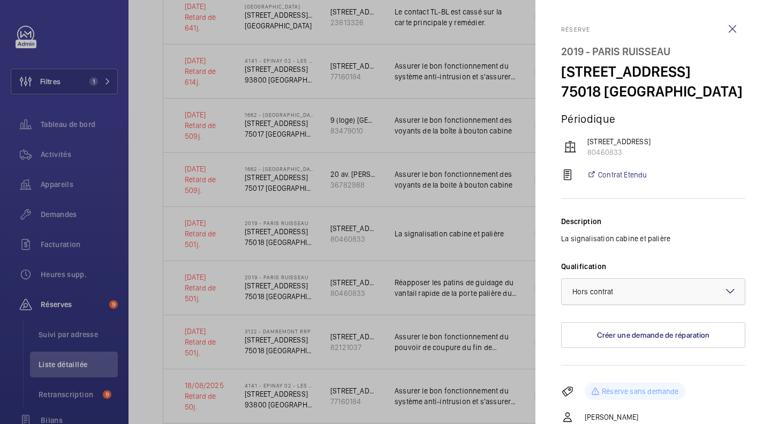
scroll to position [109, 0]
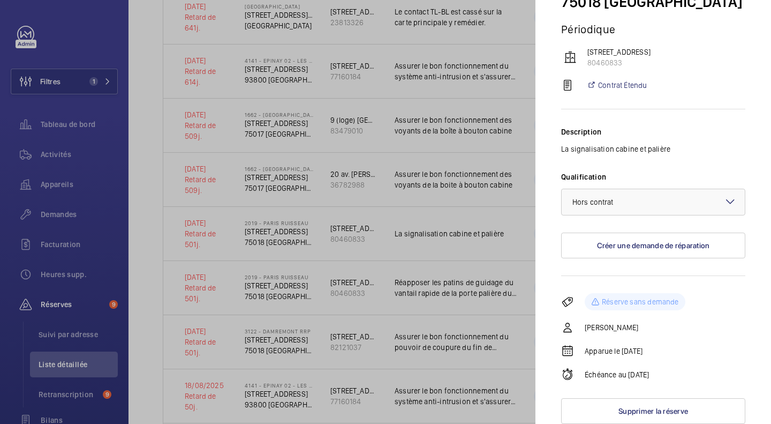
click at [463, 226] on div at bounding box center [385, 212] width 771 height 424
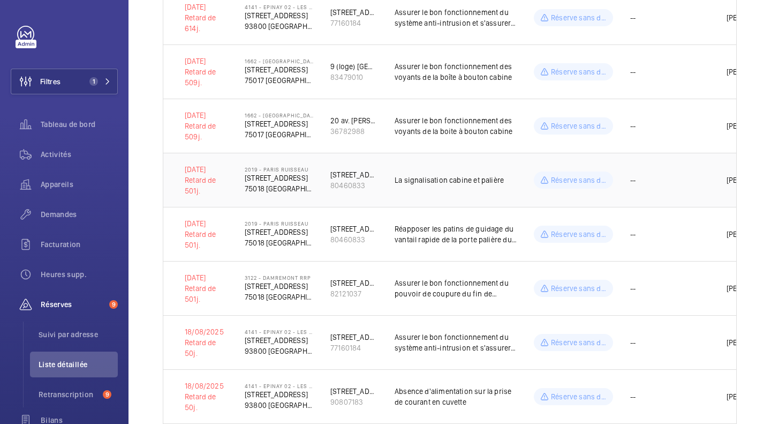
scroll to position [502, 0]
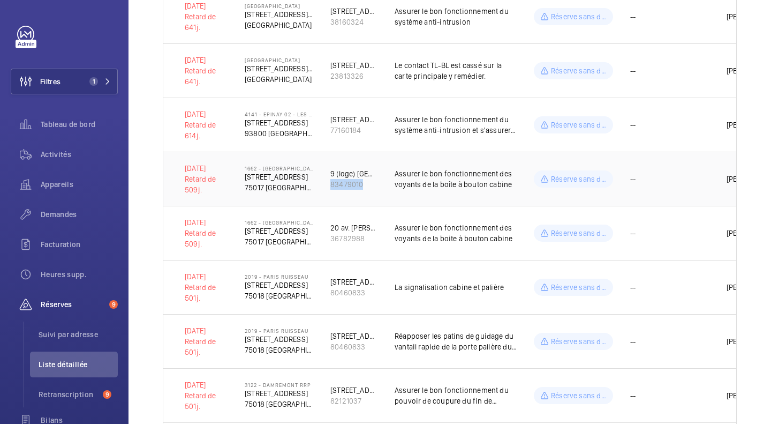
drag, startPoint x: 330, startPoint y: 185, endPoint x: 374, endPoint y: 185, distance: 43.9
click at [374, 185] on div "83479010" at bounding box center [353, 184] width 47 height 11
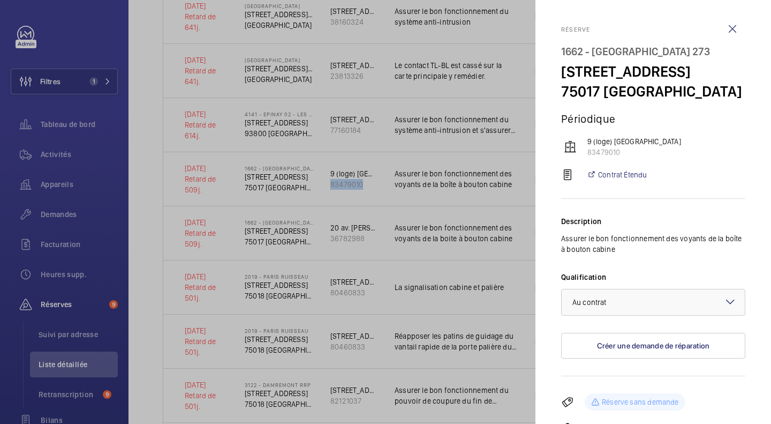
copy div "83479010"
click at [393, 180] on div at bounding box center [385, 212] width 771 height 424
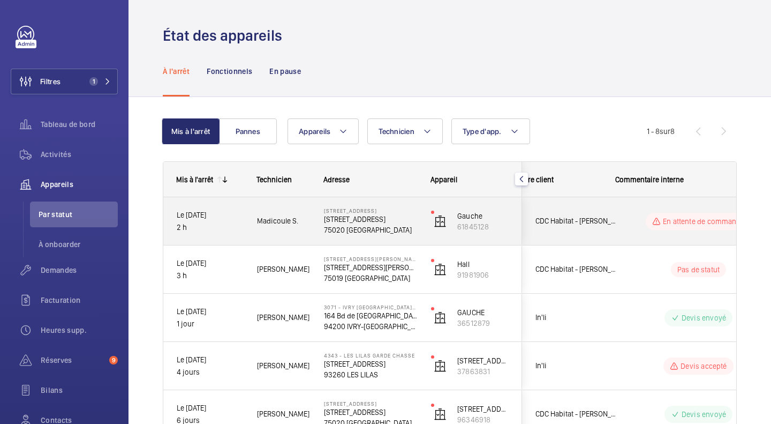
scroll to position [0, 288]
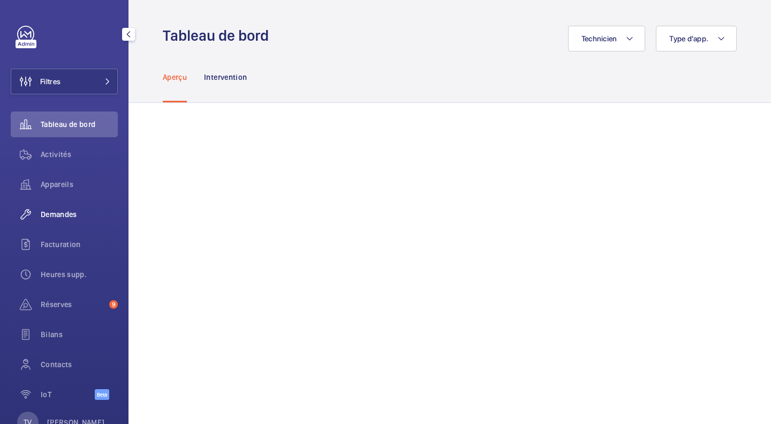
click at [65, 221] on div "Demandes" at bounding box center [64, 214] width 107 height 26
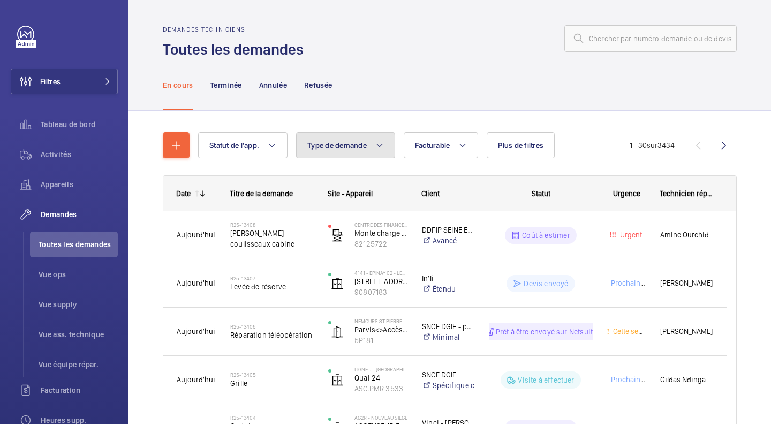
click at [372, 148] on button "Type de demande" at bounding box center [345, 145] width 99 height 26
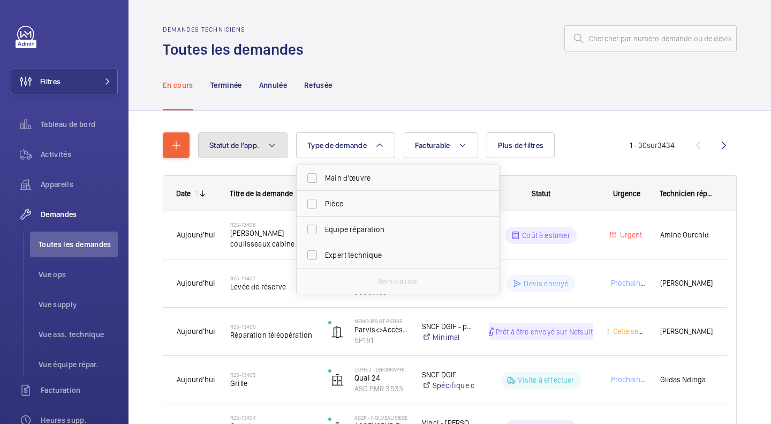
click at [275, 147] on mat-icon at bounding box center [272, 145] width 9 height 13
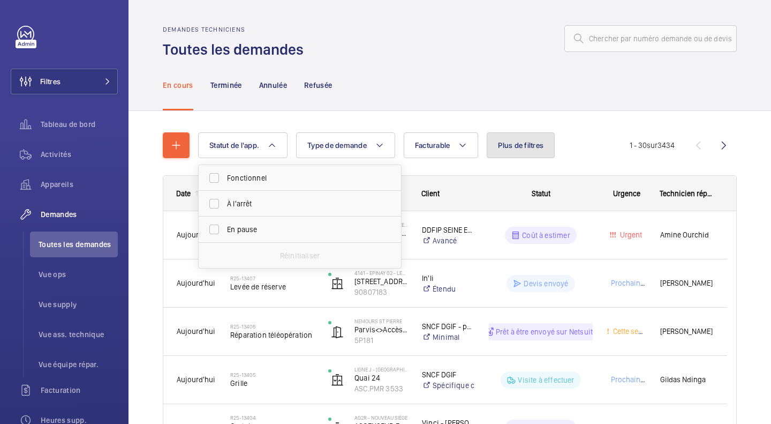
click at [522, 146] on span "Plus de filtres" at bounding box center [521, 145] width 46 height 9
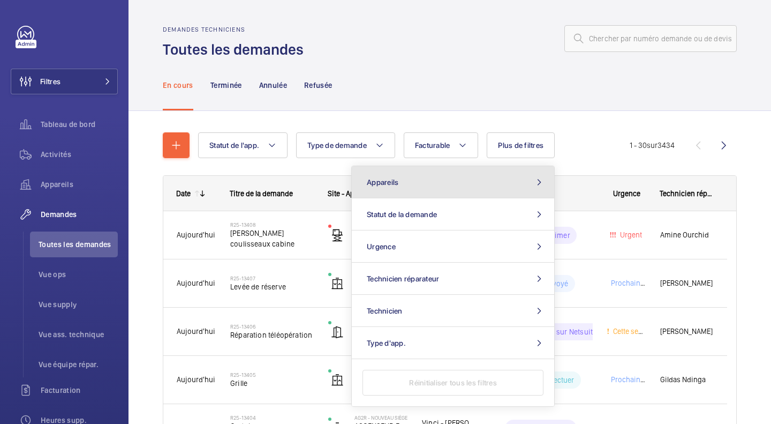
click at [433, 186] on button "Appareils" at bounding box center [453, 182] width 202 height 32
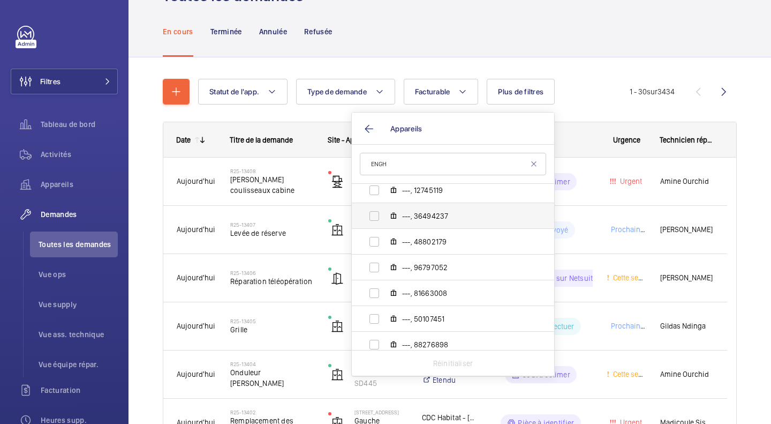
scroll to position [477, 0]
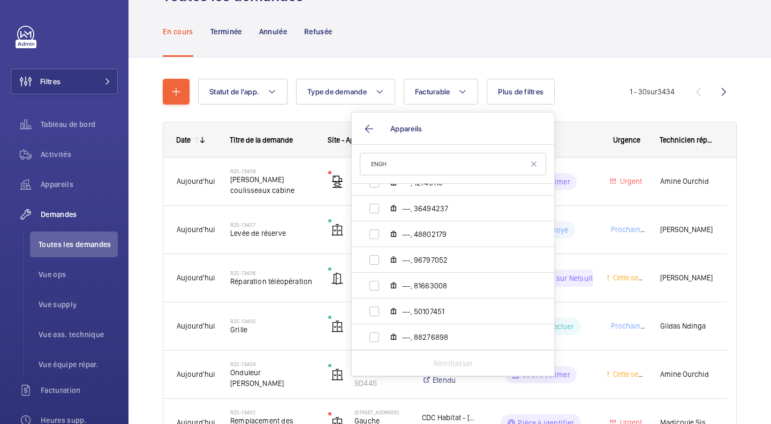
click at [444, 169] on input "ENGH" at bounding box center [453, 164] width 186 height 22
type input "E"
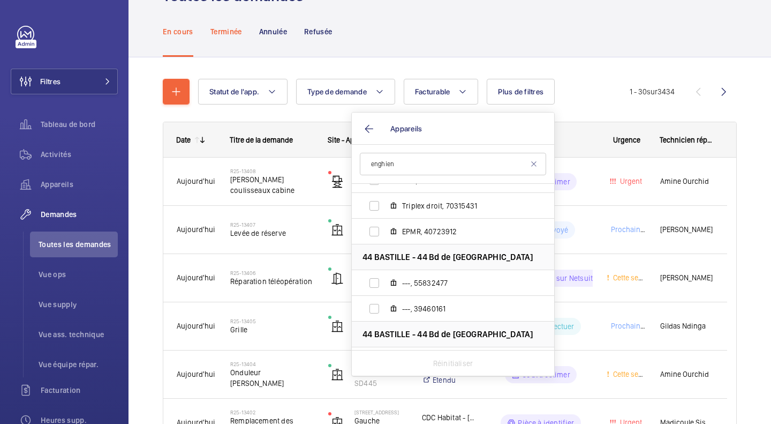
scroll to position [1432, 0]
type input "enghien"
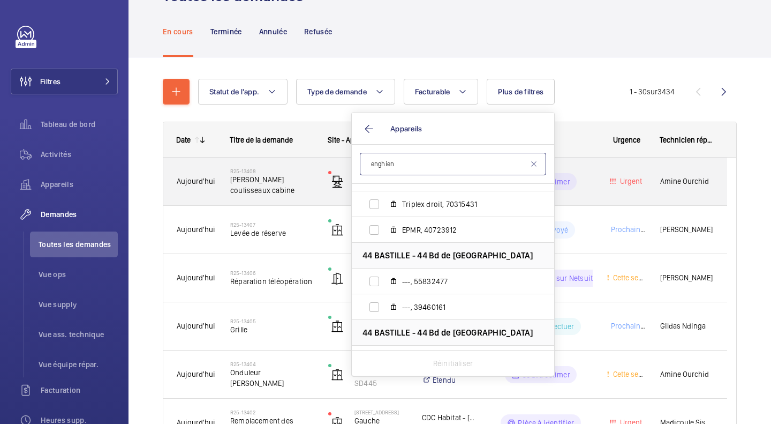
drag, startPoint x: 400, startPoint y: 163, endPoint x: 278, endPoint y: 167, distance: 122.1
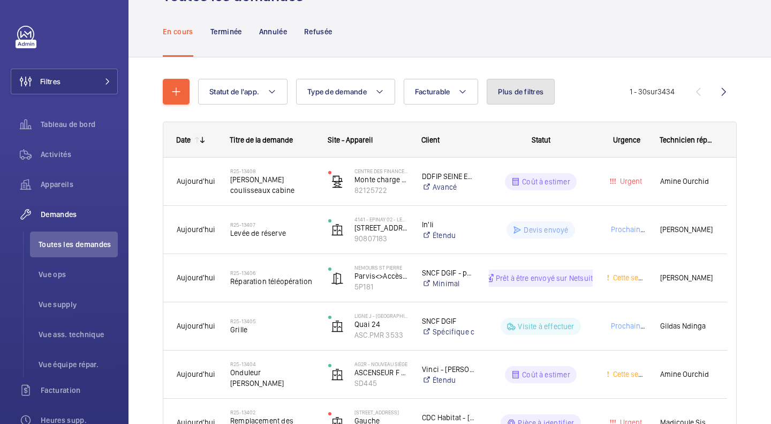
click at [525, 93] on span "Plus de filtres" at bounding box center [521, 91] width 46 height 9
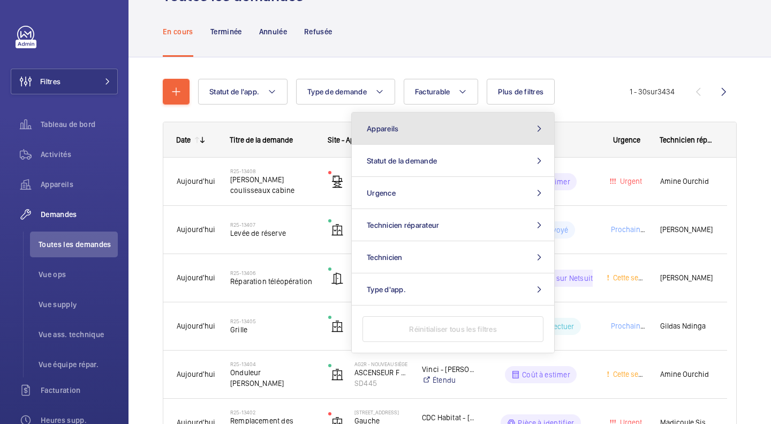
click at [433, 126] on button "Appareils" at bounding box center [453, 128] width 202 height 32
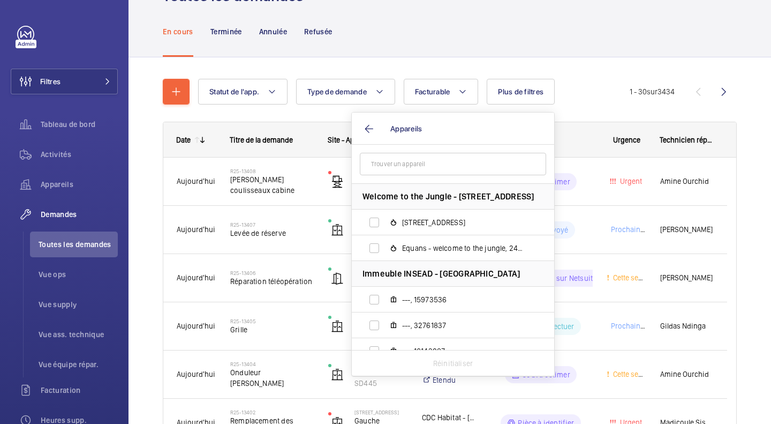
click at [406, 163] on input "text" at bounding box center [453, 164] width 186 height 22
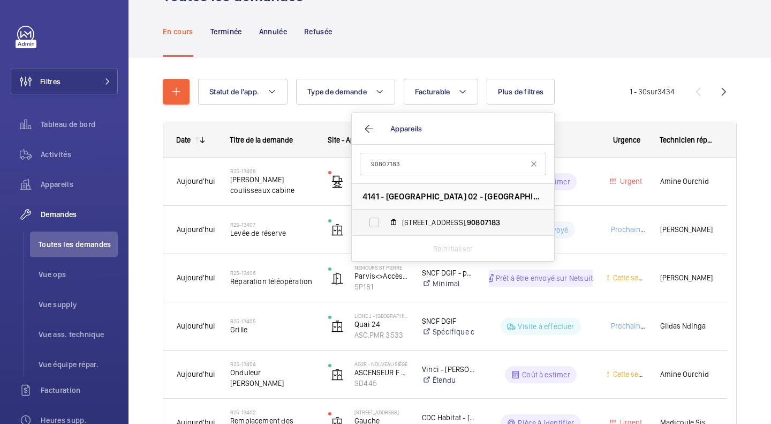
type input "90807183"
click at [443, 225] on span "[STREET_ADDRESS]" at bounding box center [464, 222] width 124 height 11
click at [385, 225] on input "[STREET_ADDRESS]" at bounding box center [374, 222] width 21 height 21
checkbox input "true"
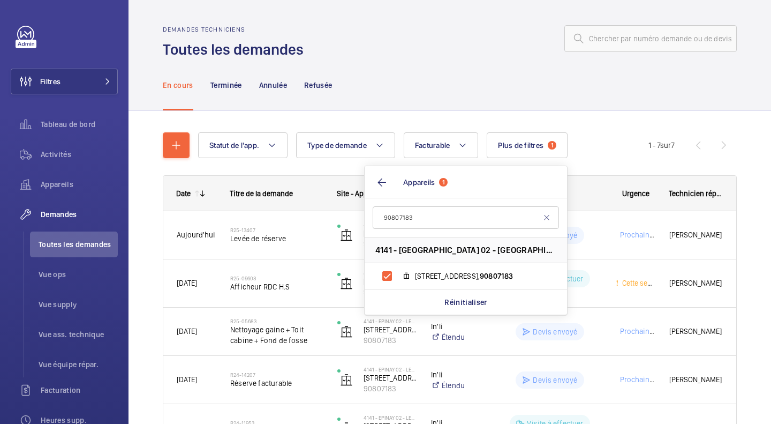
click at [741, 178] on div "Statut de l'app. Type de demande Facturable Plus de filtres 1 Appareils 1 90807…" at bounding box center [450, 360] width 643 height 499
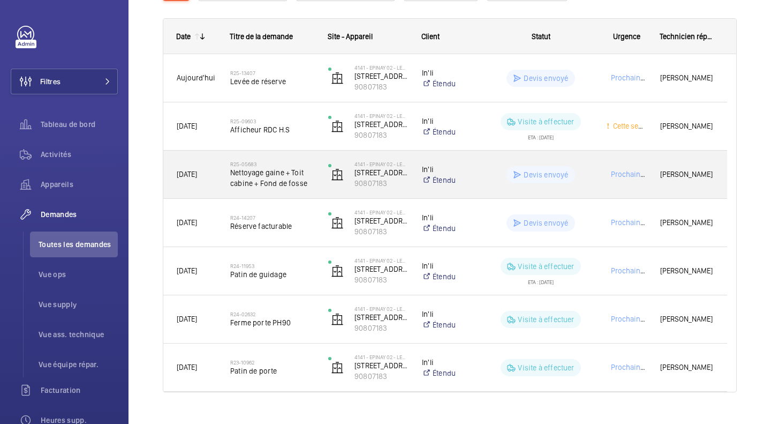
scroll to position [161, 0]
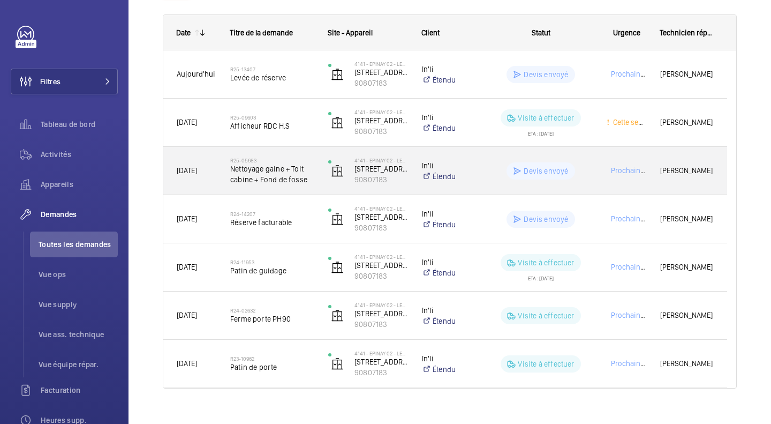
click at [288, 179] on span "Nettoyage gaine + Toit cabine + Fond de fosse" at bounding box center [272, 173] width 84 height 21
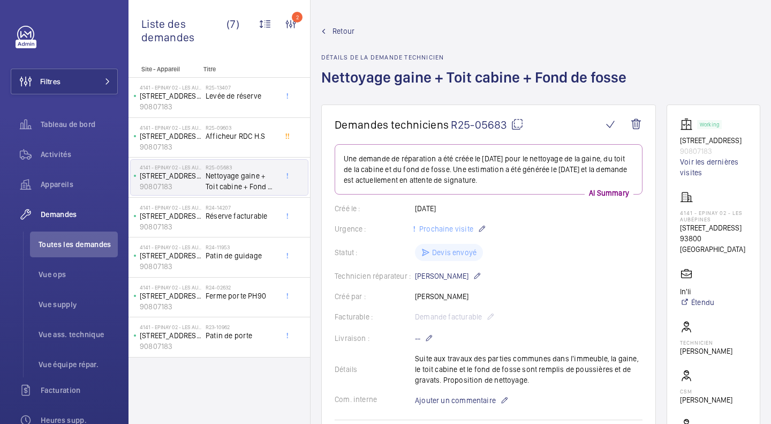
click at [518, 119] on mat-icon at bounding box center [517, 124] width 13 height 13
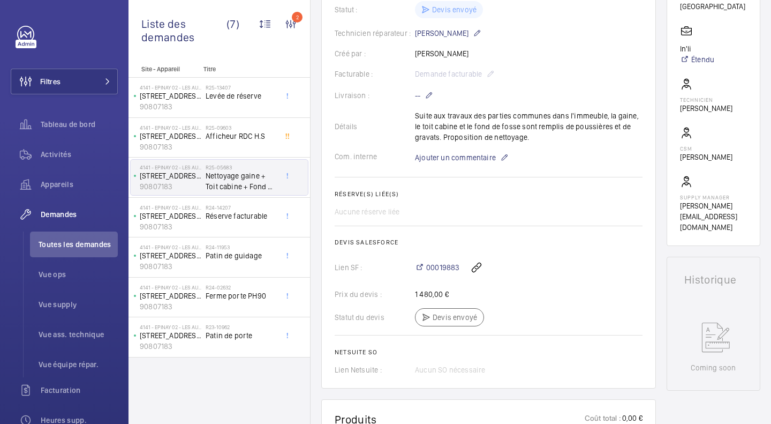
scroll to position [214, 0]
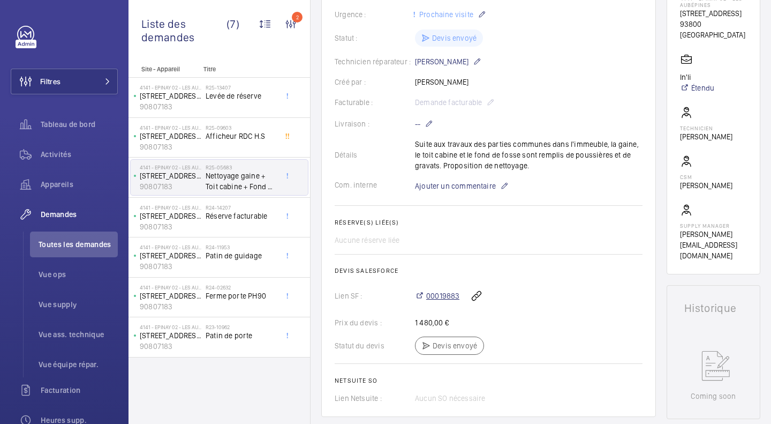
click at [450, 296] on span "00019883" at bounding box center [442, 295] width 33 height 11
